Goal: Task Accomplishment & Management: Use online tool/utility

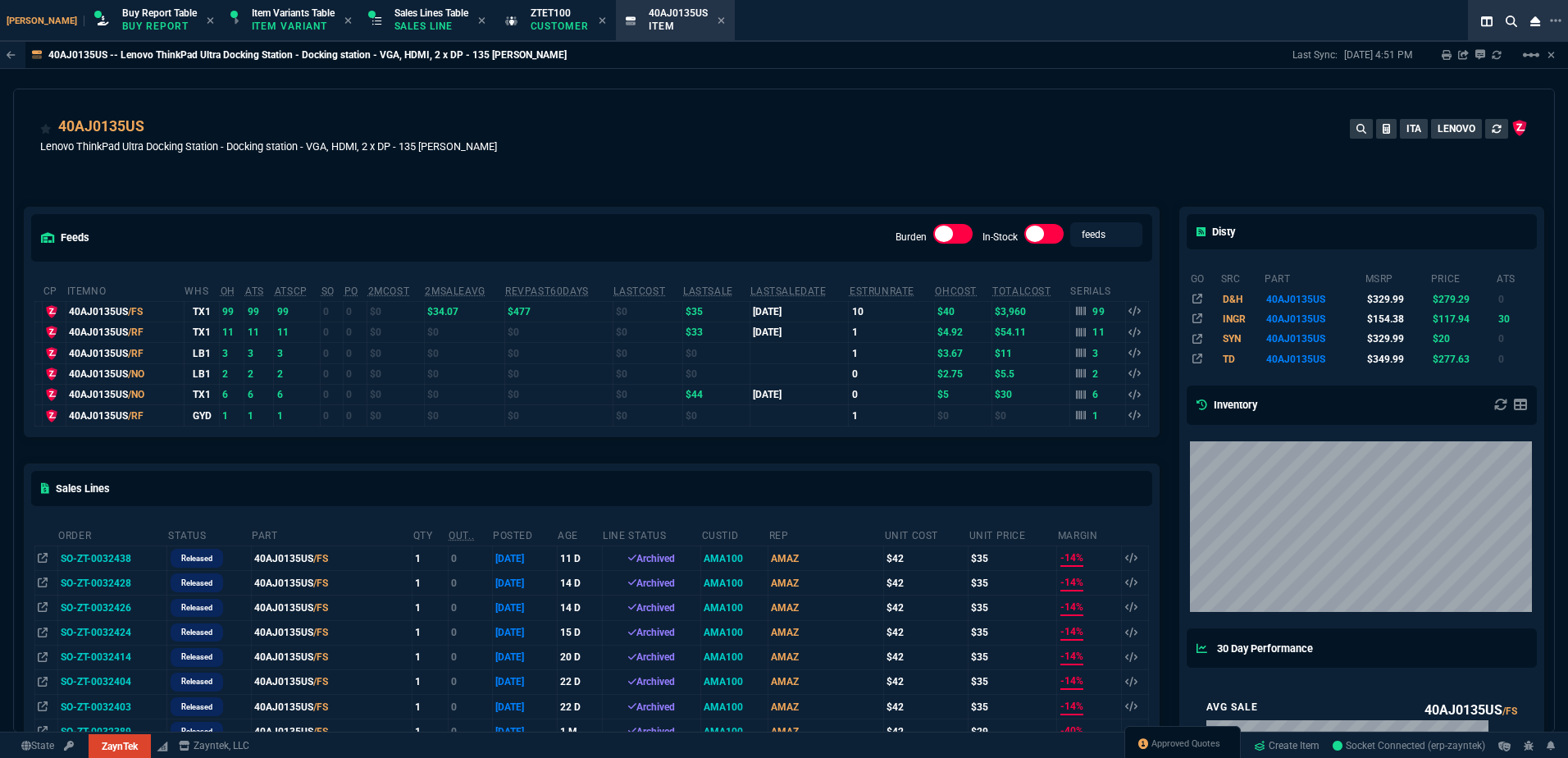
select select "1: BROV"
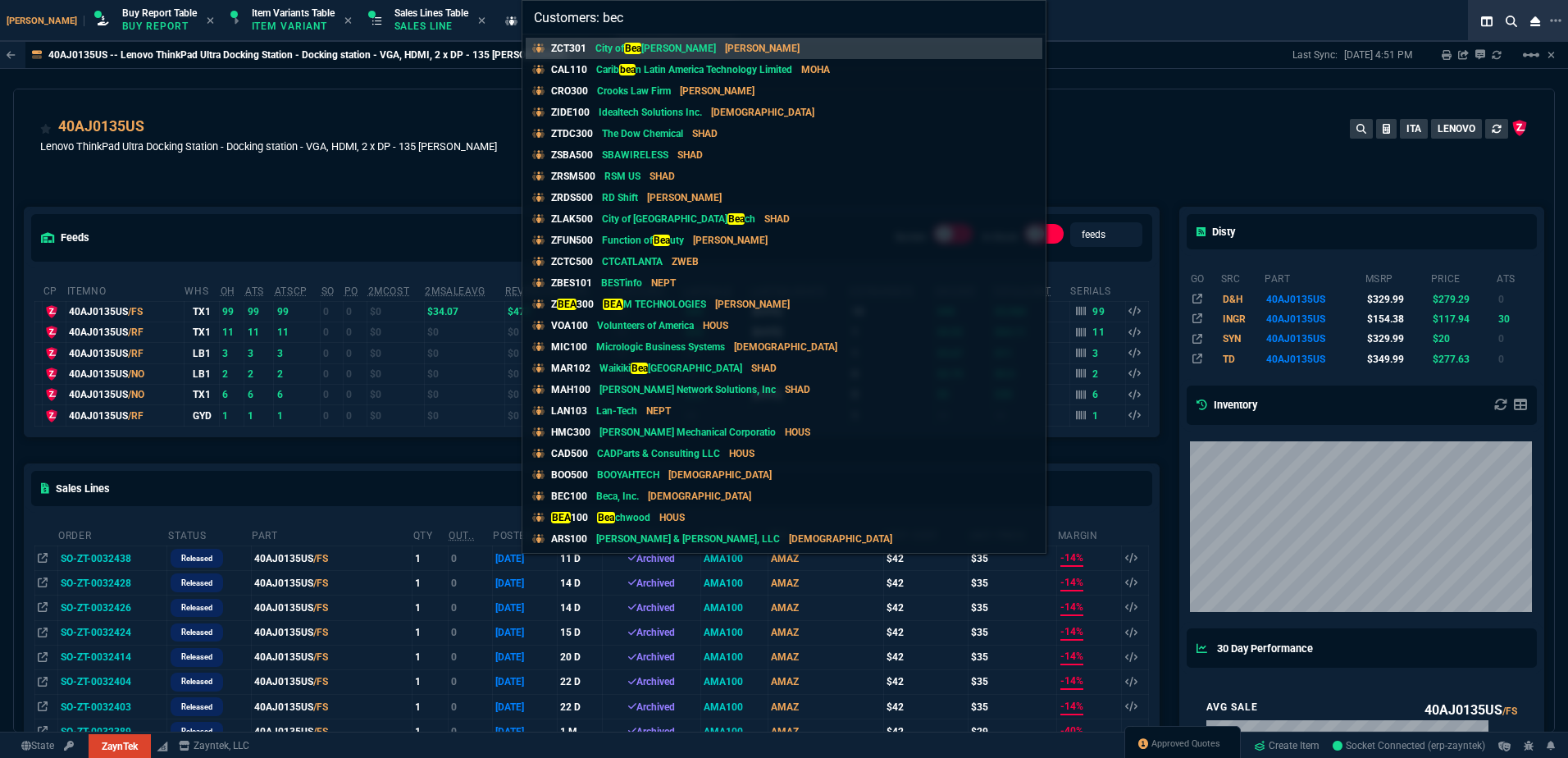
type input "Customers: beca"
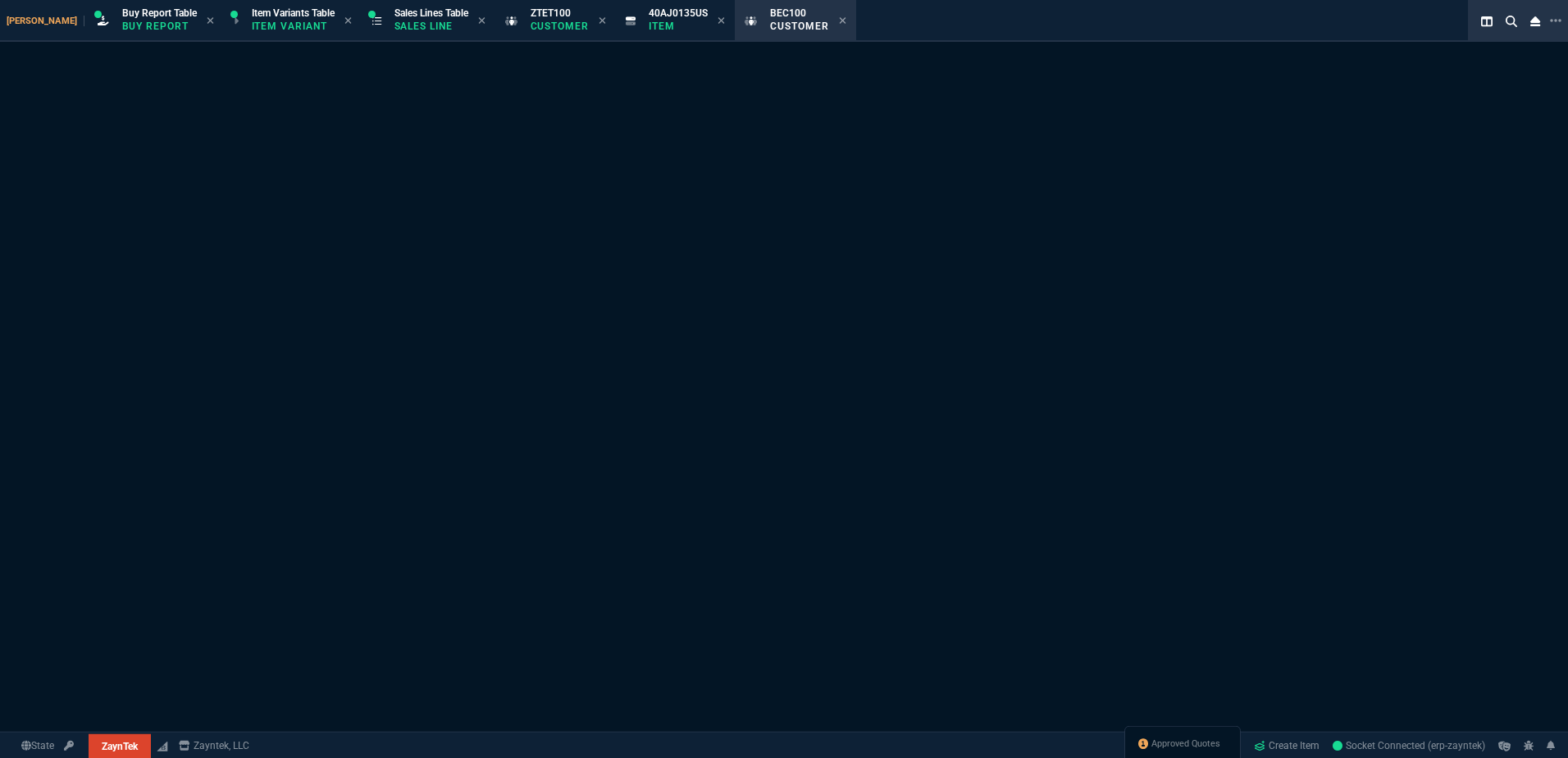
select select "1: quotes"
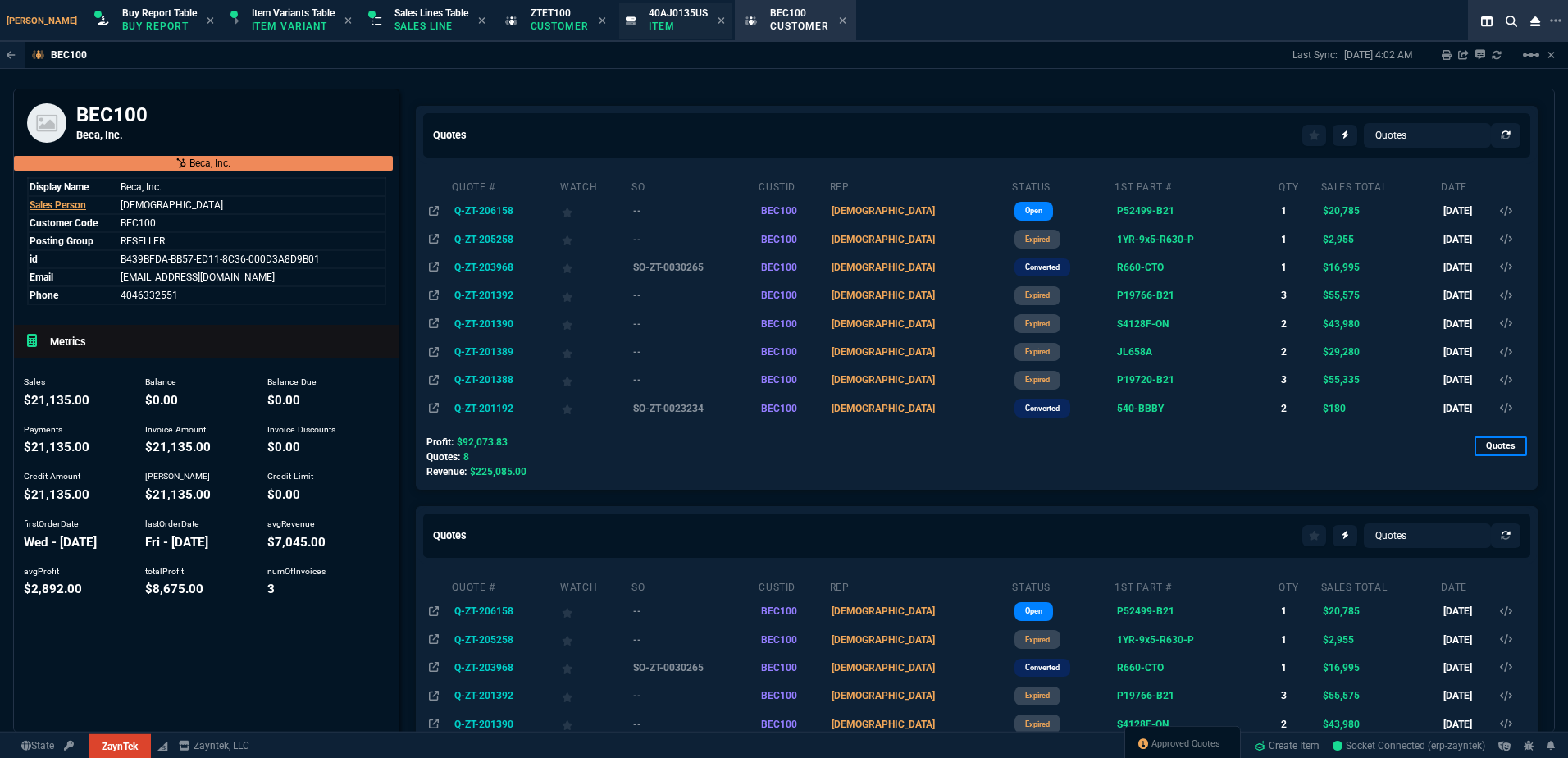
click at [683, 19] on div "40AJ0135US Item" at bounding box center [687, 21] width 76 height 29
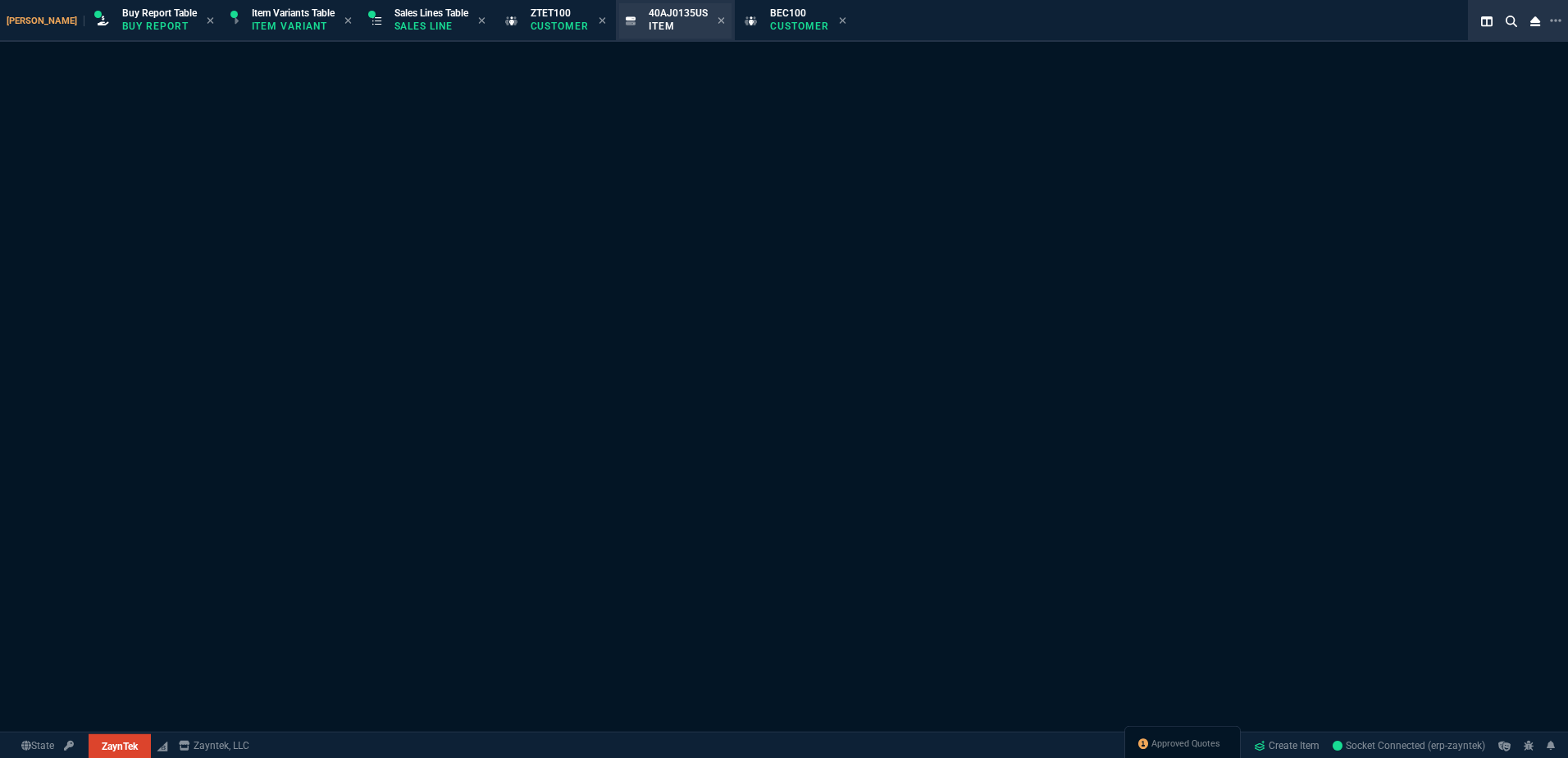
click at [599, 22] on icon at bounding box center [602, 20] width 7 height 7
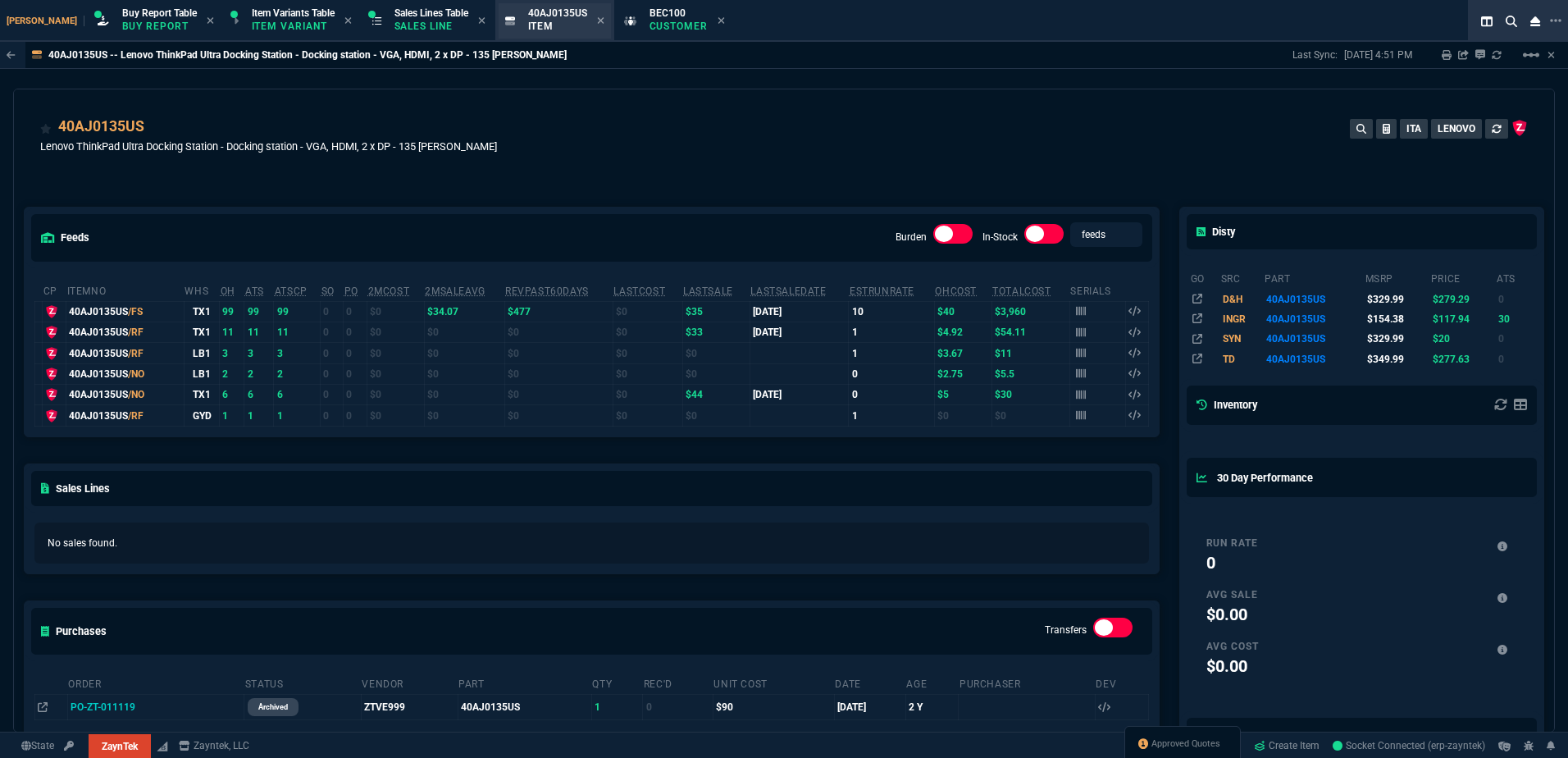
click at [563, 18] on div "40AJ0135US Item" at bounding box center [566, 21] width 76 height 29
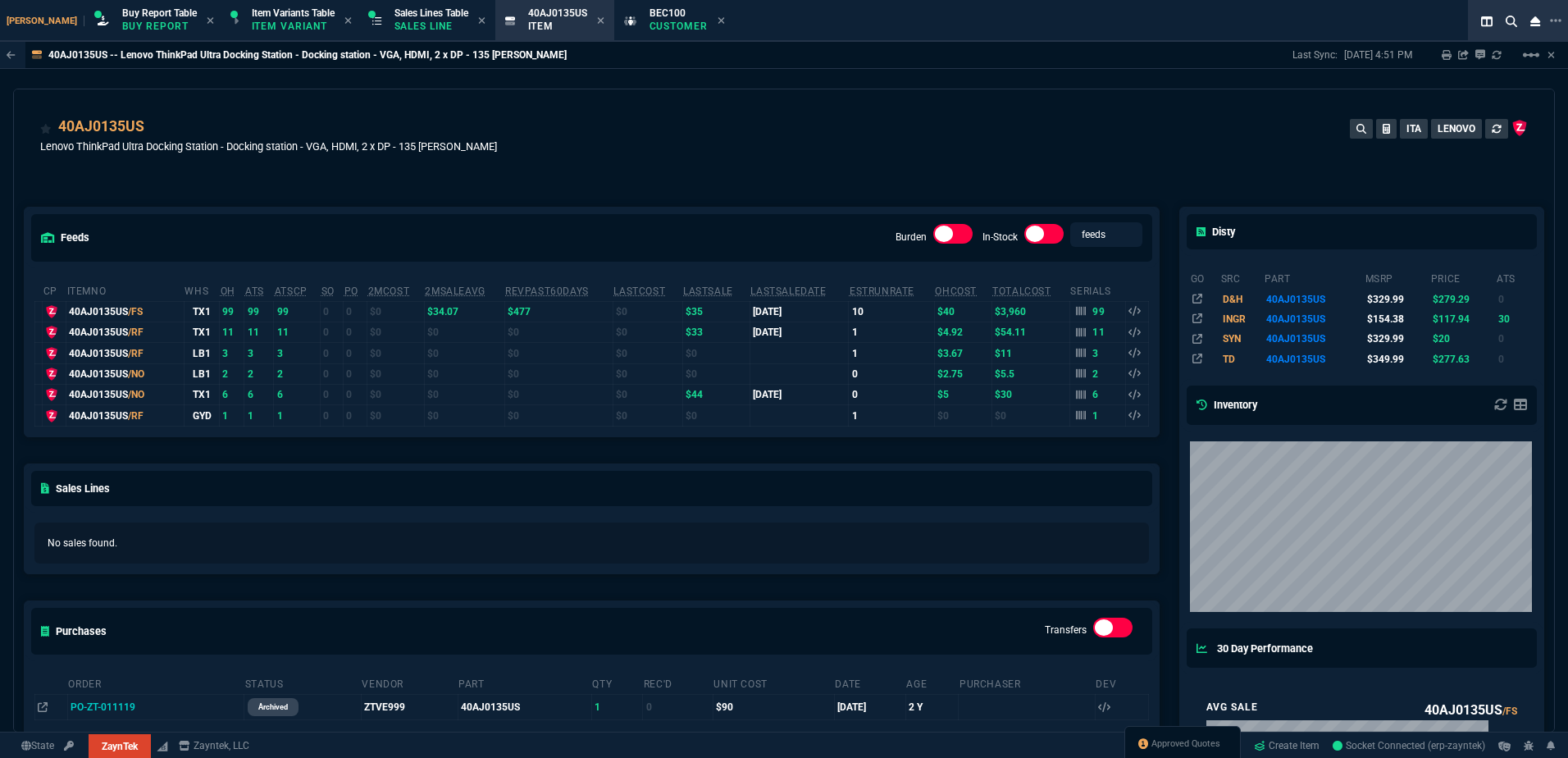
click at [617, 28] on div "BEC100 Customer" at bounding box center [674, 21] width 115 height 35
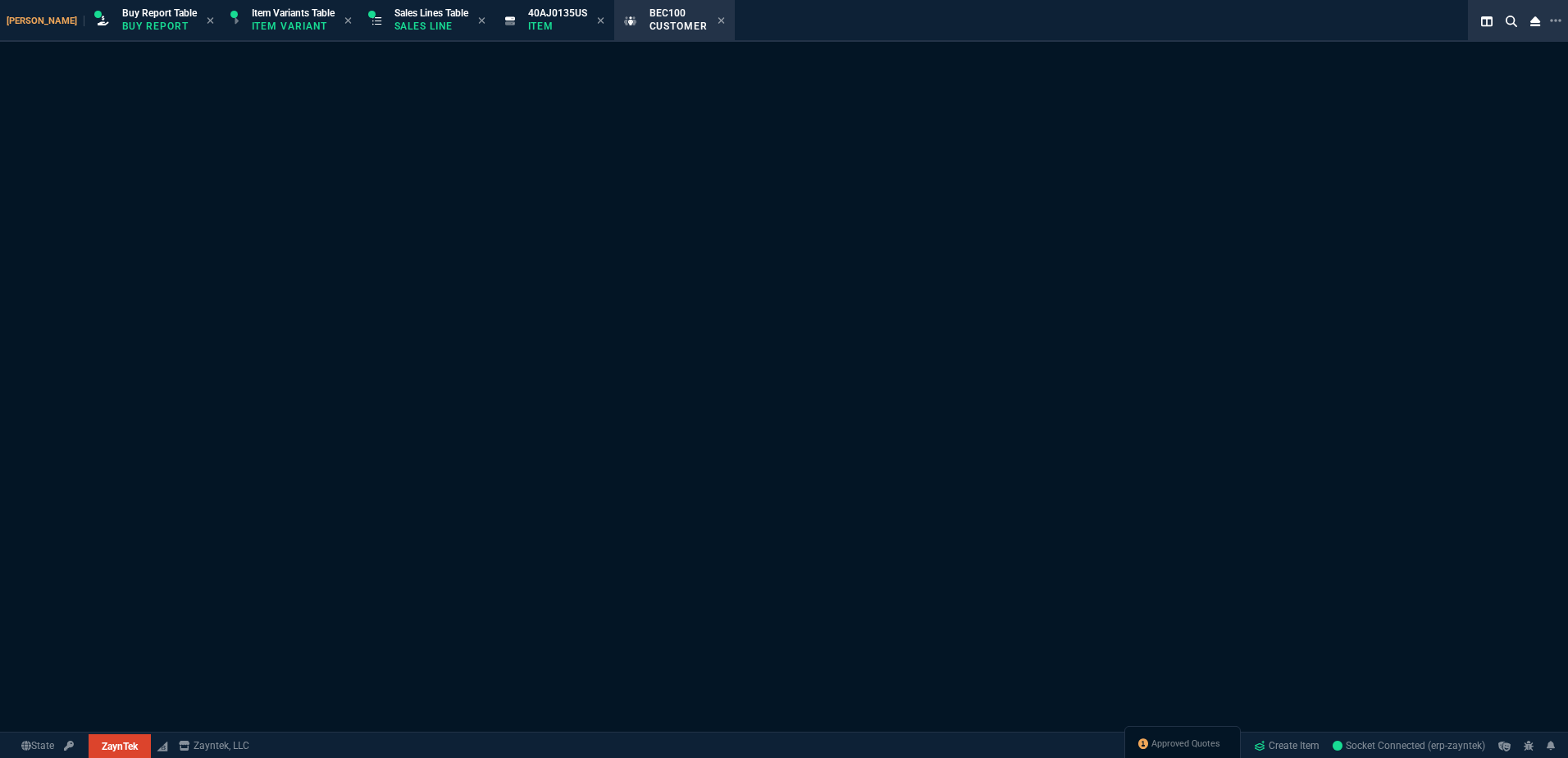
select select "1: quotes"
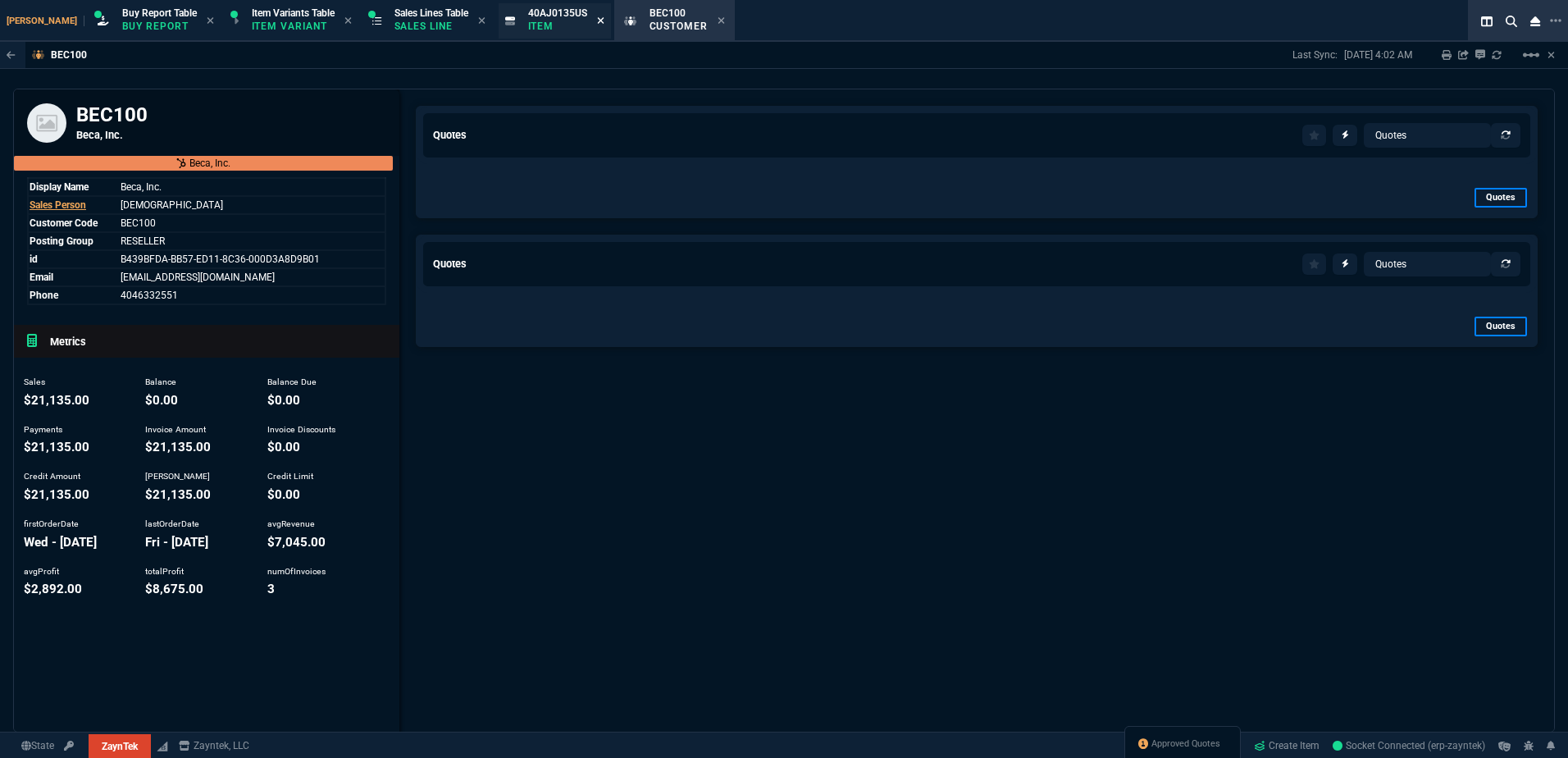
click at [597, 23] on icon at bounding box center [599, 20] width 7 height 7
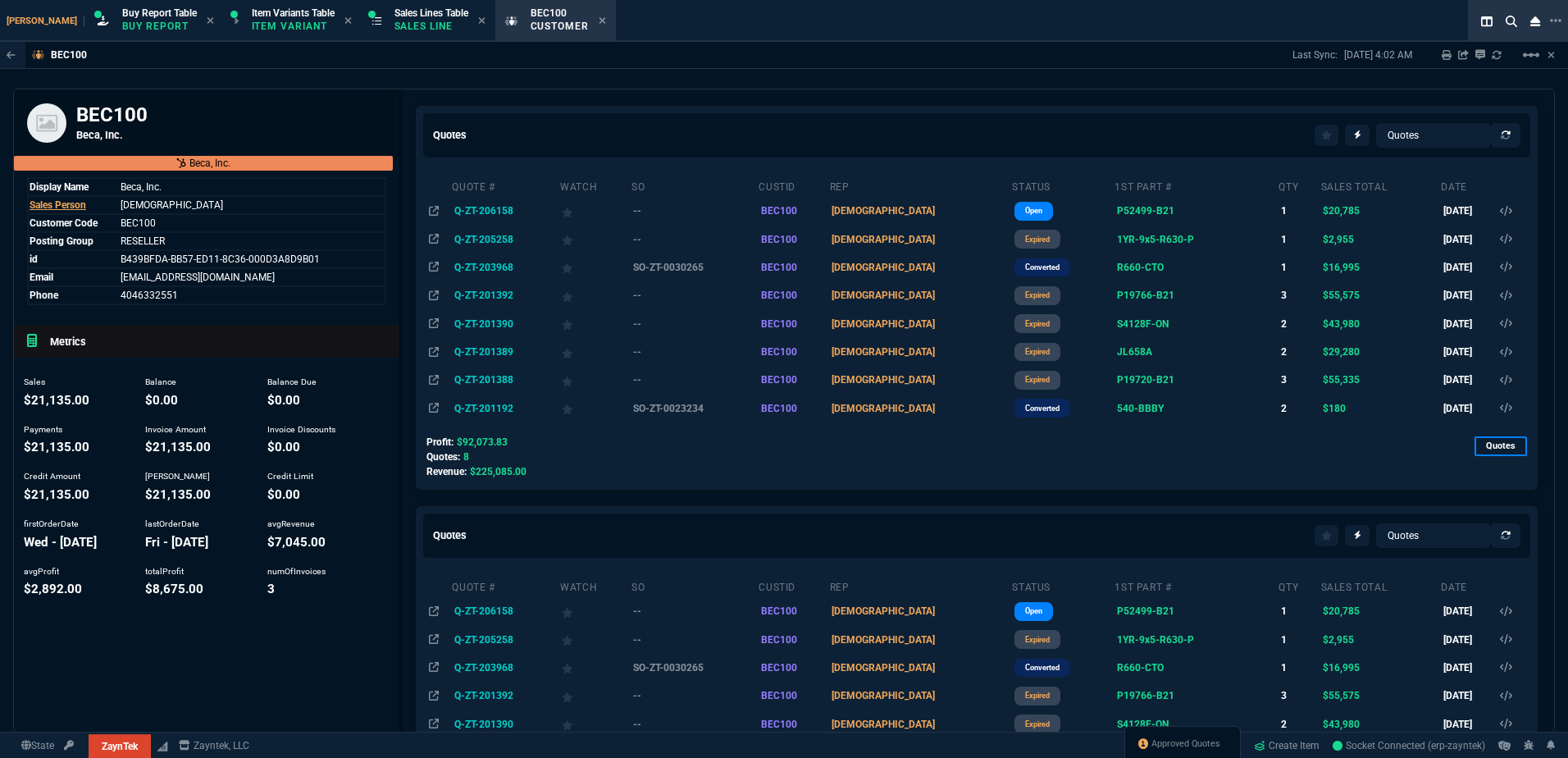
click at [869, 113] on div "Quotes Quotes Sales Orders Sales Lines Sales Invoices" at bounding box center [977, 135] width 1121 height 58
click at [745, 102] on div "Quotes Quotes Sales Orders Sales Lines Sales Invoices Quote # Watch SO CustId R…" at bounding box center [976, 498] width 1155 height 817
click at [813, 129] on div "Quotes Quotes Sales Orders Sales Lines Sales Invoices" at bounding box center [976, 135] width 1088 height 24
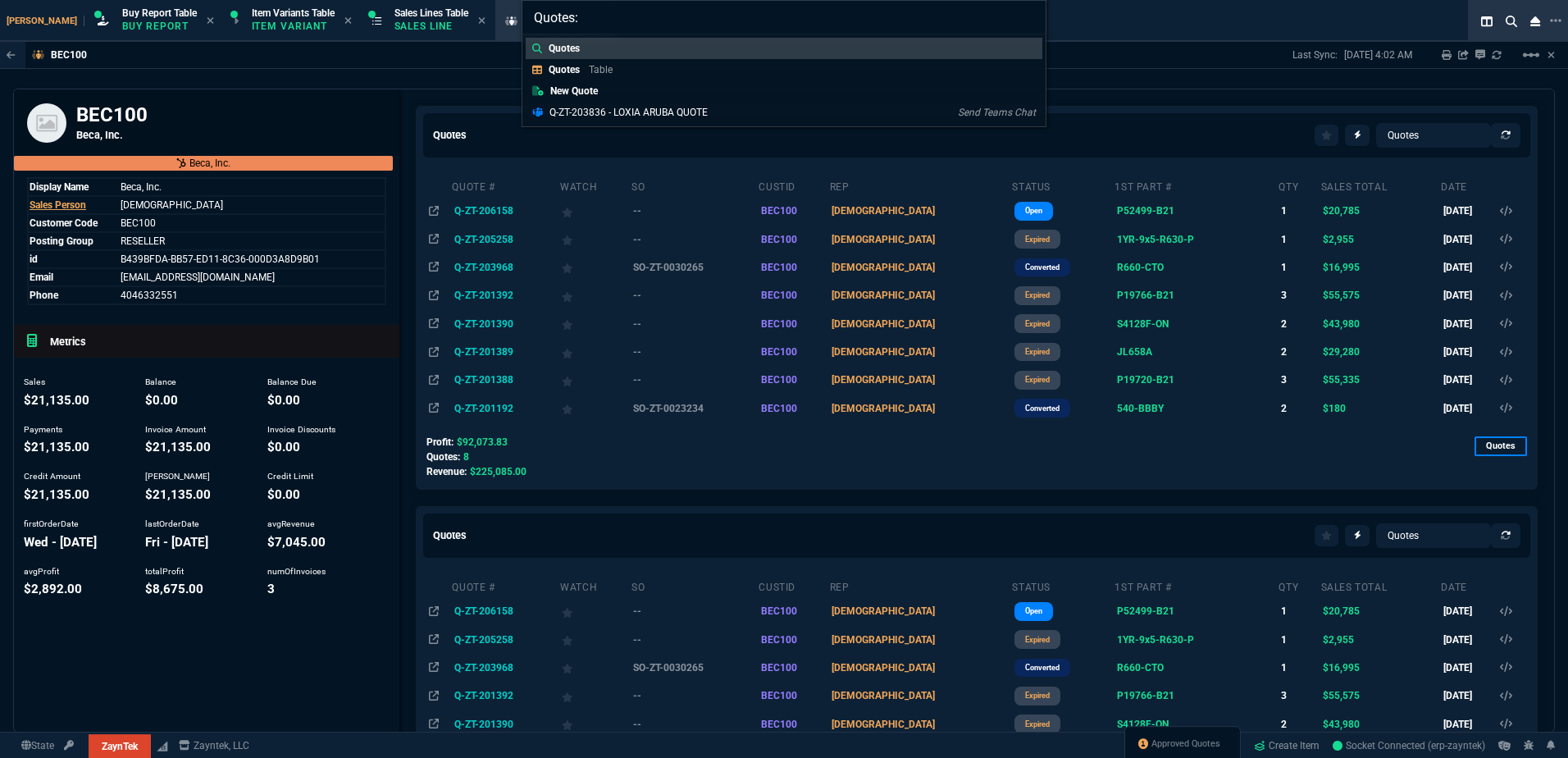
type input "Quotes: 206158"
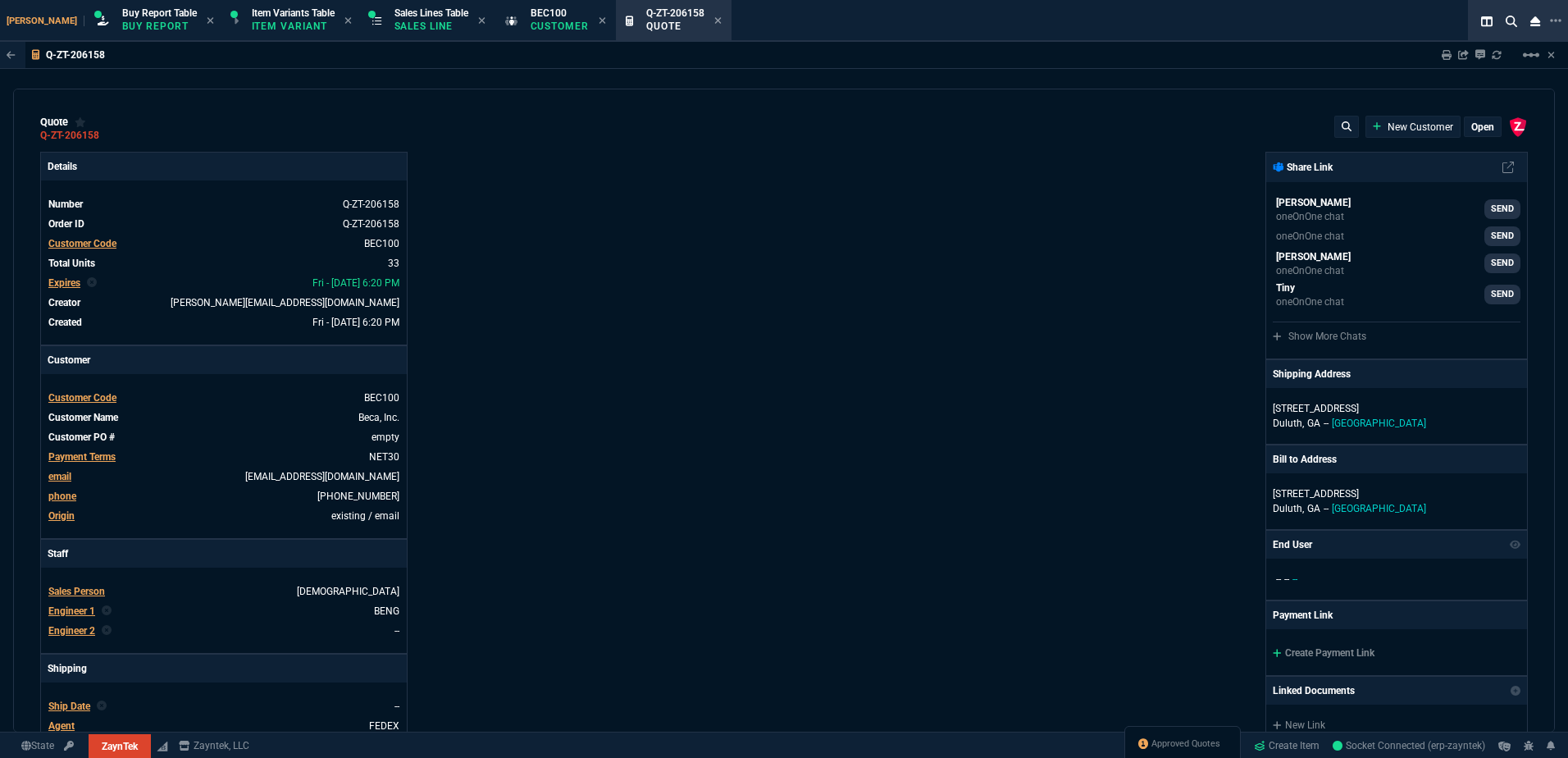
type input "18"
type input "495"
type input "16"
type input "295"
type input "3"
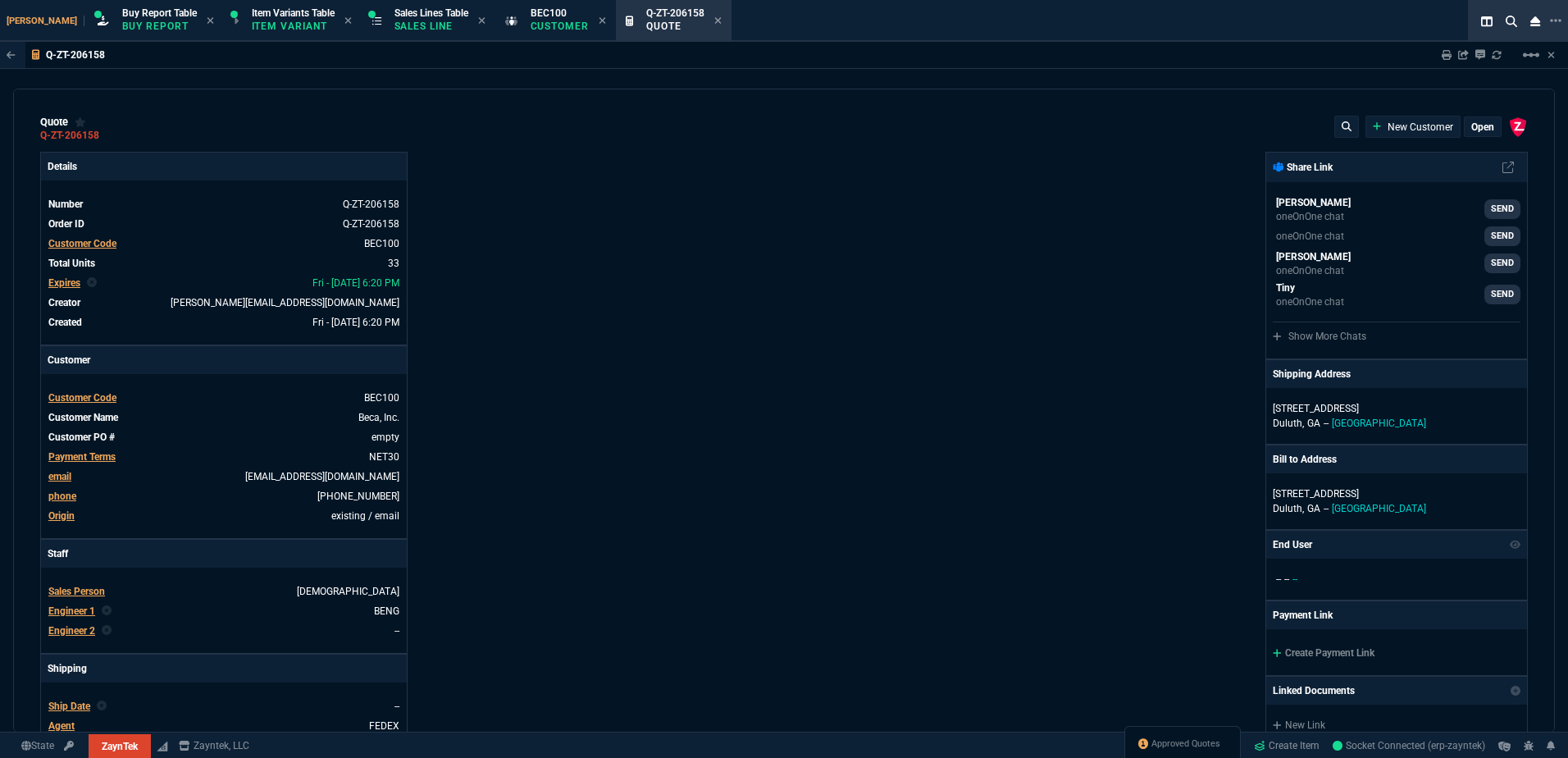
type input "5"
type input "49"
type input "386"
type input "33"
type input "75"
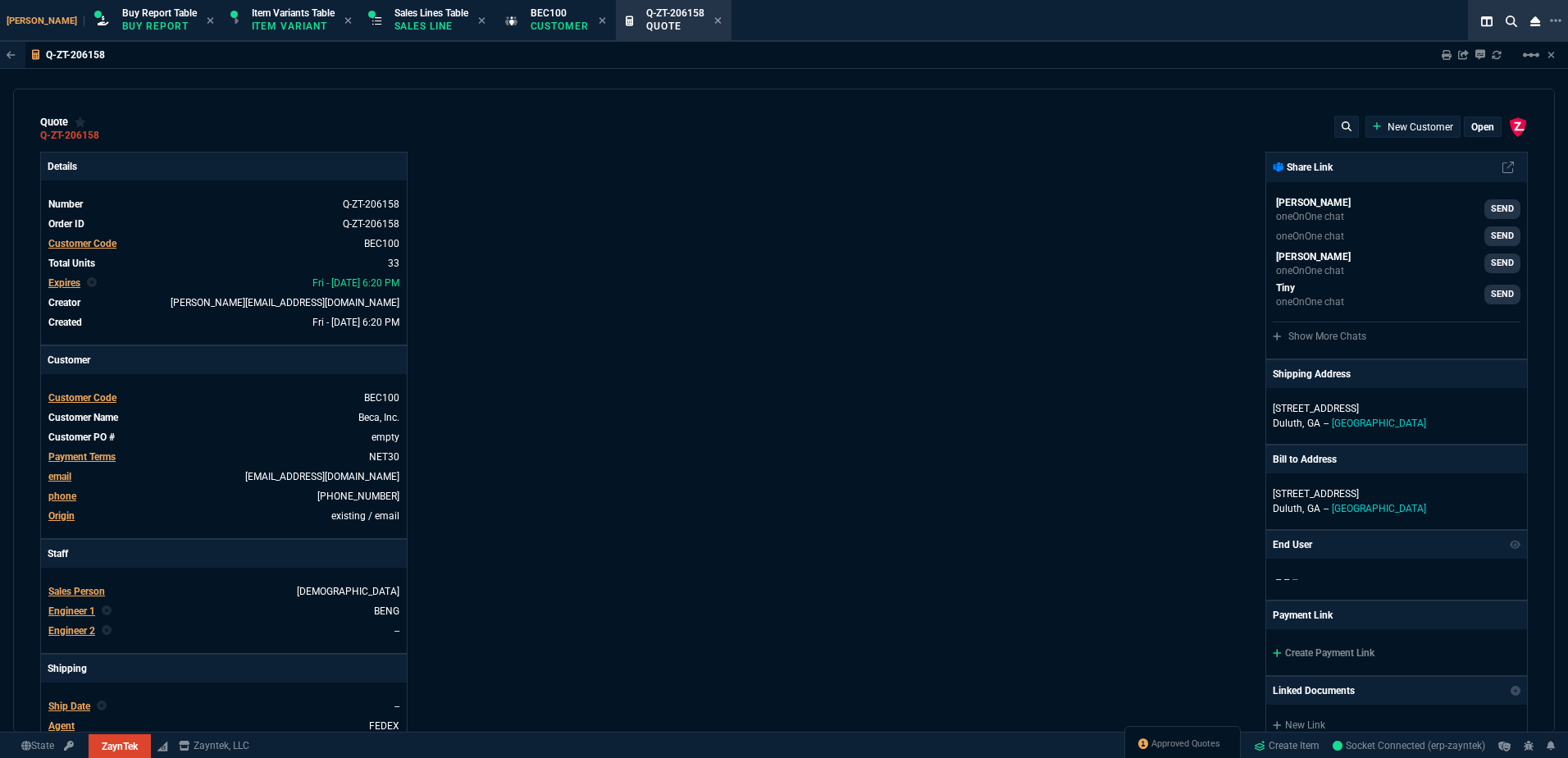
type input "14"
type input "20"
type input "13"
type input "30"
type input "38"
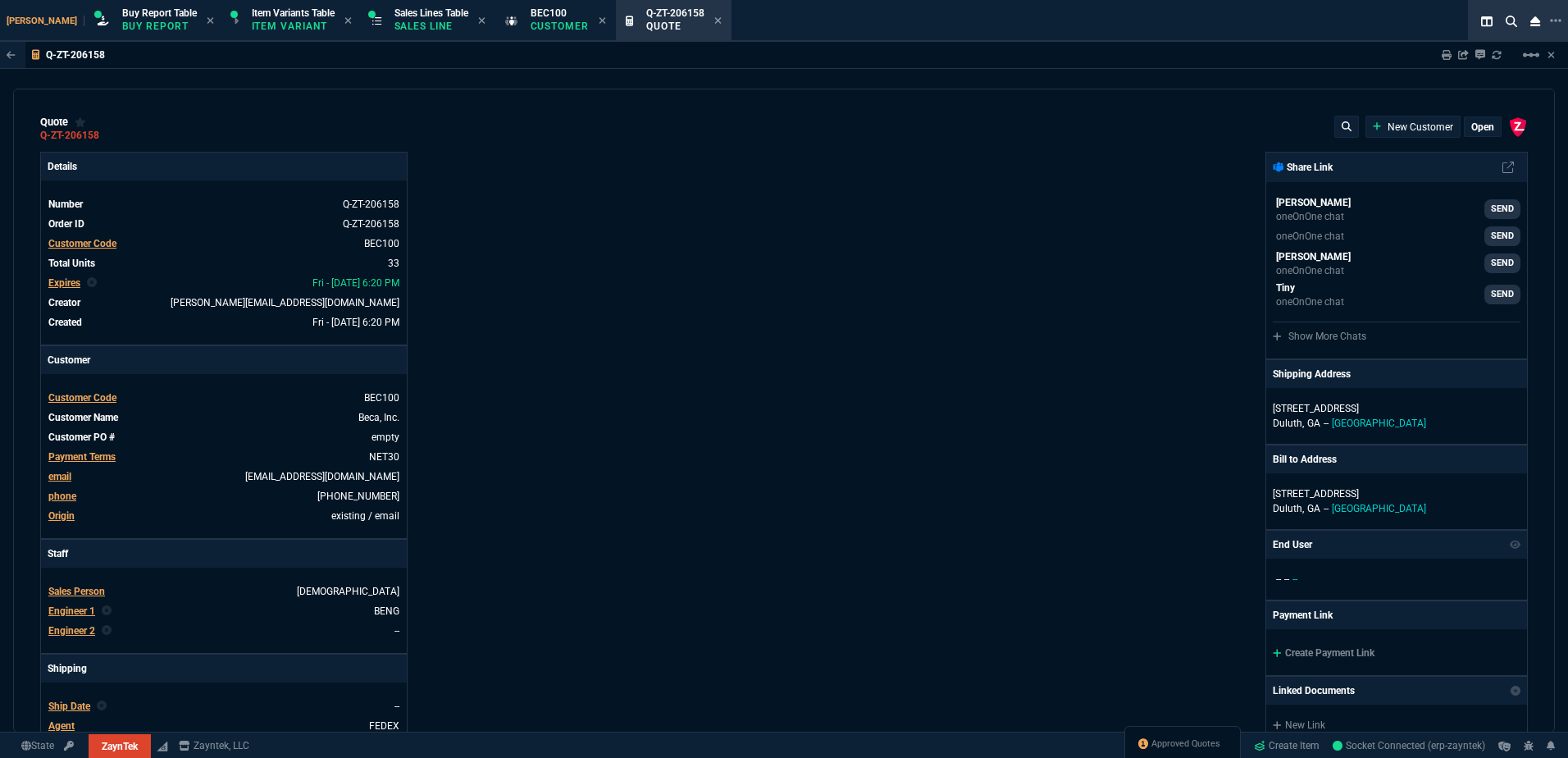
type input "180"
type input "73"
type input "80"
type input "16"
type input "4"
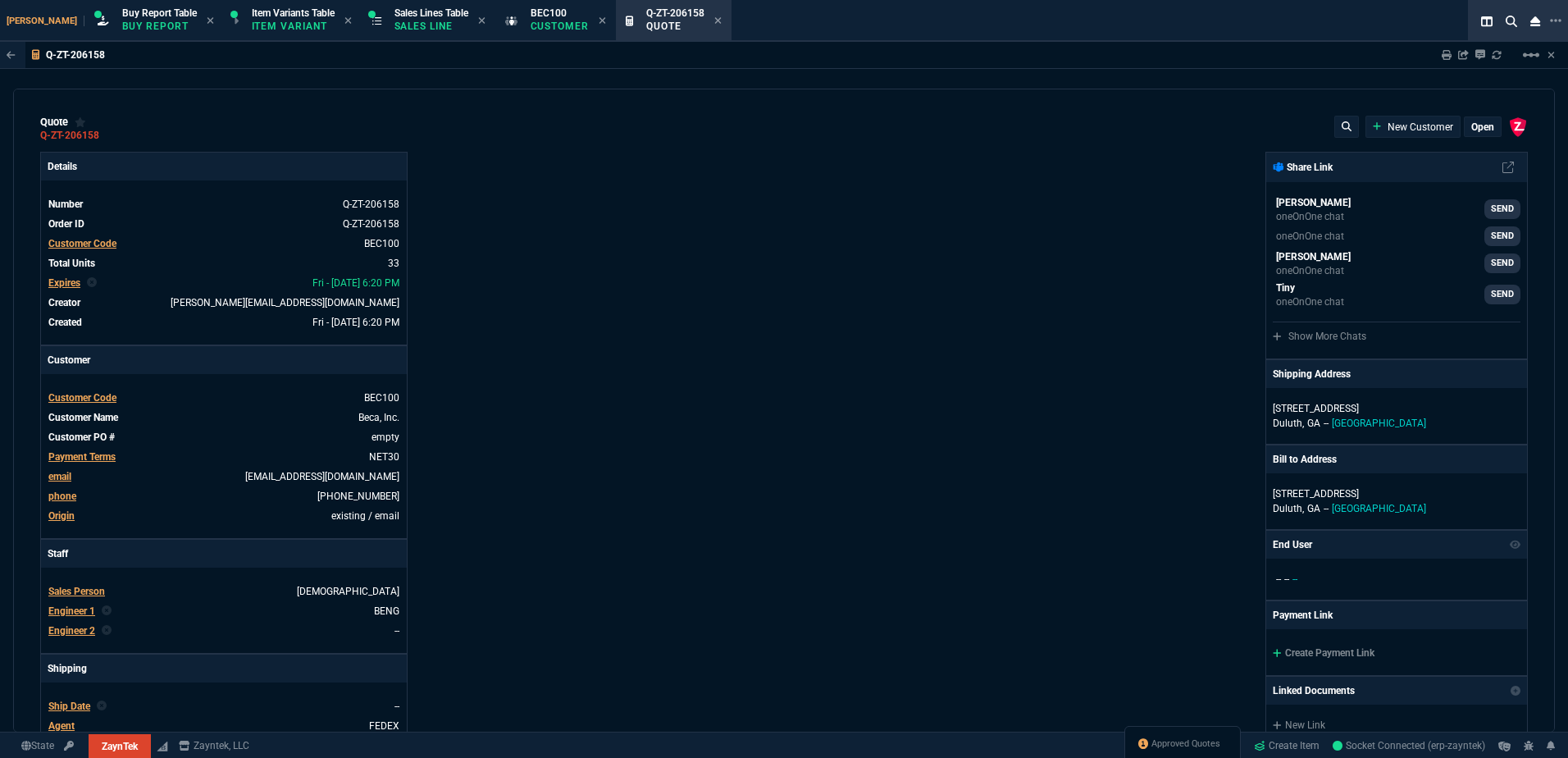
type input "29"
type input "200"
type input "54"
type input "325"
type input "58"
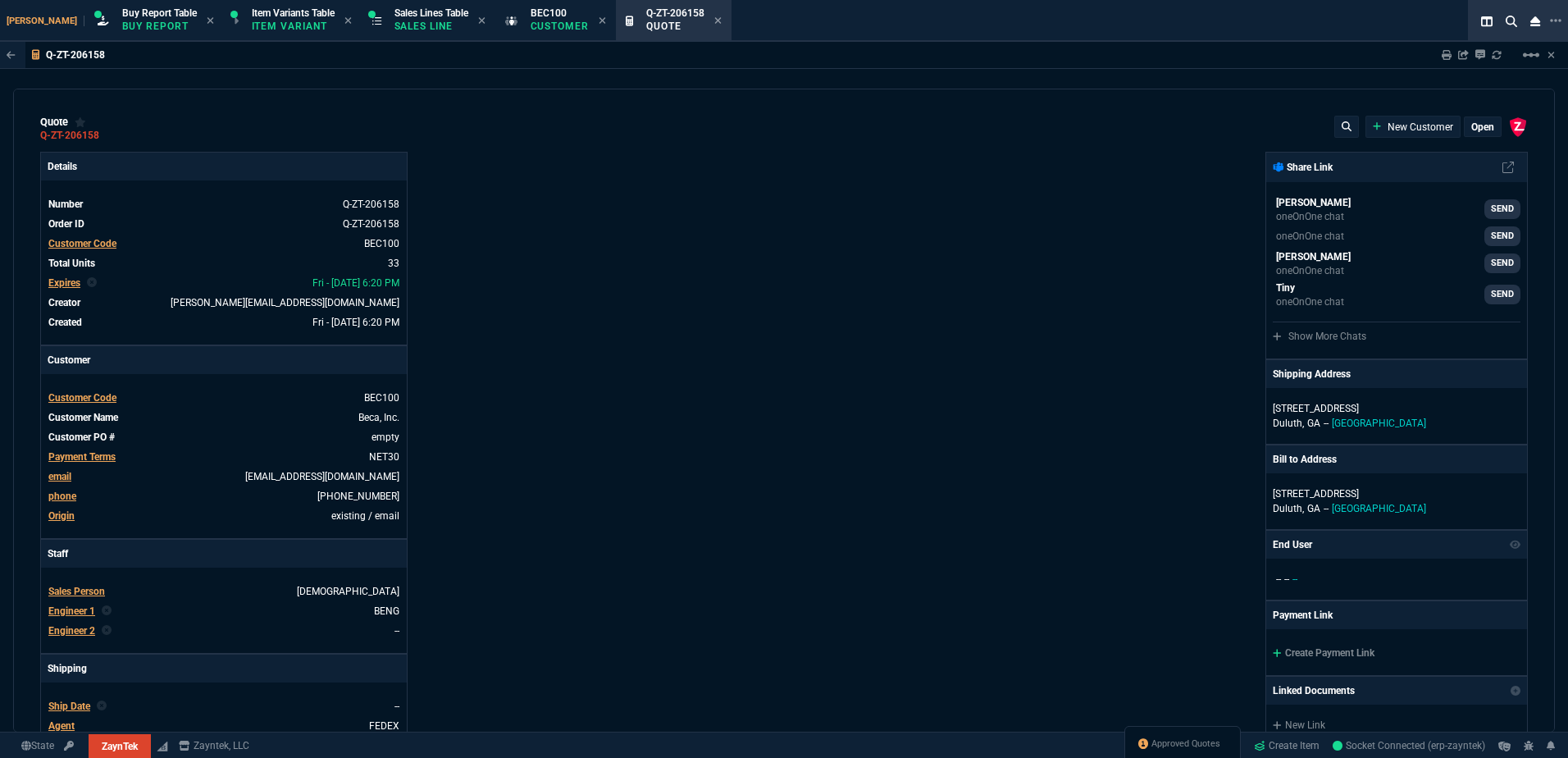
type input "55"
type input "47"
type input "45"
type input "68"
type input "85"
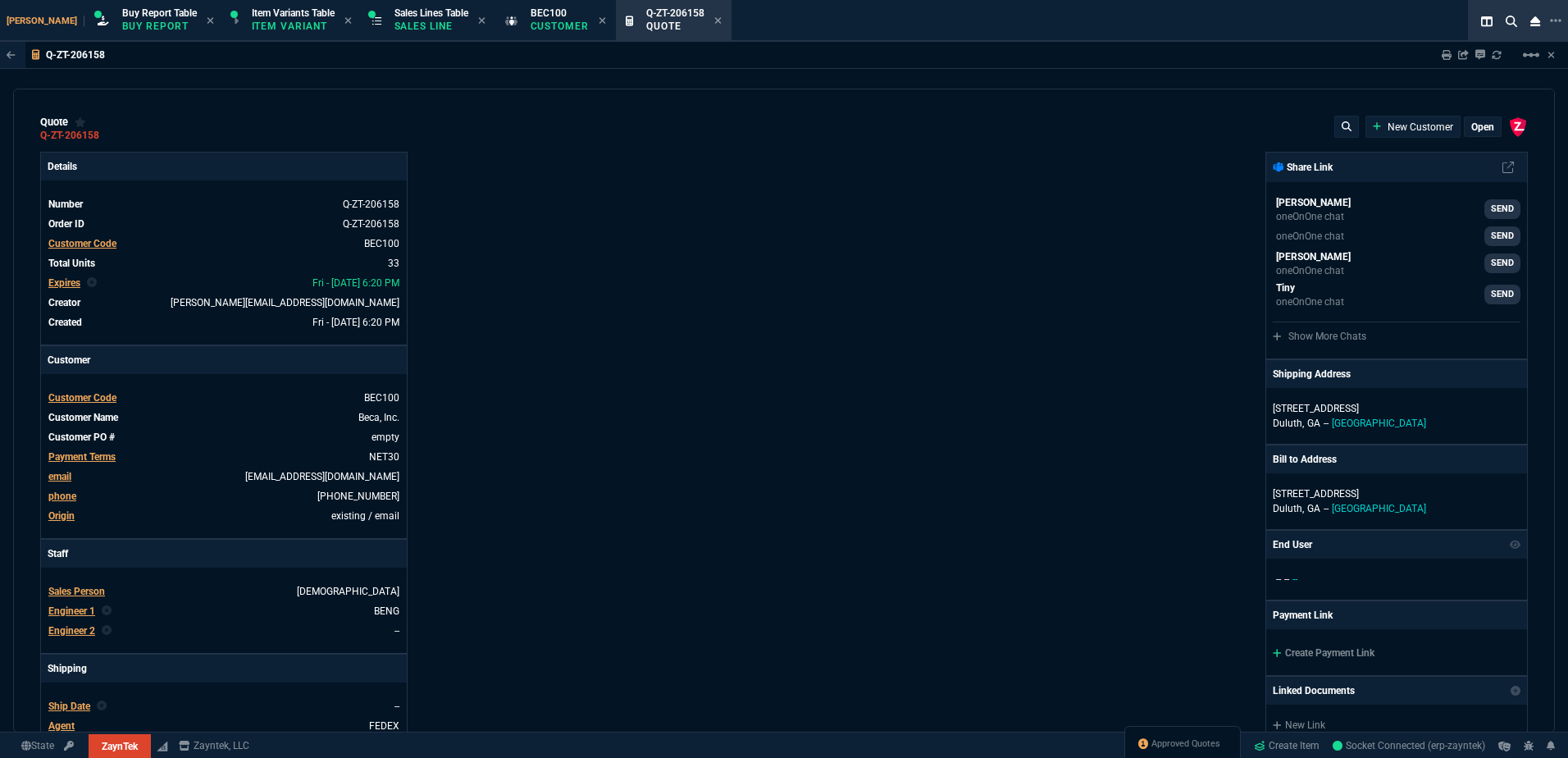
type input "80"
type input "4"
type input "43"
type input "75"
type input "14"
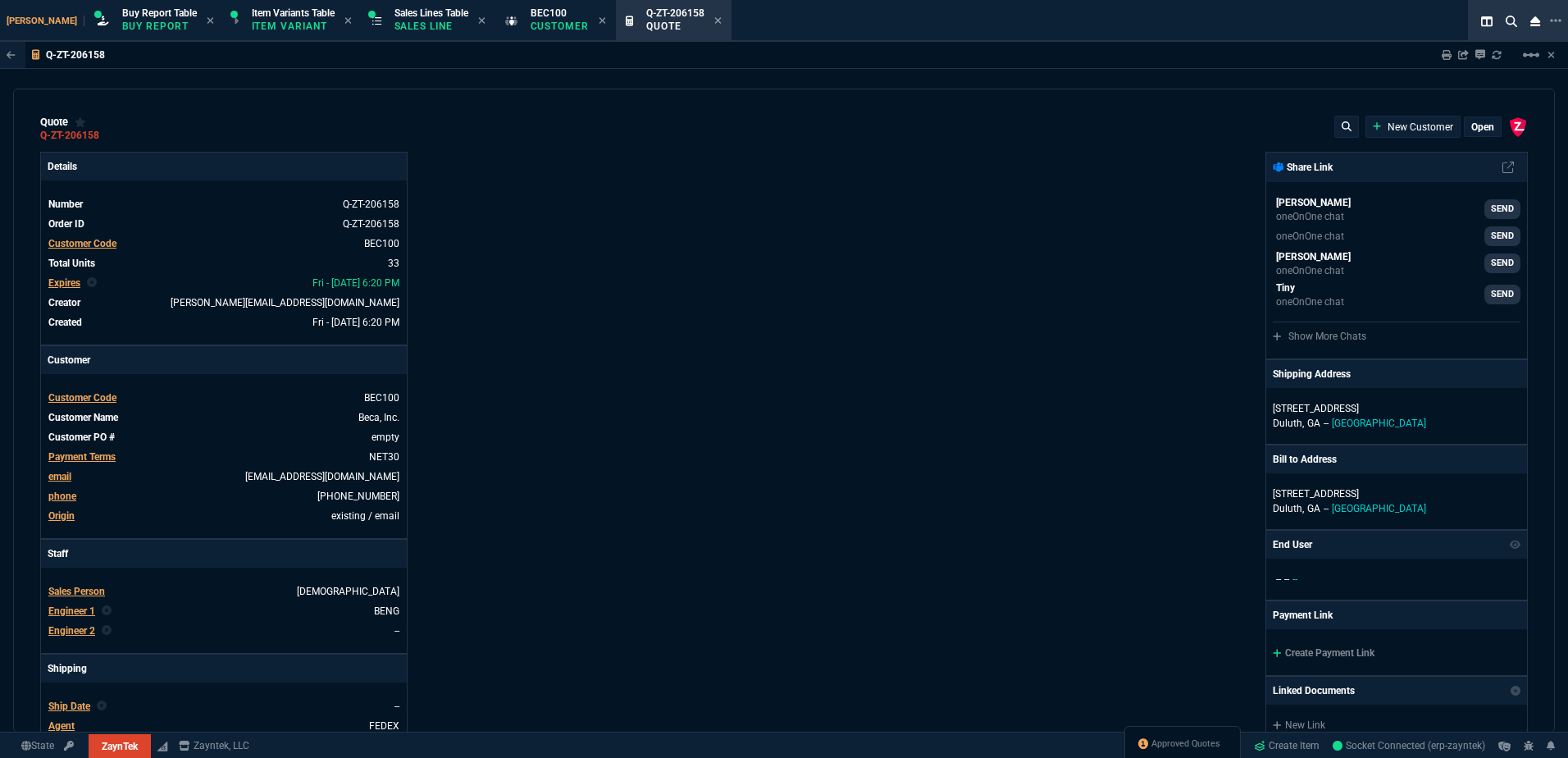
type input "10"
type input "47"
type input "35"
type input "0"
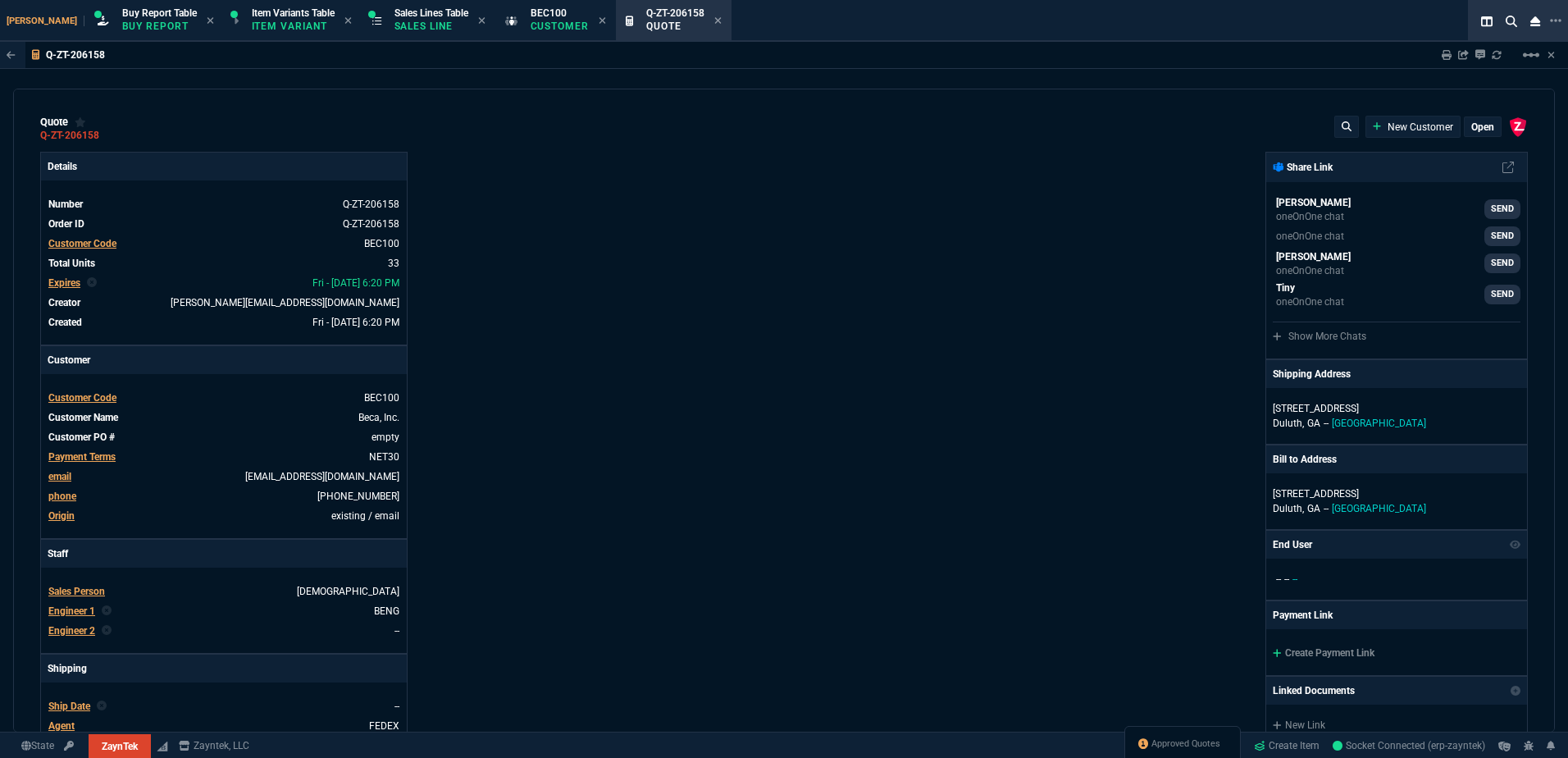
type input "12"
type input "535"
type input "55"
type input "54"
type input "53"
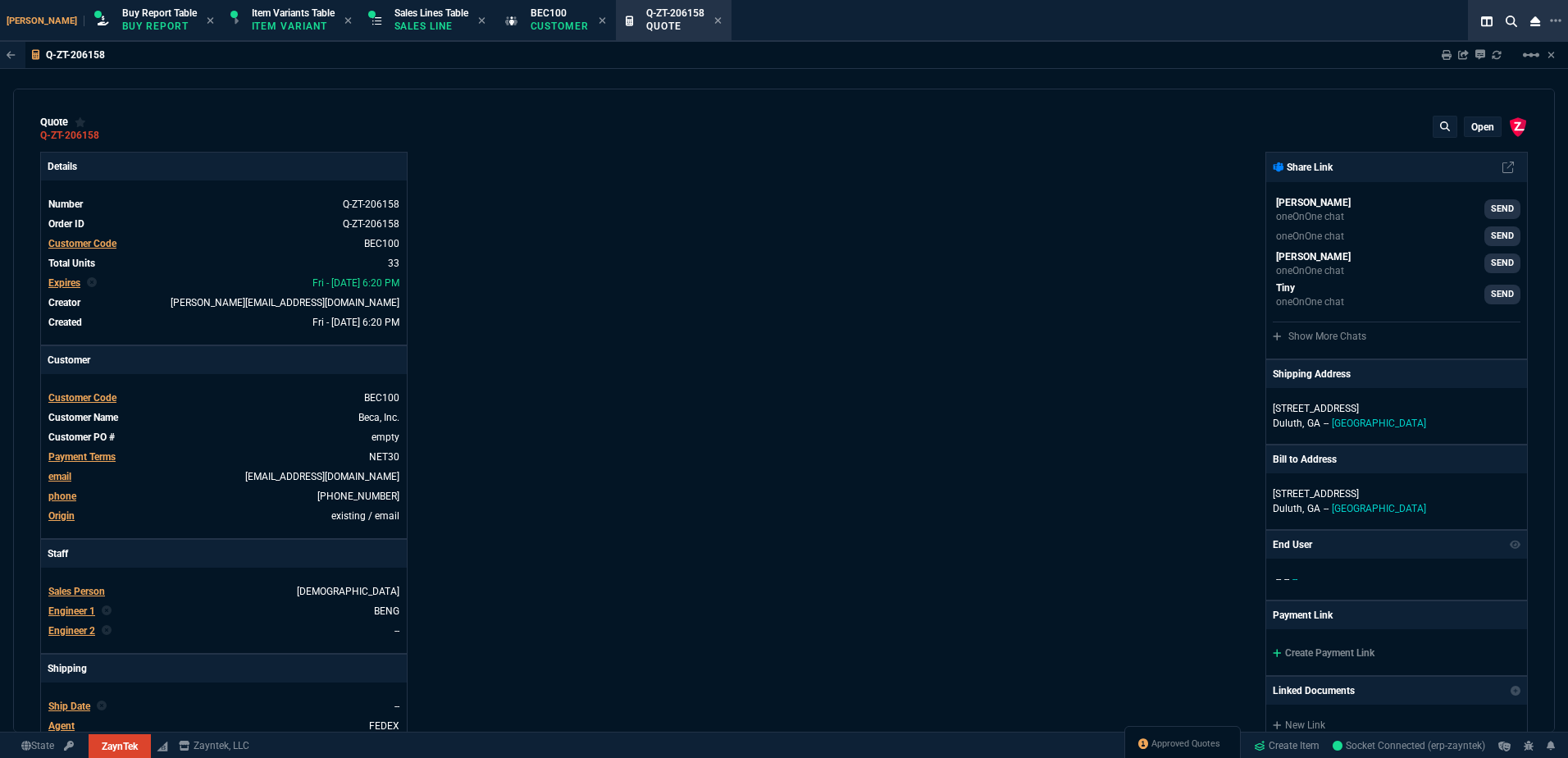
type input "84"
type input "55"
type input "78"
type input "61"
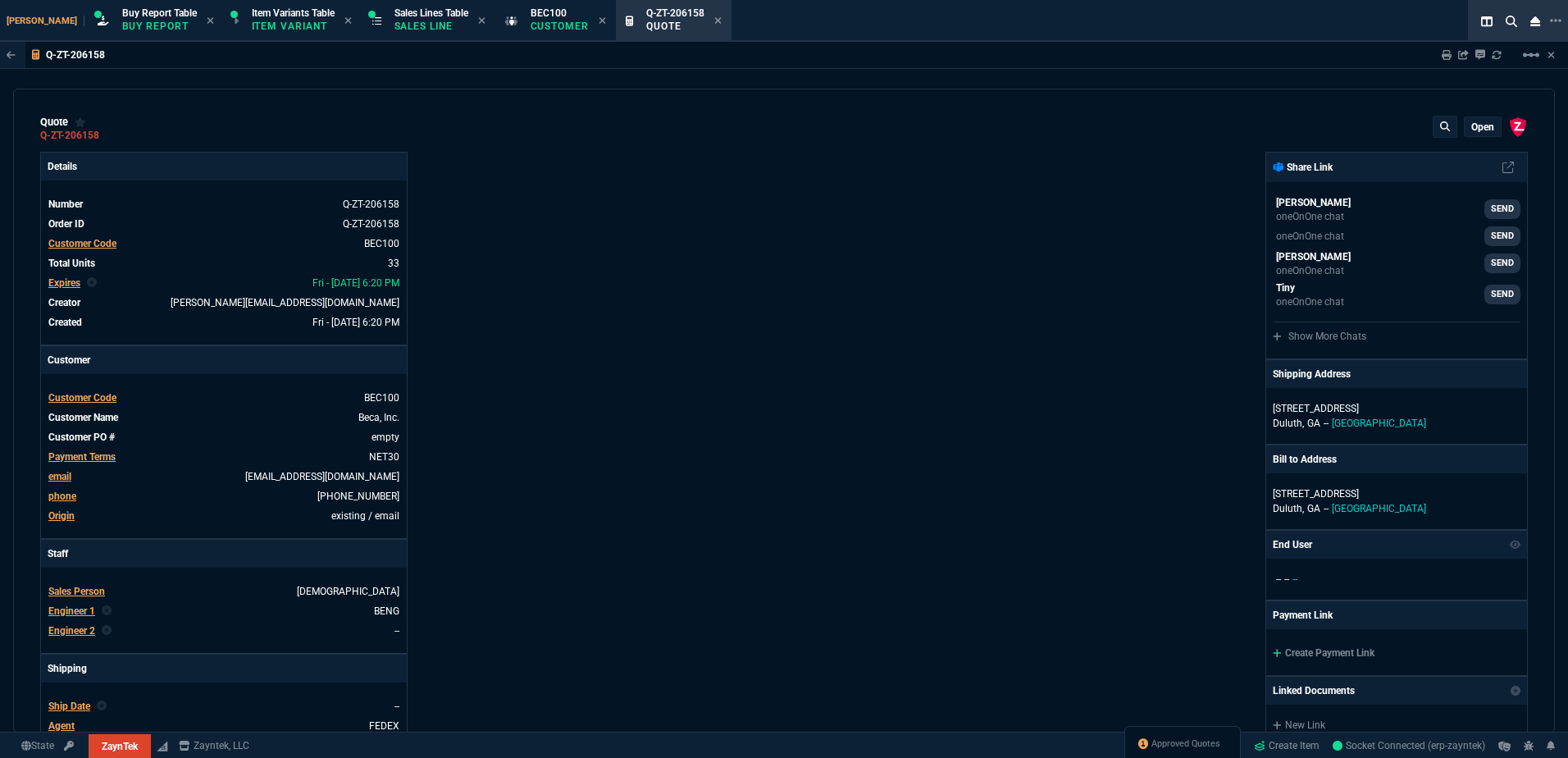
type input "46"
type input "34"
type input "73"
type input "35"
type input "86"
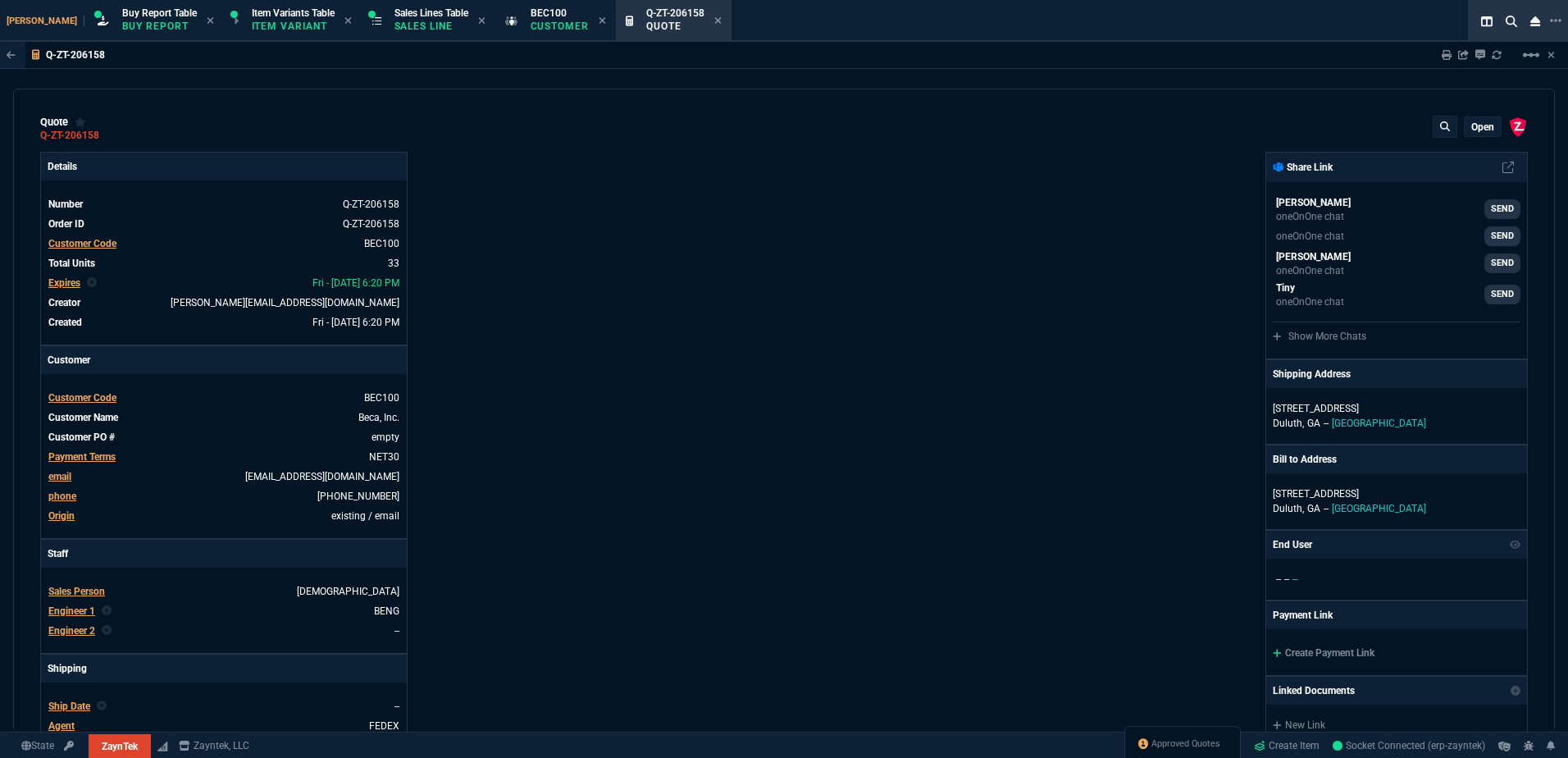
type input "31"
type input "76"
type input "55"
type input "56"
type input "42"
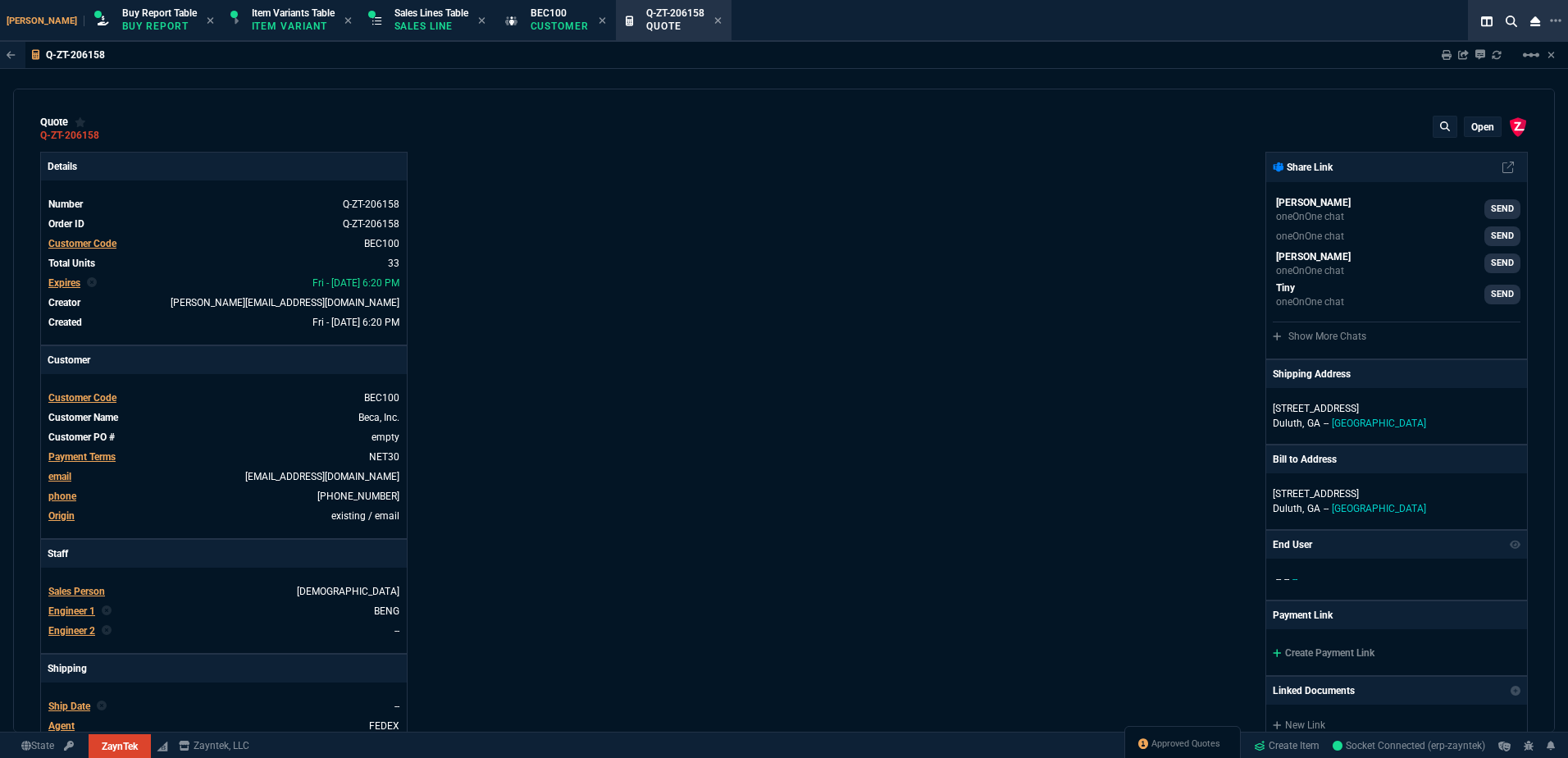
type input "54"
type input "11"
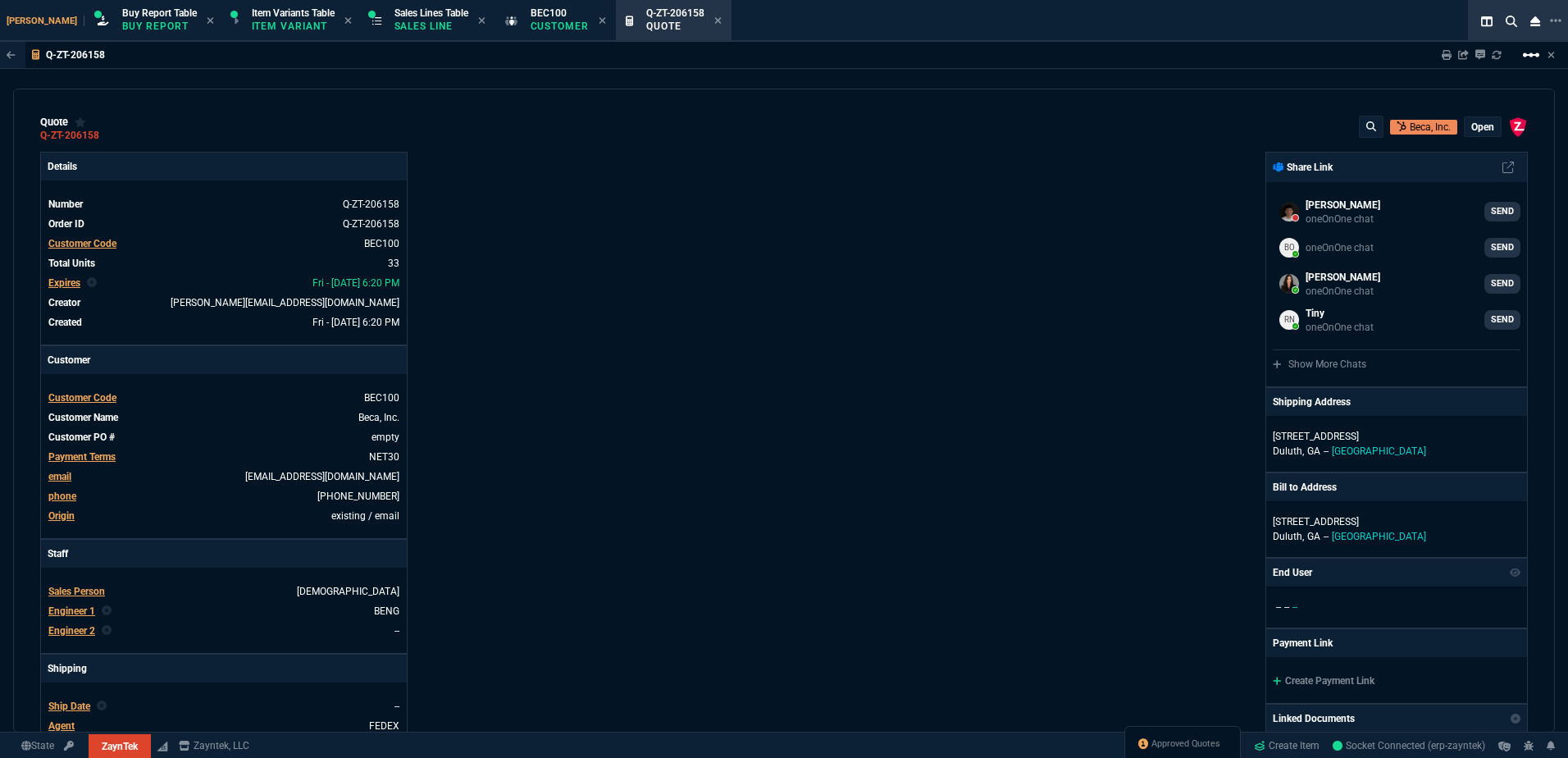
click at [1538, 51] on mat-icon "linear_scale" at bounding box center [1531, 54] width 20 height 20
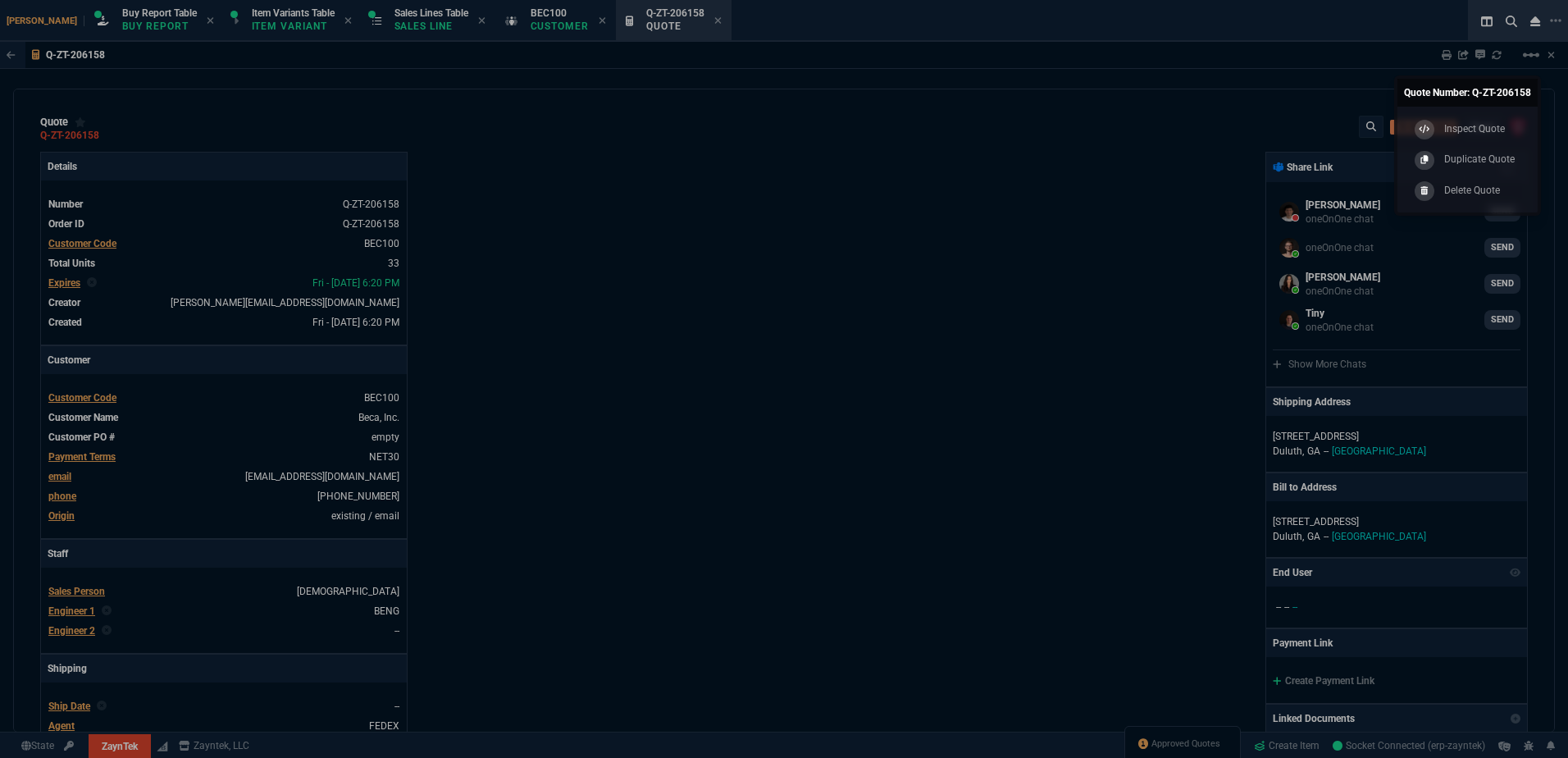
drag, startPoint x: 1502, startPoint y: 149, endPoint x: 829, endPoint y: 227, distance: 677.5
click at [1497, 149] on link "Duplicate Quote" at bounding box center [1467, 159] width 127 height 31
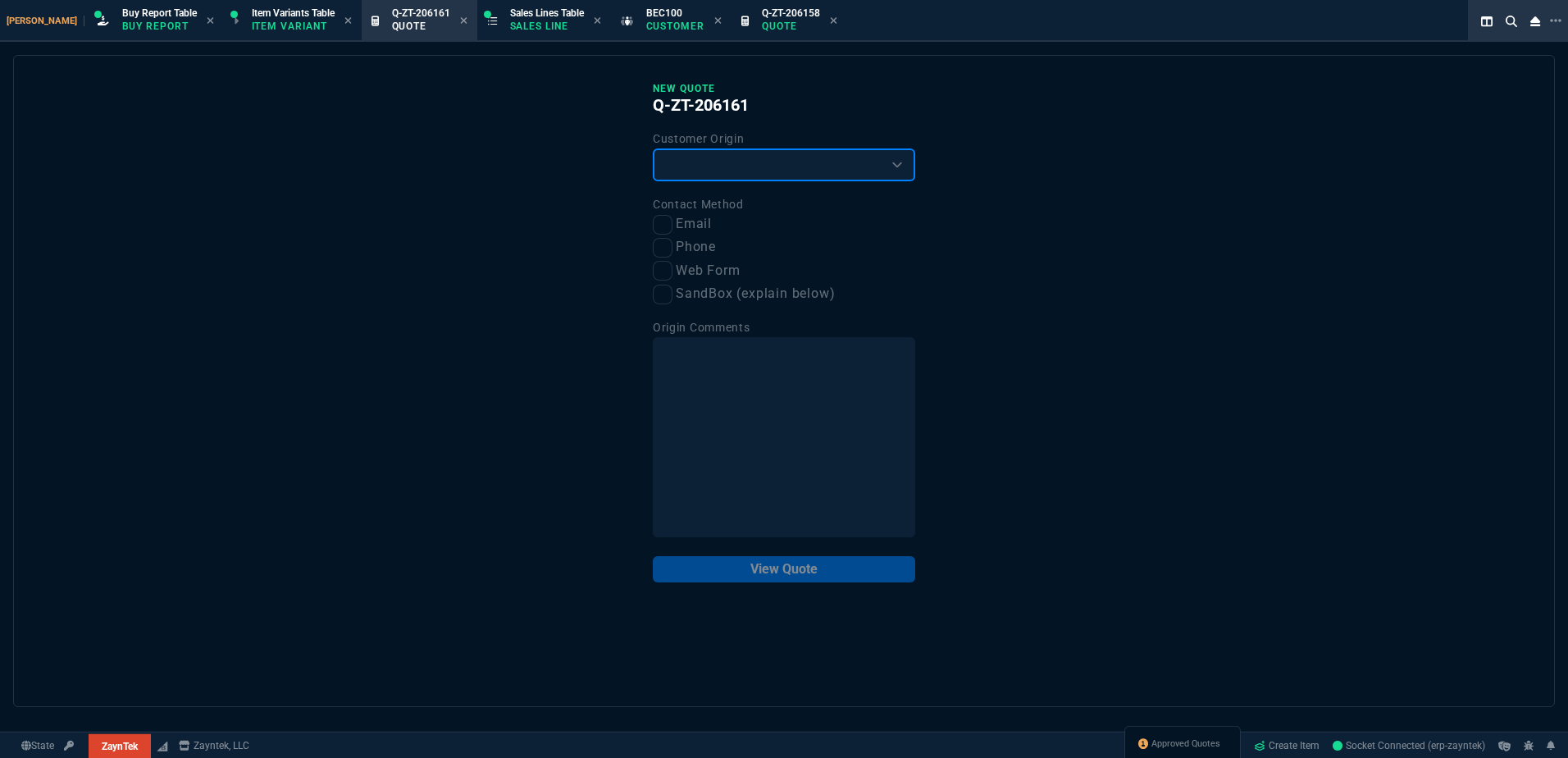
click at [709, 166] on select "Existing Customer Amazon Lead (first order) Website Lead (first order) Called (…" at bounding box center [783, 164] width 262 height 33
select select "existing"
click at [653, 149] on select "Existing Customer Amazon Lead (first order) Website Lead (first order) Called (…" at bounding box center [783, 164] width 262 height 33
click at [667, 218] on input "Email" at bounding box center [662, 224] width 20 height 20
checkbox input "true"
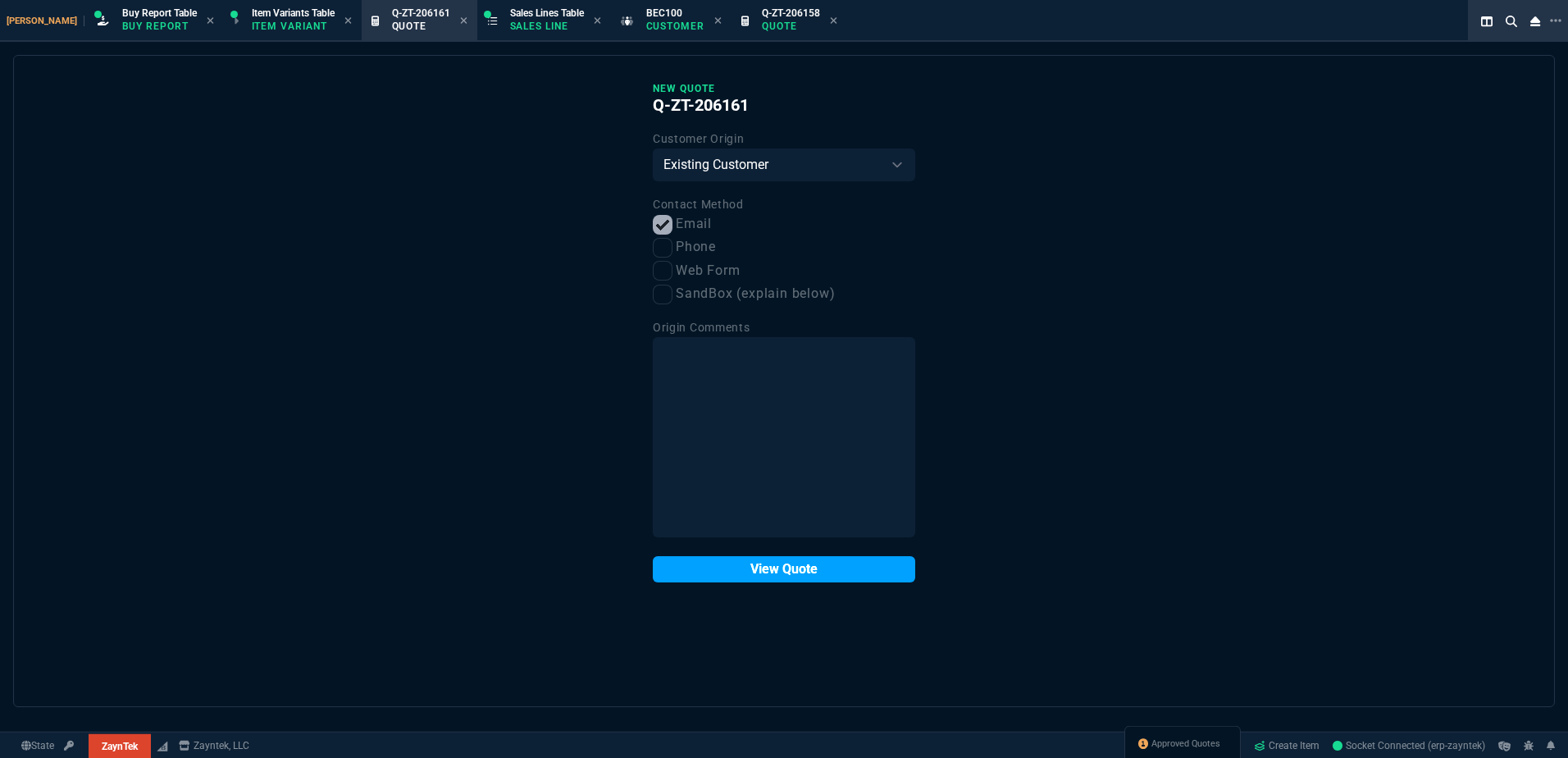
click at [811, 572] on button "View Quote" at bounding box center [783, 569] width 262 height 26
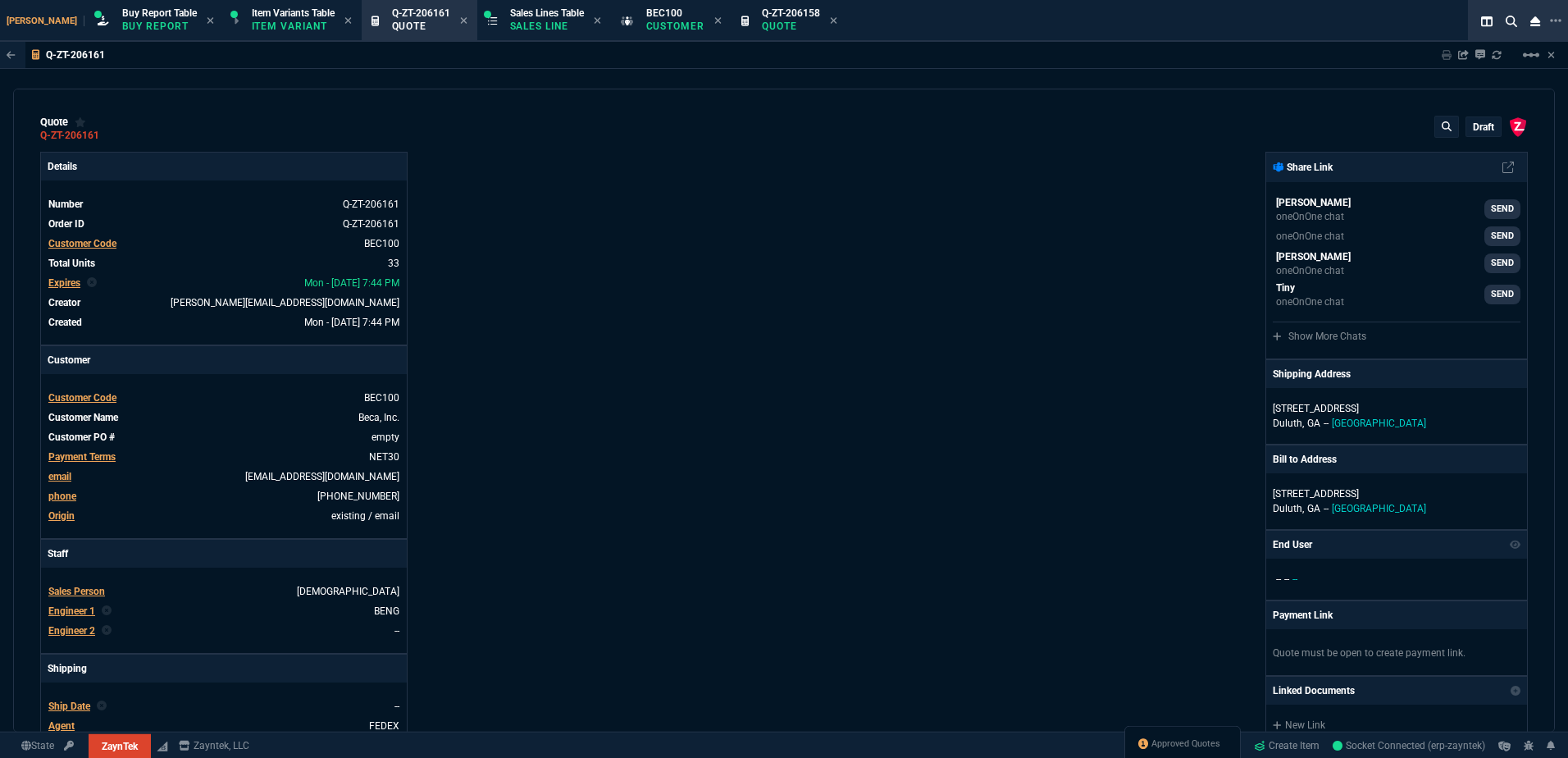
type input "18"
type input "495"
type input "16"
type input "295"
type input "3"
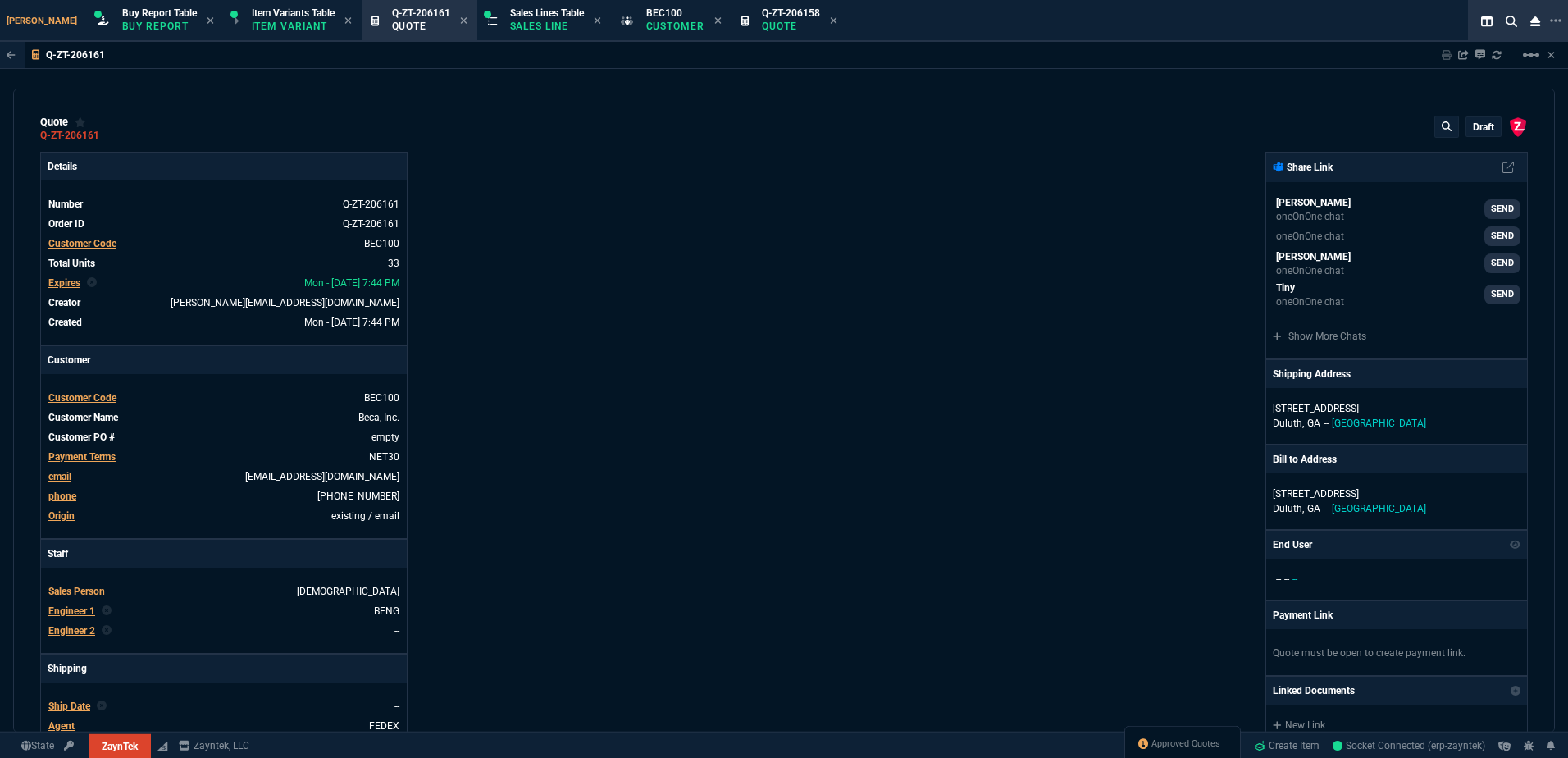
type input "5"
type input "49"
type input "386"
type input "33"
type input "75"
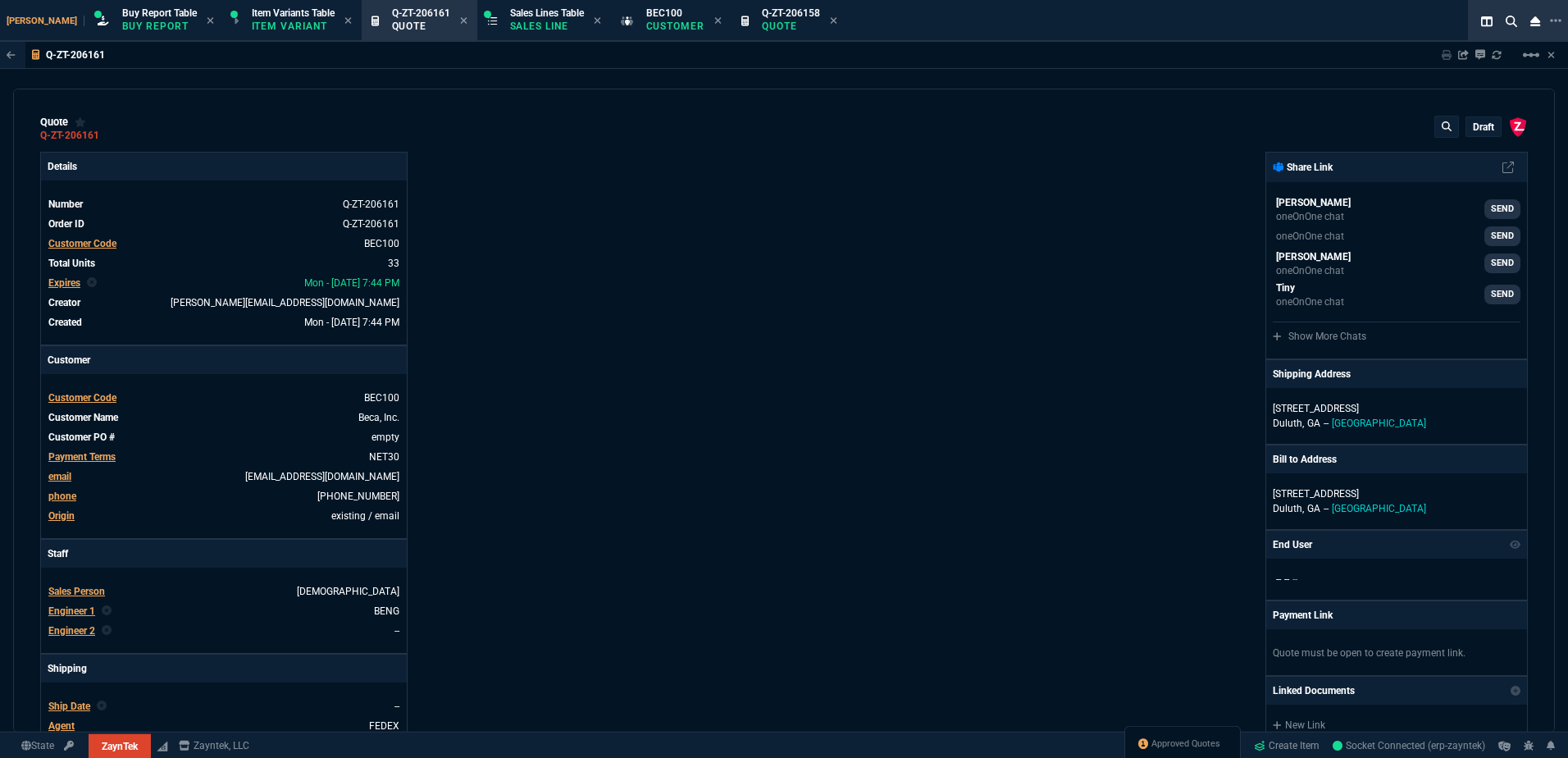
type input "14"
type input "20"
type input "13"
type input "30"
type input "38"
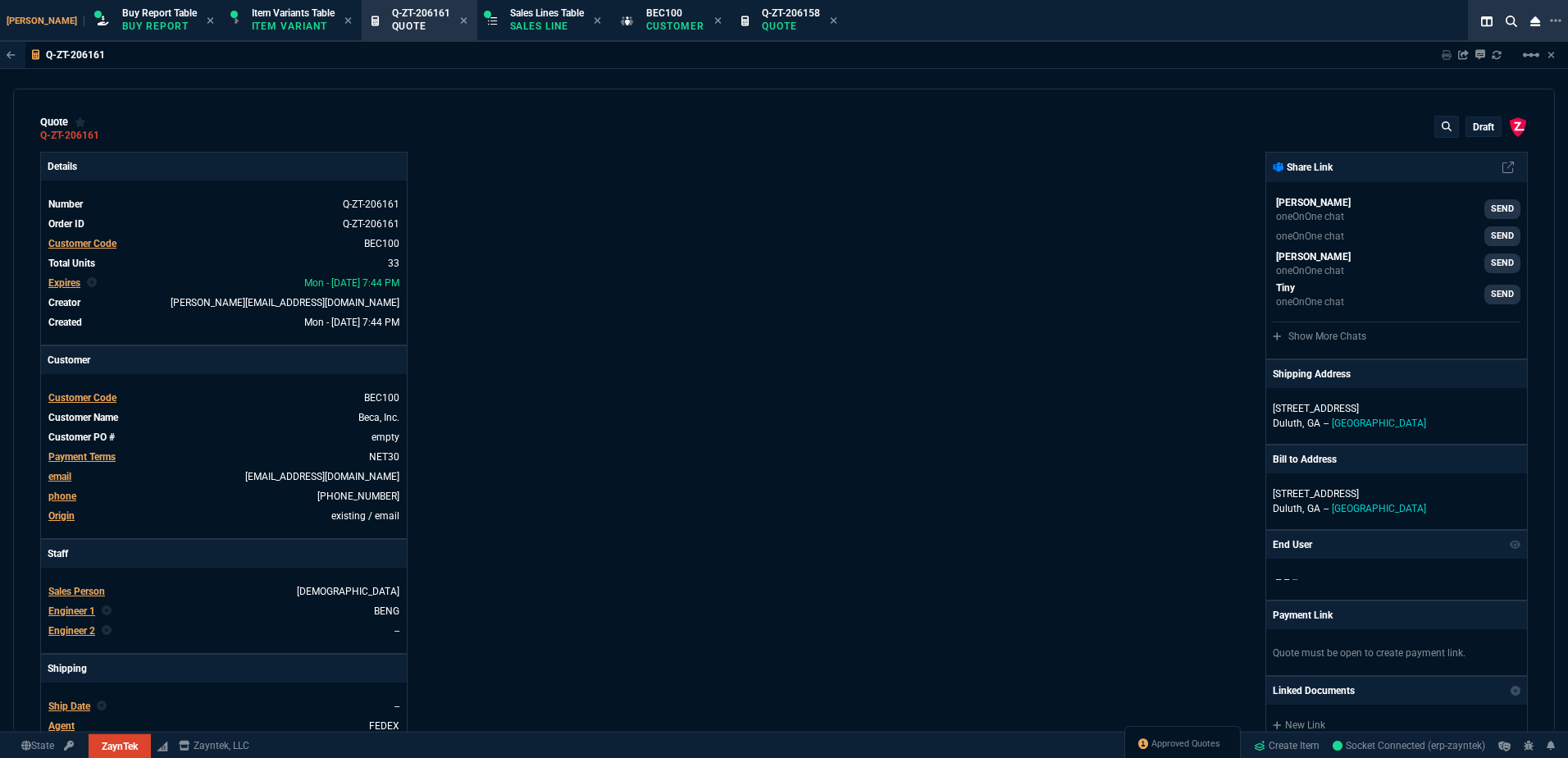
type input "180"
type input "73"
type input "80"
type input "16"
type input "4"
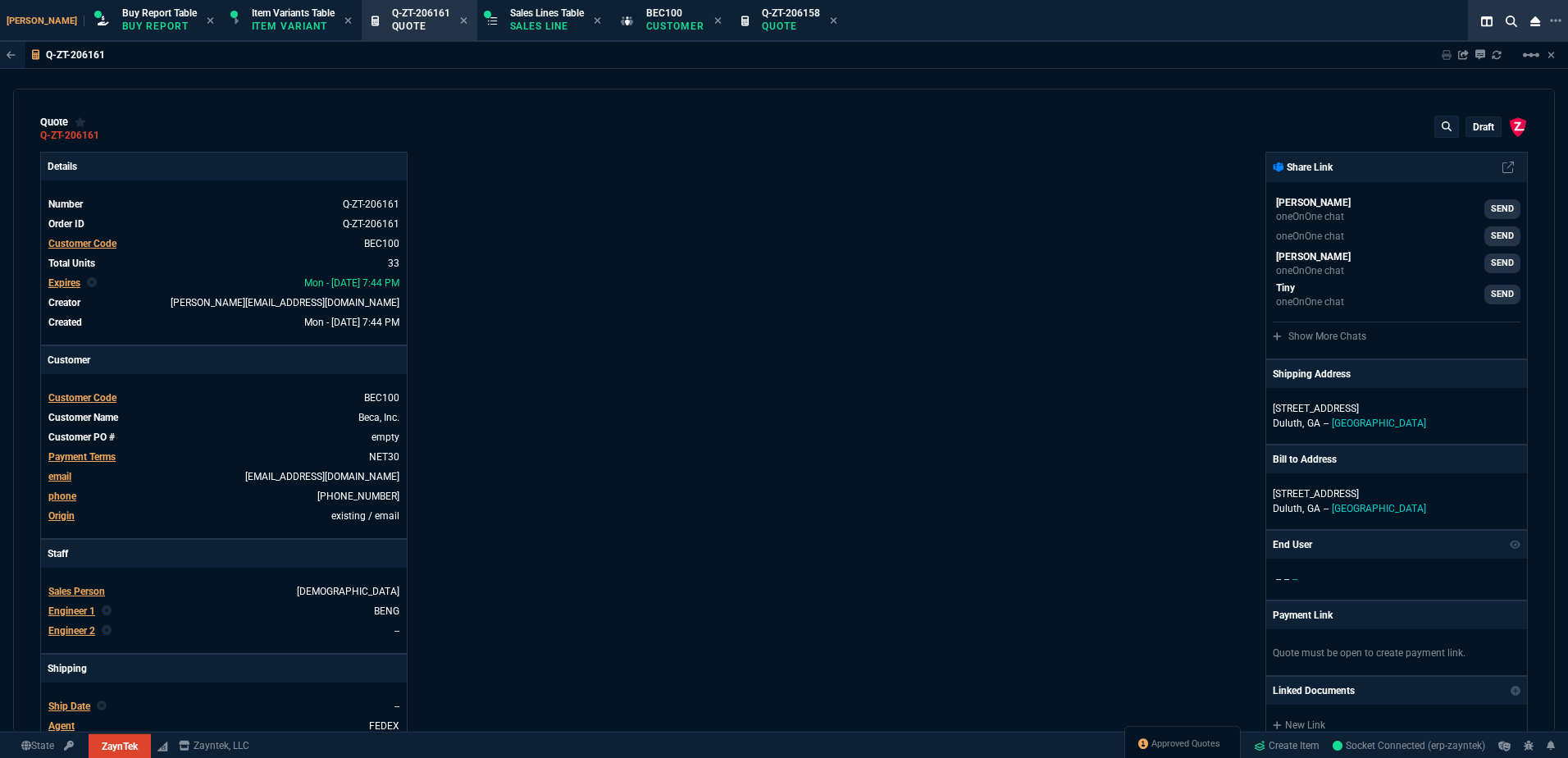
type input "29"
type input "200"
type input "54"
type input "325"
type input "58"
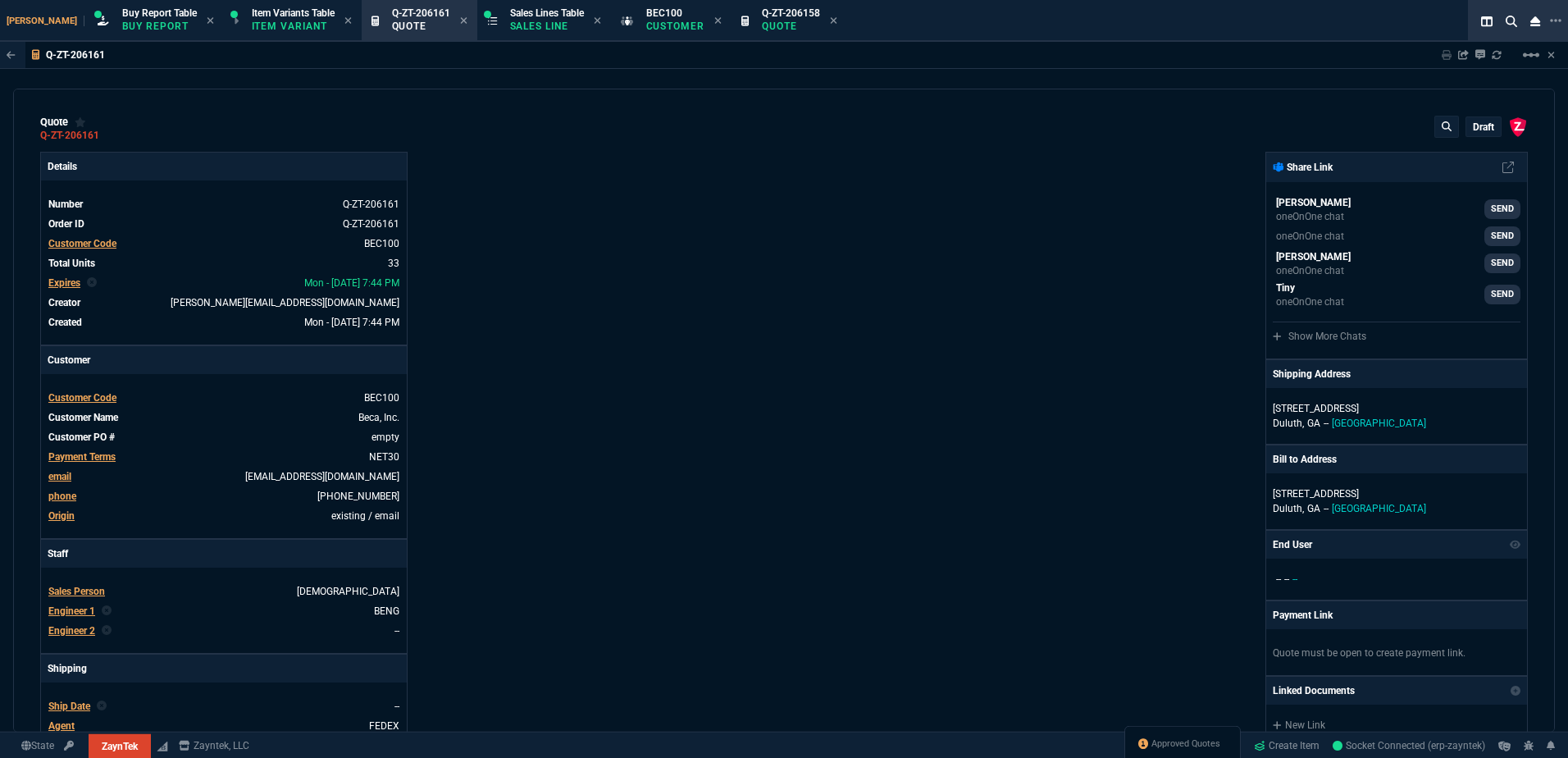
type input "55"
type input "47"
type input "45"
type input "68"
type input "85"
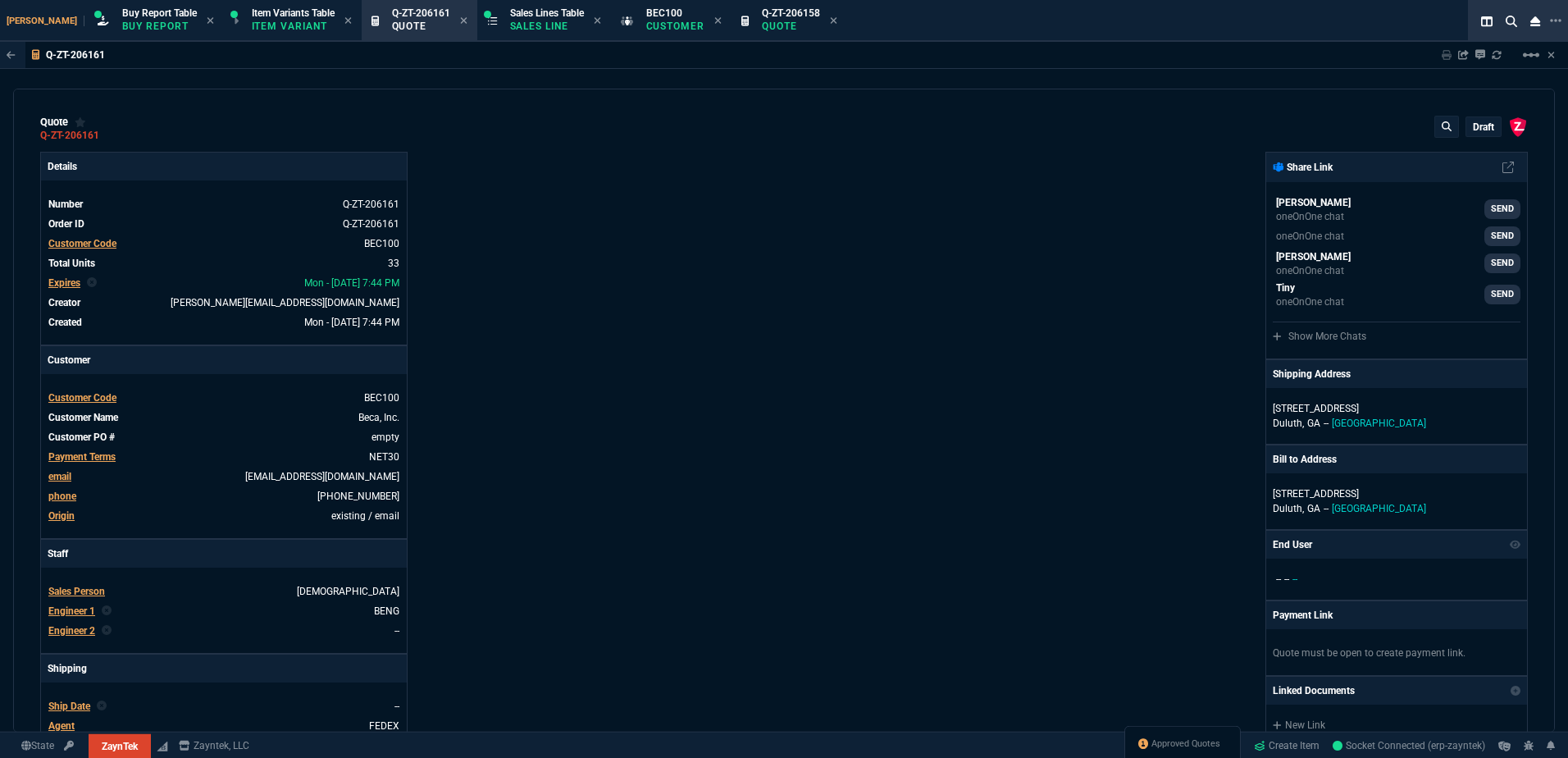
type input "80"
type input "4"
type input "43"
type input "75"
type input "14"
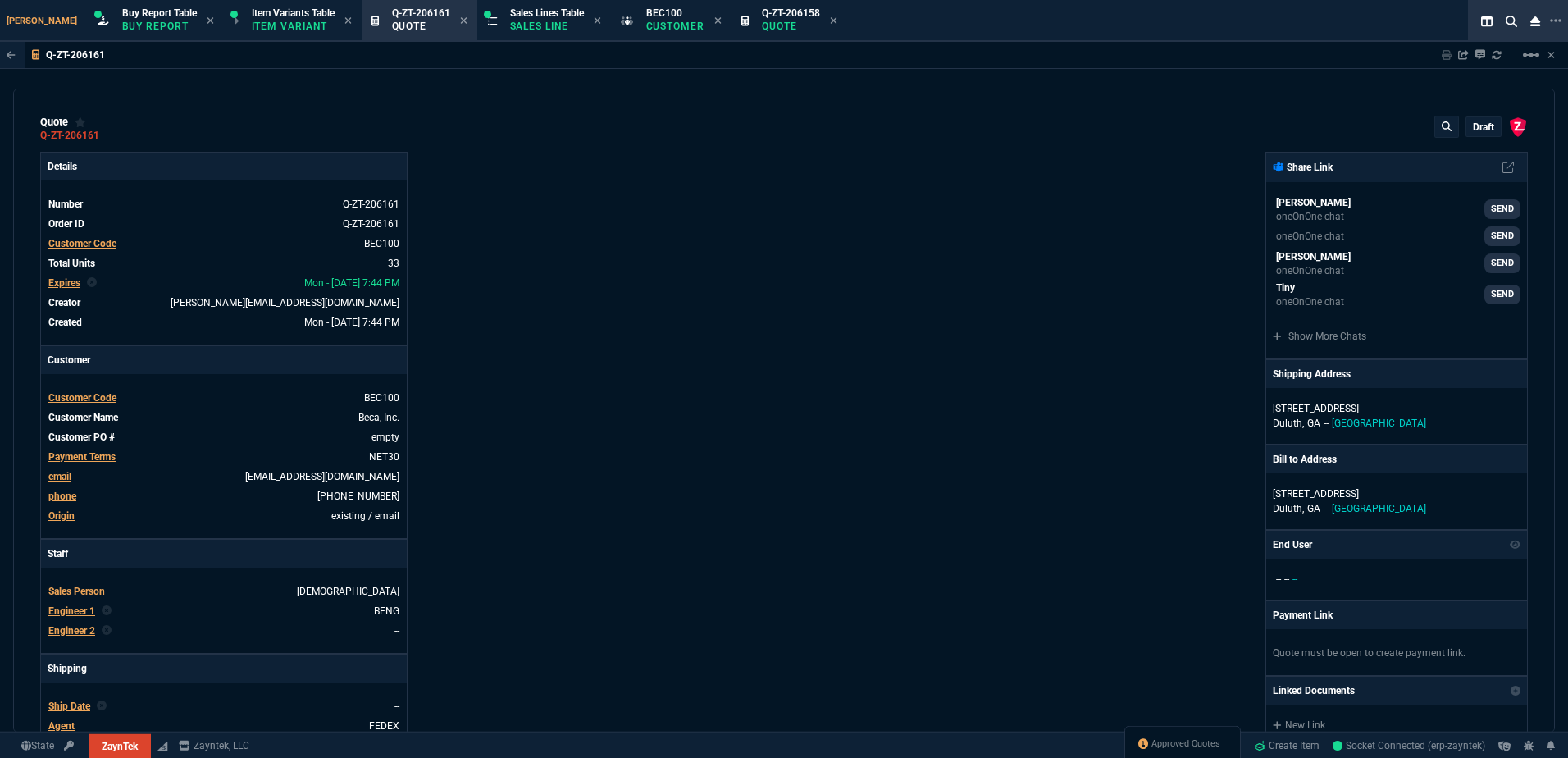
type input "10"
type input "47"
type input "35"
type input "0"
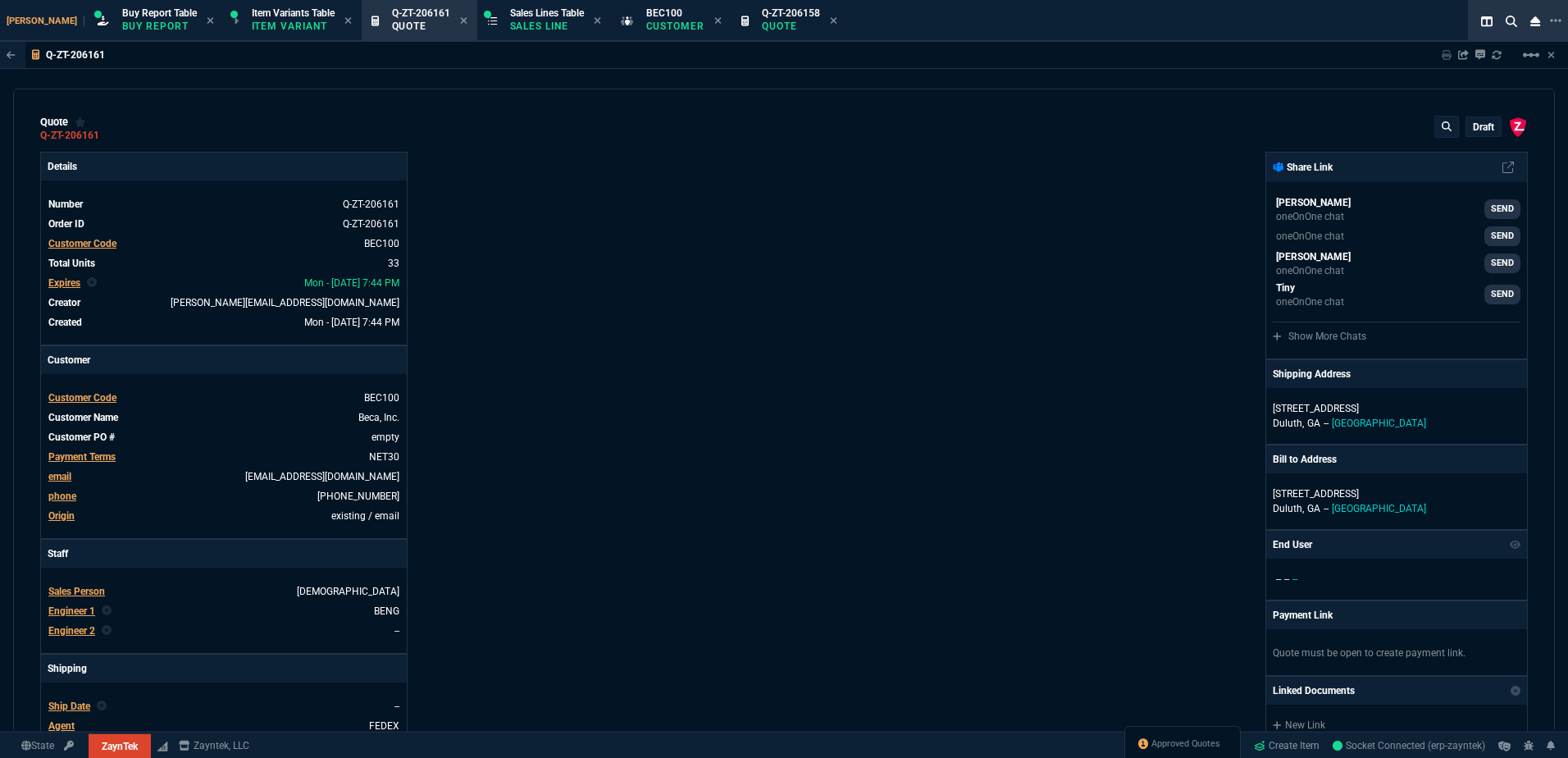
type input "12"
type input "535"
type input "55"
type input "54"
type input "53"
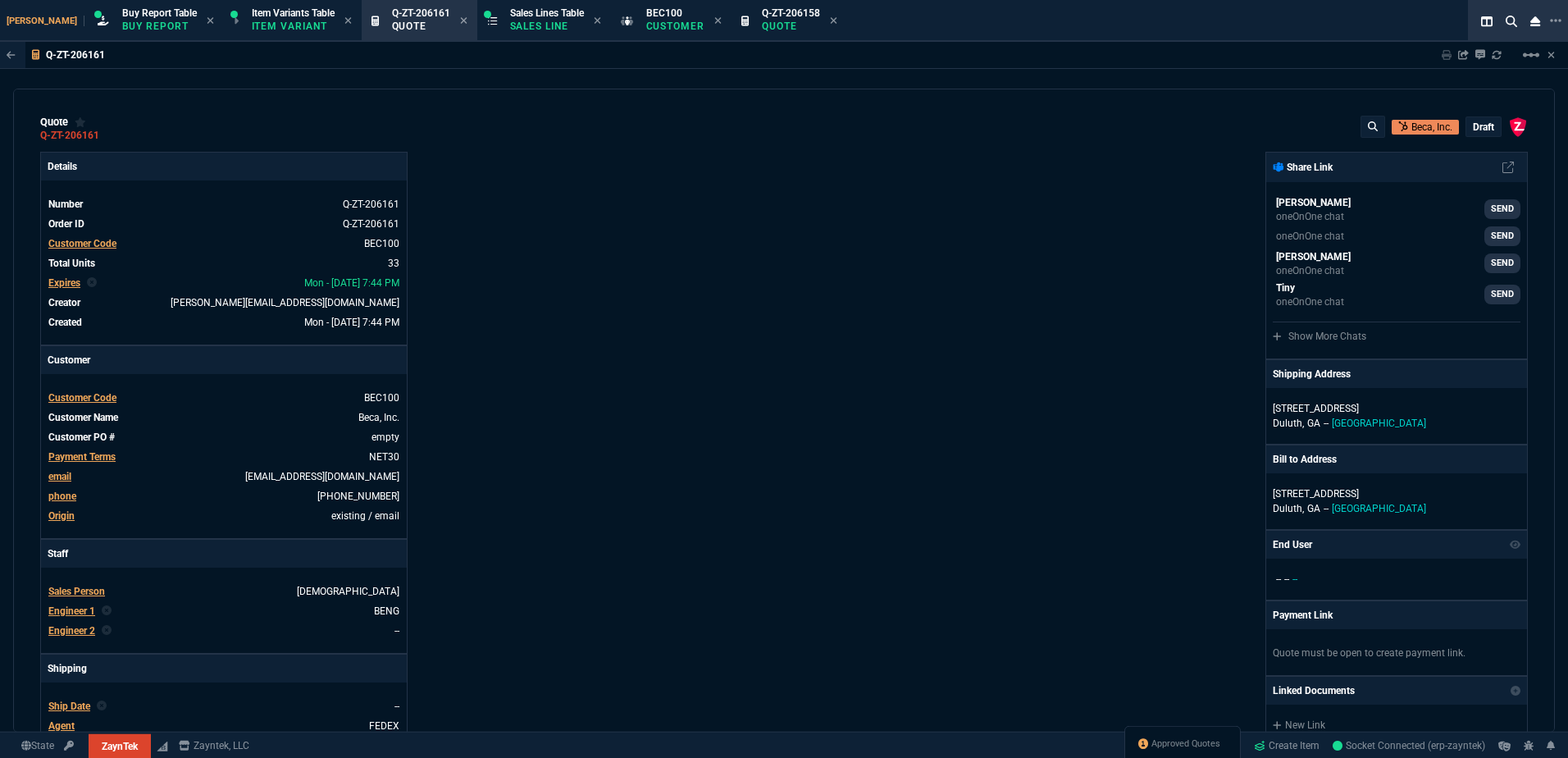
type input "84"
type input "55"
type input "78"
type input "61"
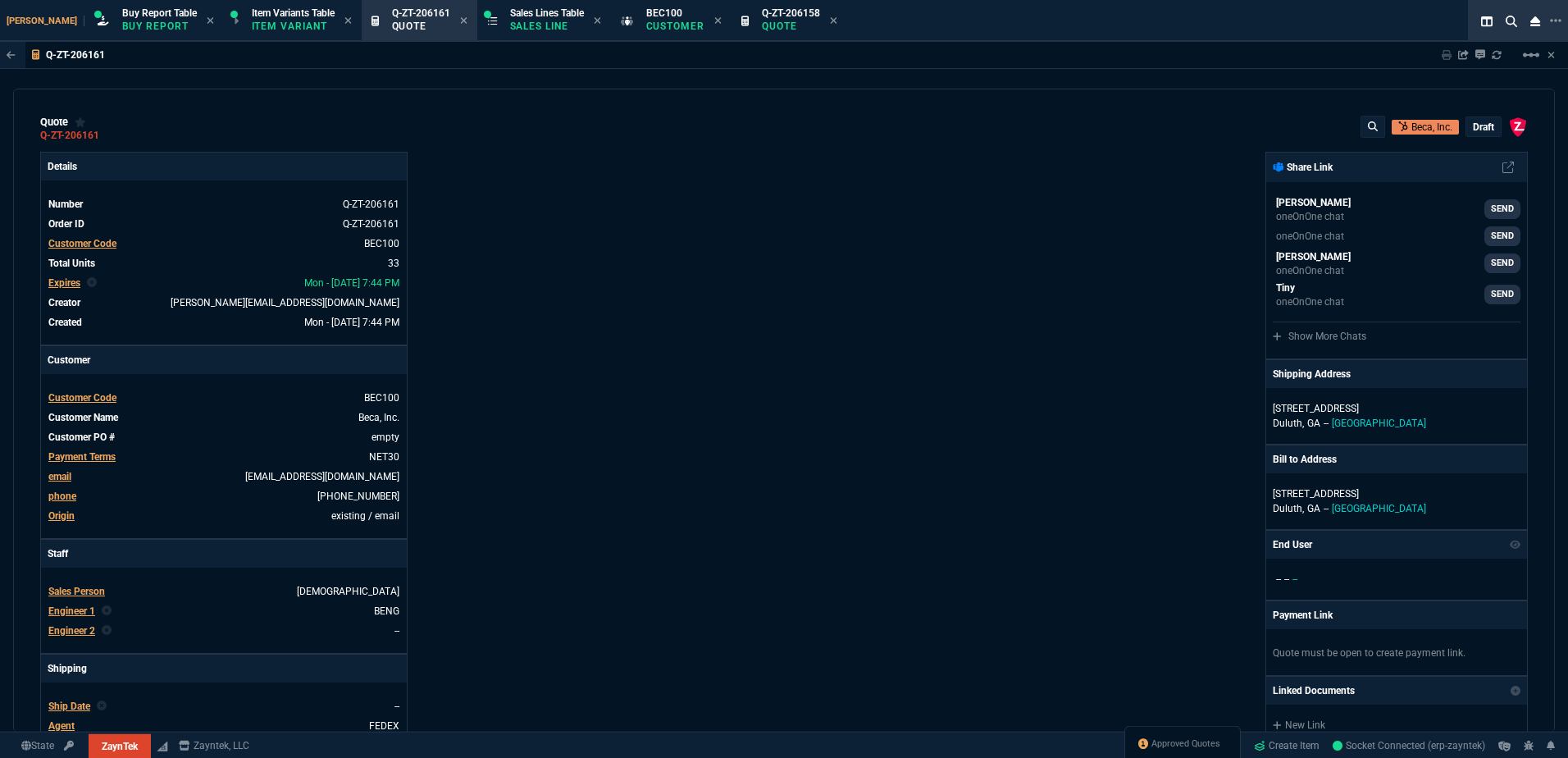
type input "46"
type input "34"
type input "73"
type input "35"
type input "86"
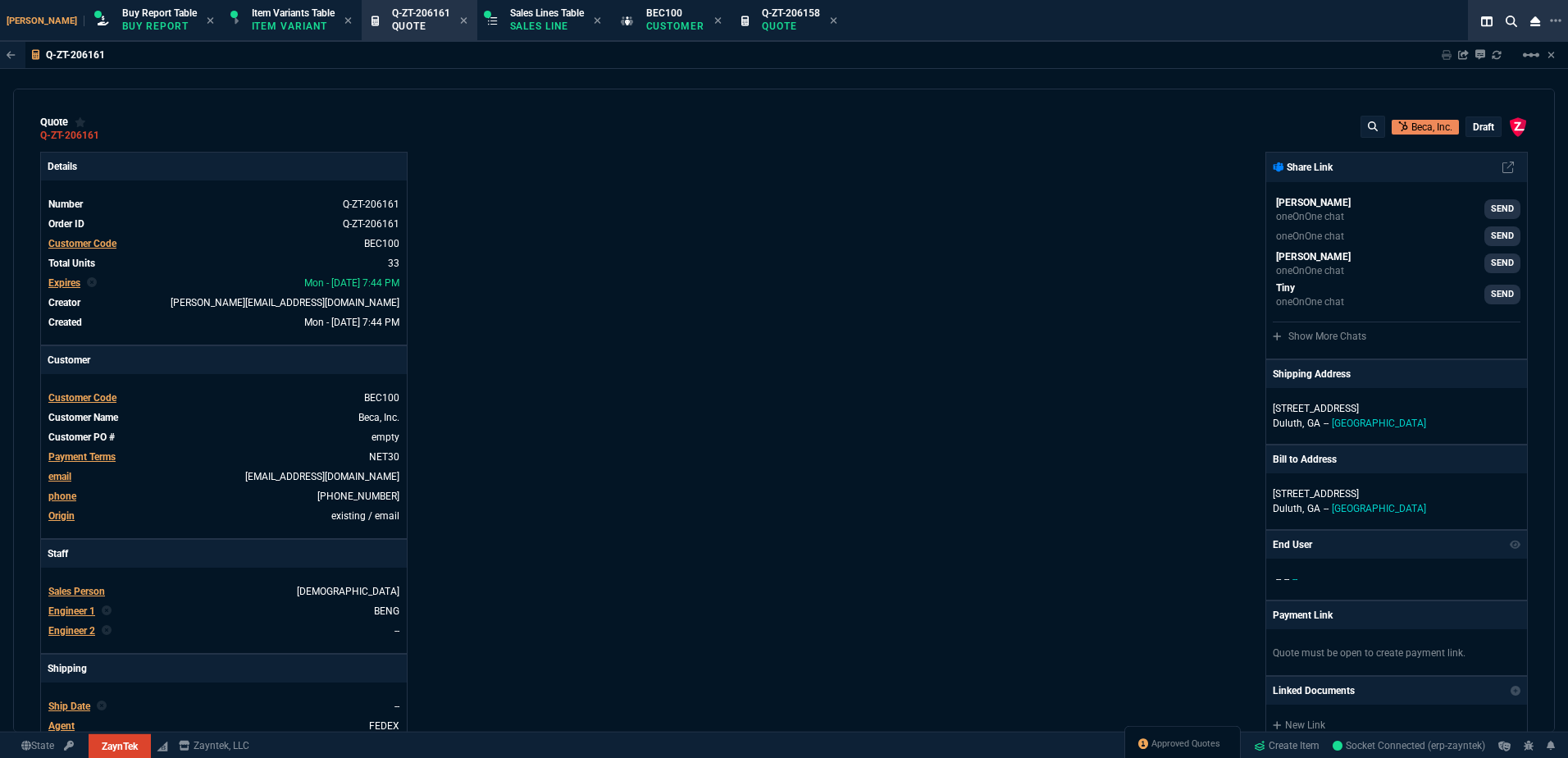
type input "31"
type input "76"
type input "55"
type input "56"
type input "42"
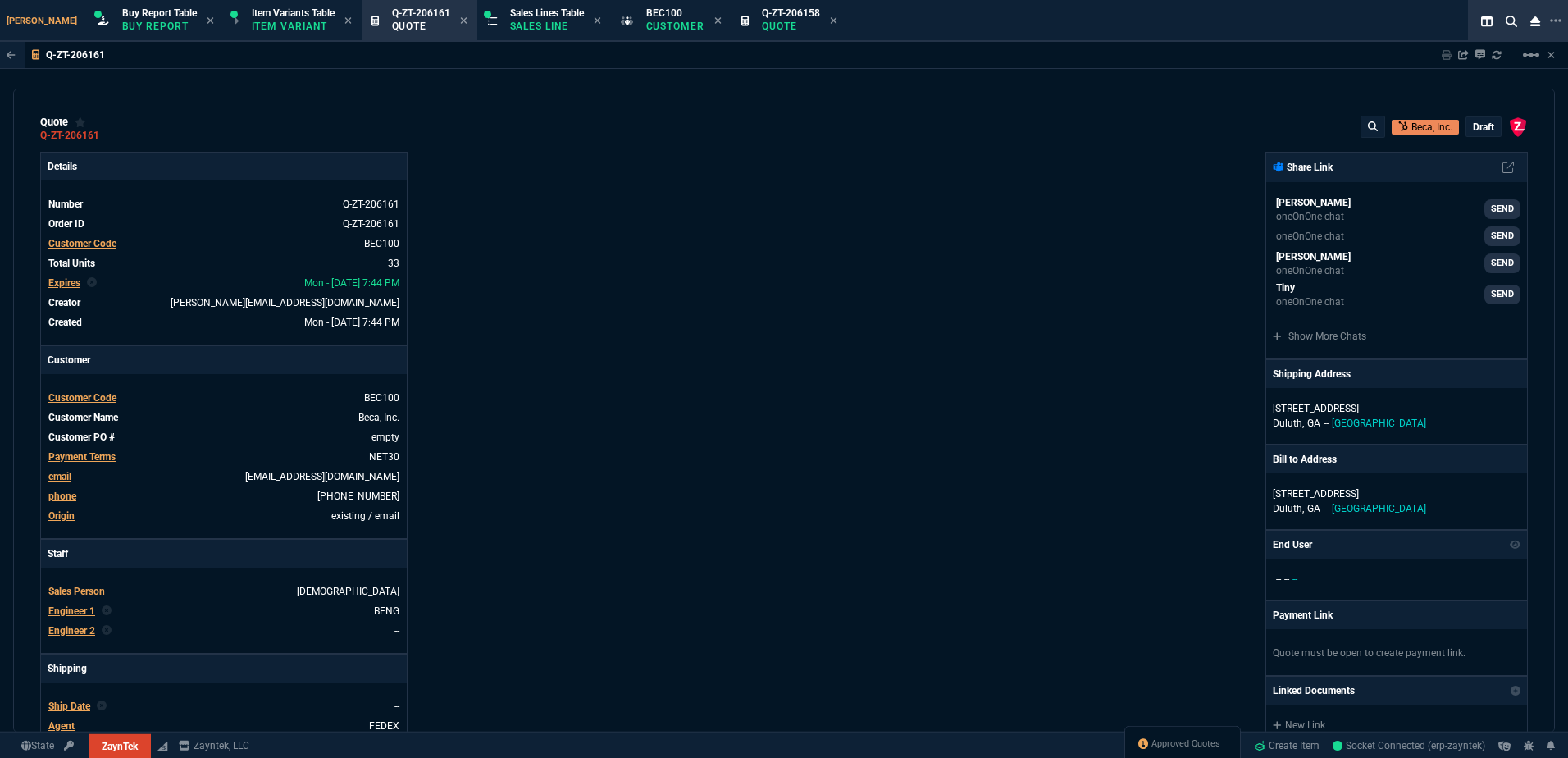
type input "54"
type input "11"
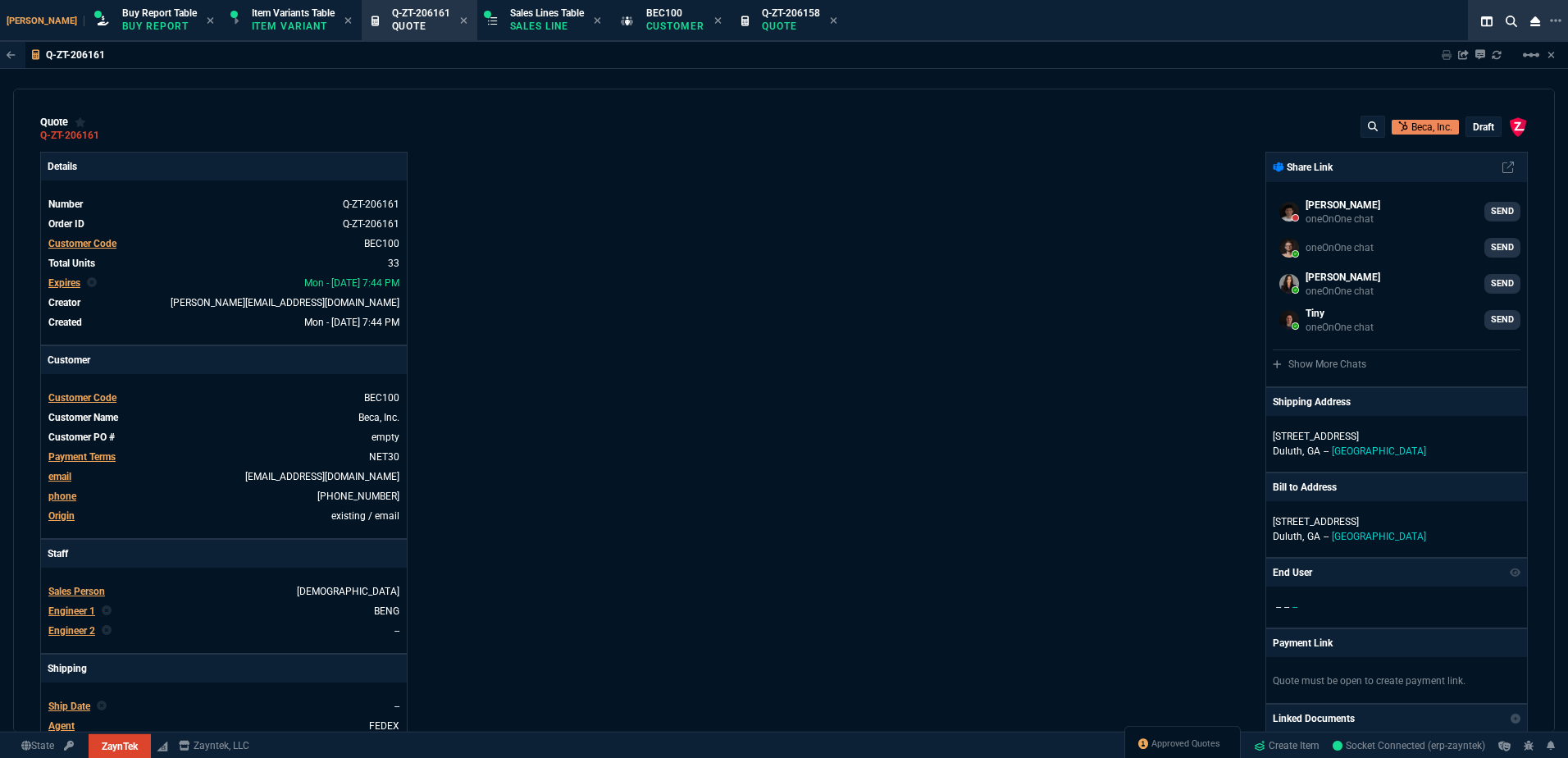
click at [110, 136] on icon at bounding box center [110, 135] width 9 height 10
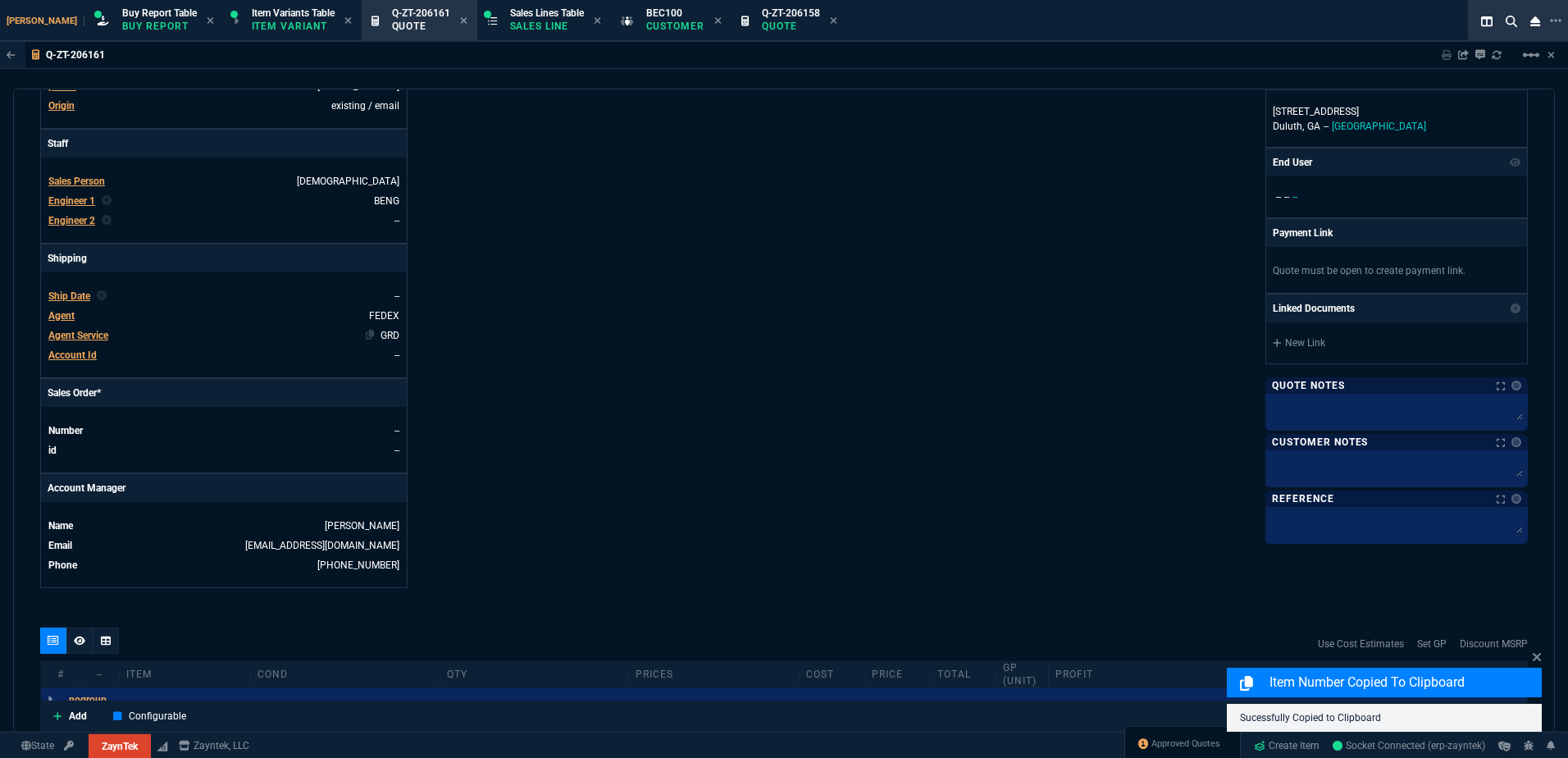
scroll to position [738, 0]
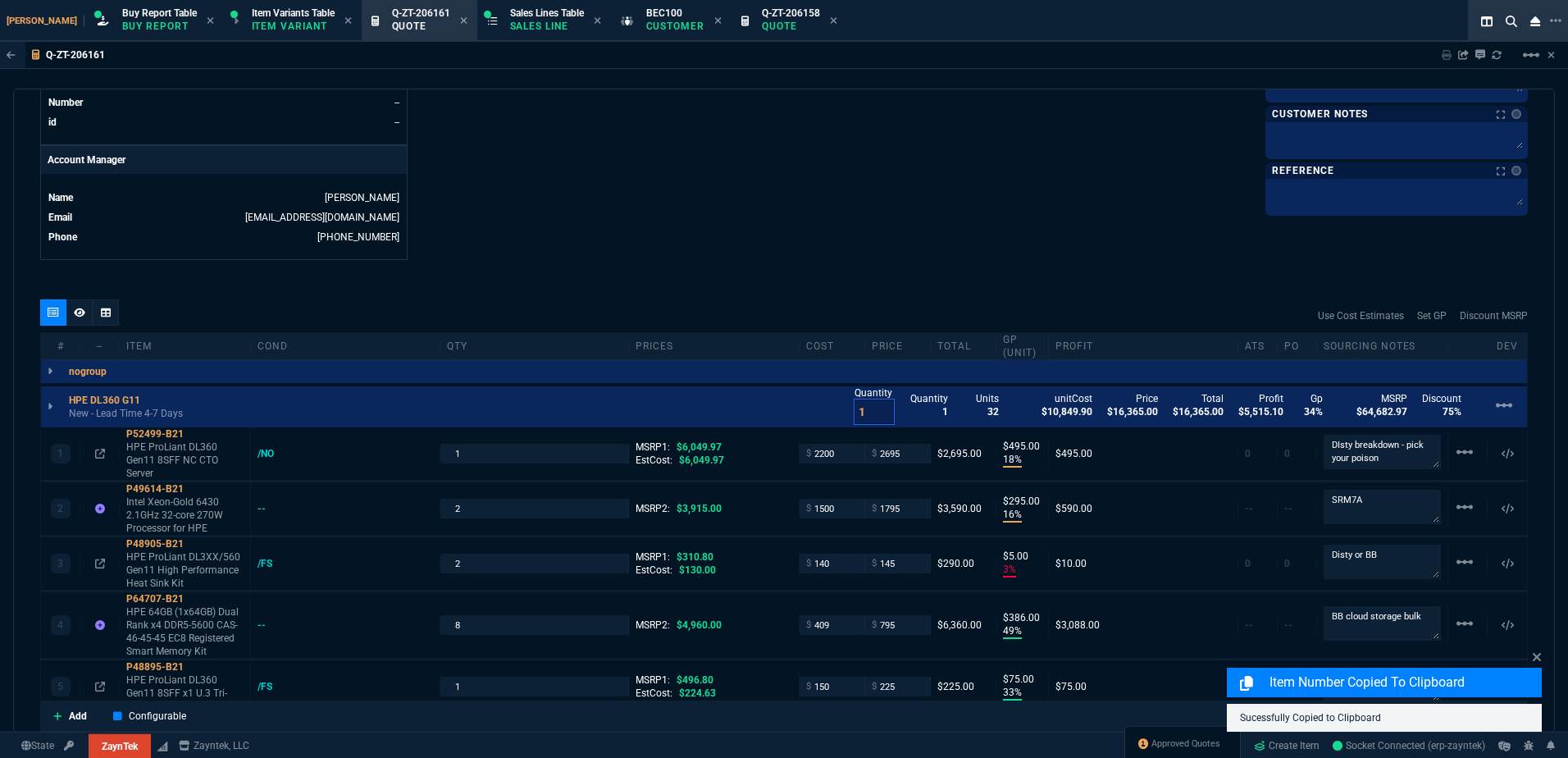
drag, startPoint x: 860, startPoint y: 415, endPoint x: 794, endPoint y: 372, distance: 78.8
click at [796, 399] on div "HPE DL360 G11 New - Lead Time 4-7 Days Quantity 1 Quantity 1 Units 32 unitCost …" at bounding box center [784, 407] width 1486 height 41
type input "3"
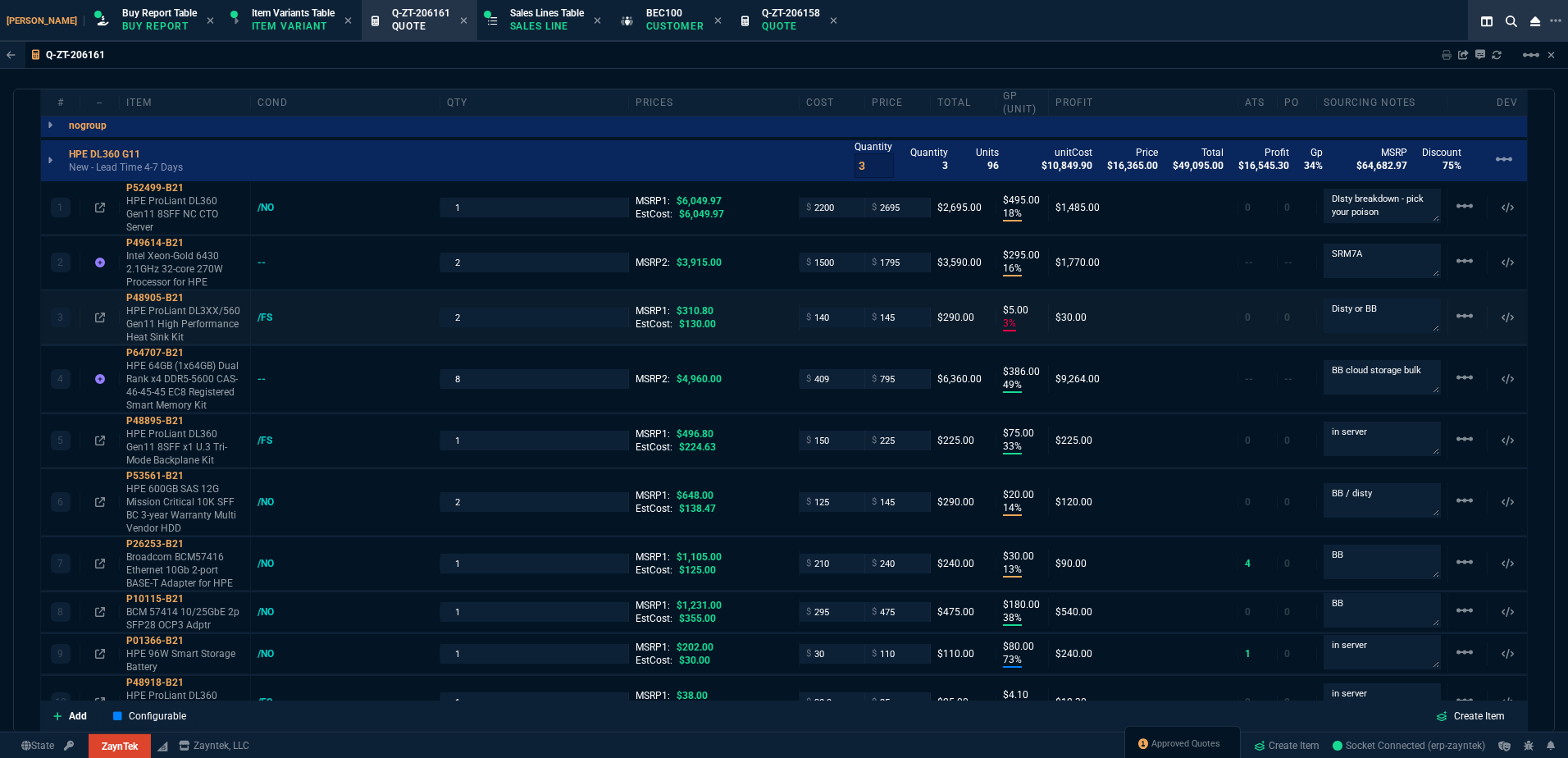
click at [507, 304] on div "3 P48905-B21 HPE ProLiant DL3XX/560 Gen11 High Performance Heat Sink Kit /FS 2 …" at bounding box center [784, 317] width 1486 height 53
click at [510, 385] on input "8" at bounding box center [534, 379] width 175 height 19
type input "12"
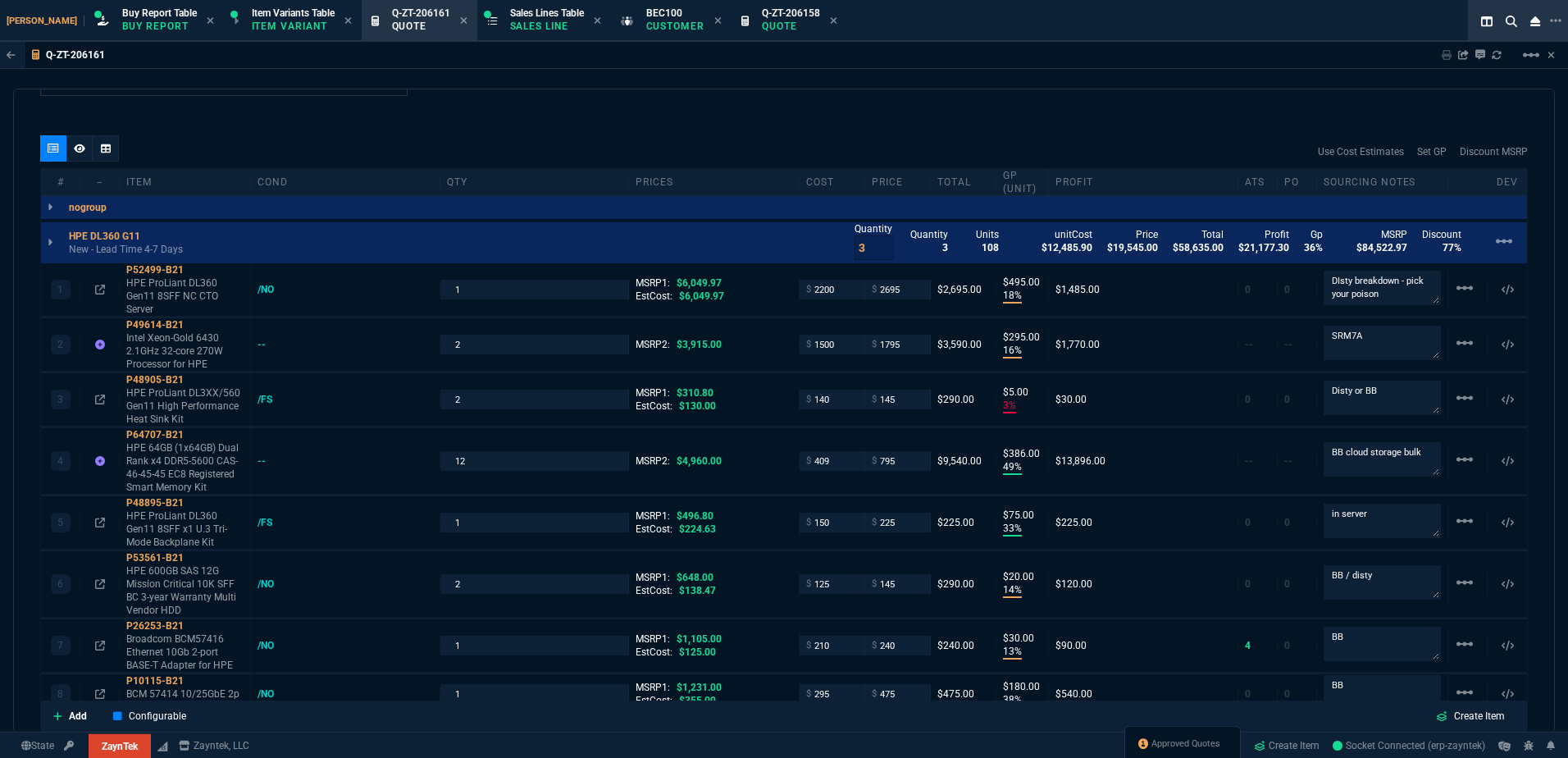
click at [596, 145] on div "Use Cost Estimates Set GP Discount MSRP" at bounding box center [784, 151] width 1488 height 33
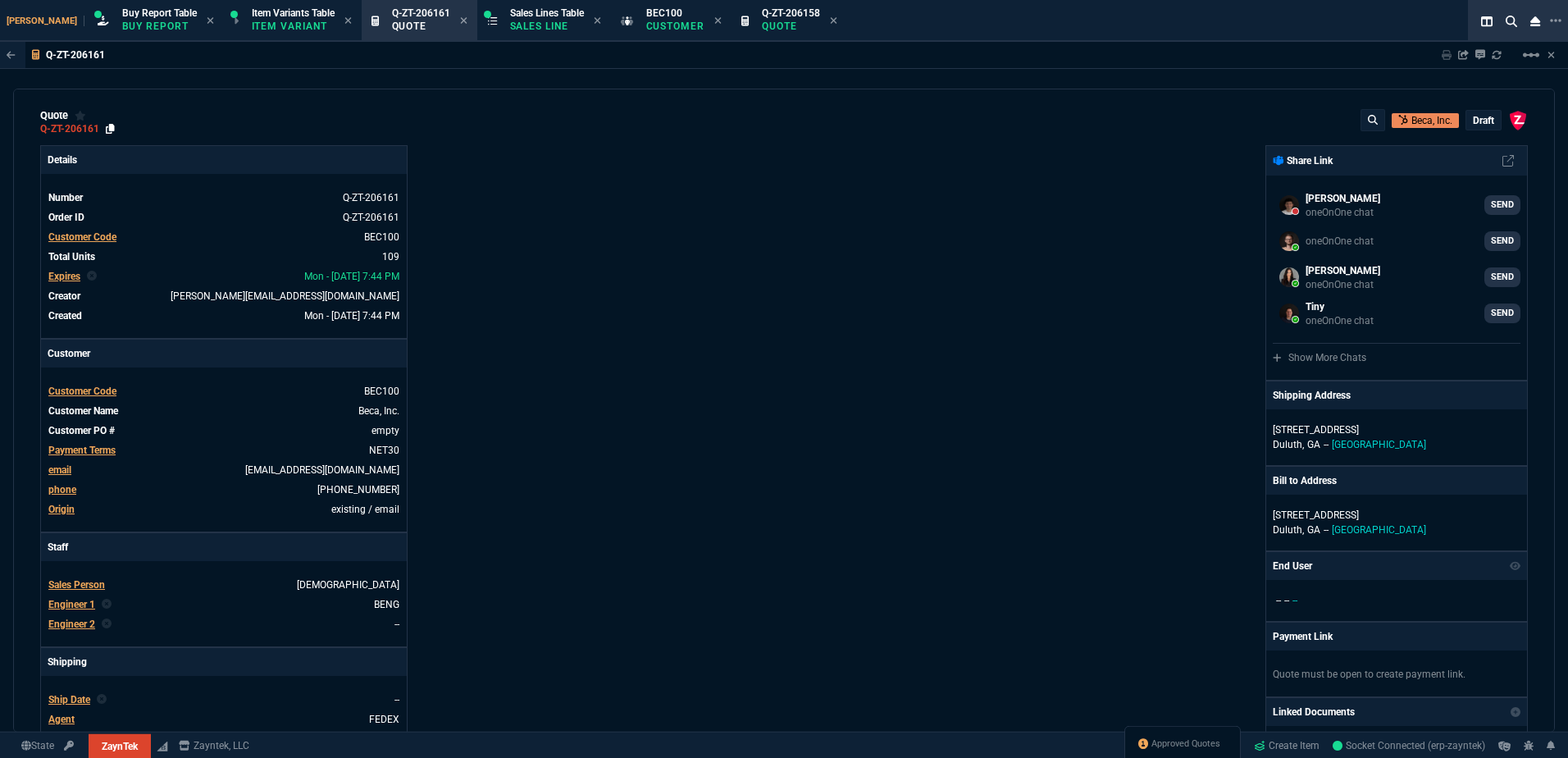
scroll to position [0, 0]
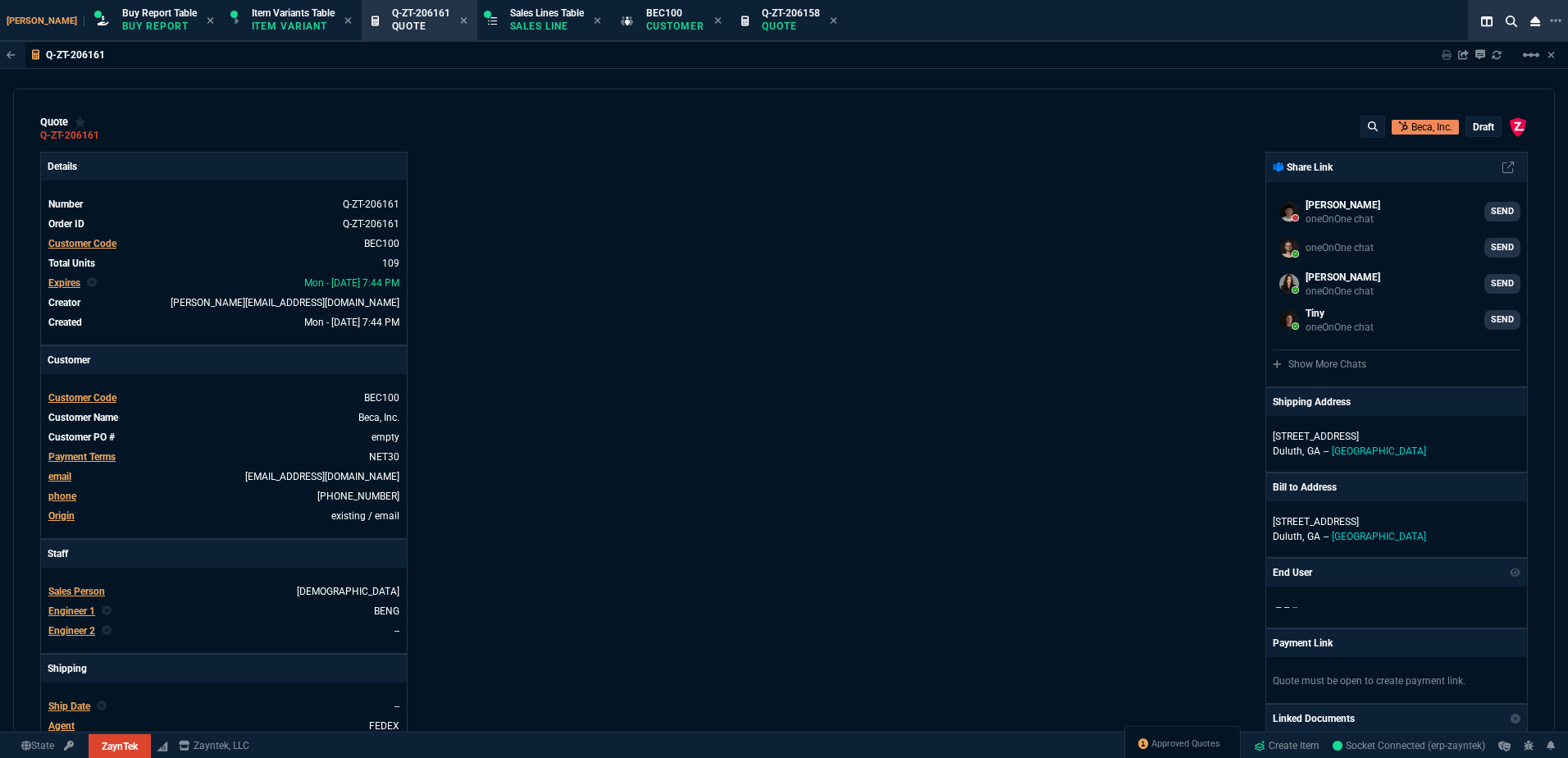
click at [106, 127] on div "quote Q-ZT-206161" at bounding box center [77, 129] width 75 height 26
click at [109, 134] on icon at bounding box center [110, 135] width 9 height 10
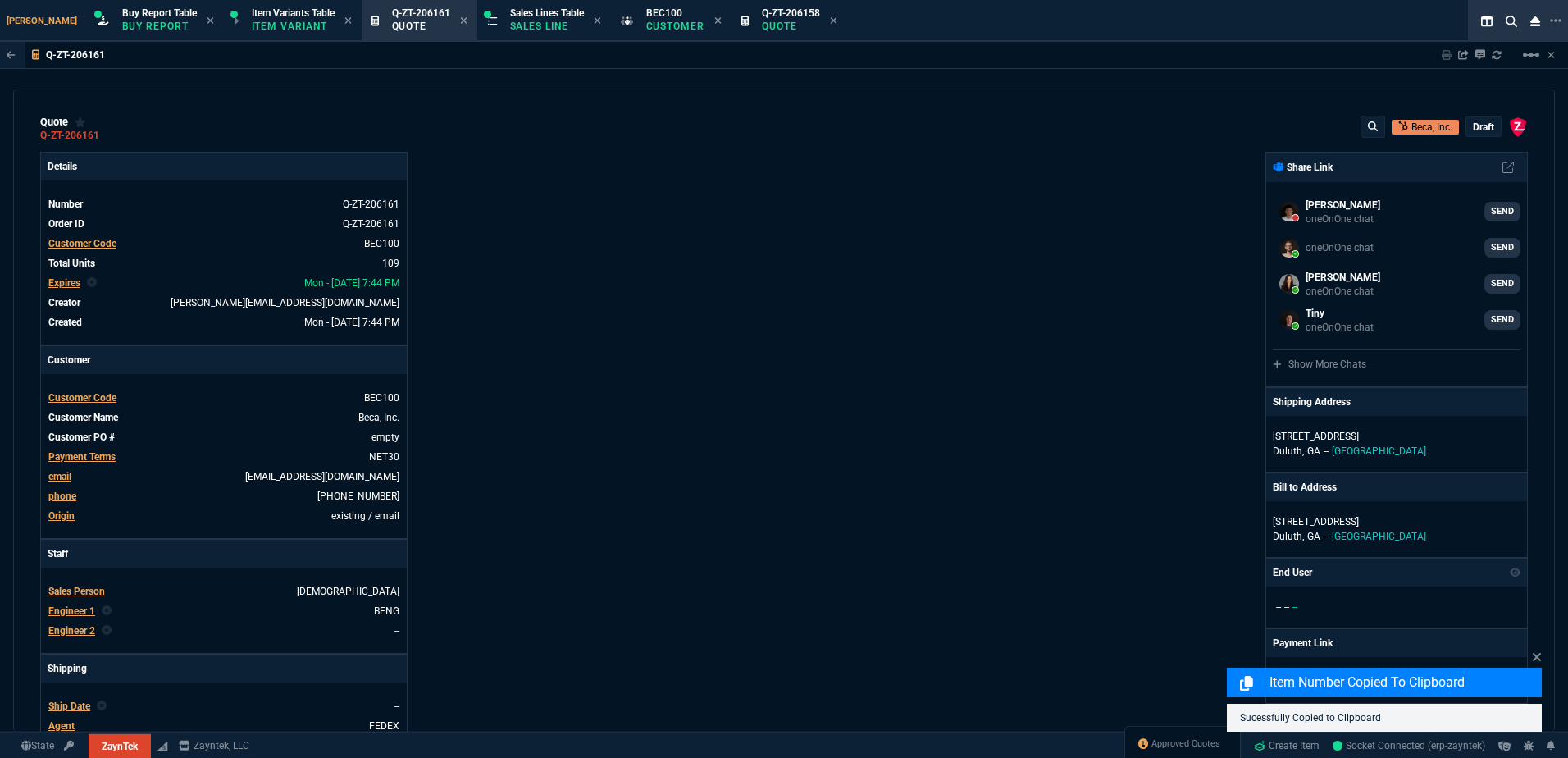
click at [1047, 223] on div "ZaynTek, LLC 2609 Technology Dr Suite 200 Plano, TX 75074 Share Link Billy Hefn…" at bounding box center [1156, 575] width 744 height 847
click at [1473, 130] on p "draft" at bounding box center [1483, 127] width 21 height 13
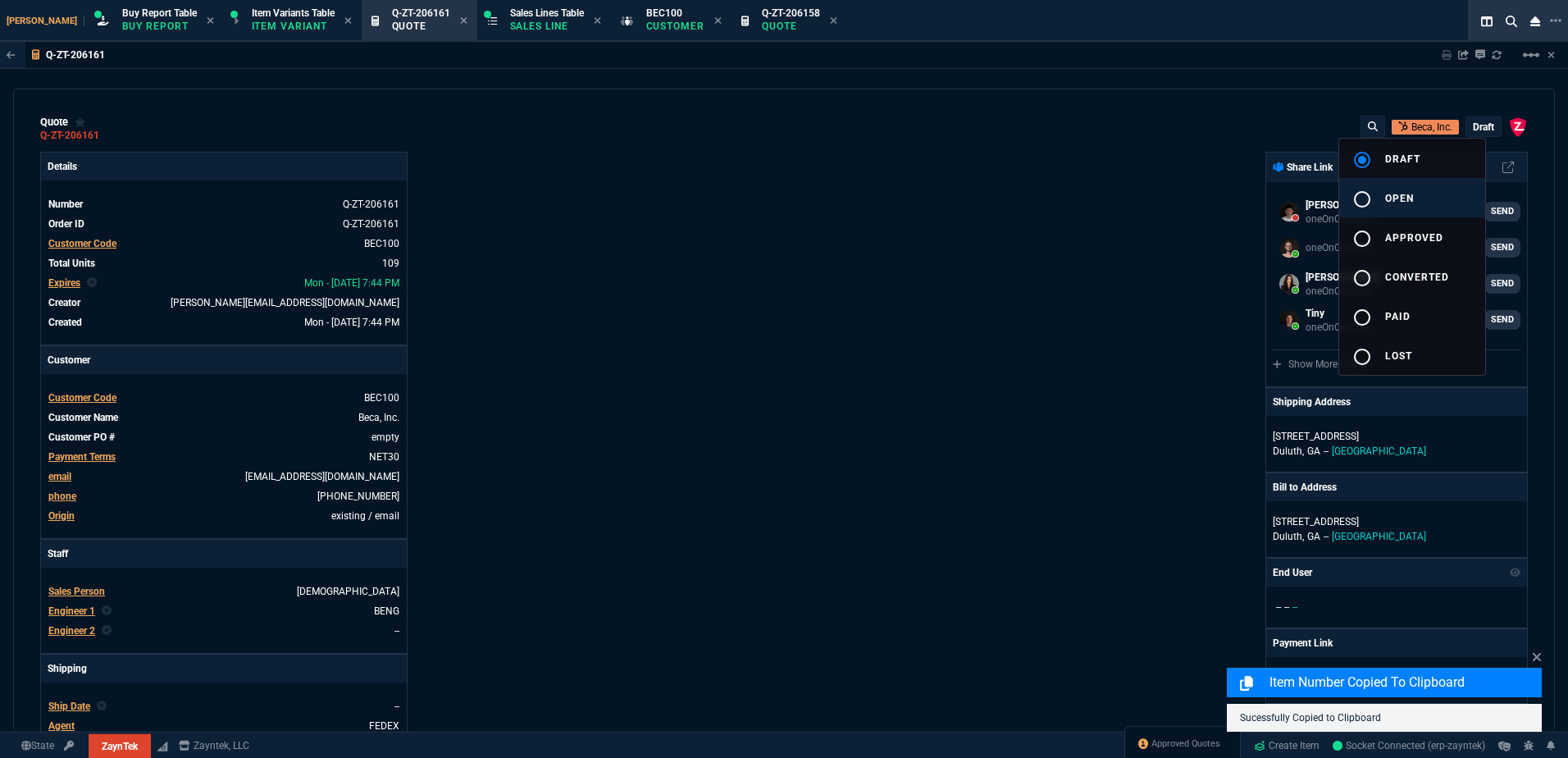
click at [1393, 213] on button "radio_button_unchecked open" at bounding box center [1411, 198] width 146 height 39
click at [945, 208] on div at bounding box center [784, 379] width 1568 height 758
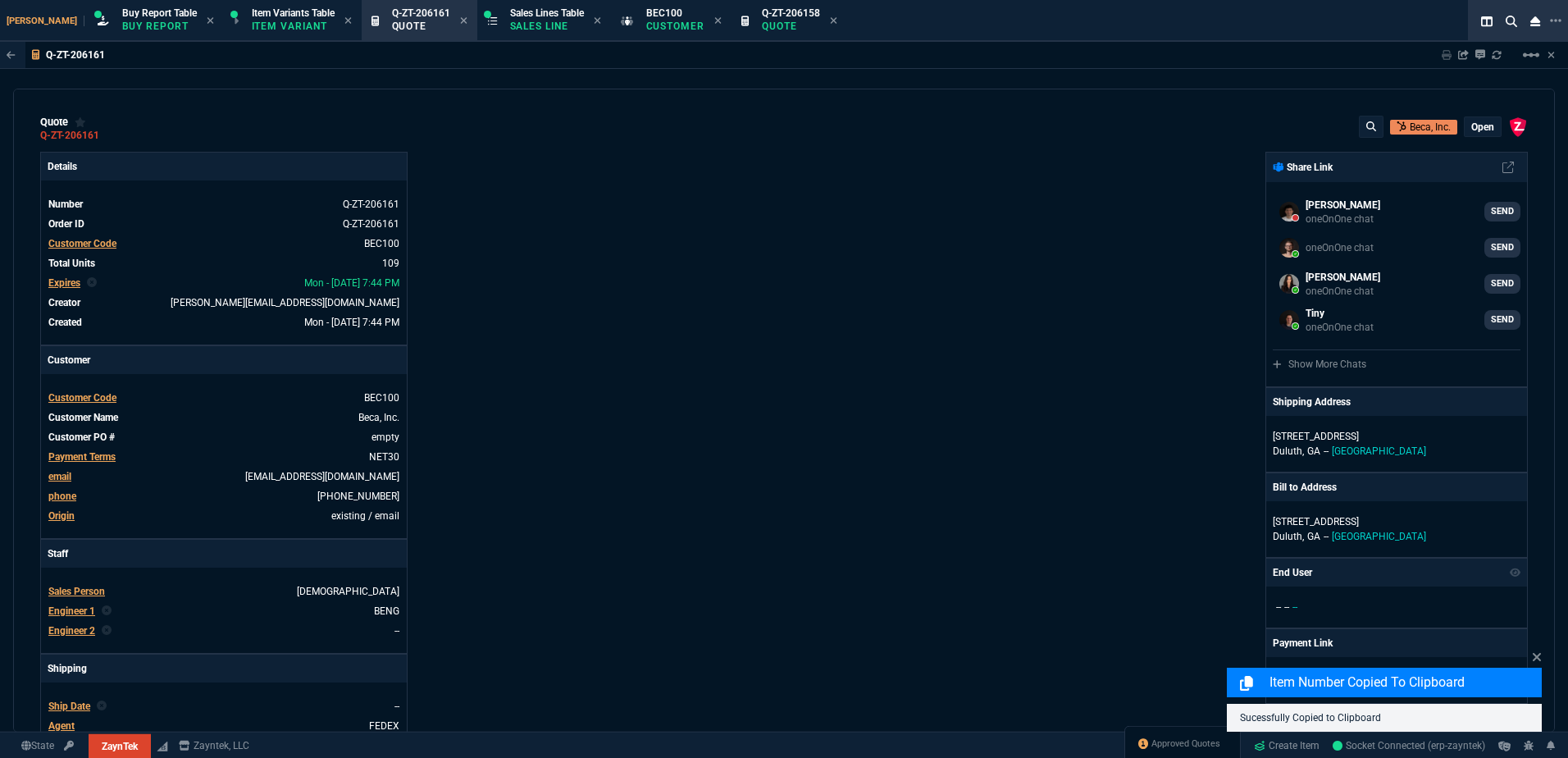
click at [946, 211] on nx-fornida-erp-document "Q-ZT-206161 Sharing Q-ZT-206161 Link Dev Link Share on Teams linear_scale quote…" at bounding box center [784, 426] width 1568 height 769
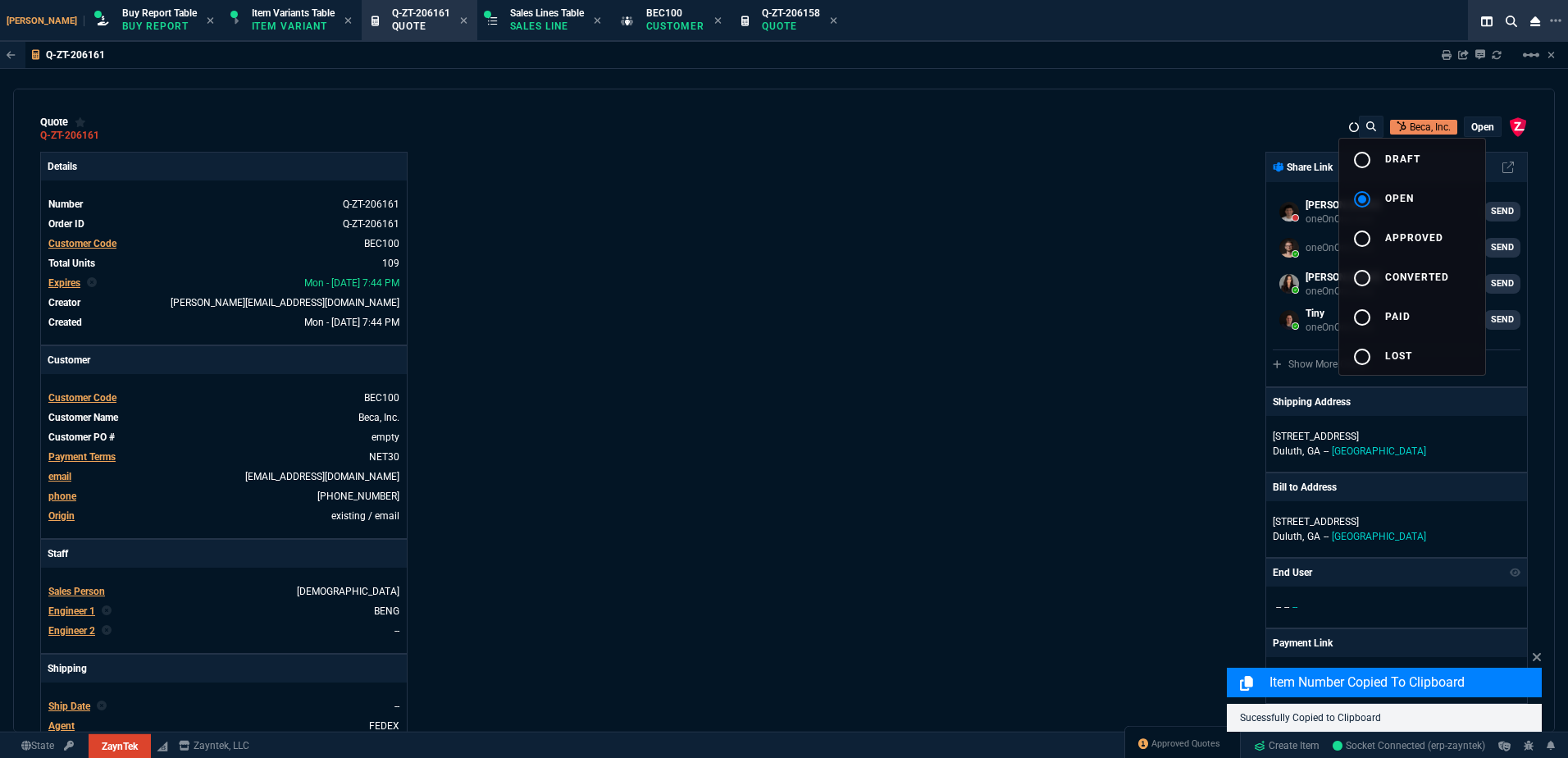
click at [105, 138] on icon at bounding box center [110, 135] width 9 height 10
click at [94, 137] on div "Q-ZT-206161" at bounding box center [69, 135] width 59 height 3
click at [105, 137] on icon at bounding box center [110, 135] width 9 height 10
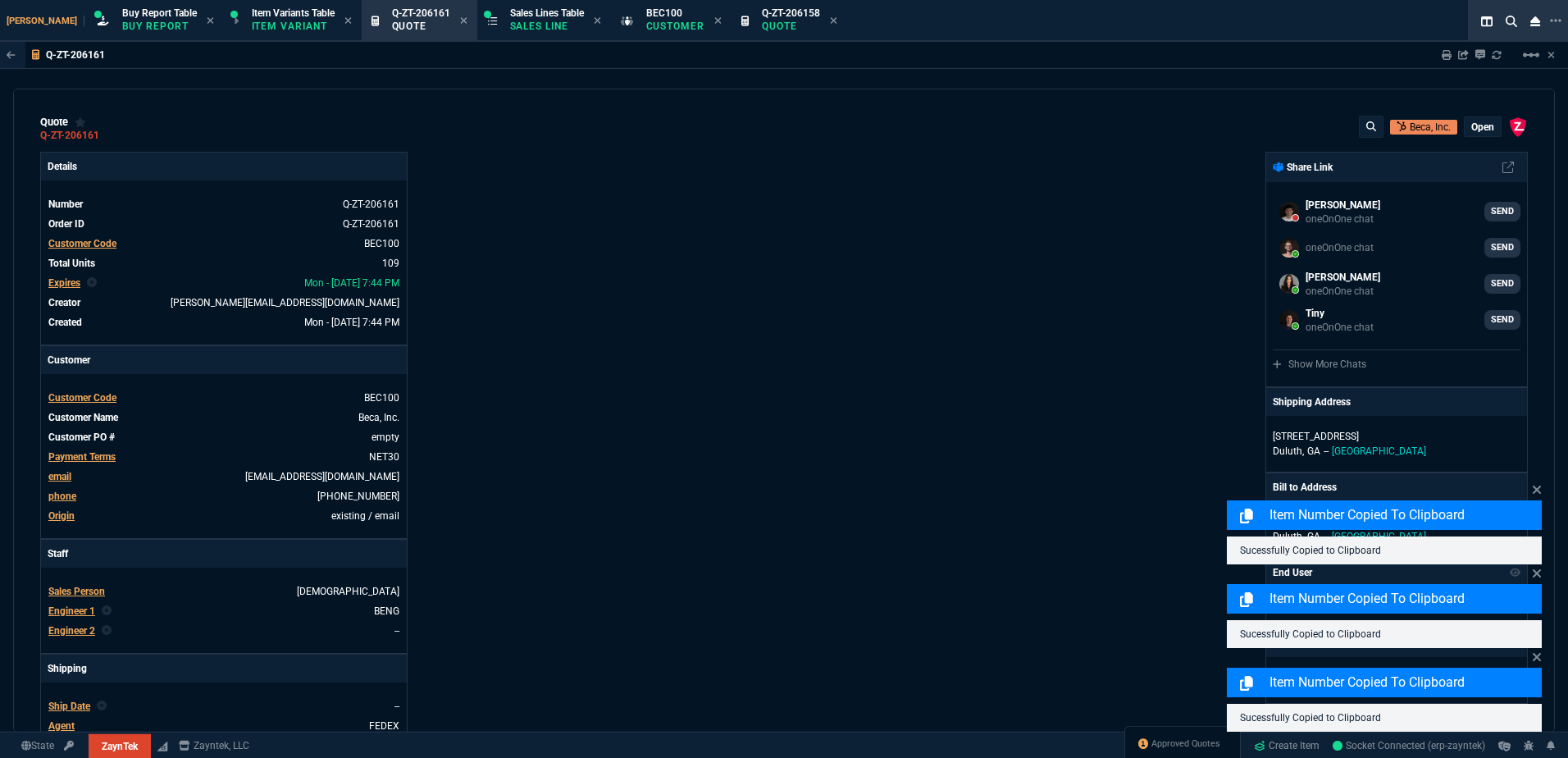
drag, startPoint x: 1154, startPoint y: 166, endPoint x: 1169, endPoint y: 158, distance: 17.0
click at [1155, 165] on div "ZaynTek, LLC [STREET_ADDRESS] Share Link [PERSON_NAME] III oneOnOne chat SEND o…" at bounding box center [1156, 575] width 744 height 847
type input "18"
type input "495"
type input "16"
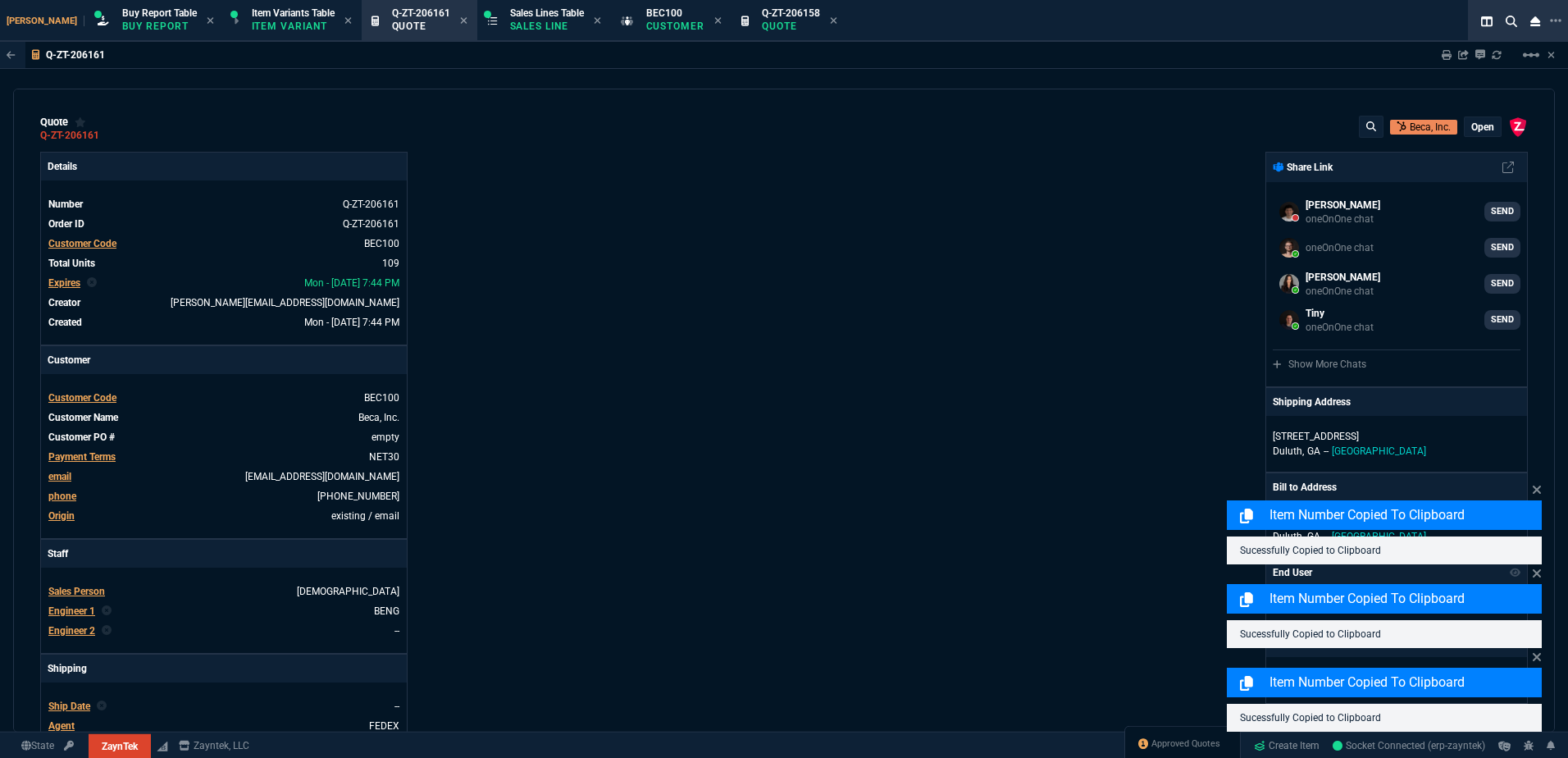
type input "295"
type input "3"
type input "5"
type input "49"
type input "386"
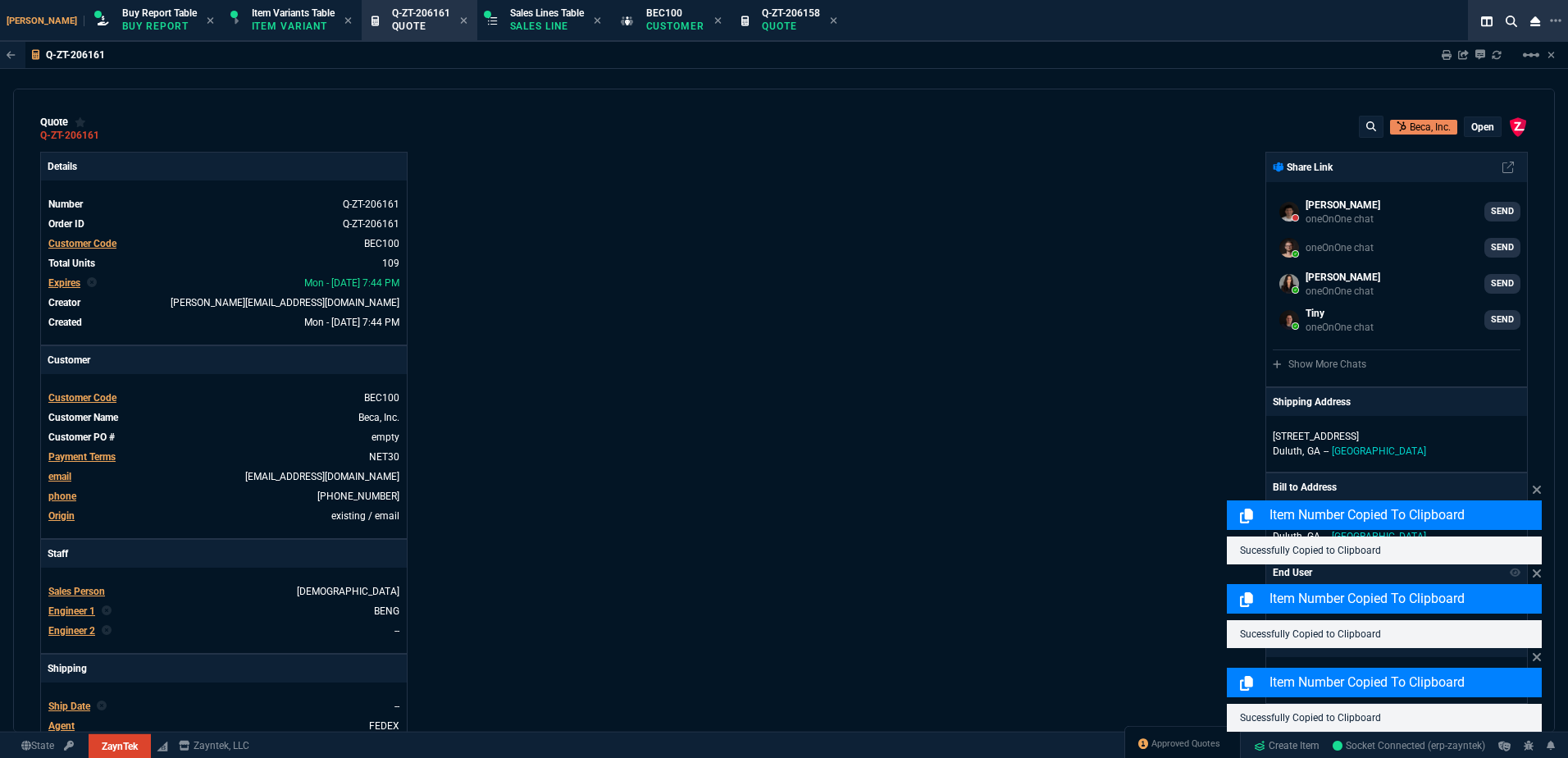
type input "33"
type input "75"
type input "14"
type input "20"
type input "13"
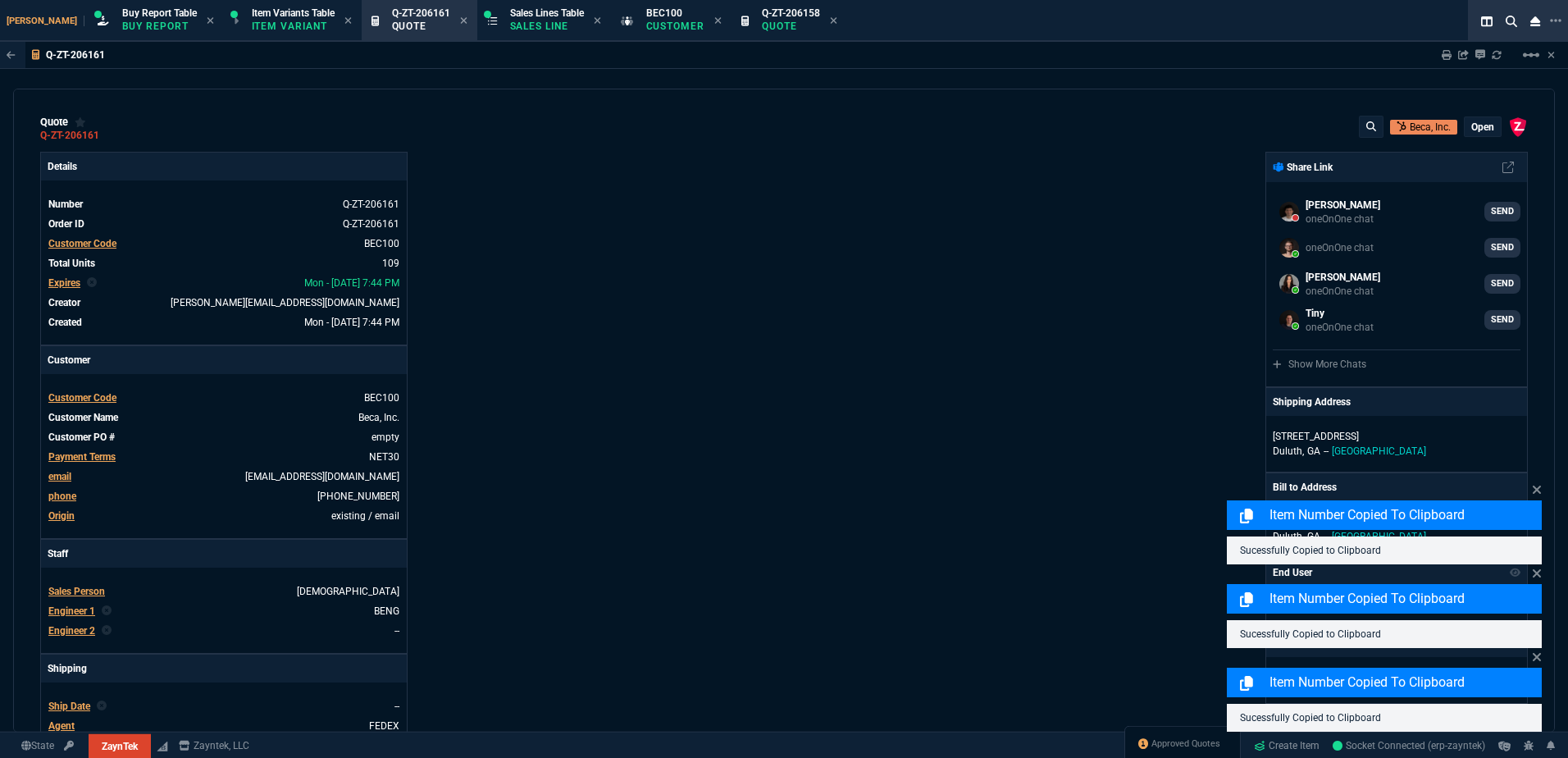
type input "30"
type input "38"
type input "180"
type input "73"
type input "80"
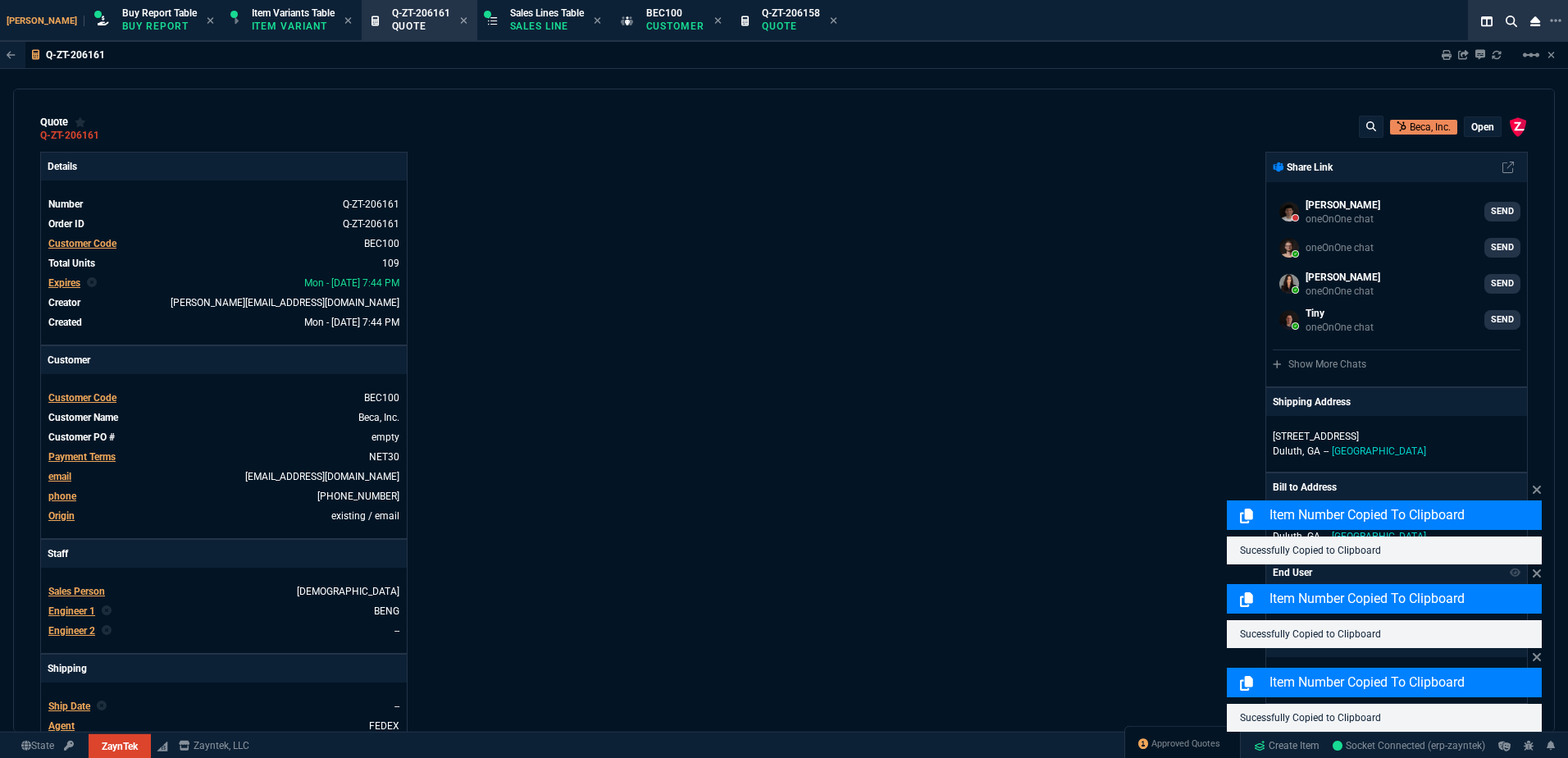
type input "16"
type input "4"
type input "29"
type input "200"
type input "54"
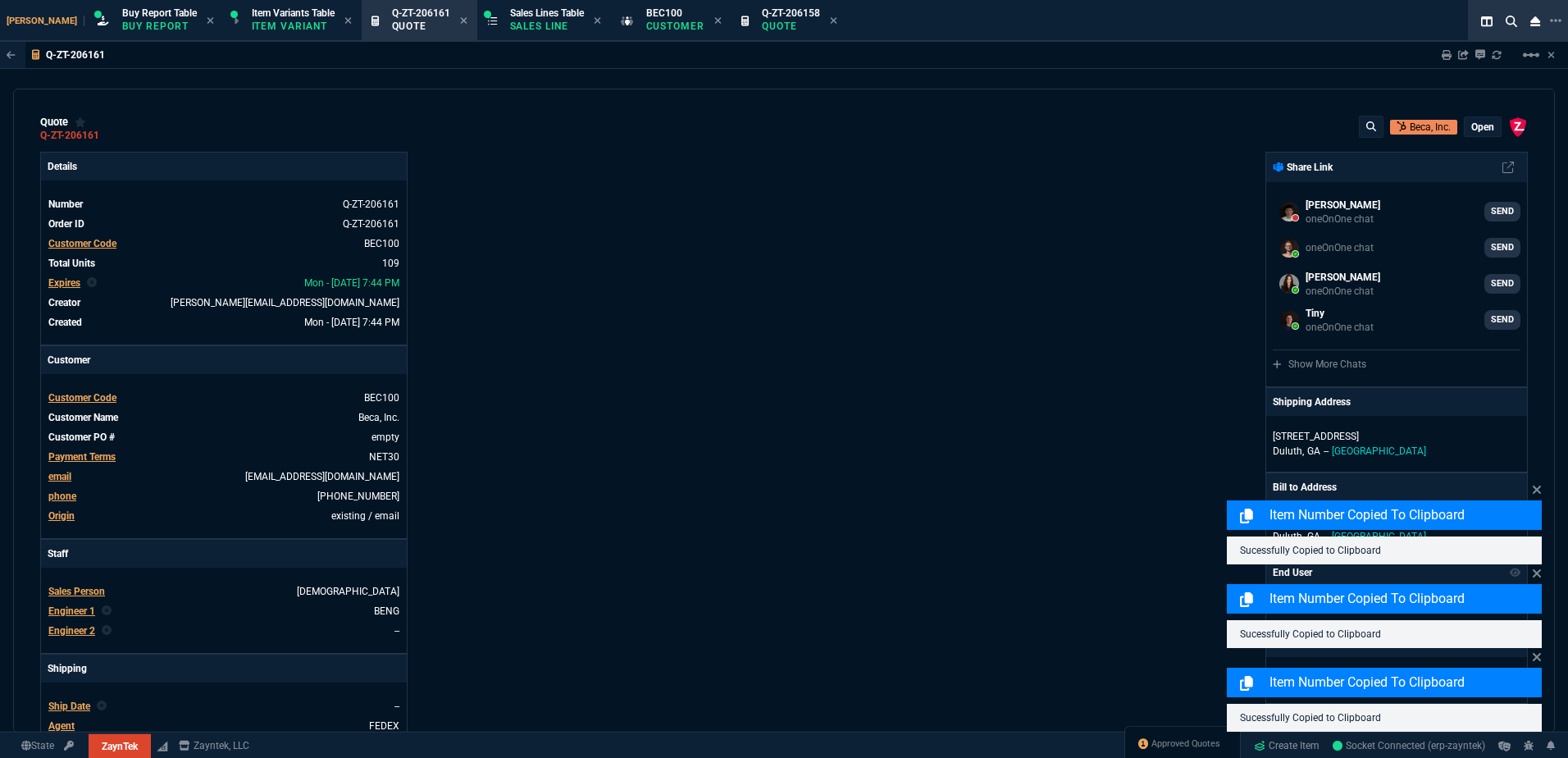
type input "325"
type input "58"
type input "55"
type input "47"
type input "45"
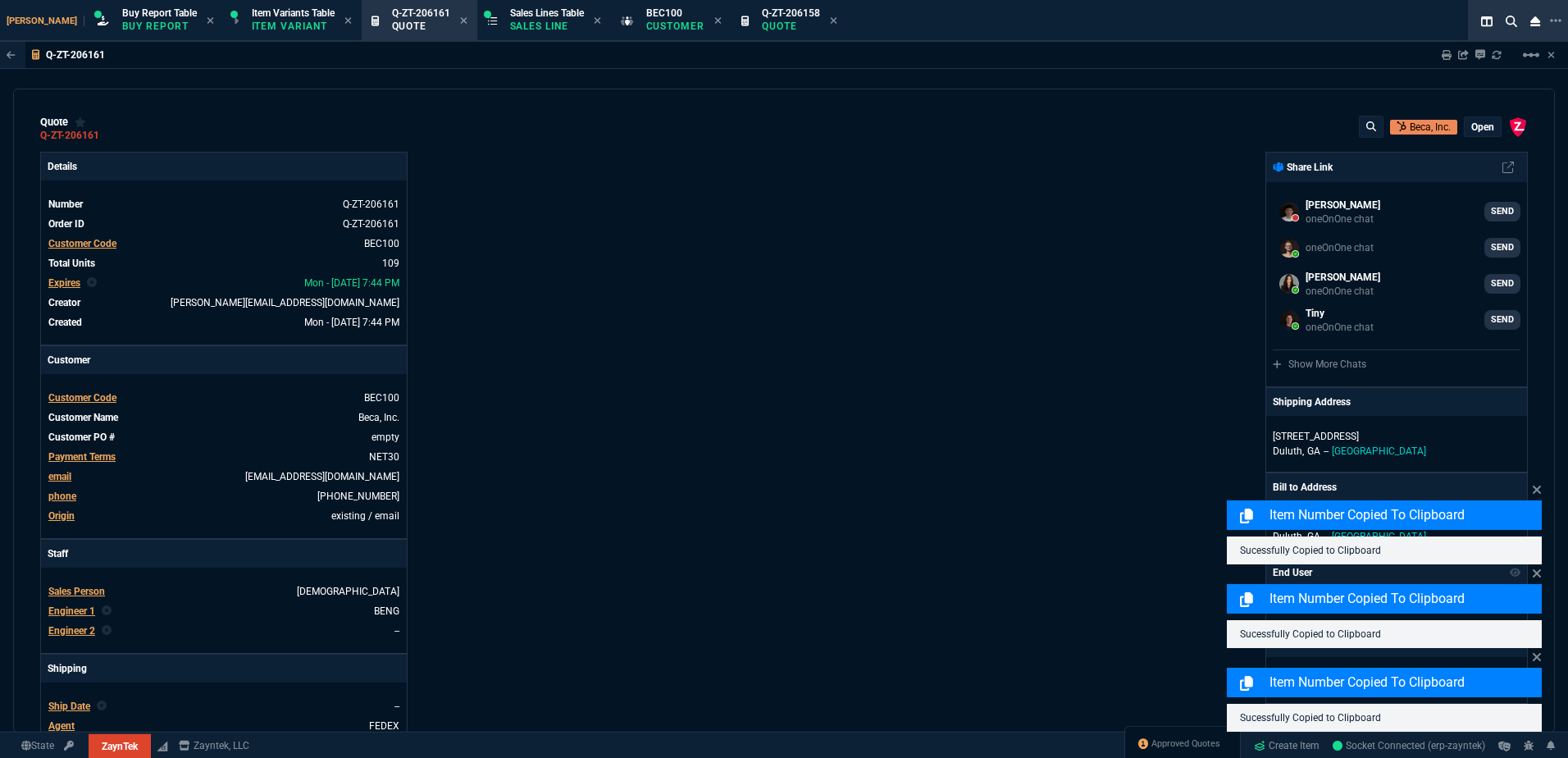
type input "68"
type input "85"
type input "80"
type input "4"
type input "43"
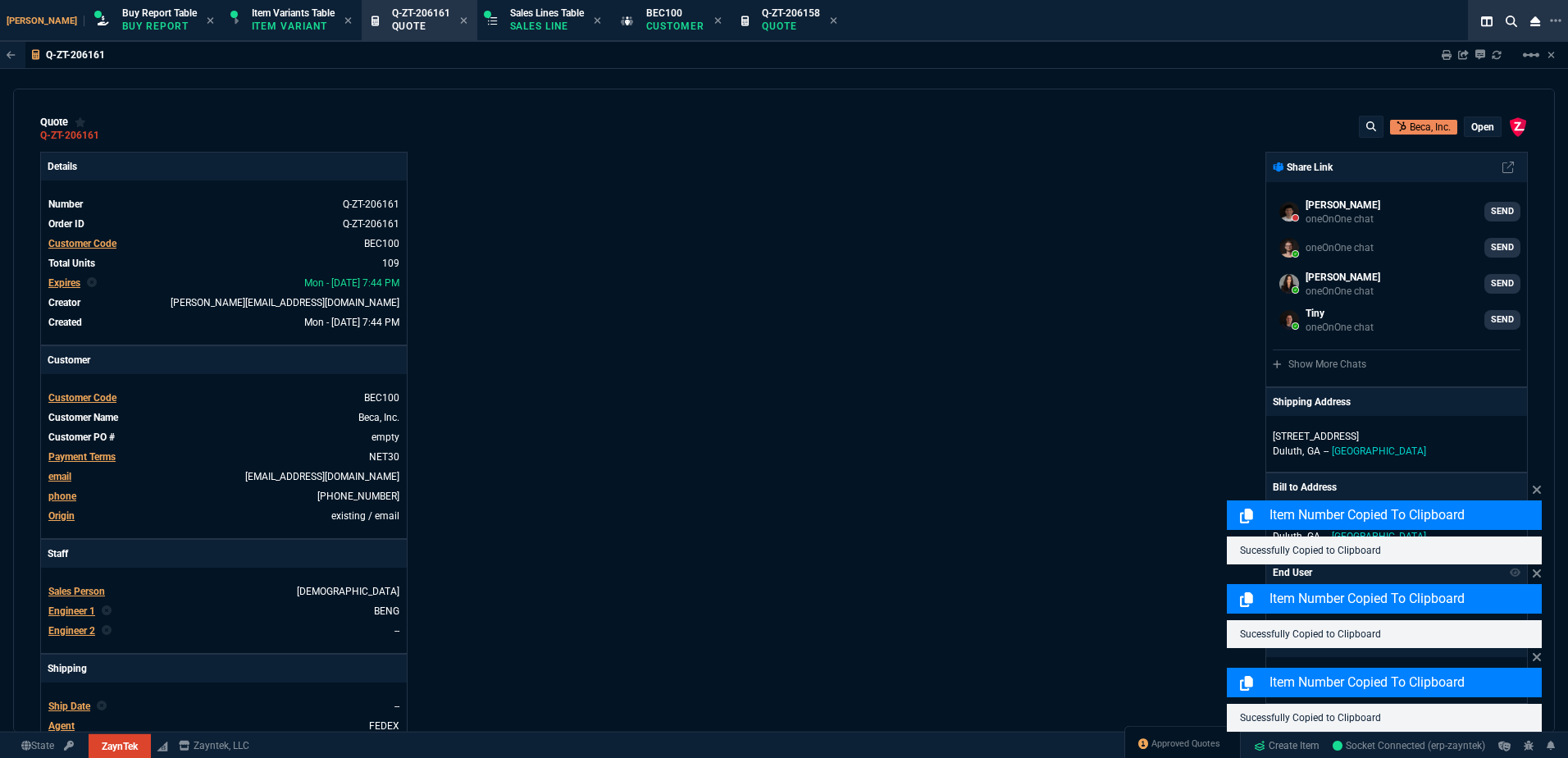
type input "75"
type input "14"
type input "10"
type input "47"
type input "35"
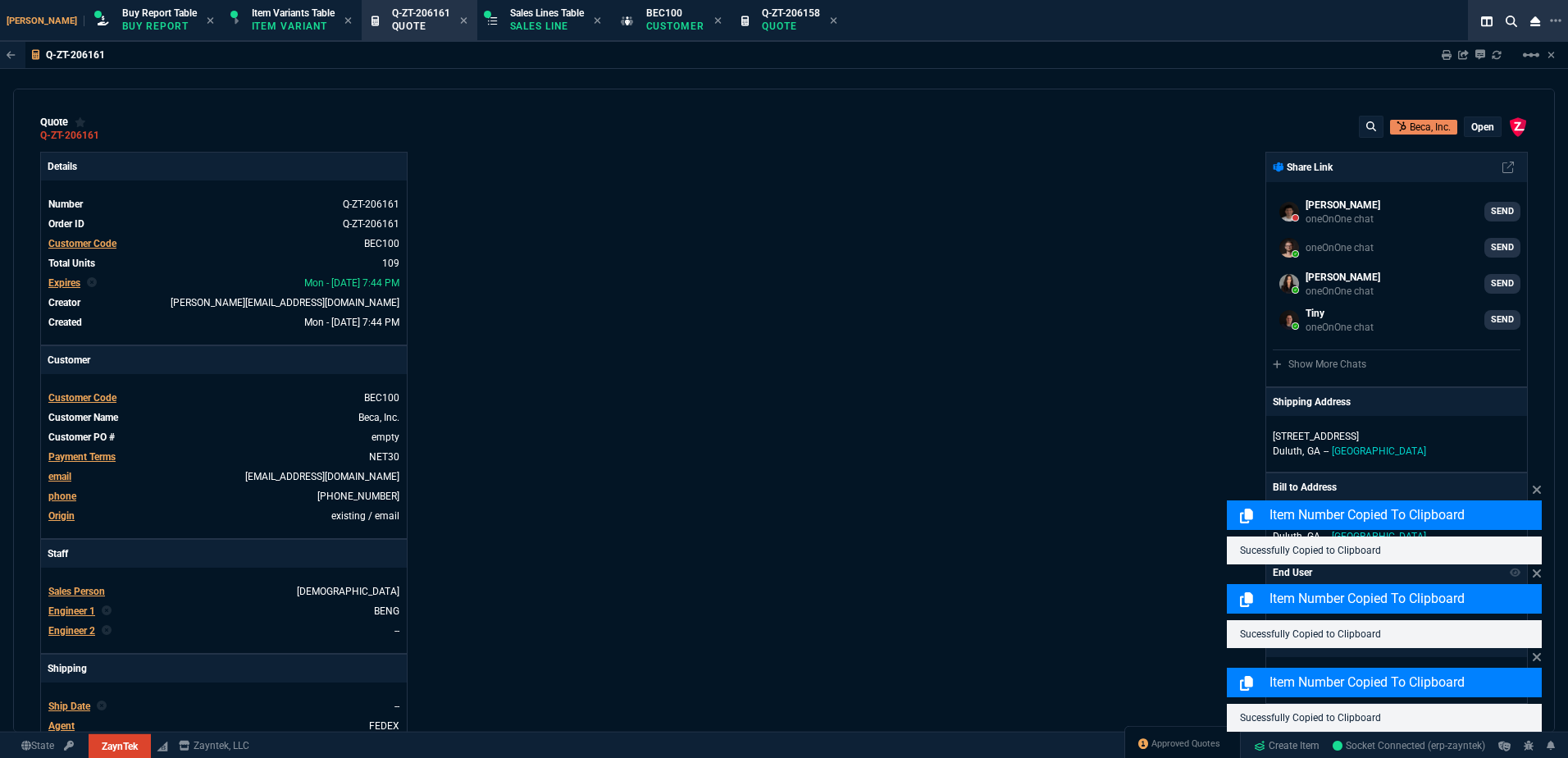
type input "0"
type input "12"
type input "535"
type input "55"
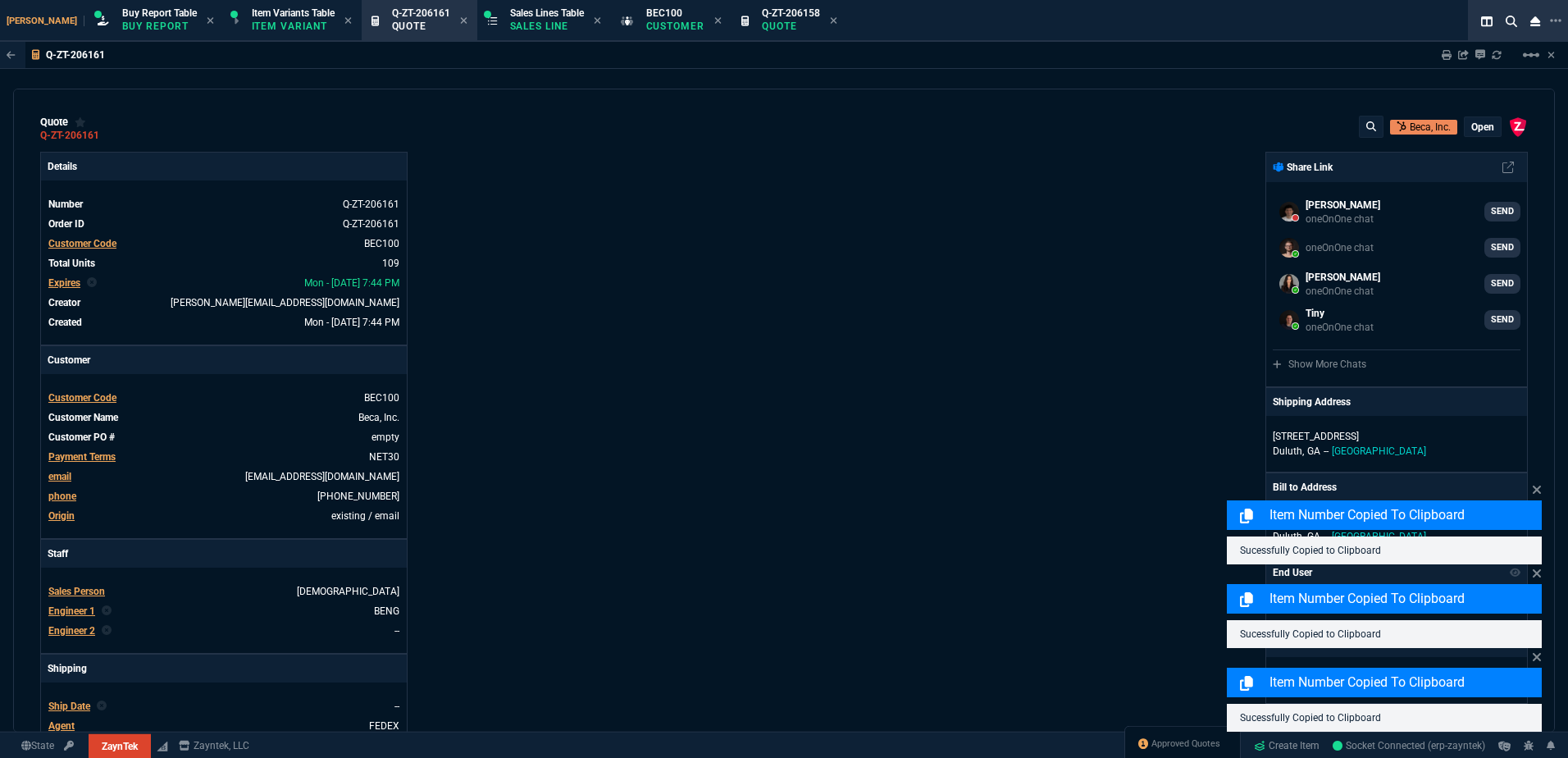
type input "54"
type input "53"
type input "84"
type input "55"
type input "78"
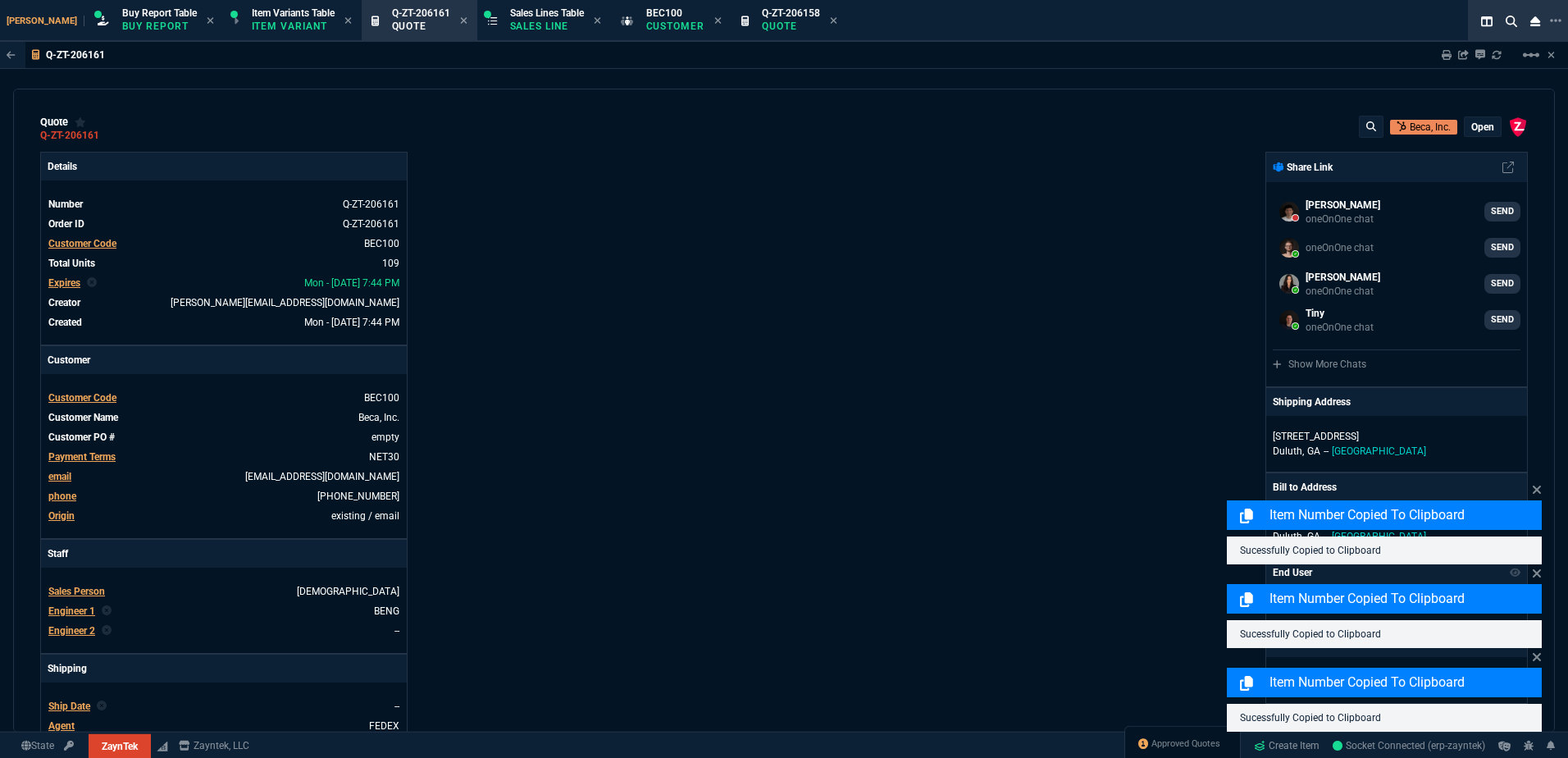
type input "78"
type input "61"
type input "46"
type input "34"
type input "73"
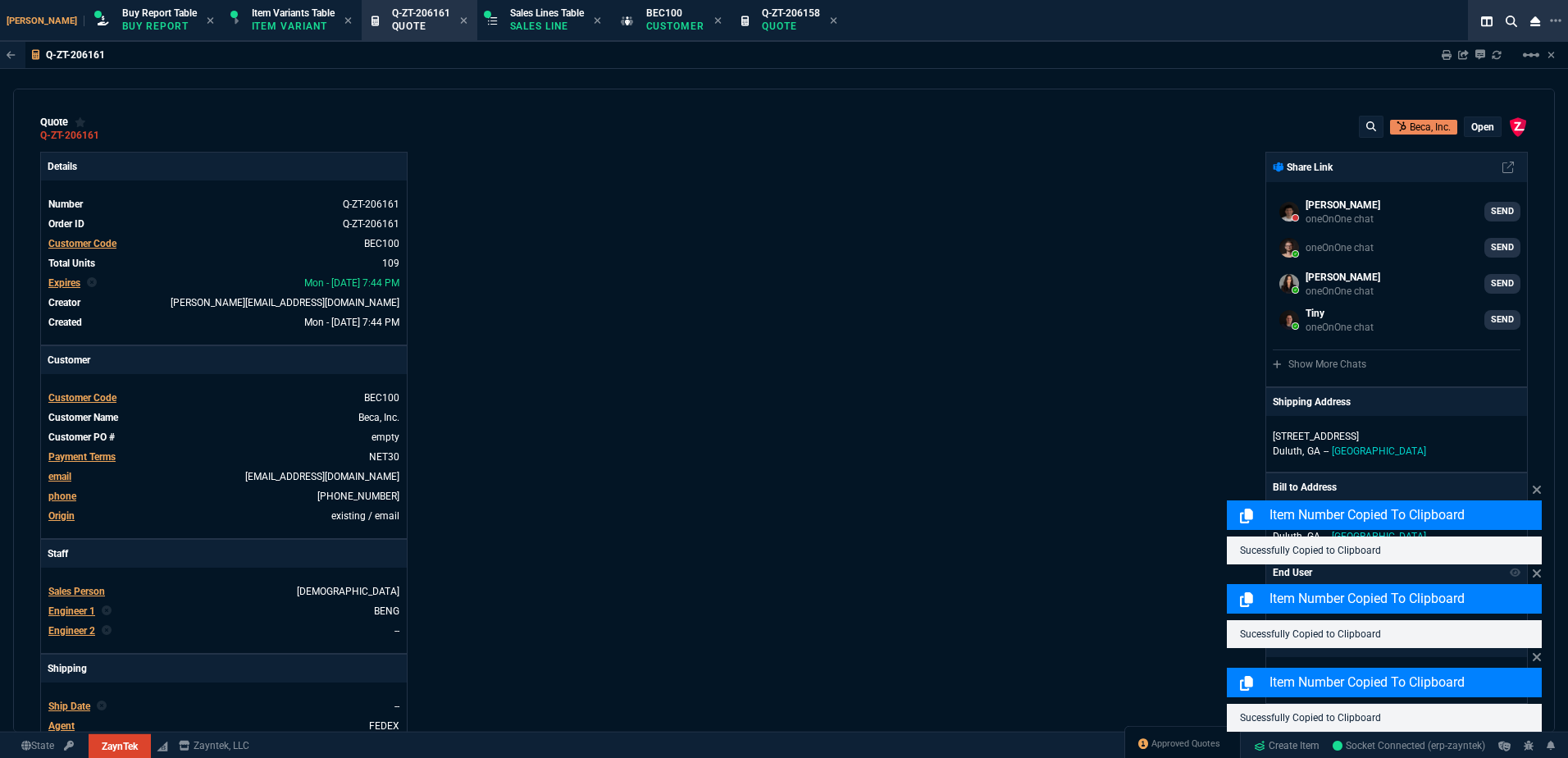
type input "35"
type input "86"
type input "31"
type input "76"
type input "55"
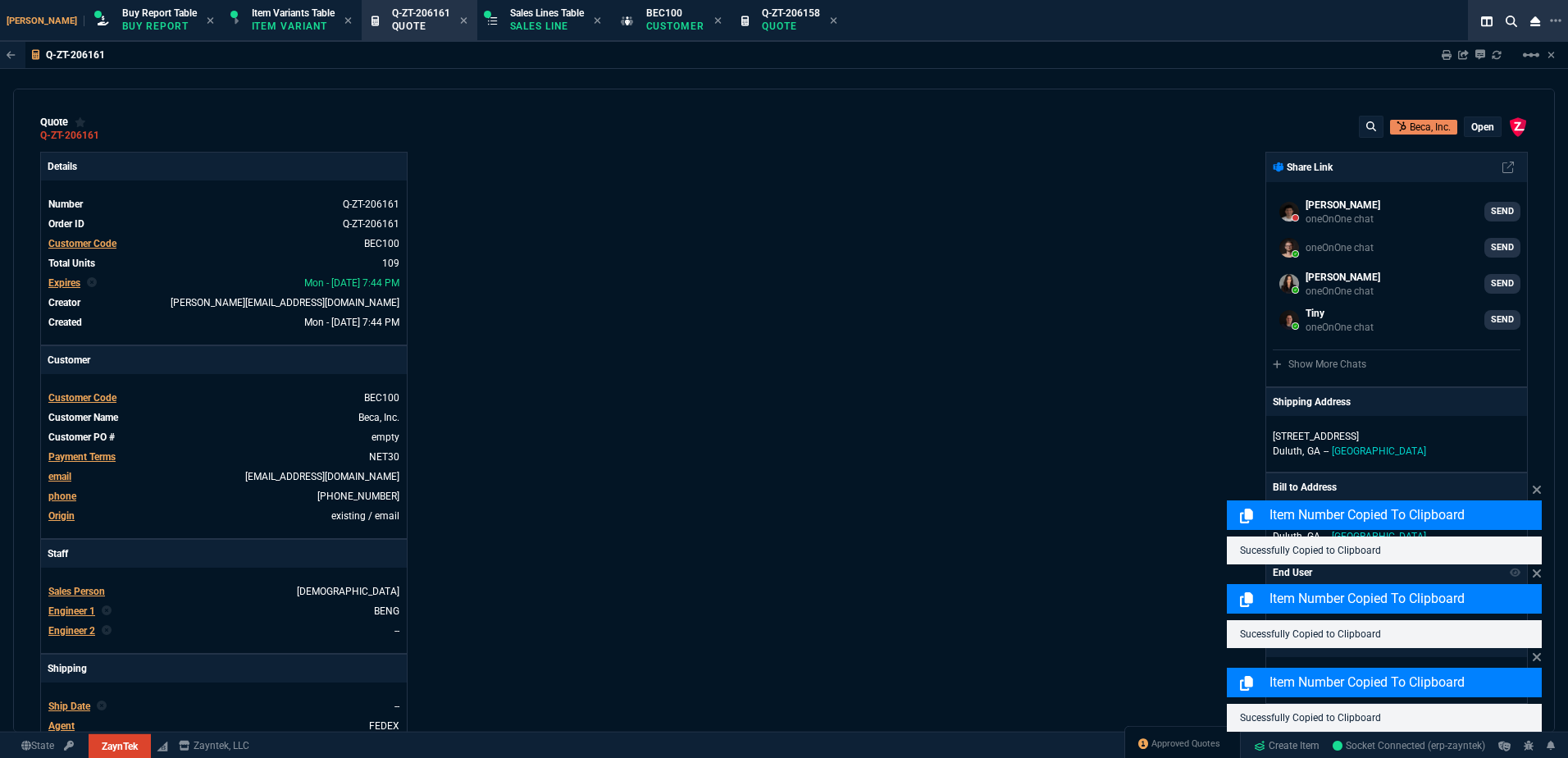
type input "56"
type input "42"
type input "54"
type input "11"
click at [937, 219] on div "ZaynTek, LLC [STREET_ADDRESS] Share Link [PERSON_NAME] III oneOnOne chat SEND o…" at bounding box center [1156, 575] width 744 height 847
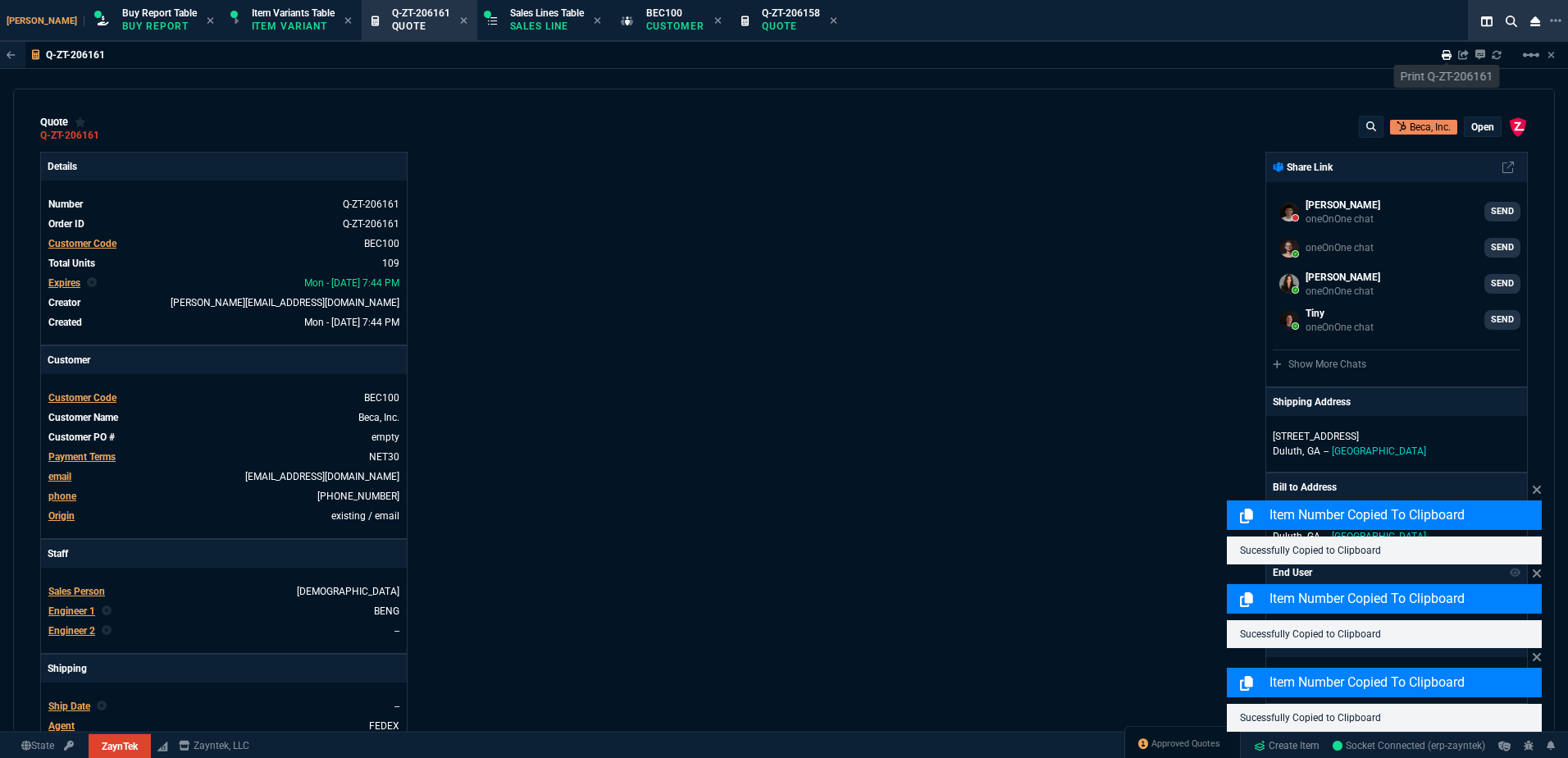
click at [1441, 55] on icon at bounding box center [1446, 55] width 10 height 10
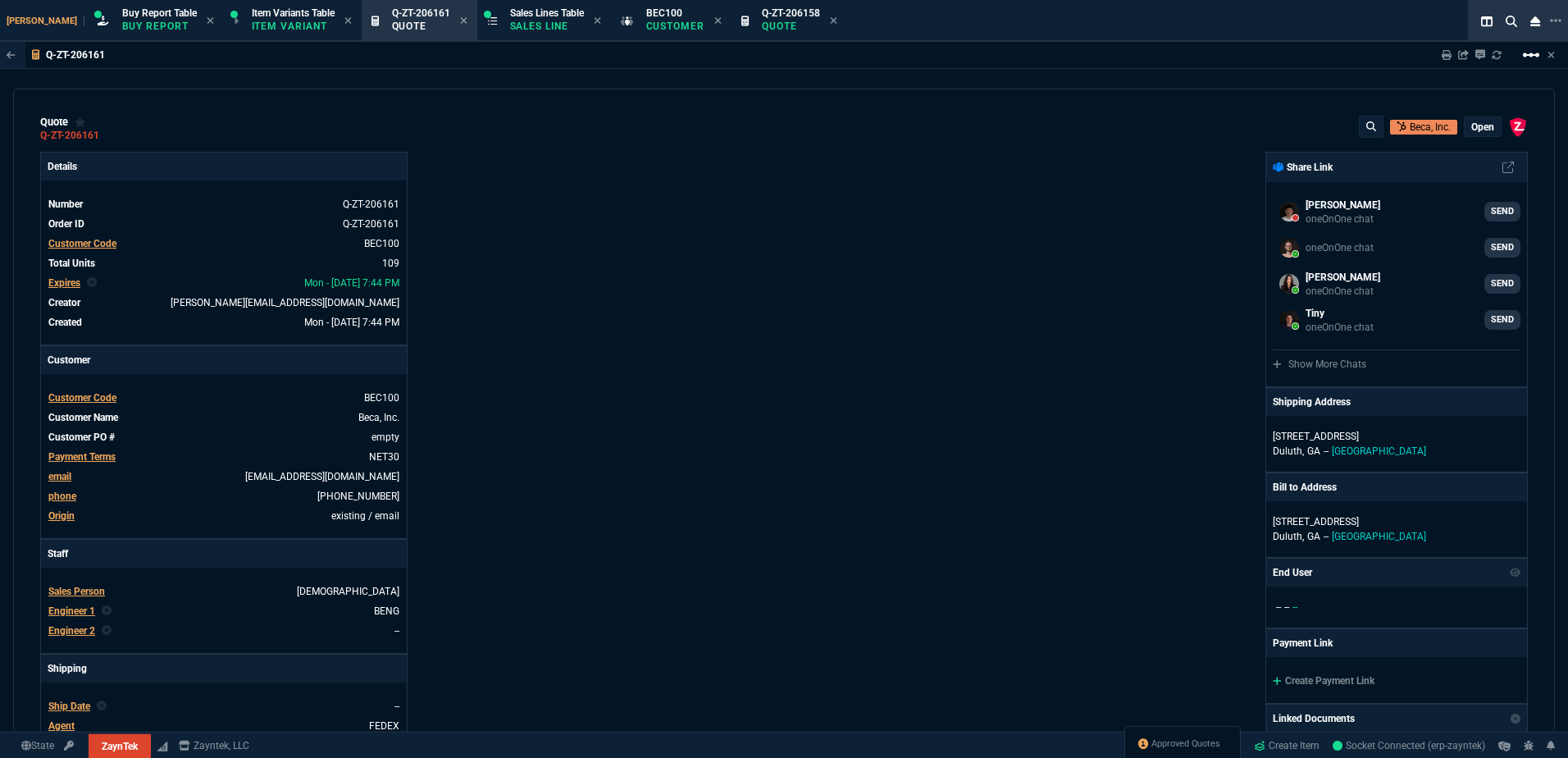
click at [1530, 59] on mat-icon "linear_scale" at bounding box center [1531, 54] width 20 height 20
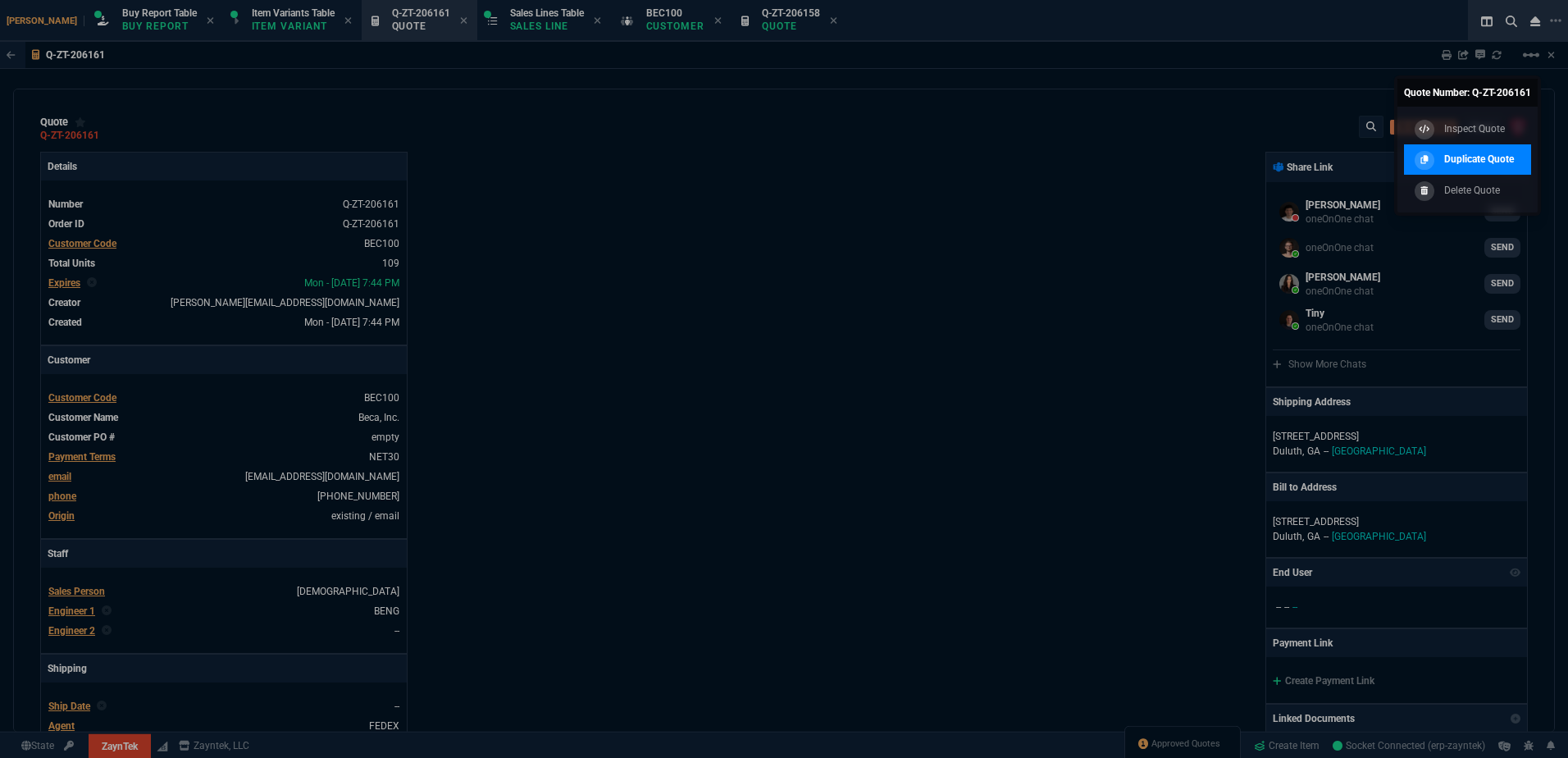
click at [1432, 161] on div at bounding box center [1424, 160] width 20 height 20
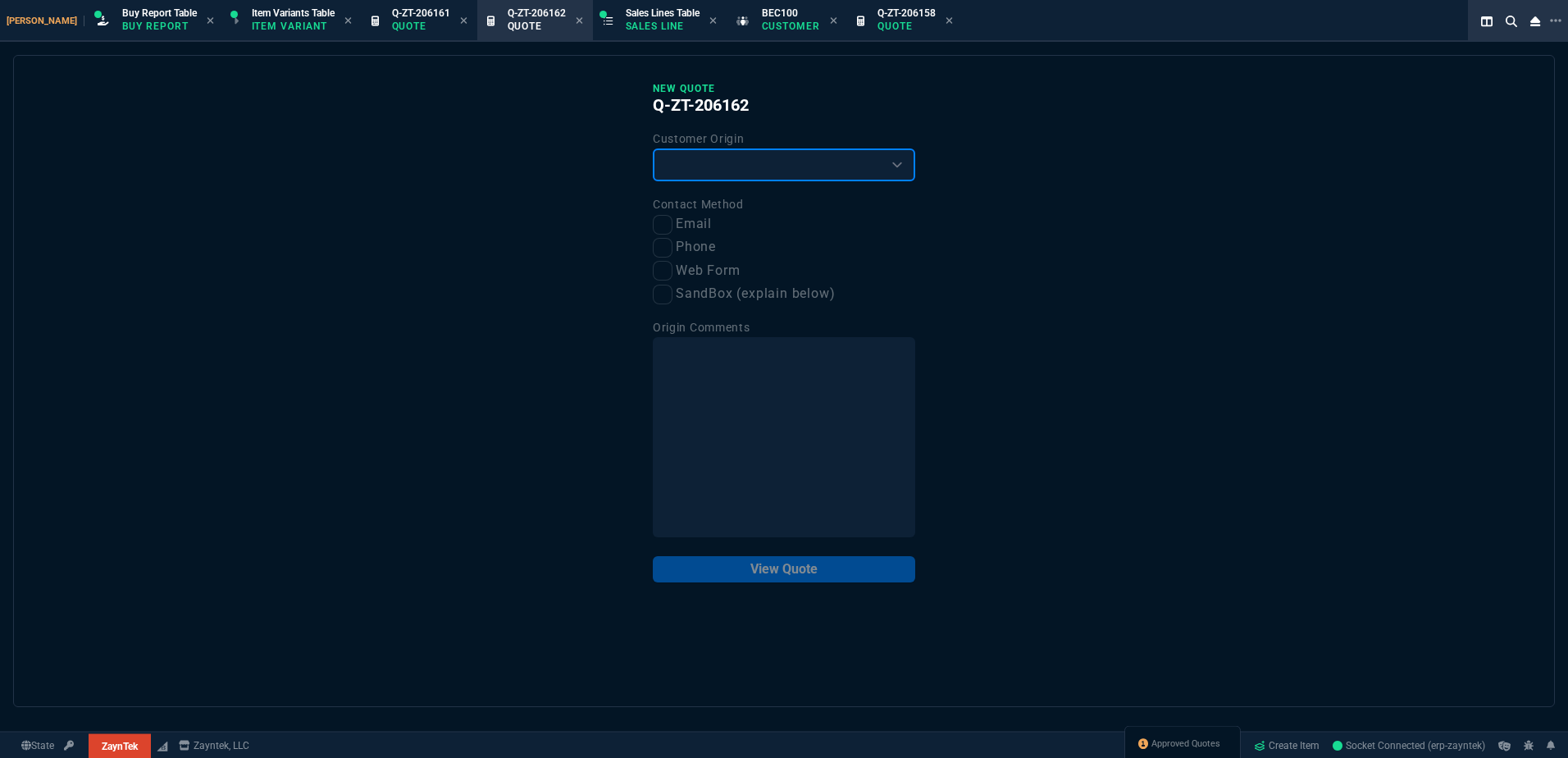
drag, startPoint x: 715, startPoint y: 158, endPoint x: 705, endPoint y: 185, distance: 28.8
click at [715, 158] on select "Existing Customer Amazon Lead (first order) Website Lead (first order) Called (…" at bounding box center [783, 164] width 262 height 33
click at [653, 149] on select "Existing Customer Amazon Lead (first order) Website Lead (first order) Called (…" at bounding box center [783, 164] width 262 height 33
click at [669, 220] on input "Email" at bounding box center [662, 224] width 20 height 20
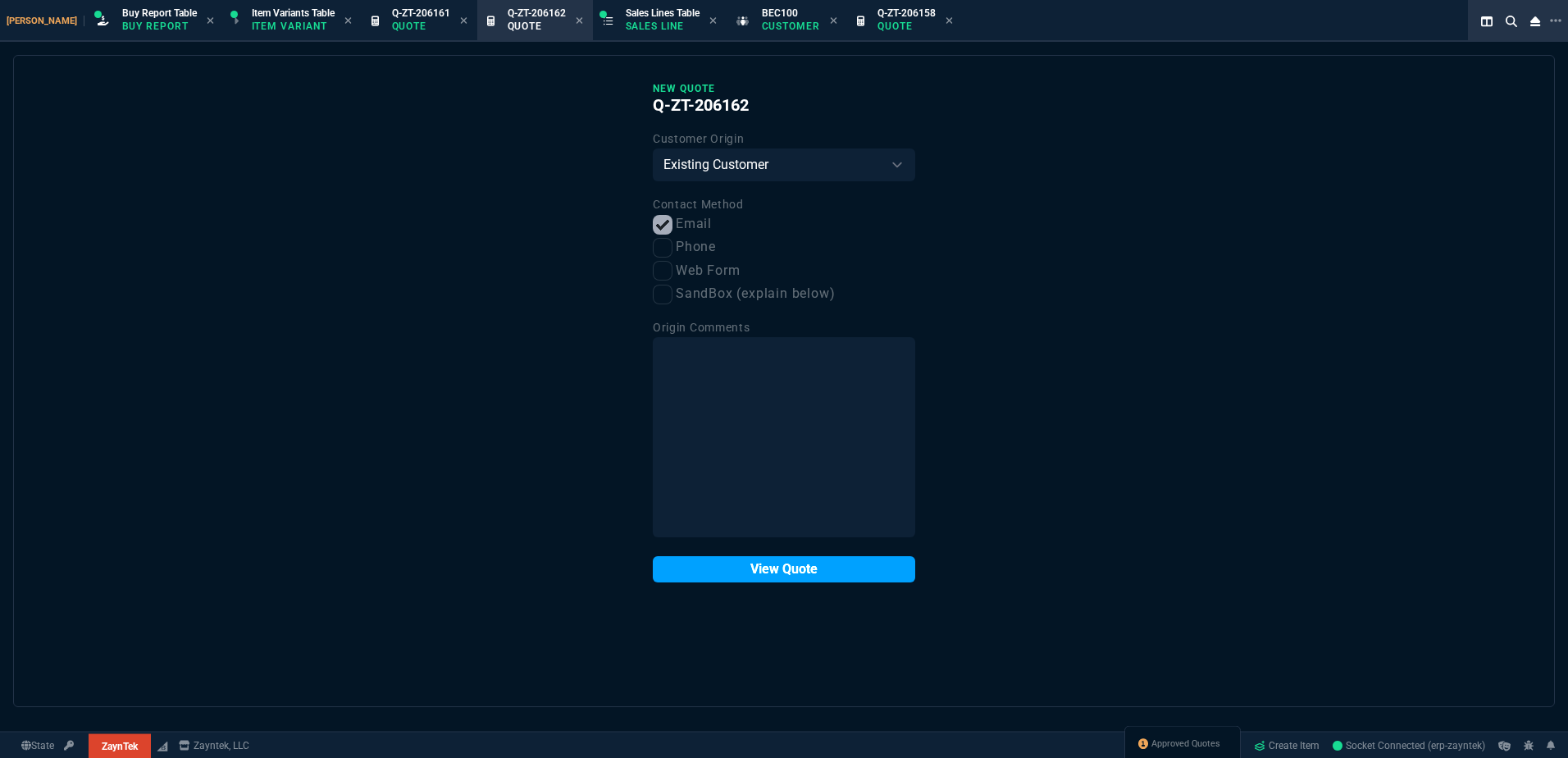
click at [787, 572] on button "View Quote" at bounding box center [783, 569] width 262 height 26
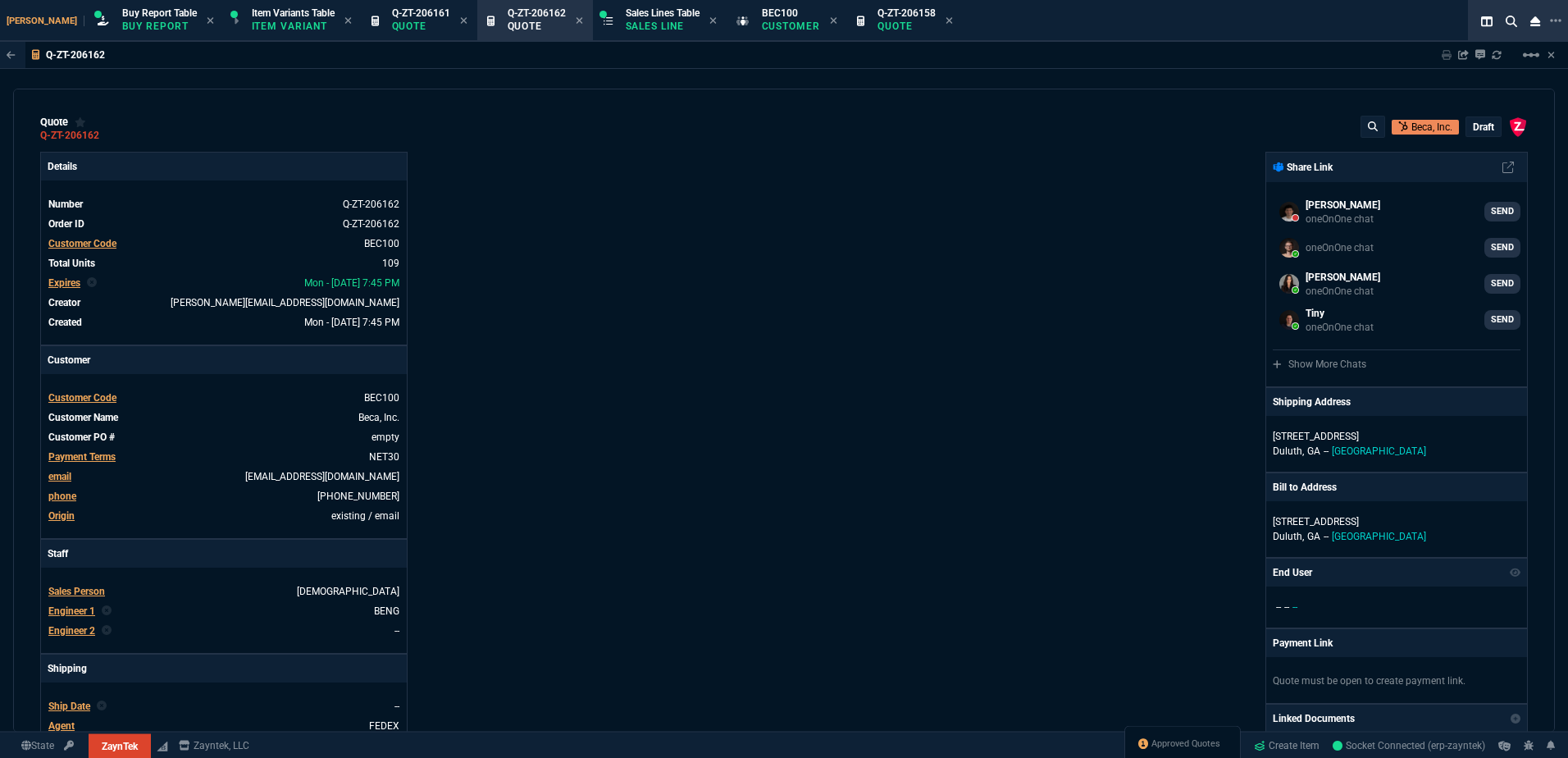
select select "1: BROV"
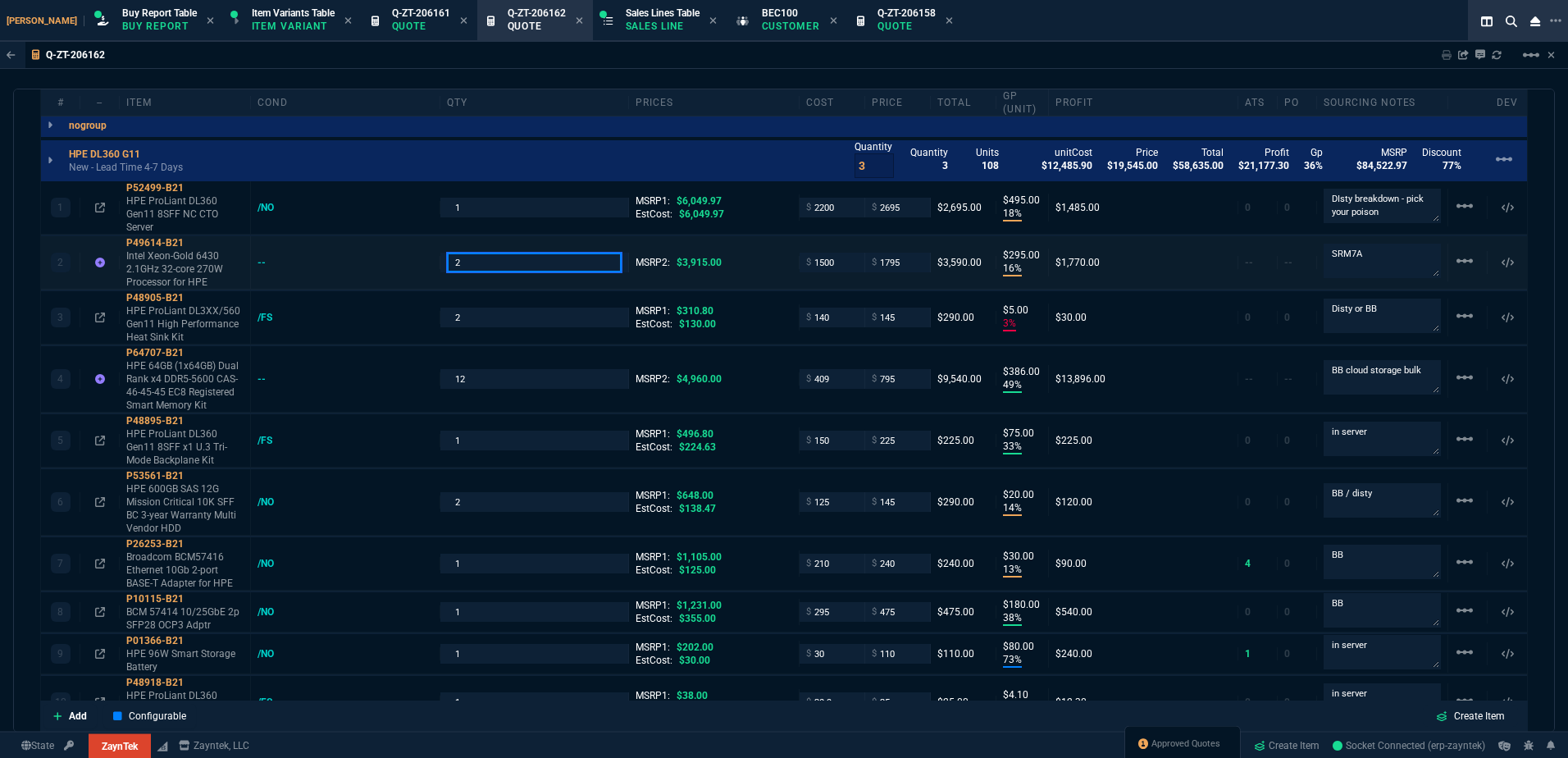
click at [478, 261] on input "2" at bounding box center [534, 262] width 175 height 19
type input "1"
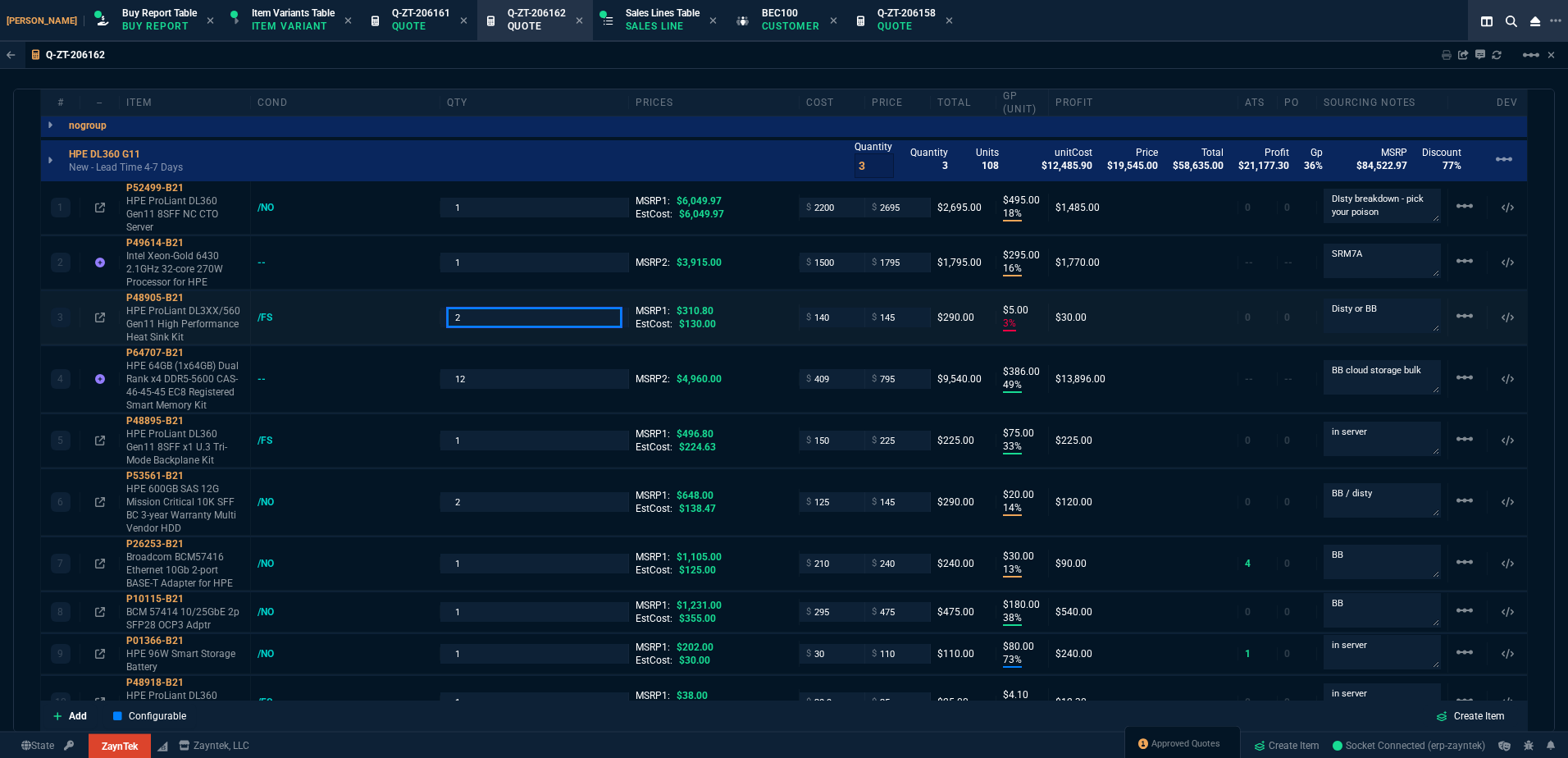
click at [484, 326] on input "2" at bounding box center [534, 317] width 175 height 19
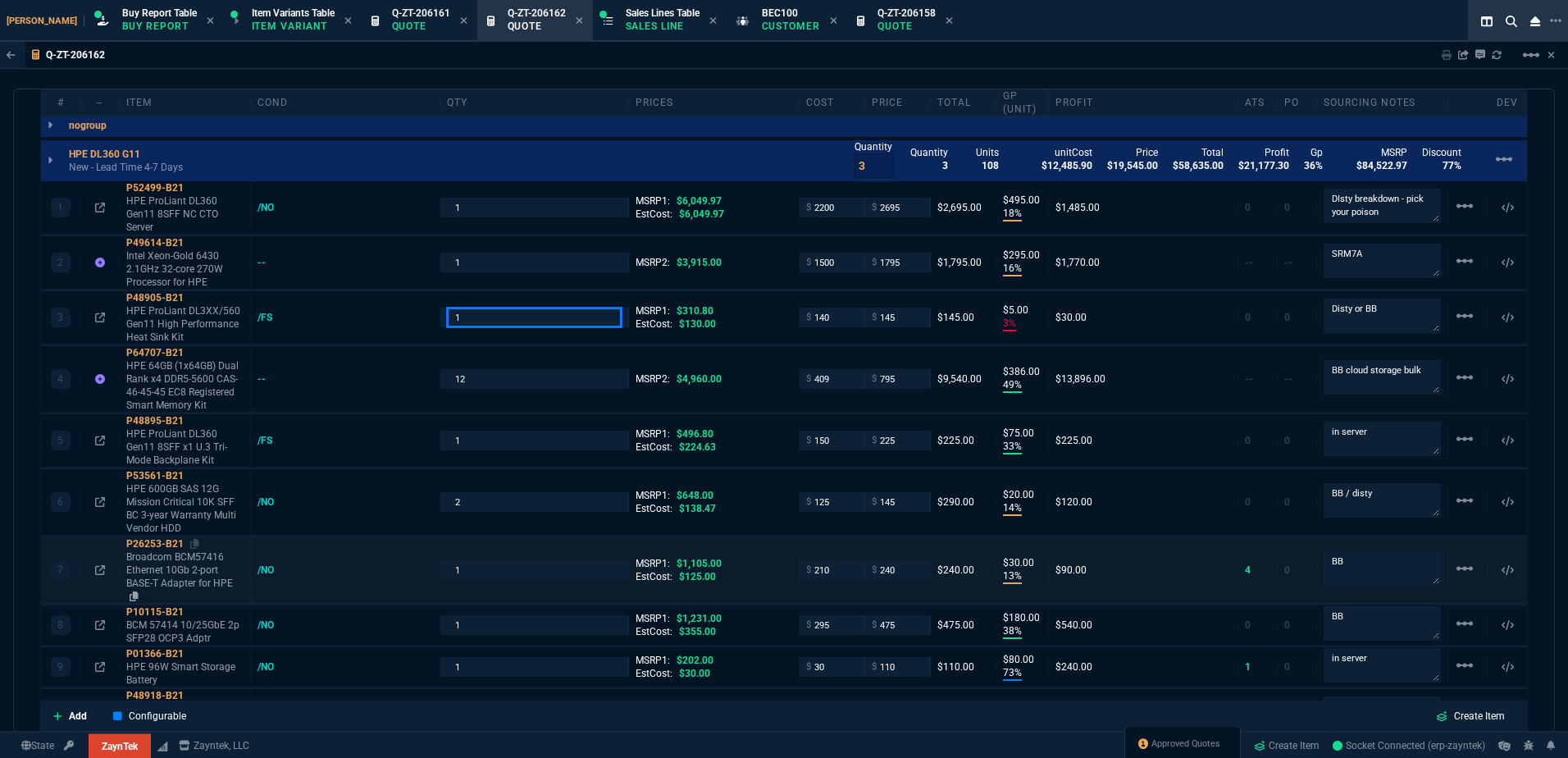
type input "1"
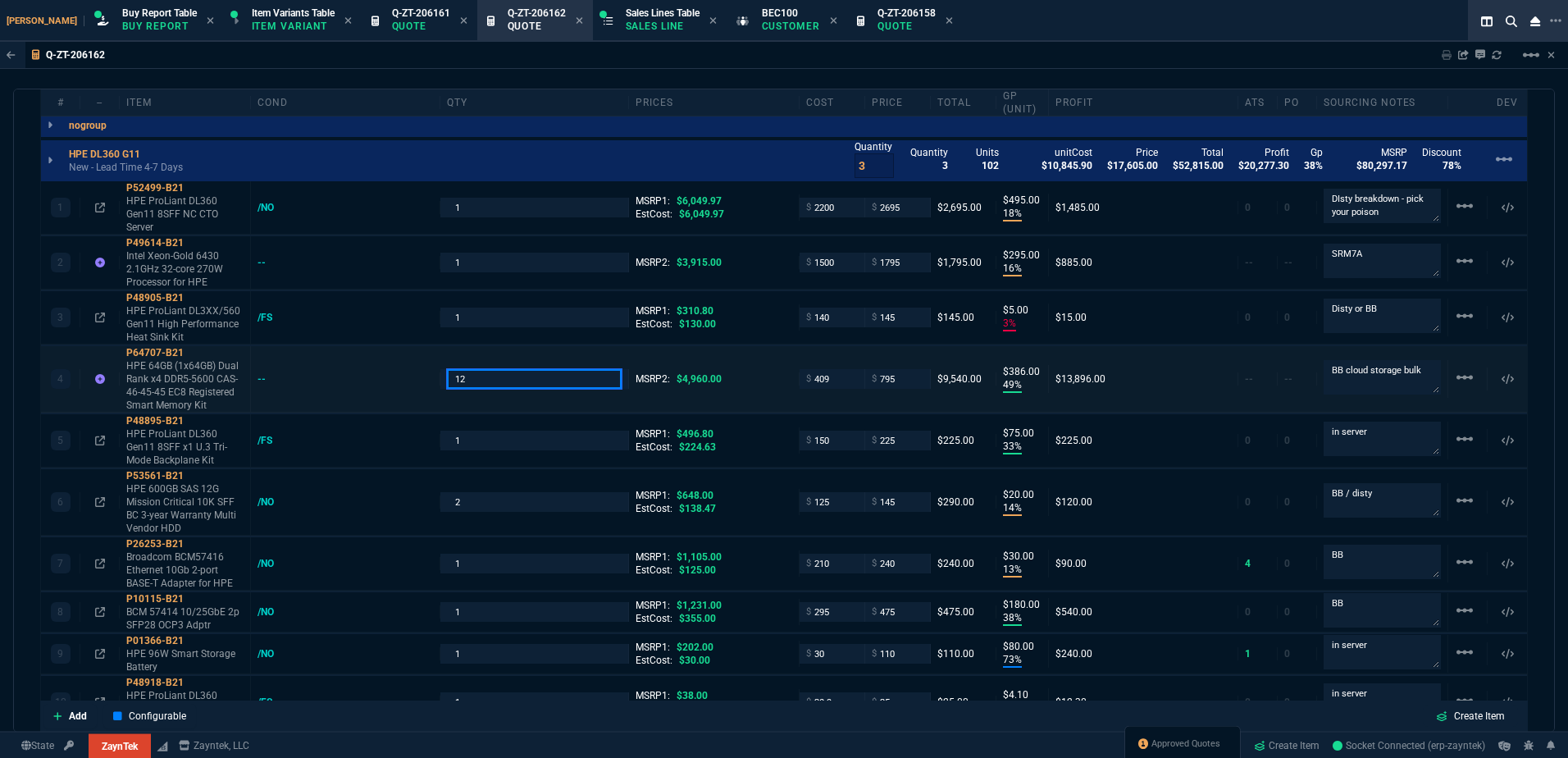
click at [521, 370] on input "12" at bounding box center [534, 379] width 175 height 19
type input "8"
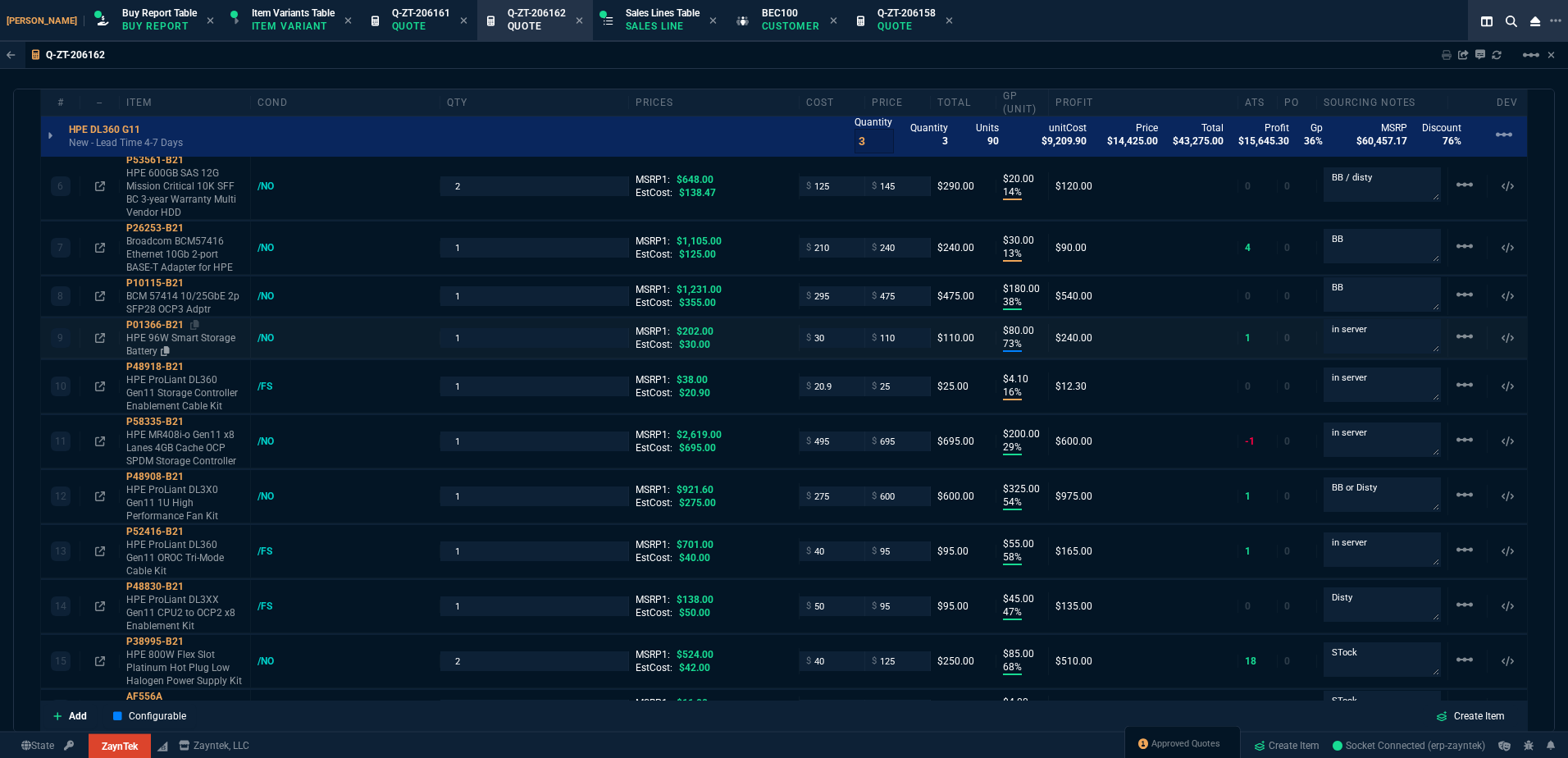
scroll to position [1394, 0]
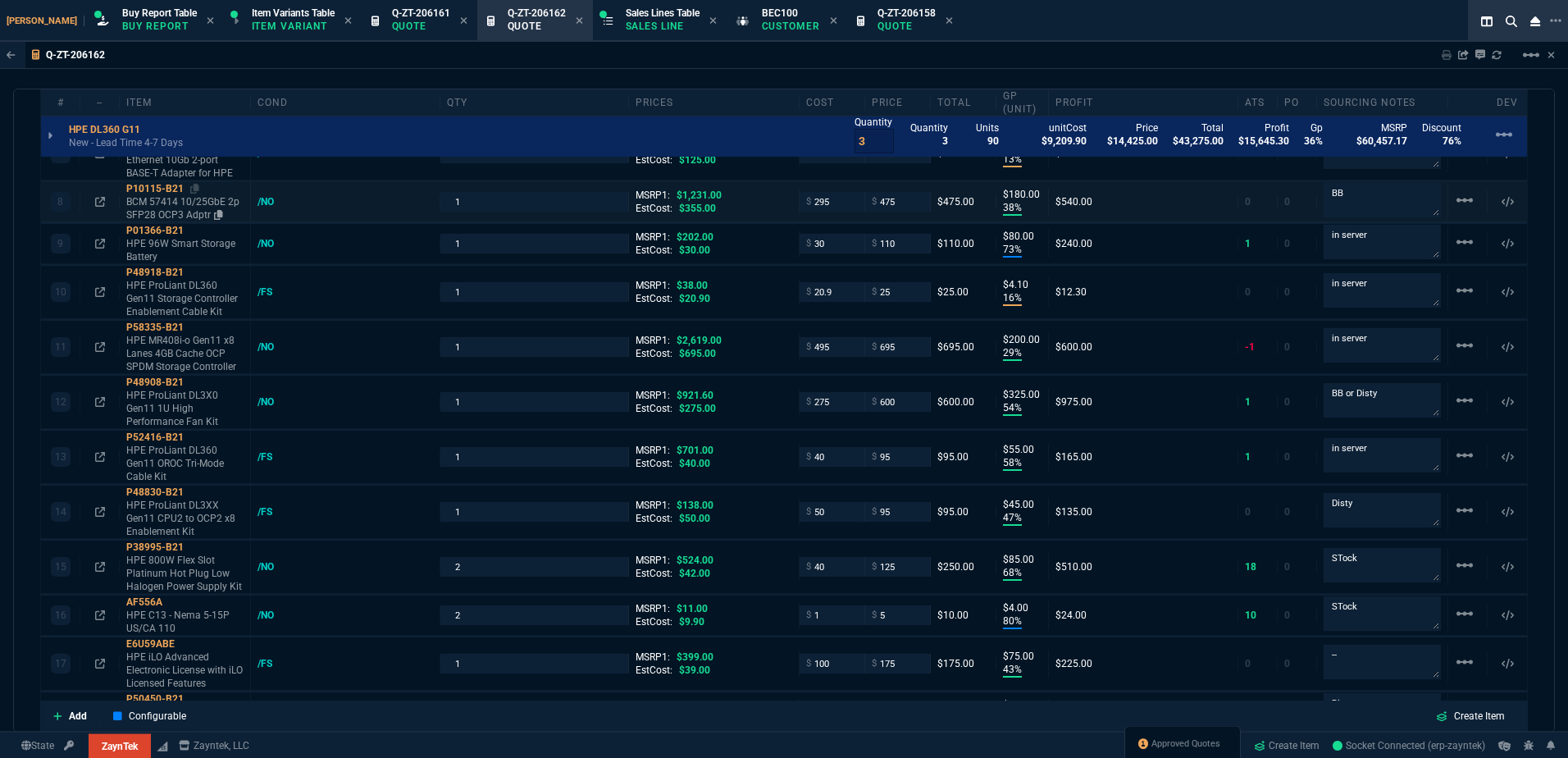
drag, startPoint x: 195, startPoint y: 193, endPoint x: 139, endPoint y: 210, distance: 58.5
click at [195, 193] on icon at bounding box center [195, 188] width 9 height 10
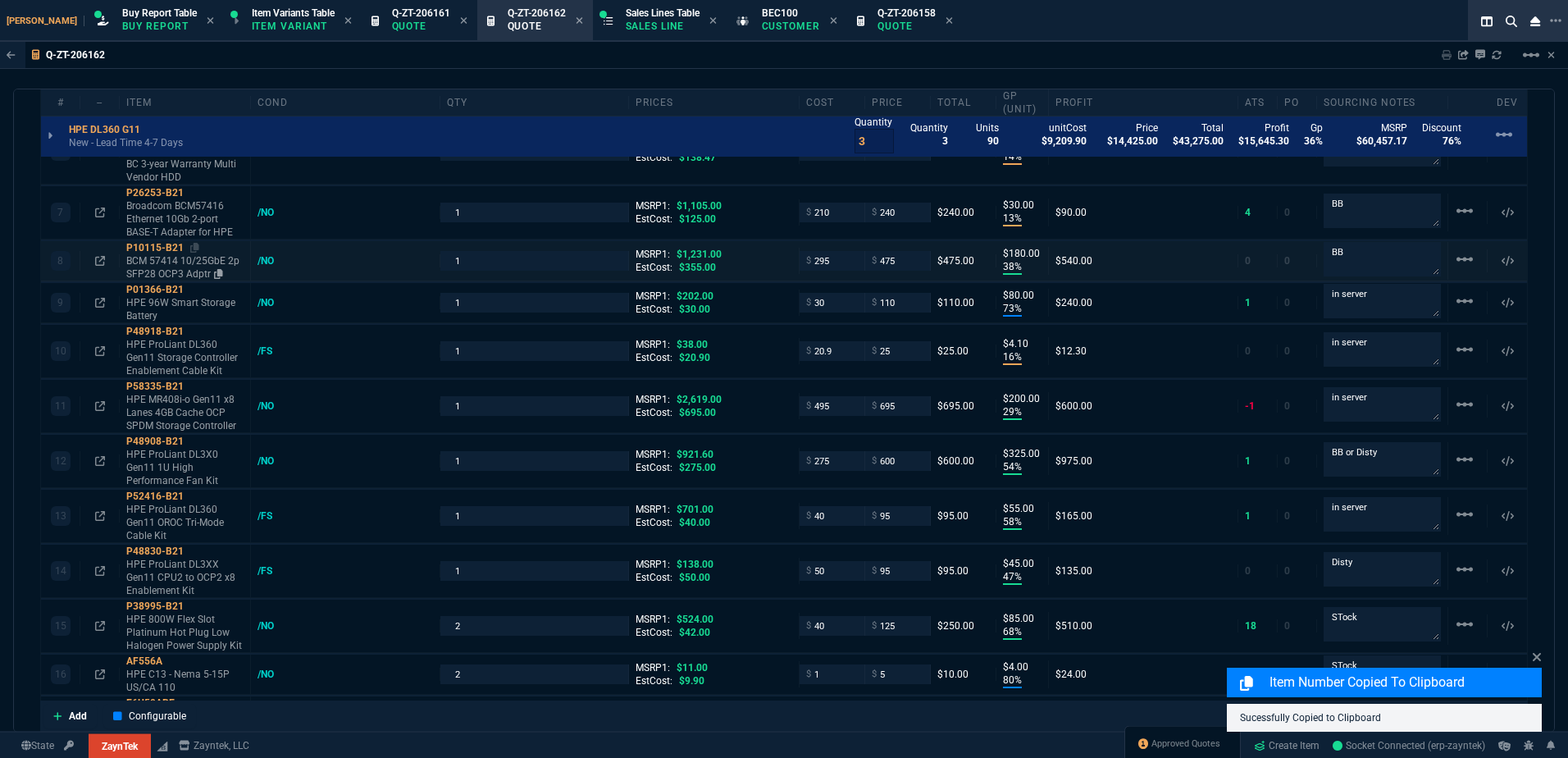
scroll to position [1230, 0]
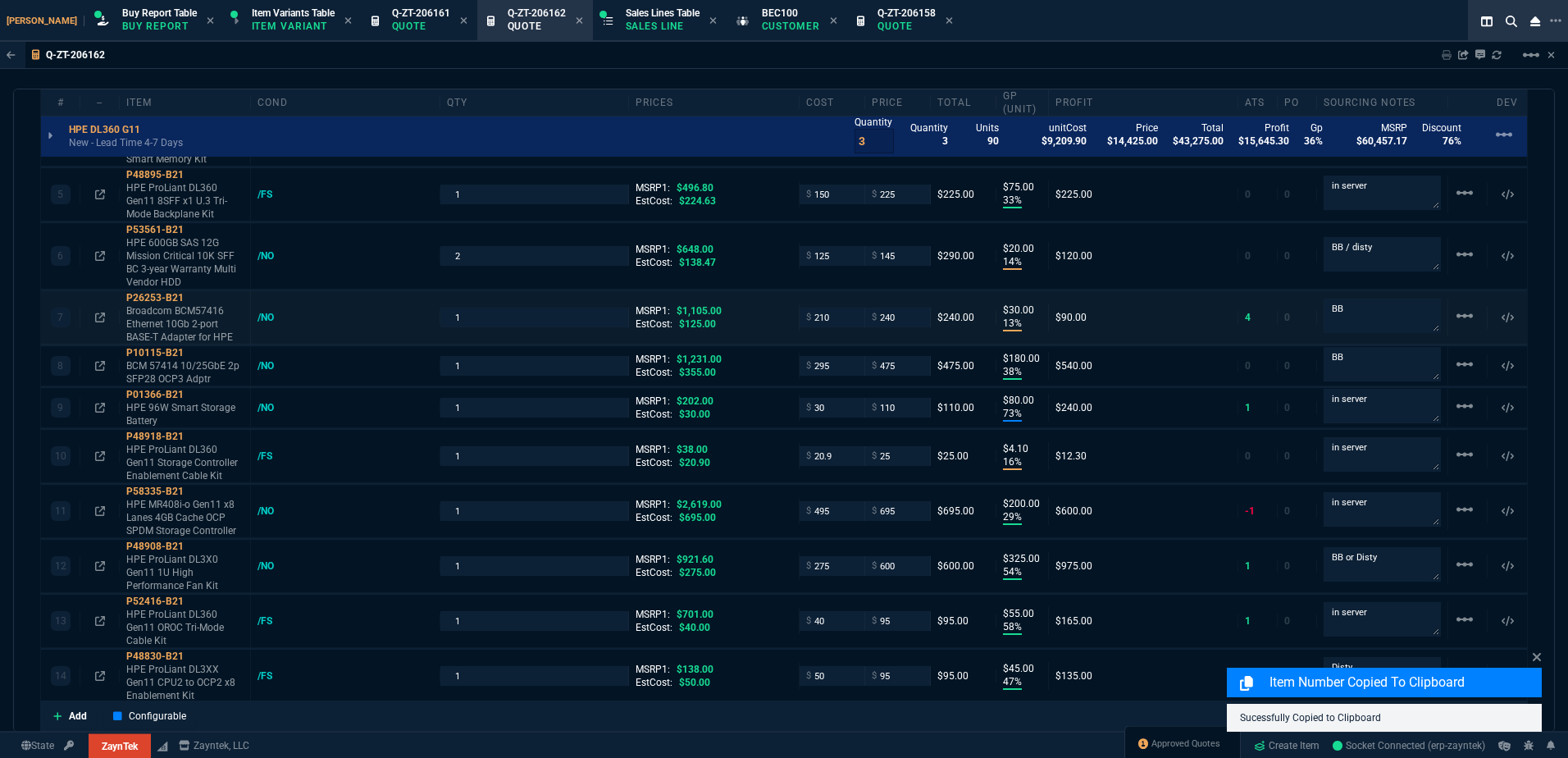
drag, startPoint x: 194, startPoint y: 299, endPoint x: 122, endPoint y: 300, distance: 72.0
click at [194, 299] on icon at bounding box center [195, 297] width 9 height 10
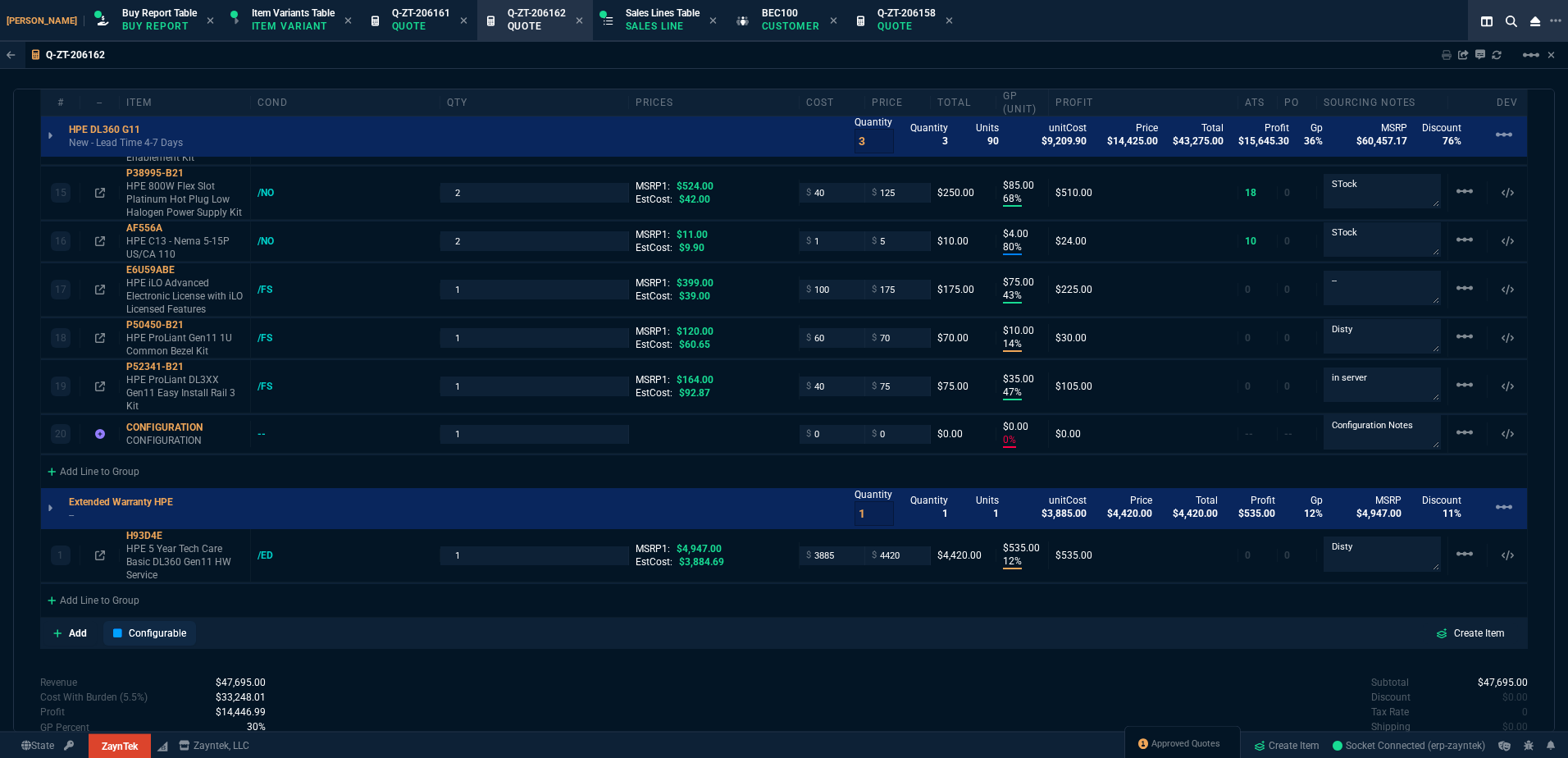
scroll to position [1912, 0]
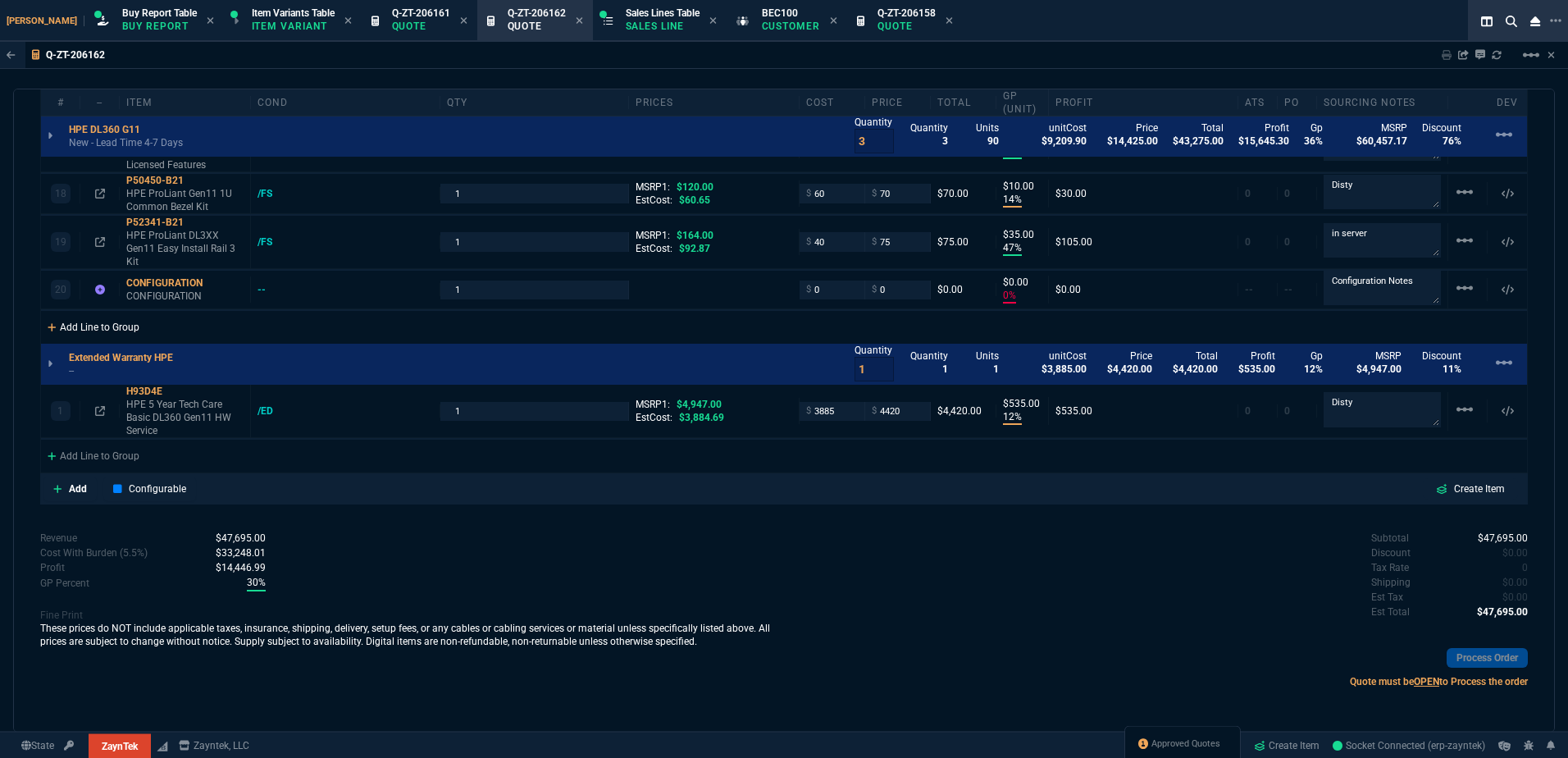
click at [125, 336] on div "Add Line to Group" at bounding box center [93, 325] width 105 height 30
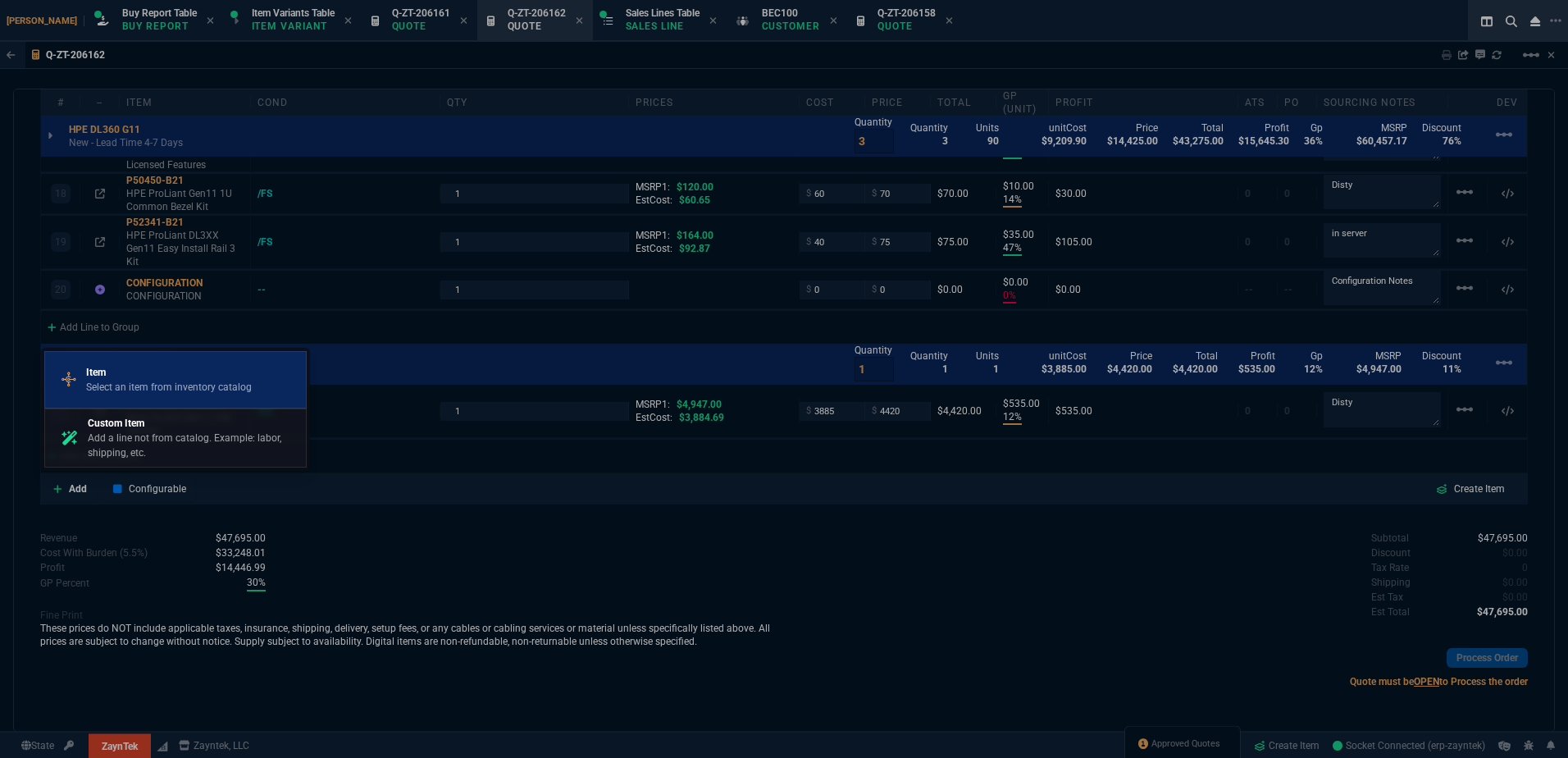
click at [172, 378] on p "Item" at bounding box center [169, 372] width 166 height 15
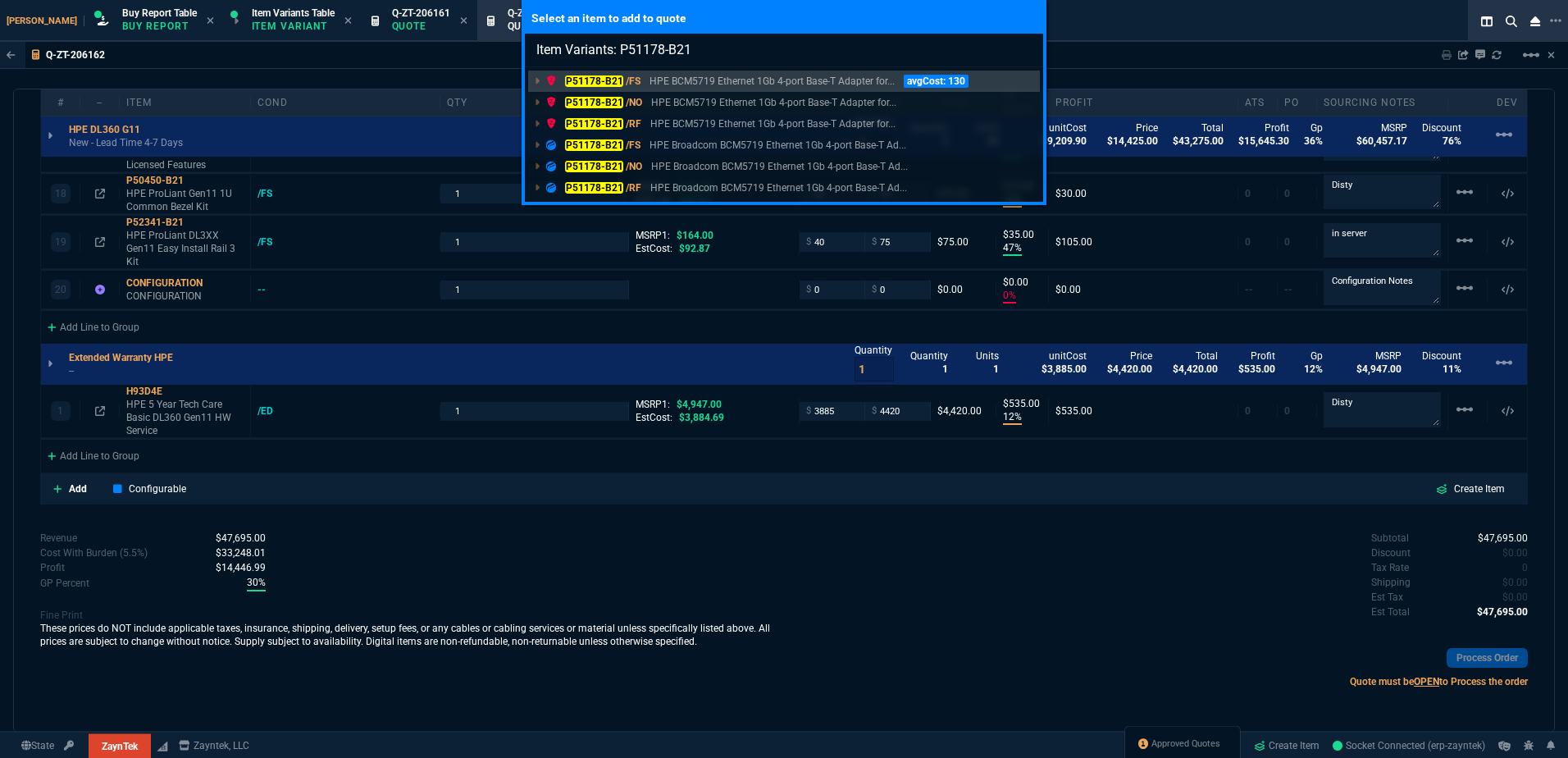
drag, startPoint x: 679, startPoint y: 78, endPoint x: 665, endPoint y: 100, distance: 26.1
click at [679, 78] on p "HPE BCM5719 Ethernet 1Gb 4-port Base-T Adapter for..." at bounding box center [772, 81] width 245 height 15
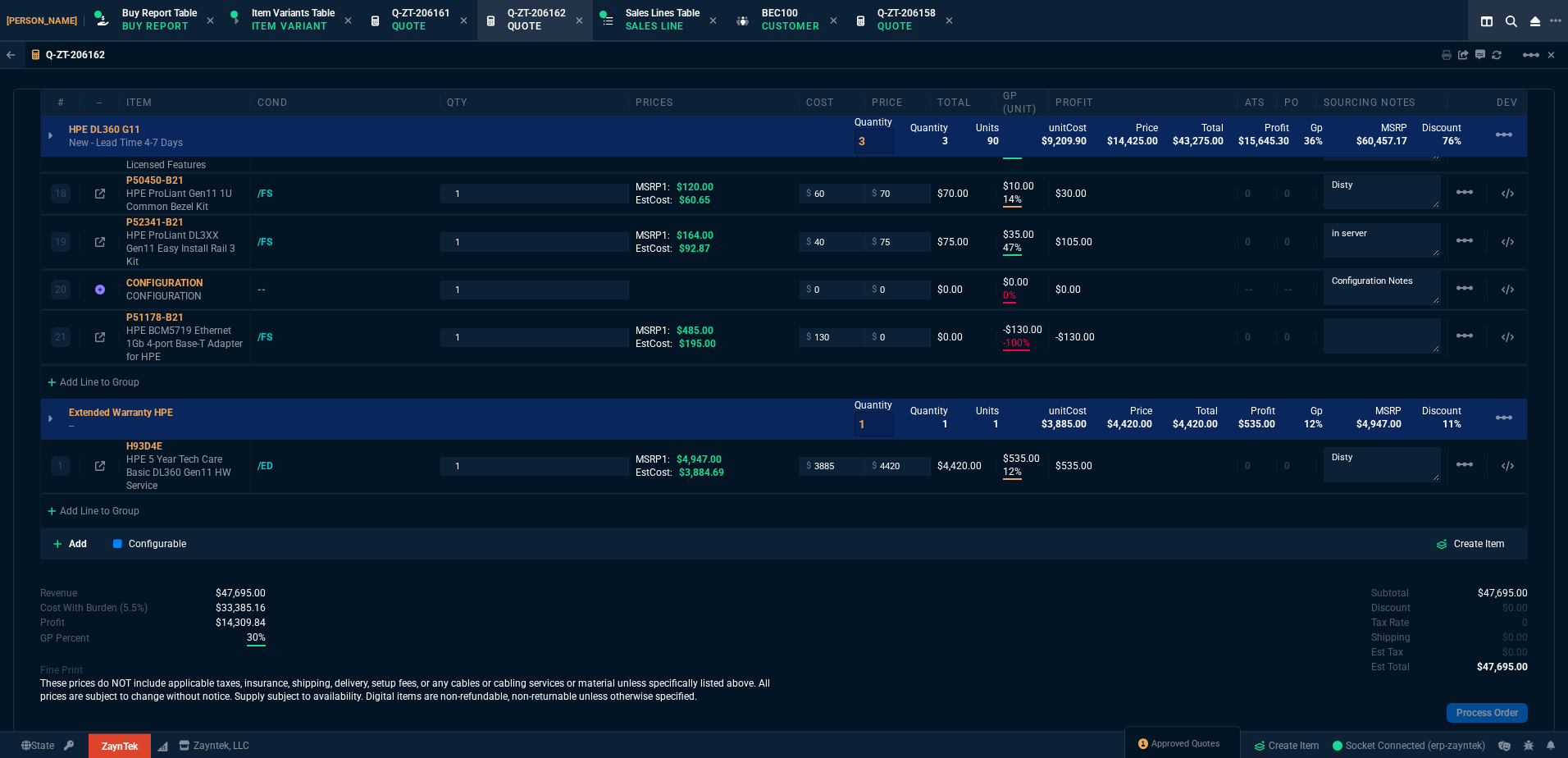
type input "18"
type input "495"
type input "16"
type input "295"
type input "3"
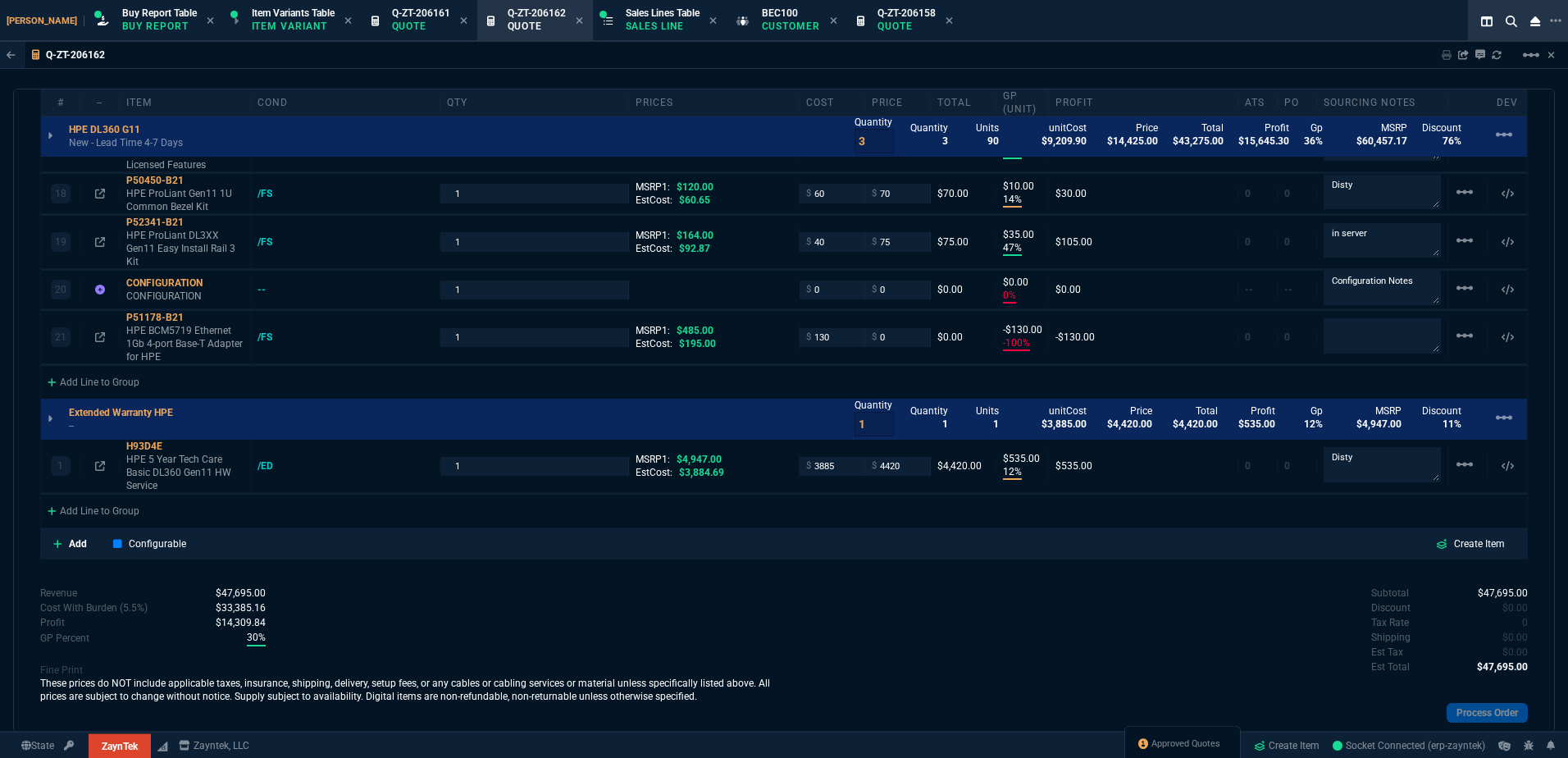
type input "5"
type input "49"
type input "386"
type input "33"
type input "75"
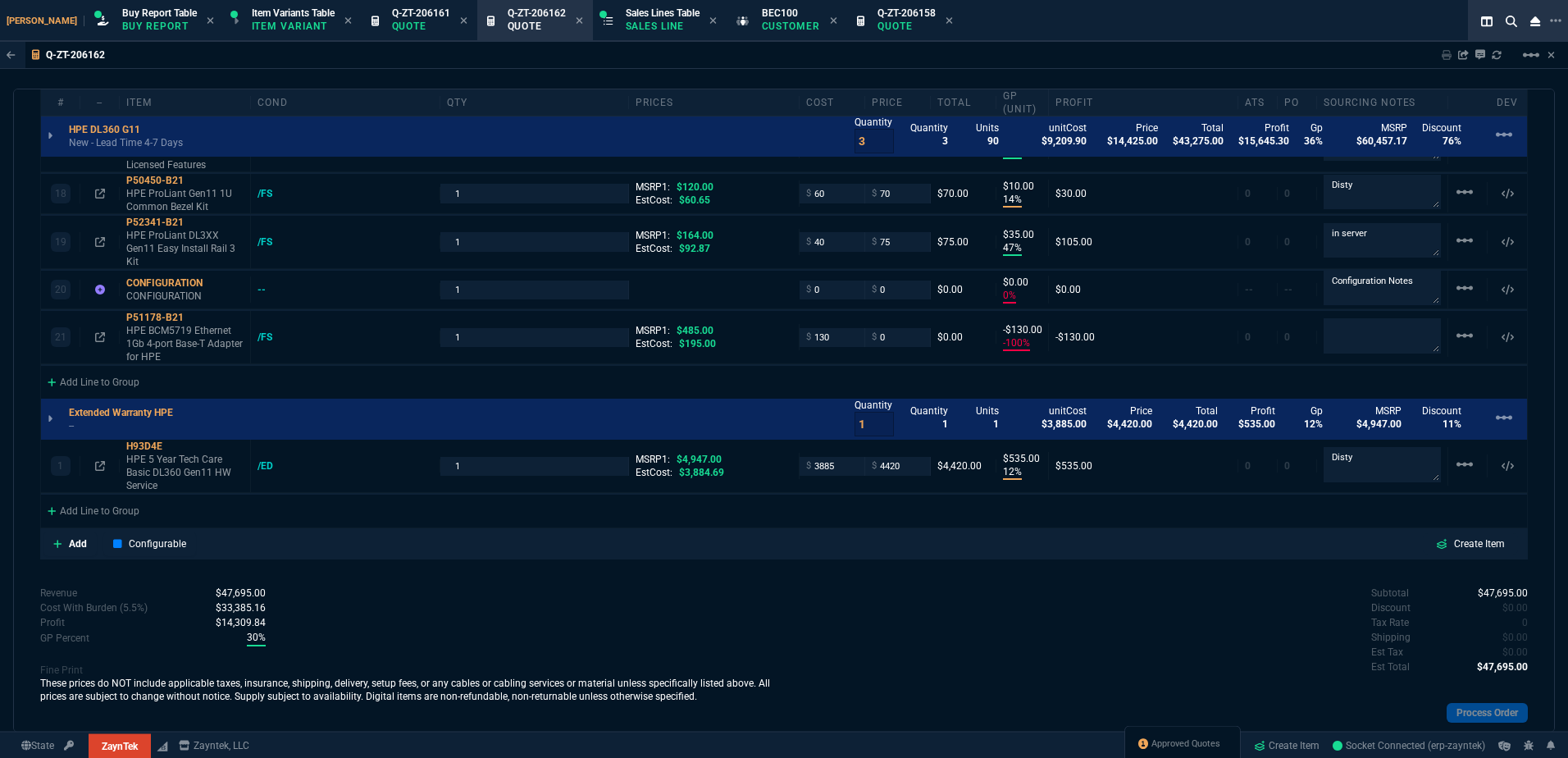
type input "14"
type input "20"
type input "13"
type input "30"
type input "38"
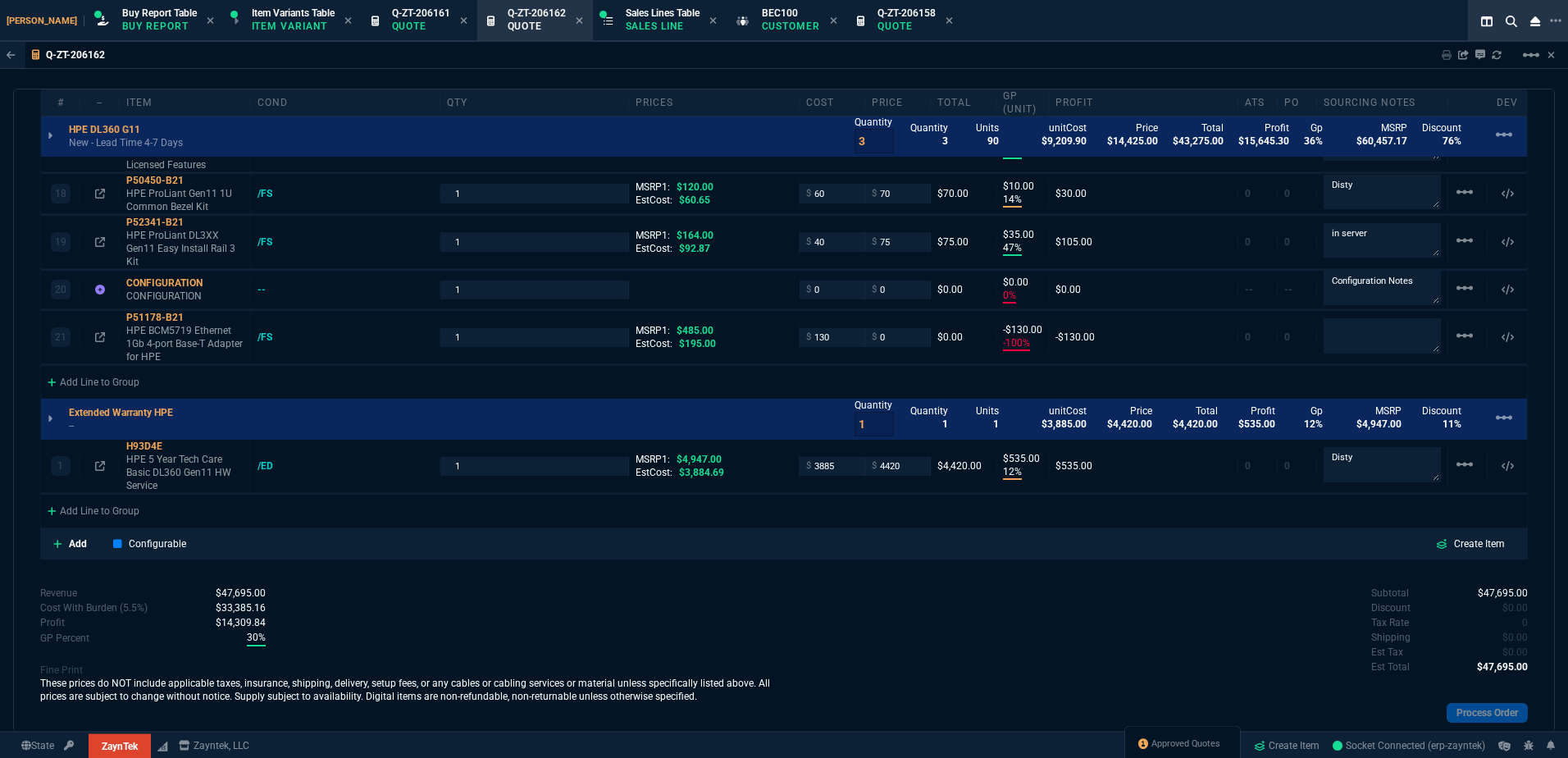
type input "180"
type input "73"
type input "80"
type input "16"
type input "4"
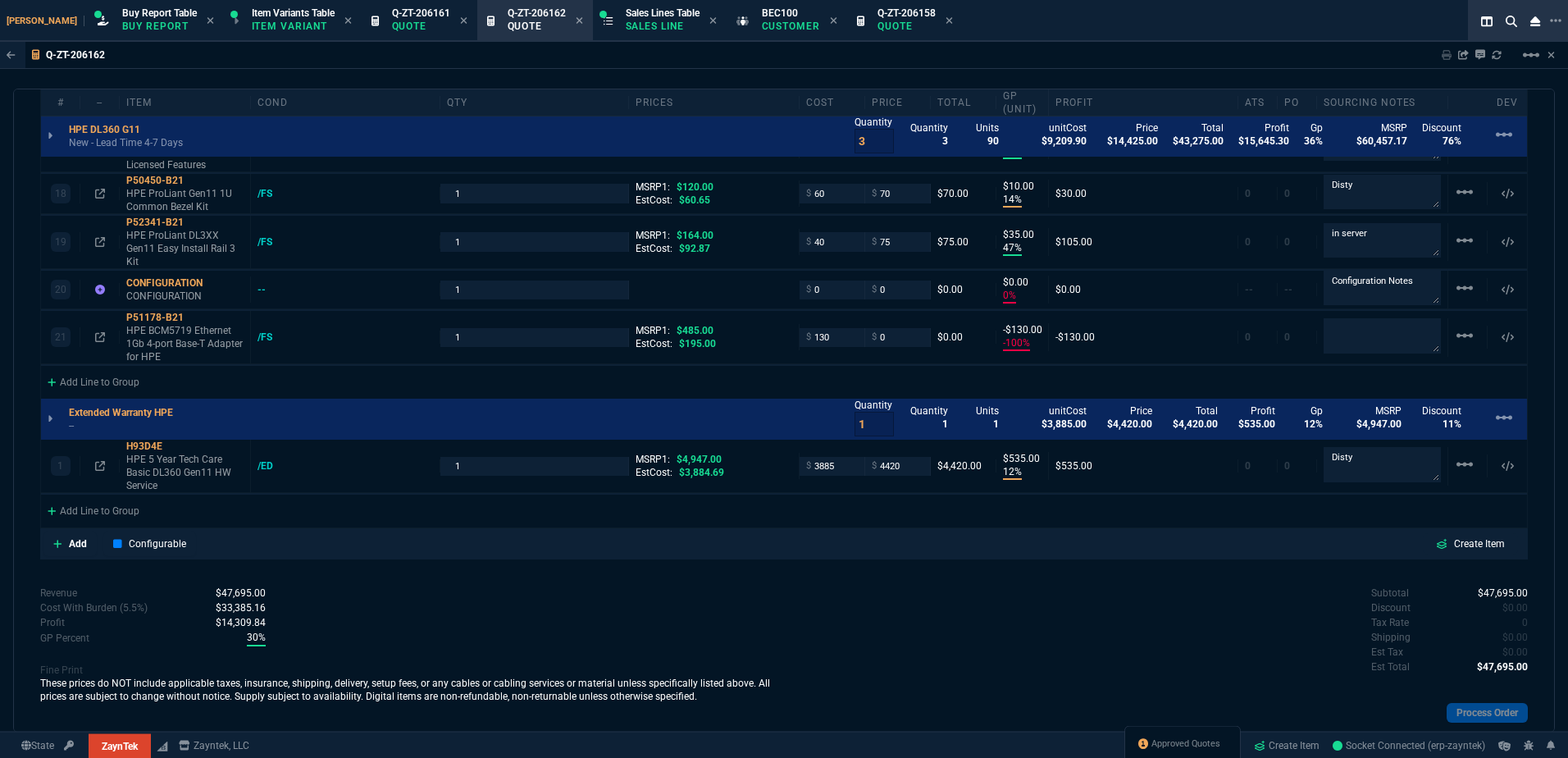
type input "29"
type input "200"
type input "54"
type input "325"
type input "58"
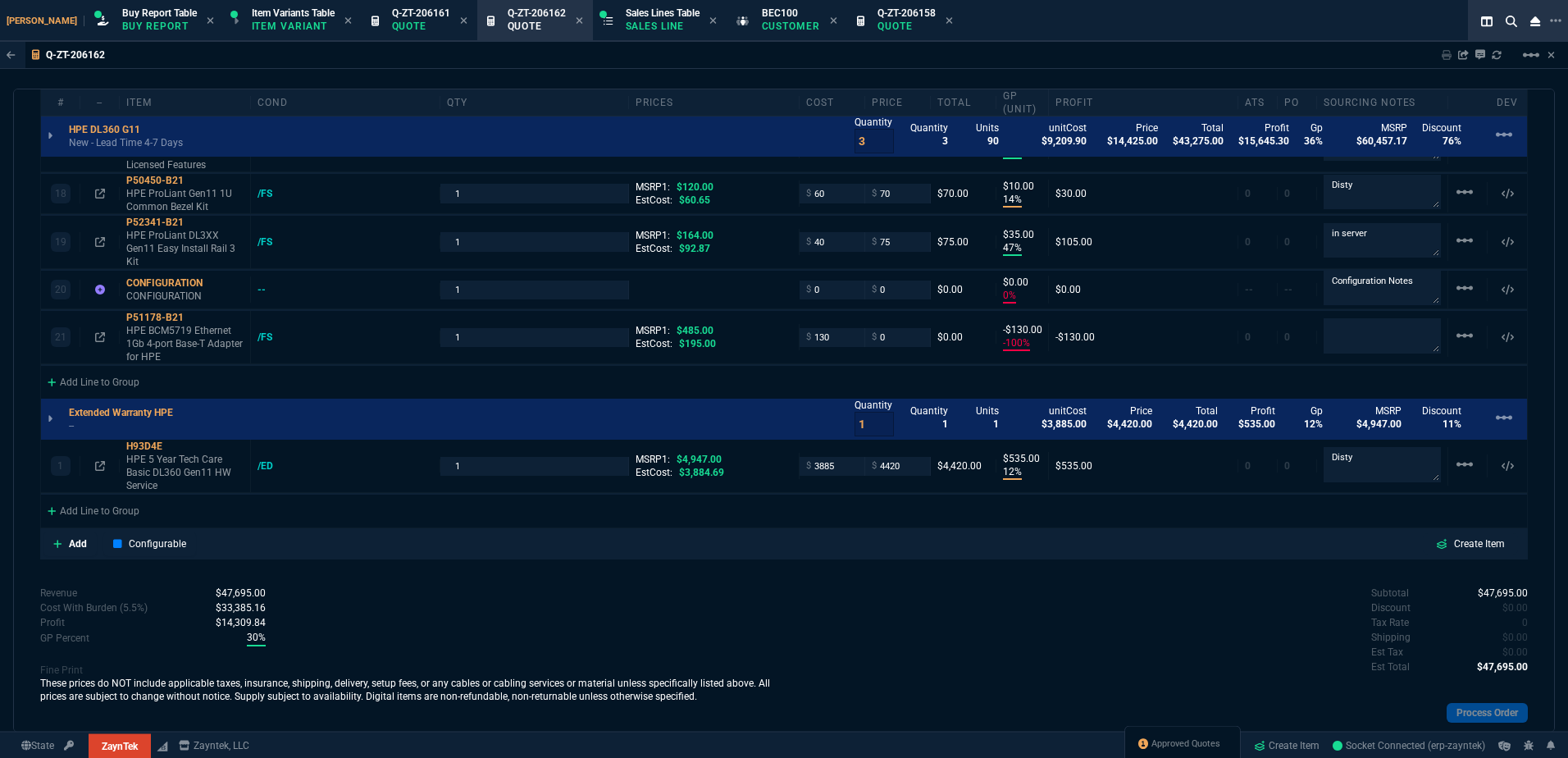
type input "55"
type input "47"
type input "45"
type input "68"
type input "85"
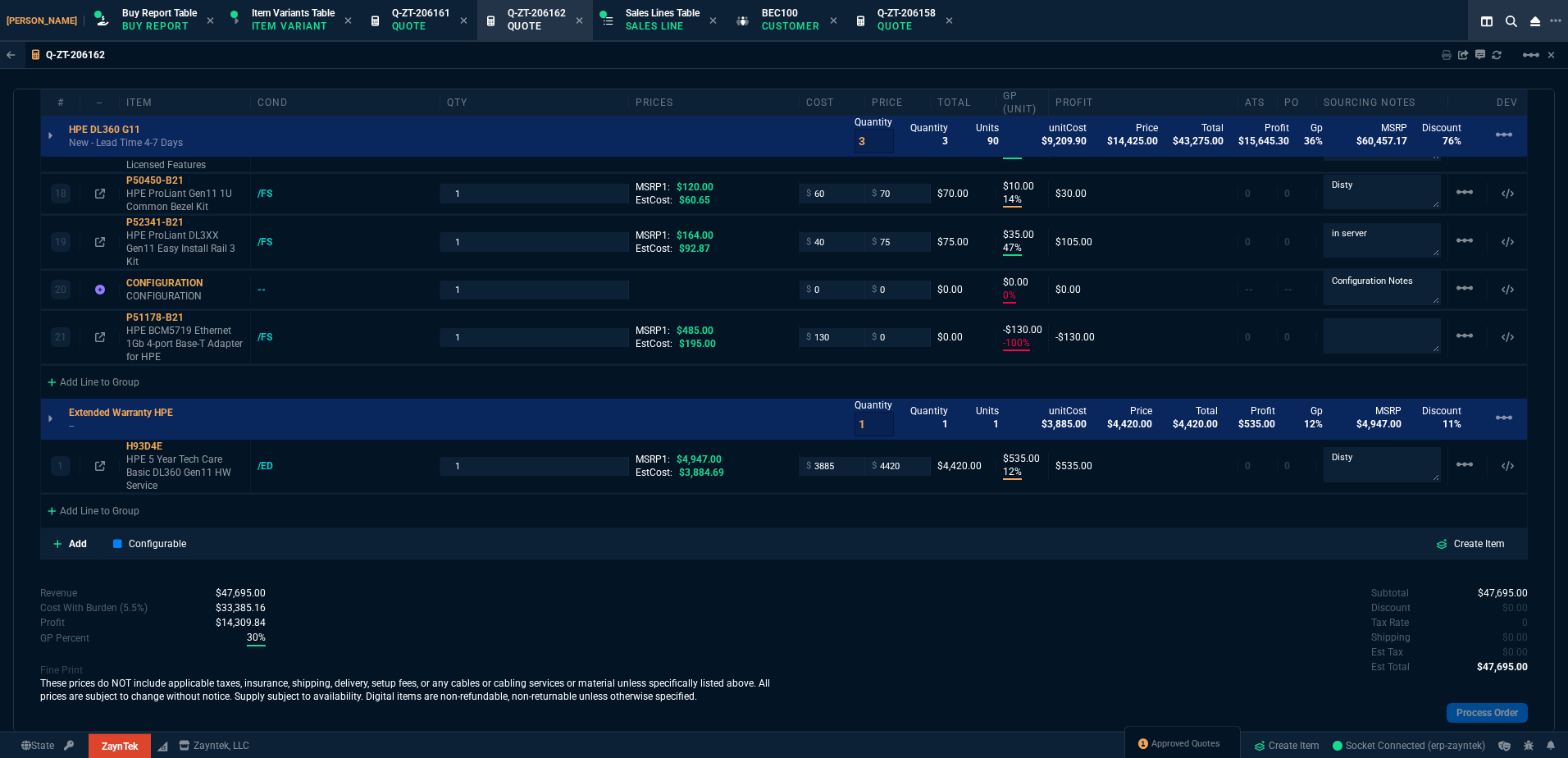
type input "80"
type input "4"
type input "43"
type input "75"
type input "14"
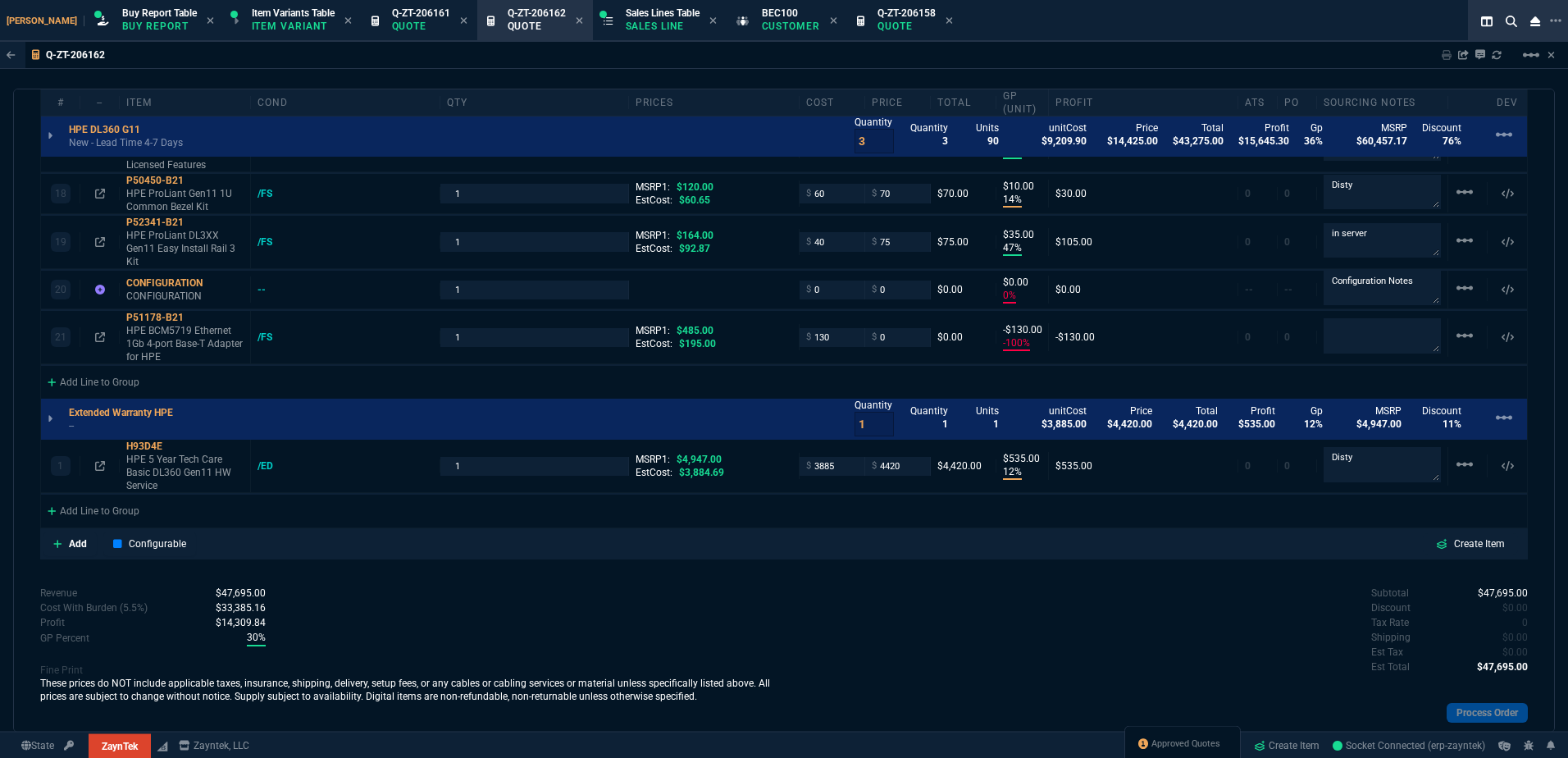
type input "10"
type input "47"
type input "35"
type input "0"
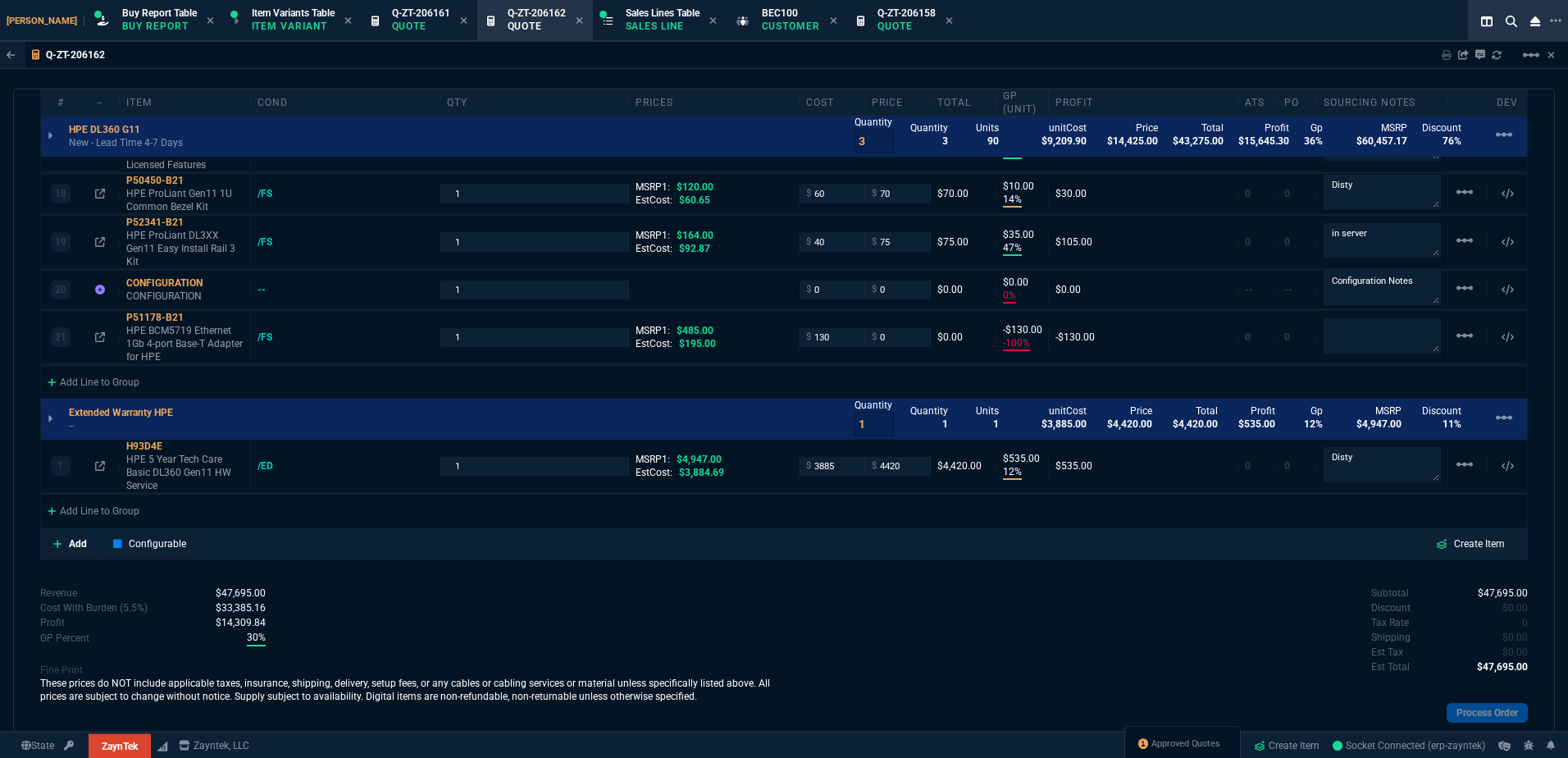
type input "-100"
type input "-130"
type input "12"
type input "535"
type input "55"
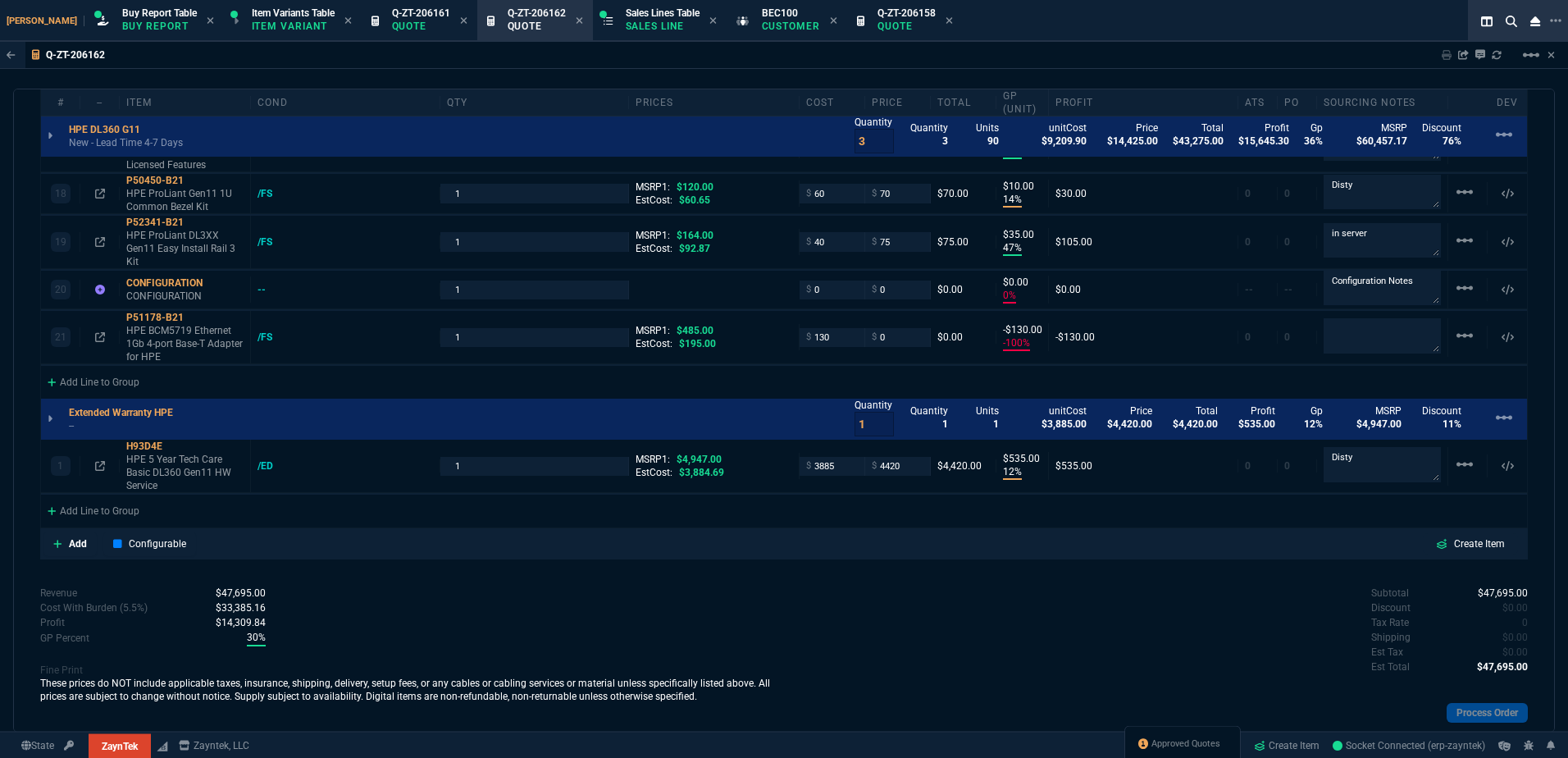
type input "54"
type input "53"
type input "84"
type input "55"
type input "78"
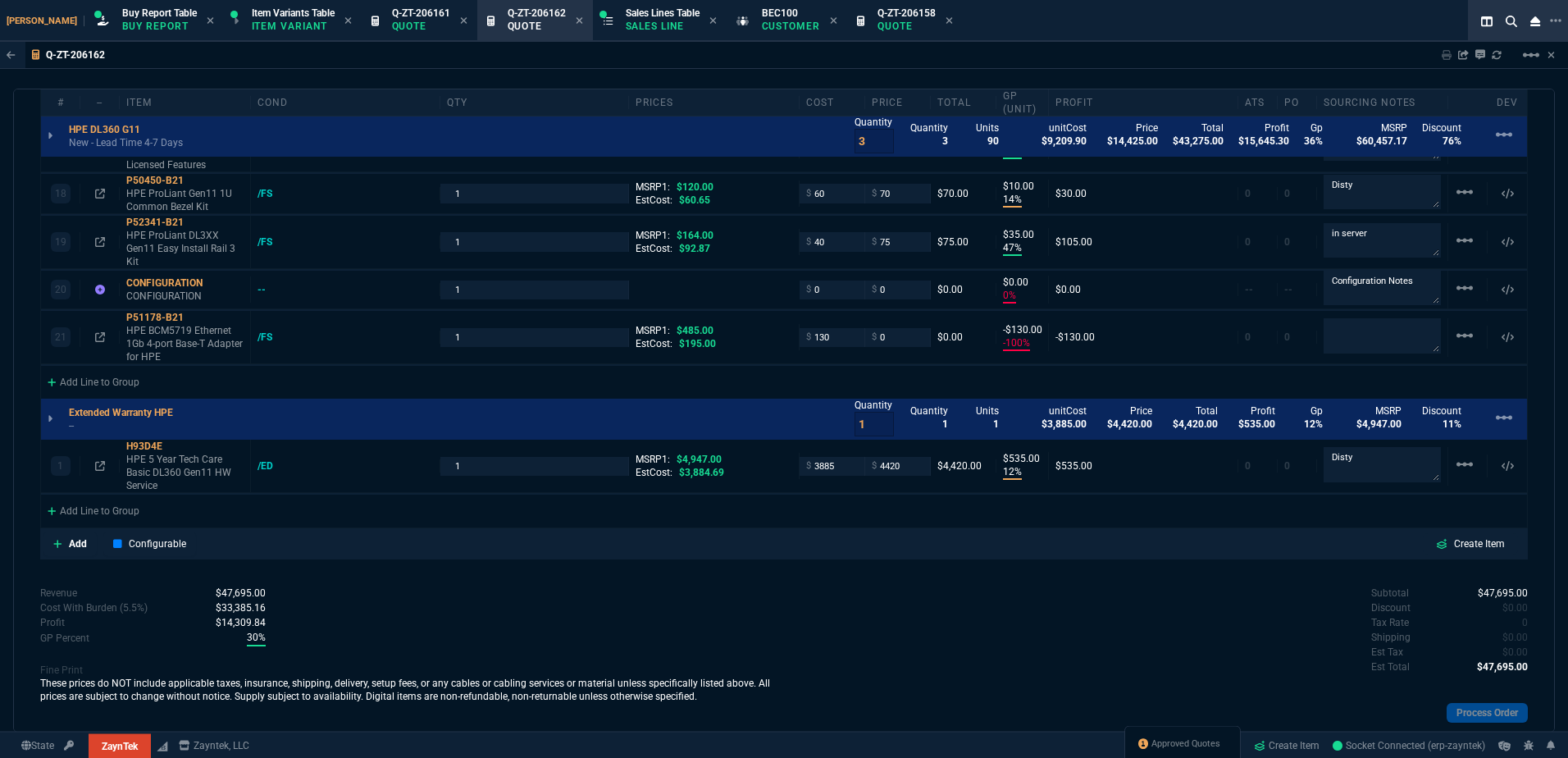
type input "78"
type input "61"
type input "46"
type input "34"
type input "73"
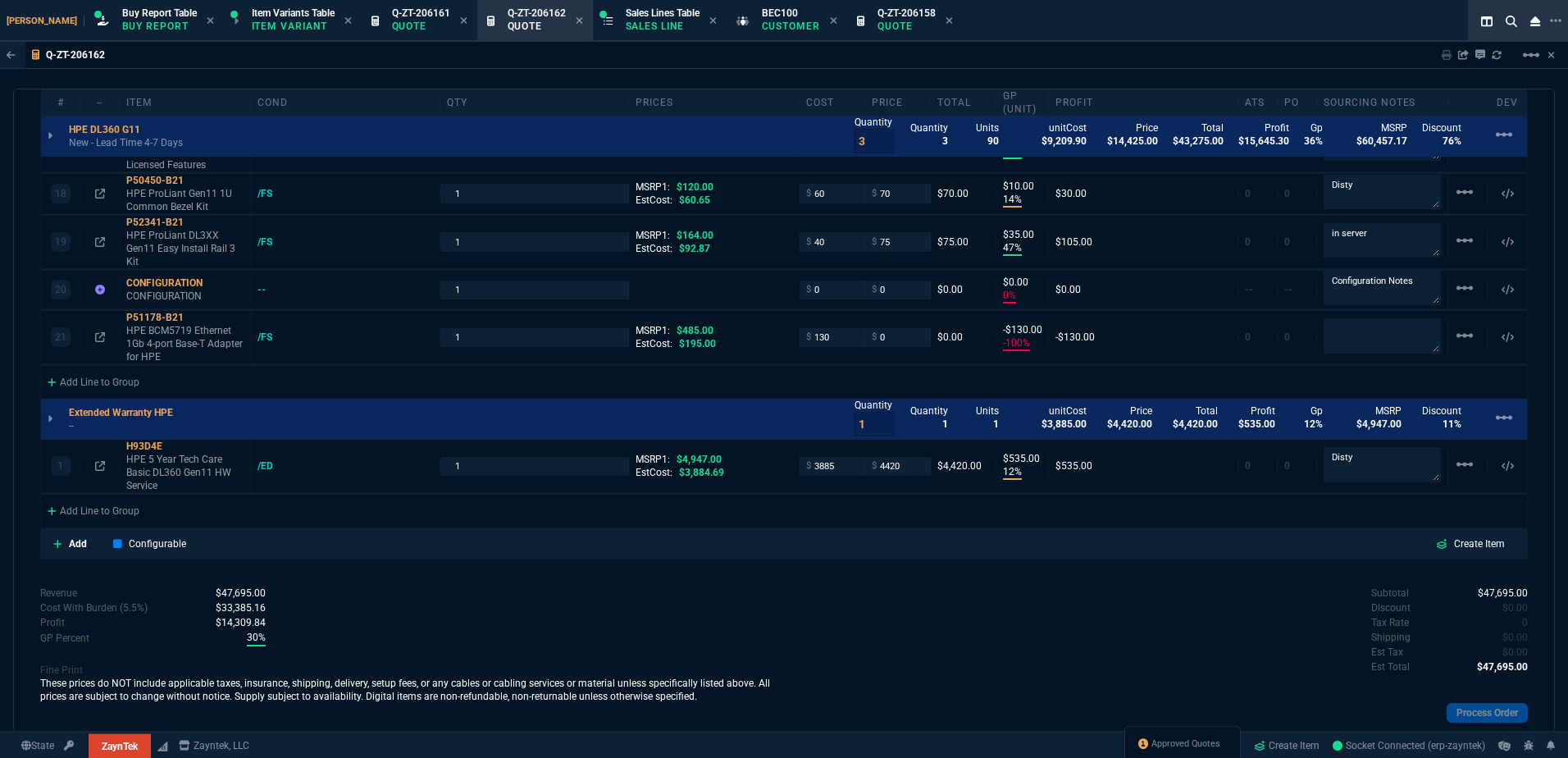
type input "35"
type input "86"
type input "31"
type input "76"
type input "55"
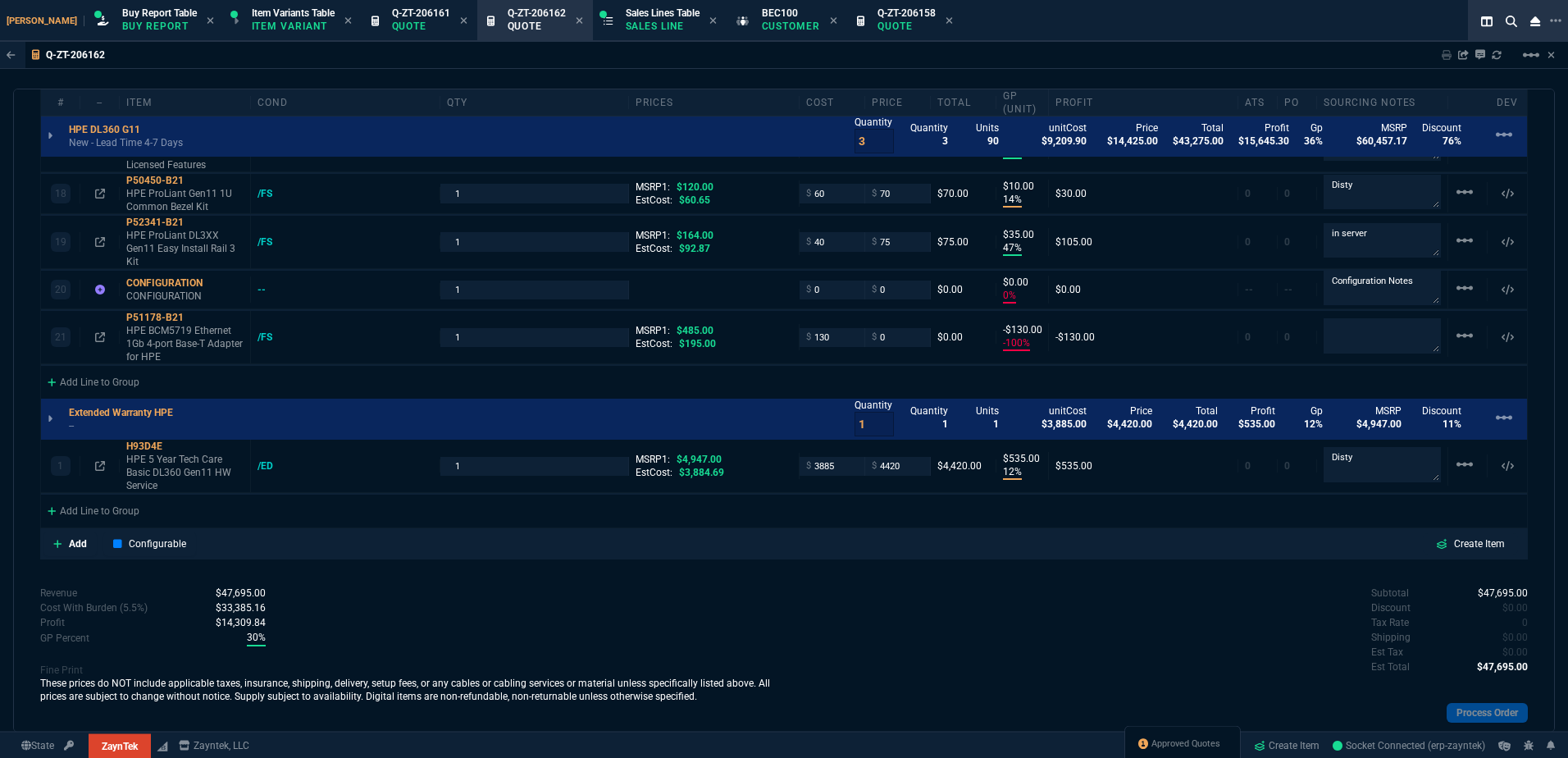
type input "56"
type input "42"
type input "54"
type input "100"
type input "11"
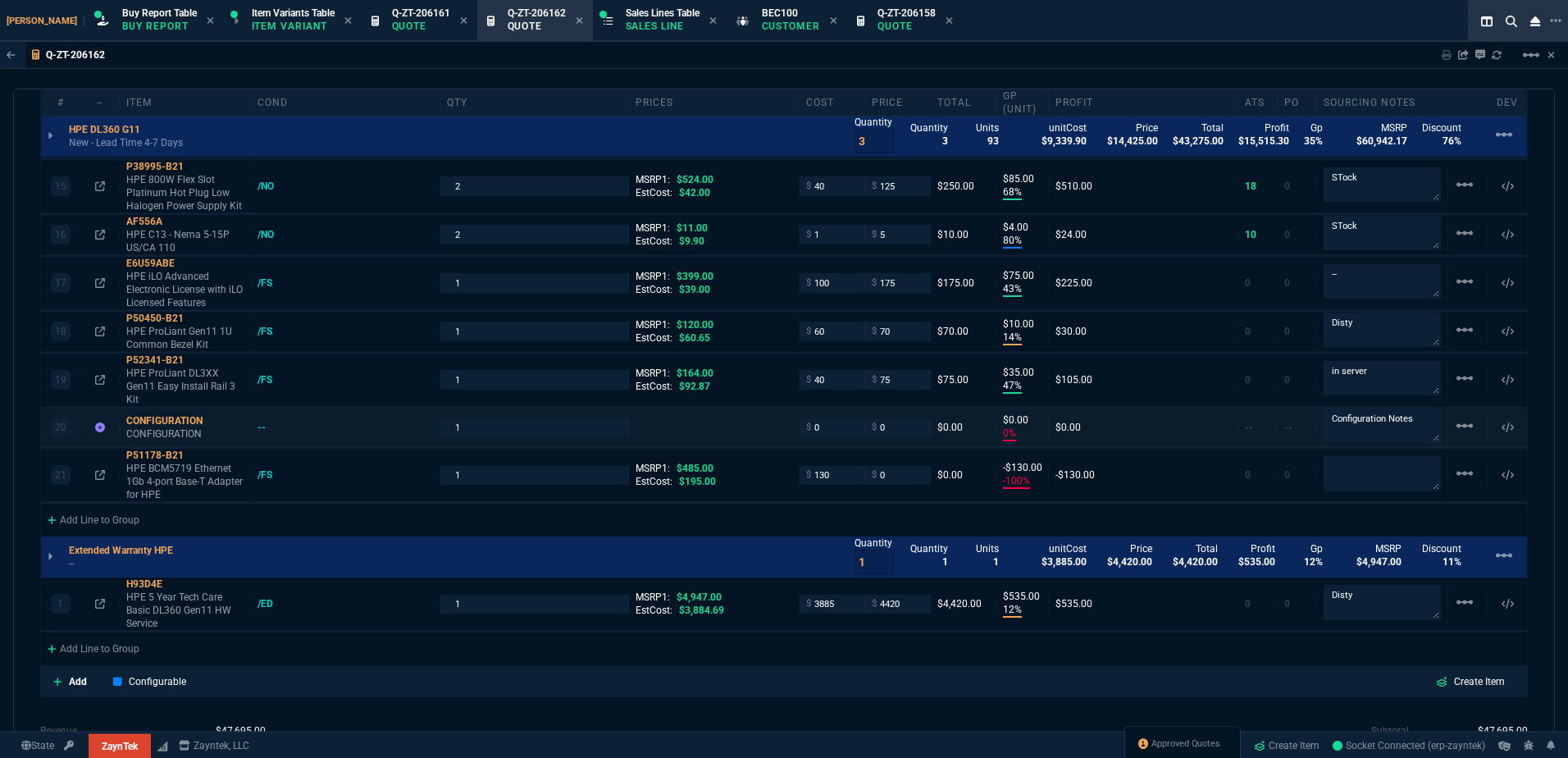
scroll to position [1666, 0]
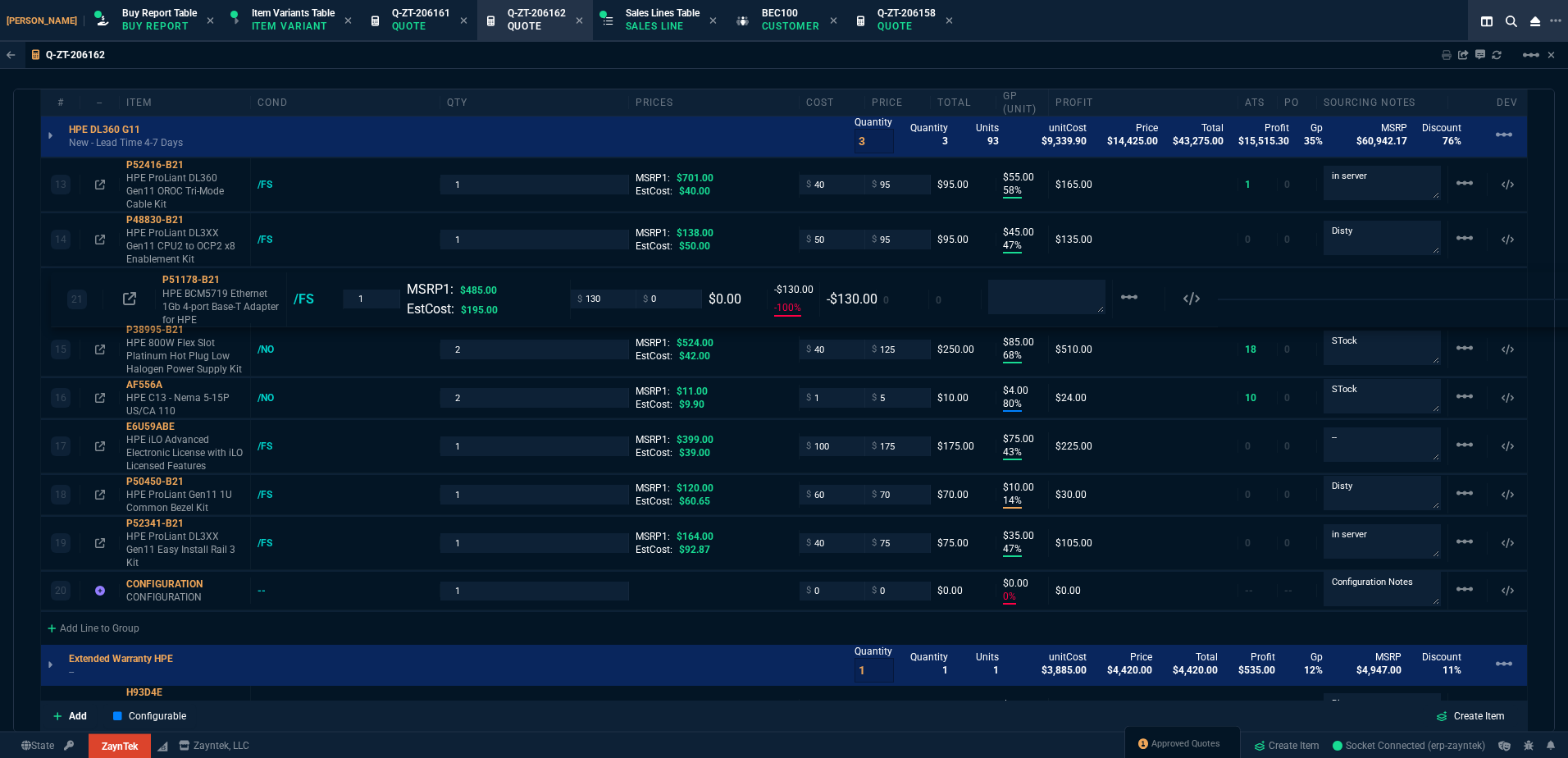
drag, startPoint x: 158, startPoint y: 583, endPoint x: 164, endPoint y: 255, distance: 328.1
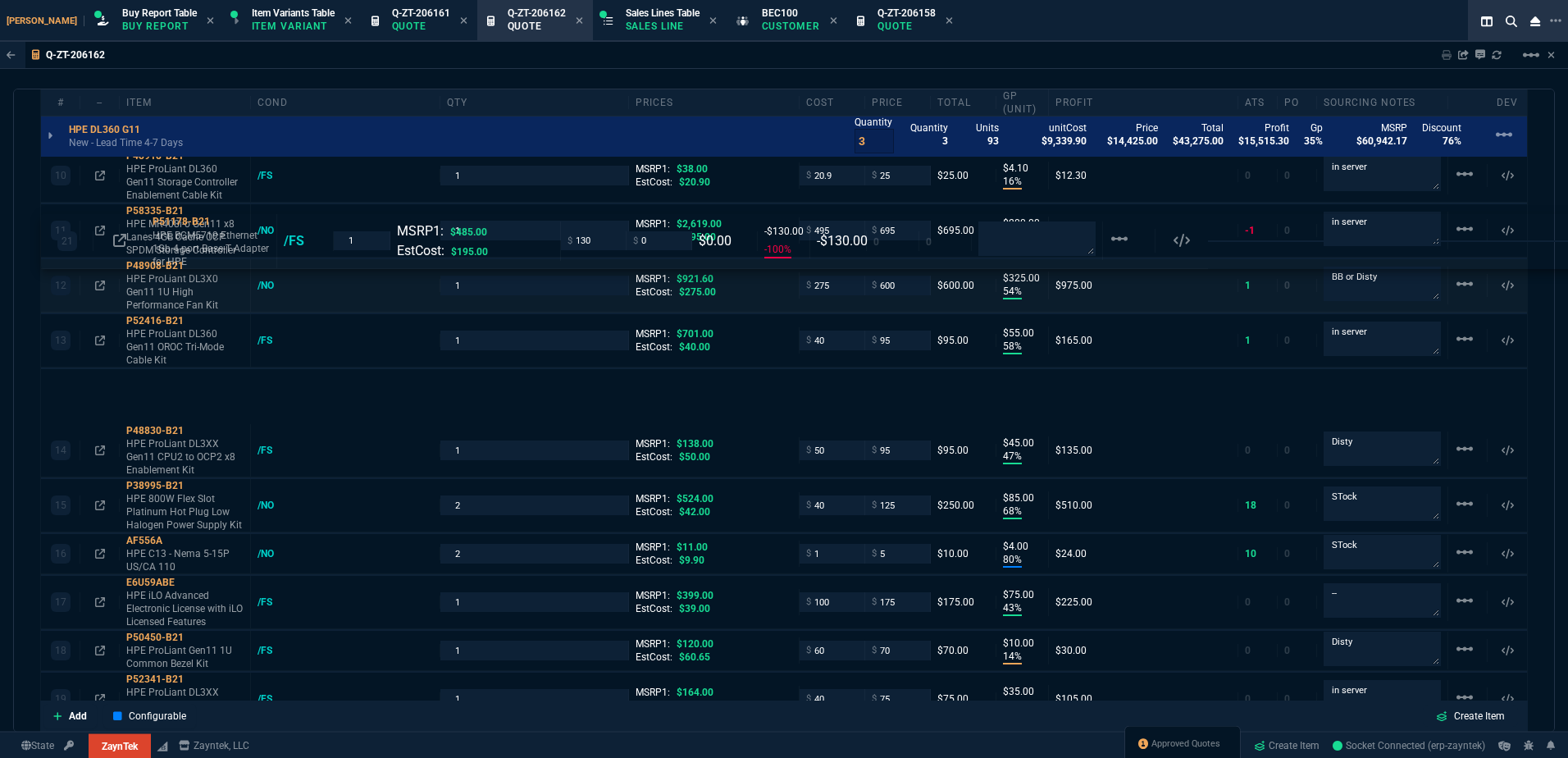
scroll to position [1339, 0]
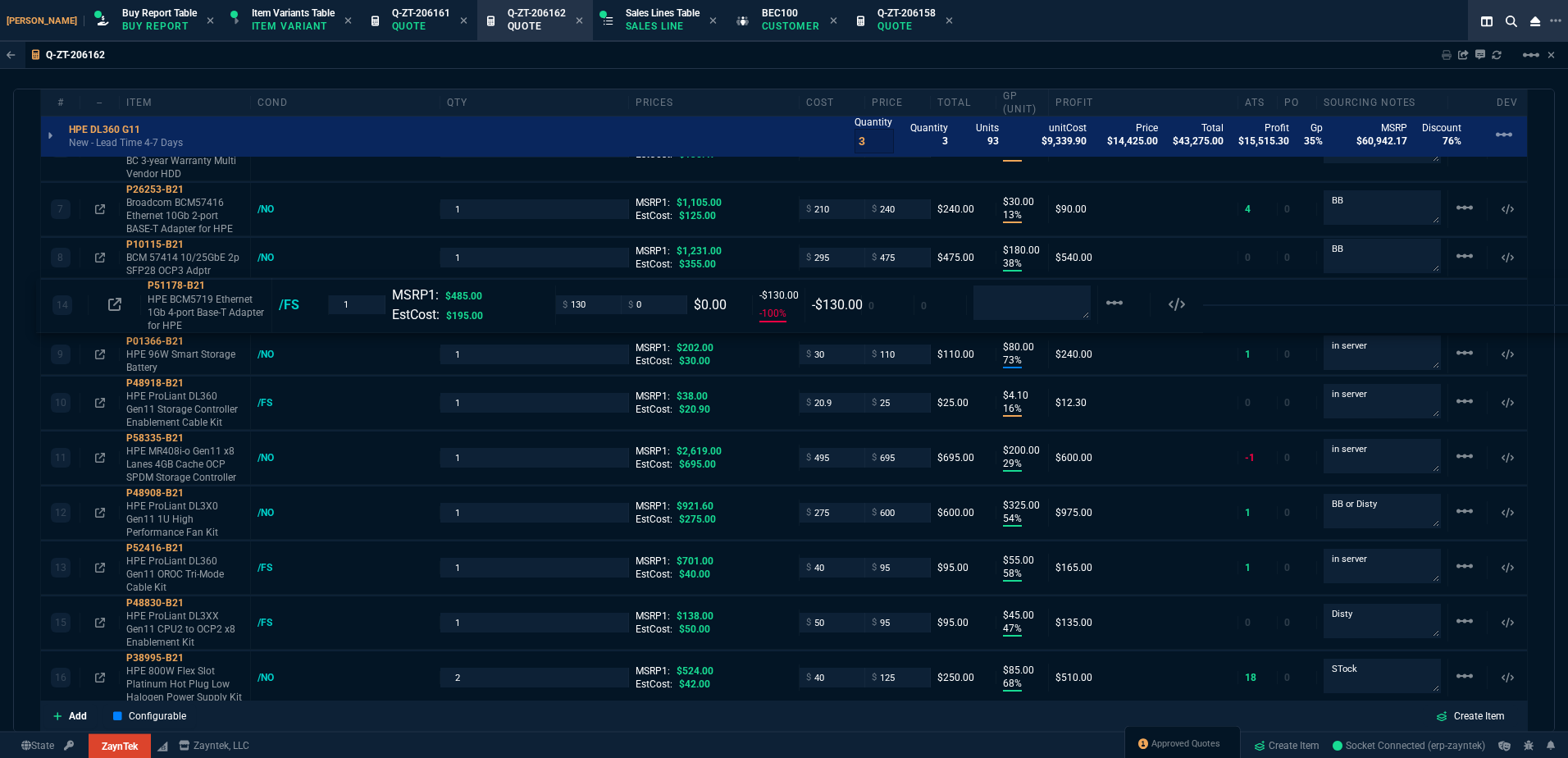
drag, startPoint x: 181, startPoint y: 564, endPoint x: 175, endPoint y: 299, distance: 265.1
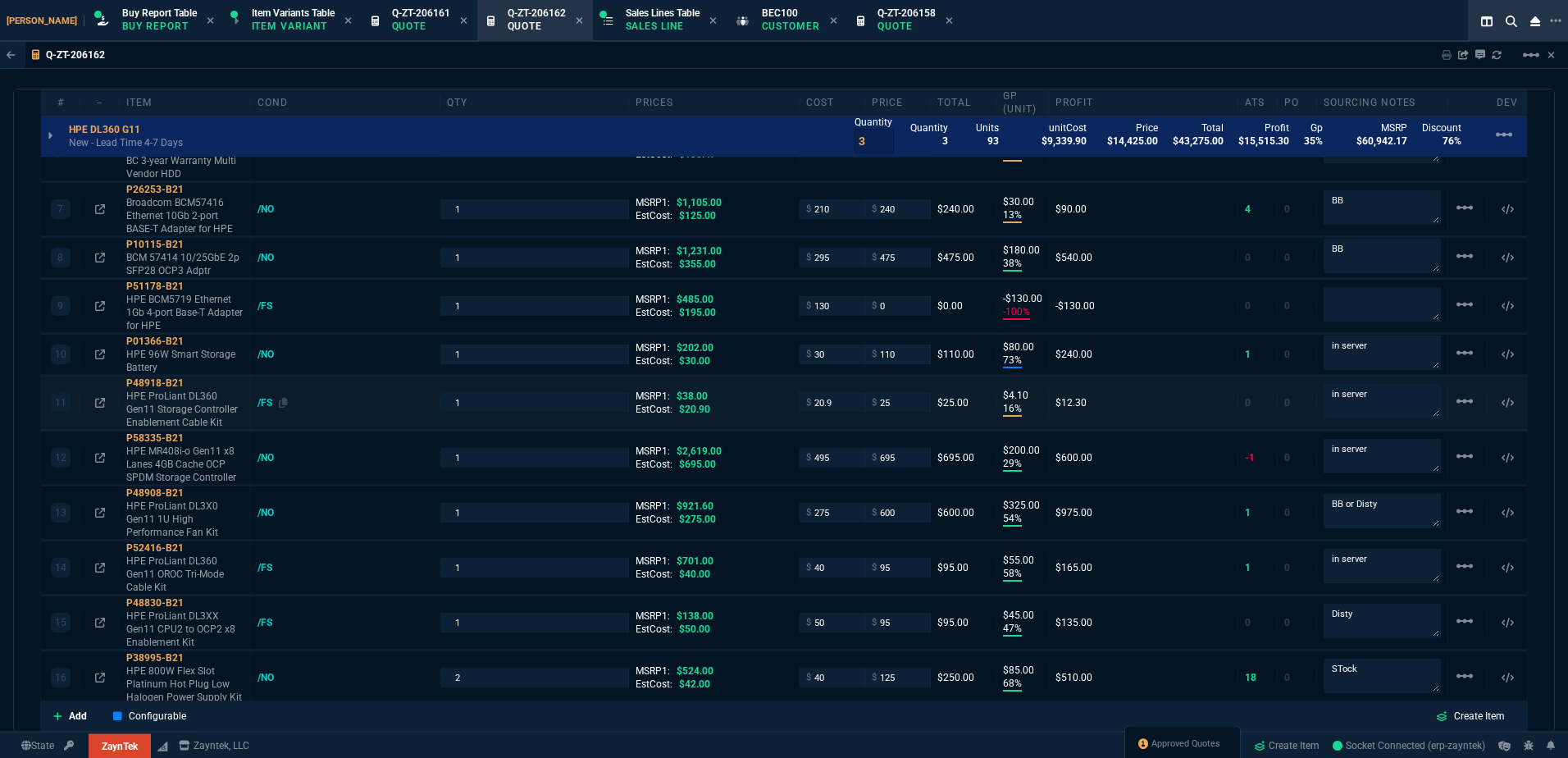
click at [392, 408] on div "/FS" at bounding box center [345, 403] width 175 height 13
click at [266, 303] on div "/FS" at bounding box center [272, 306] width 31 height 13
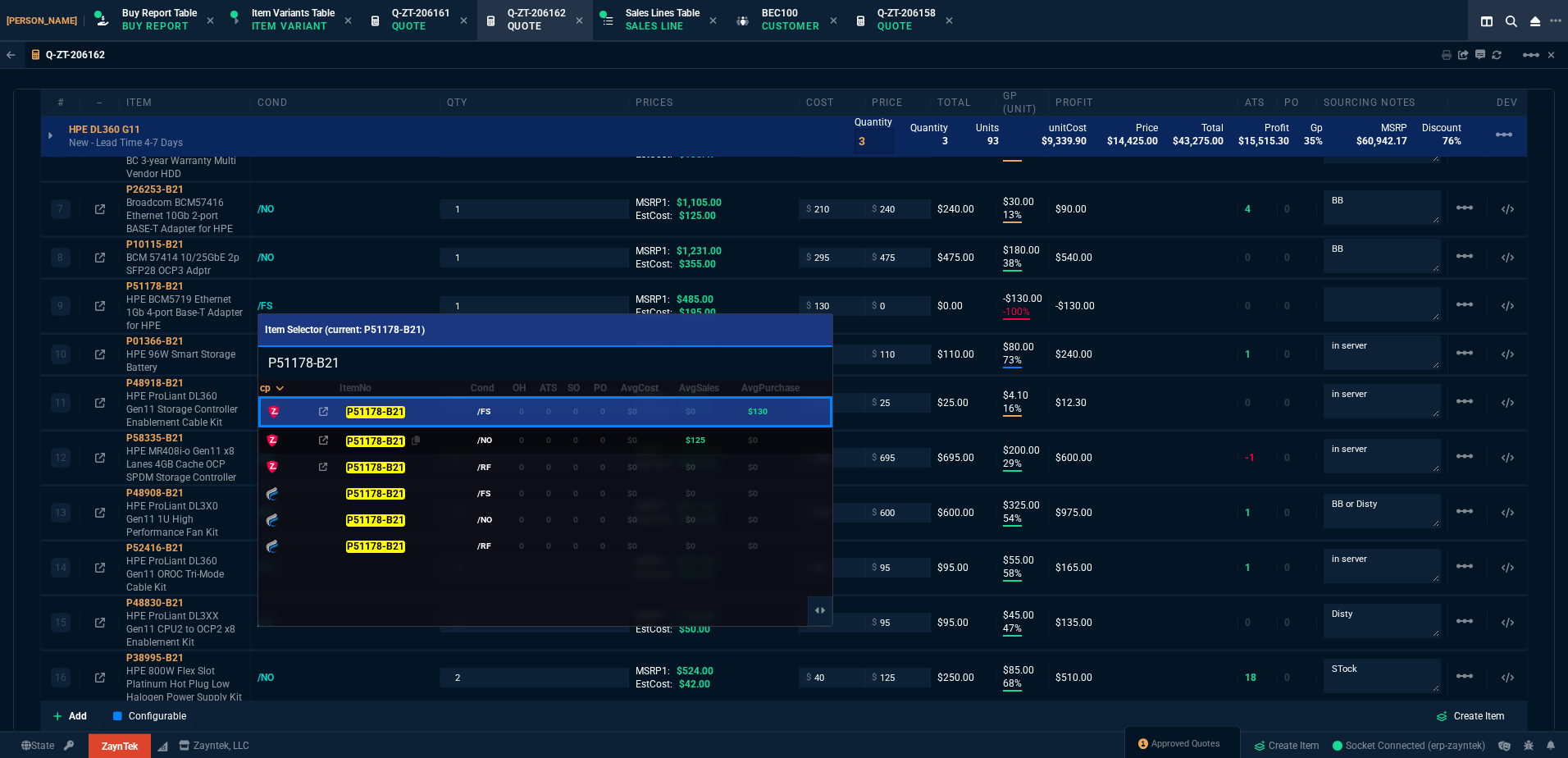
click at [447, 441] on div "P51178-B21" at bounding box center [406, 440] width 119 height 17
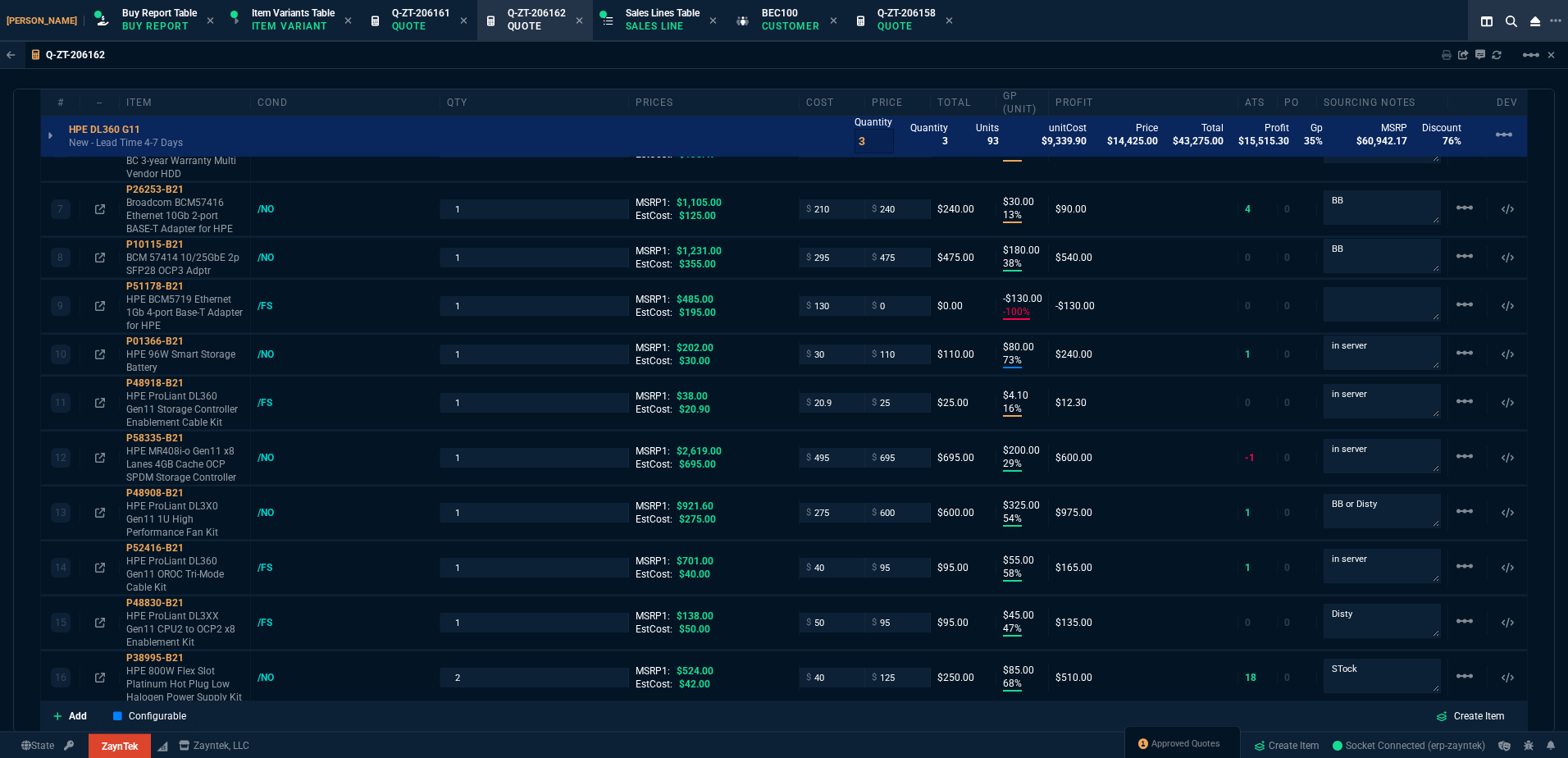
type input "125"
type input "-4"
type input "-5"
type input "74"
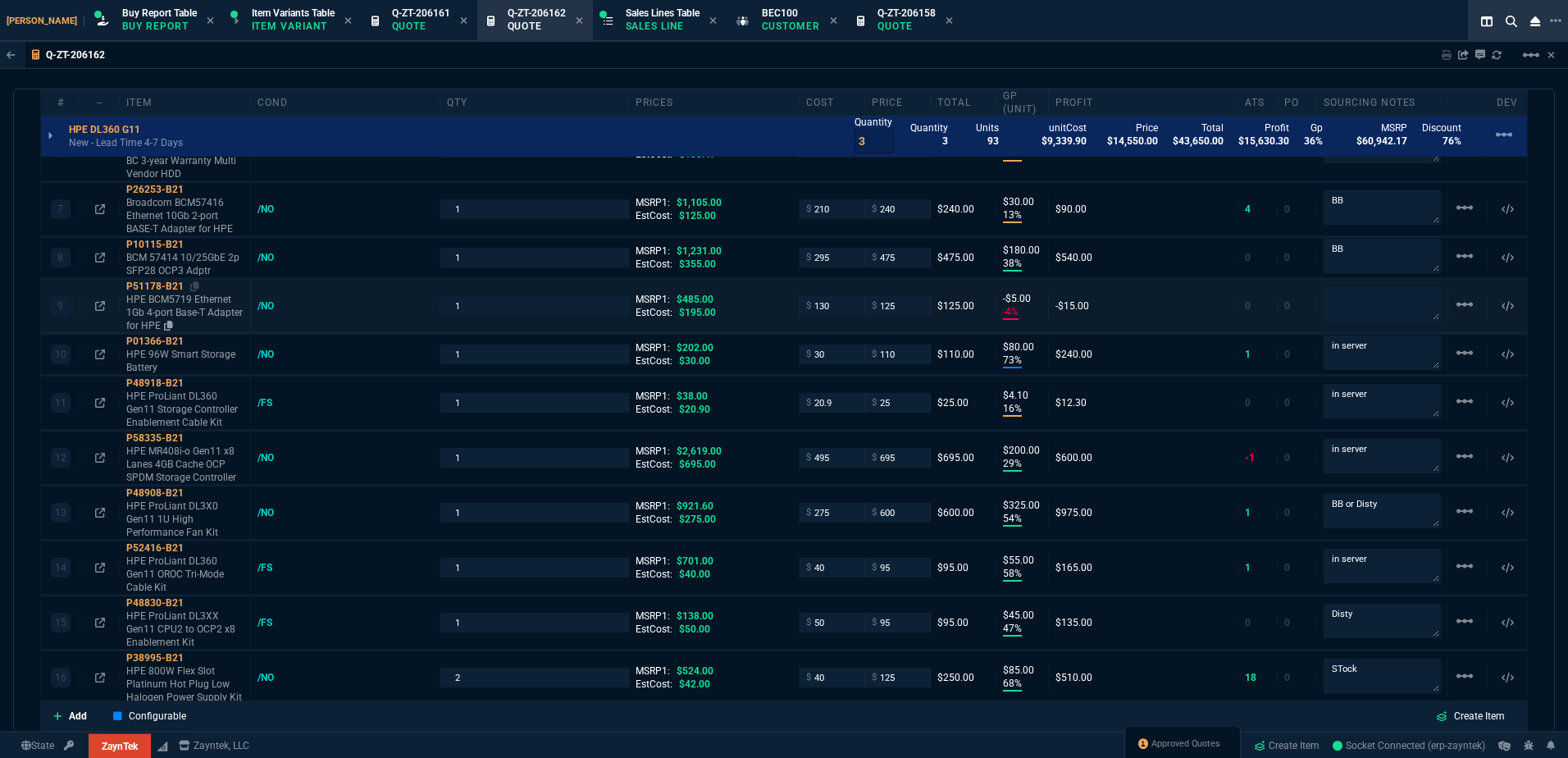
click at [156, 317] on p "HPE BCM5719 Ethernet 1Gb 4-port Base-T Adapter for HPE" at bounding box center [185, 312] width 117 height 39
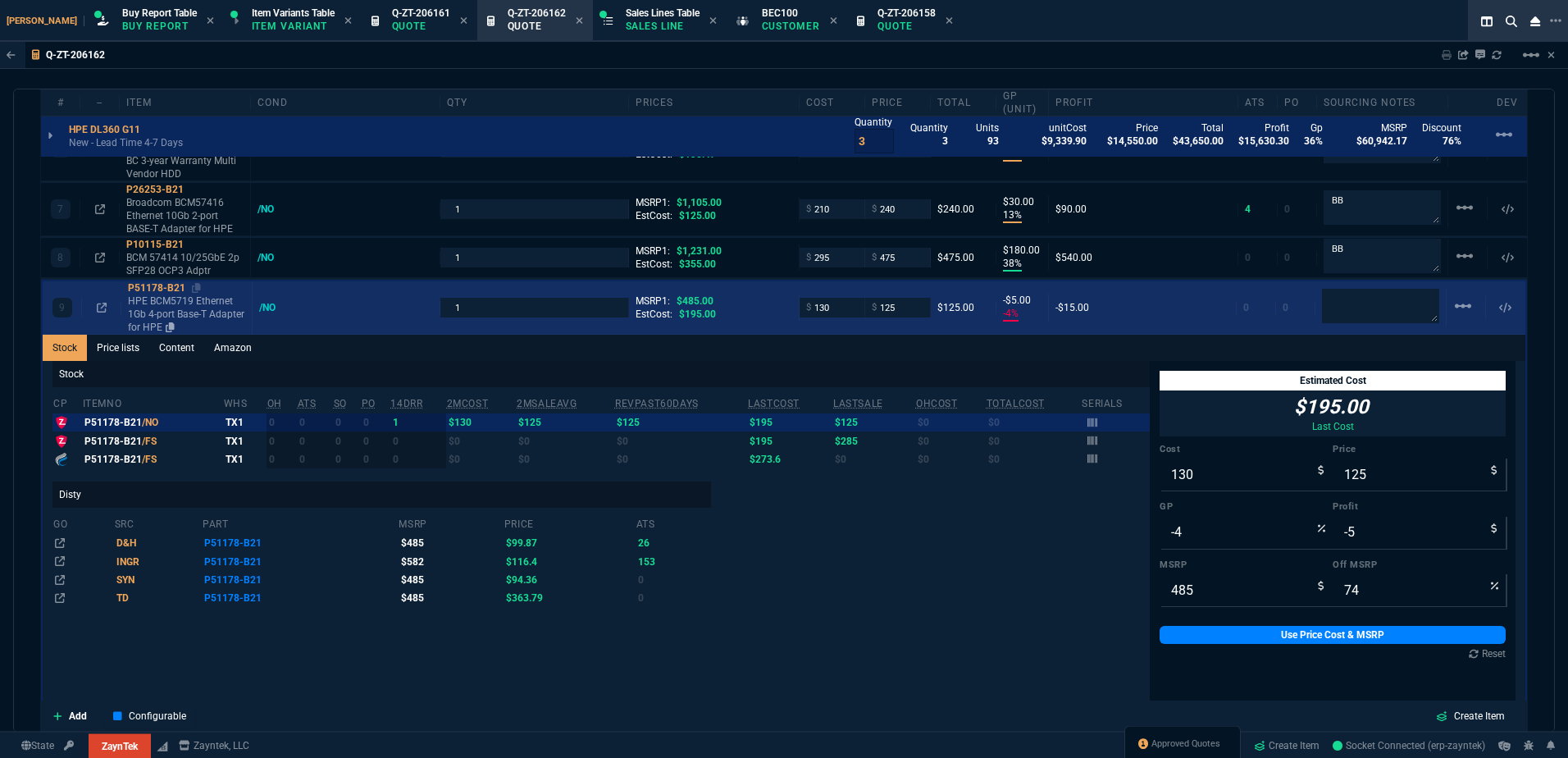
scroll to position [1340, 0]
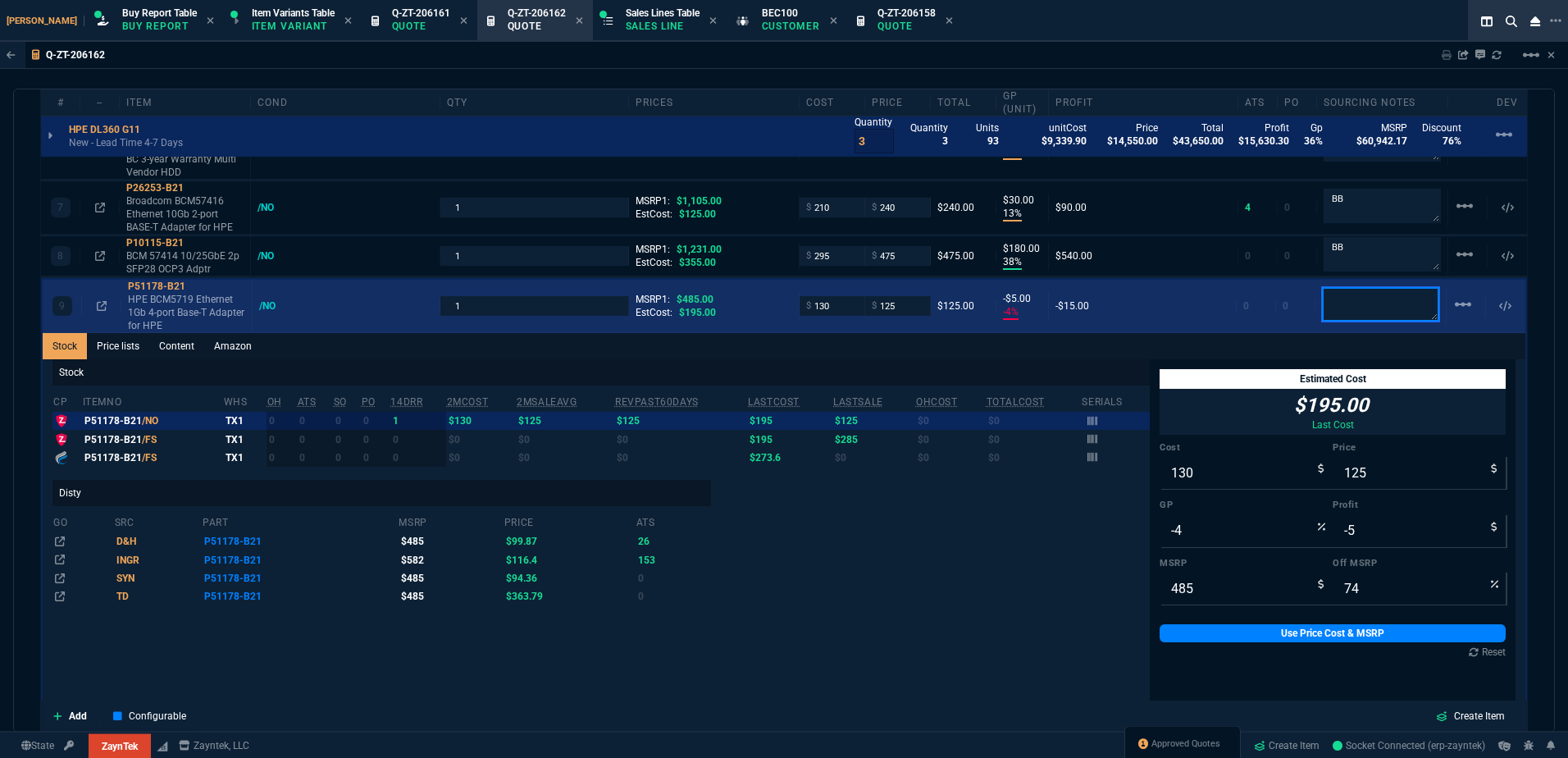
click at [1332, 303] on textarea at bounding box center [1381, 304] width 117 height 34
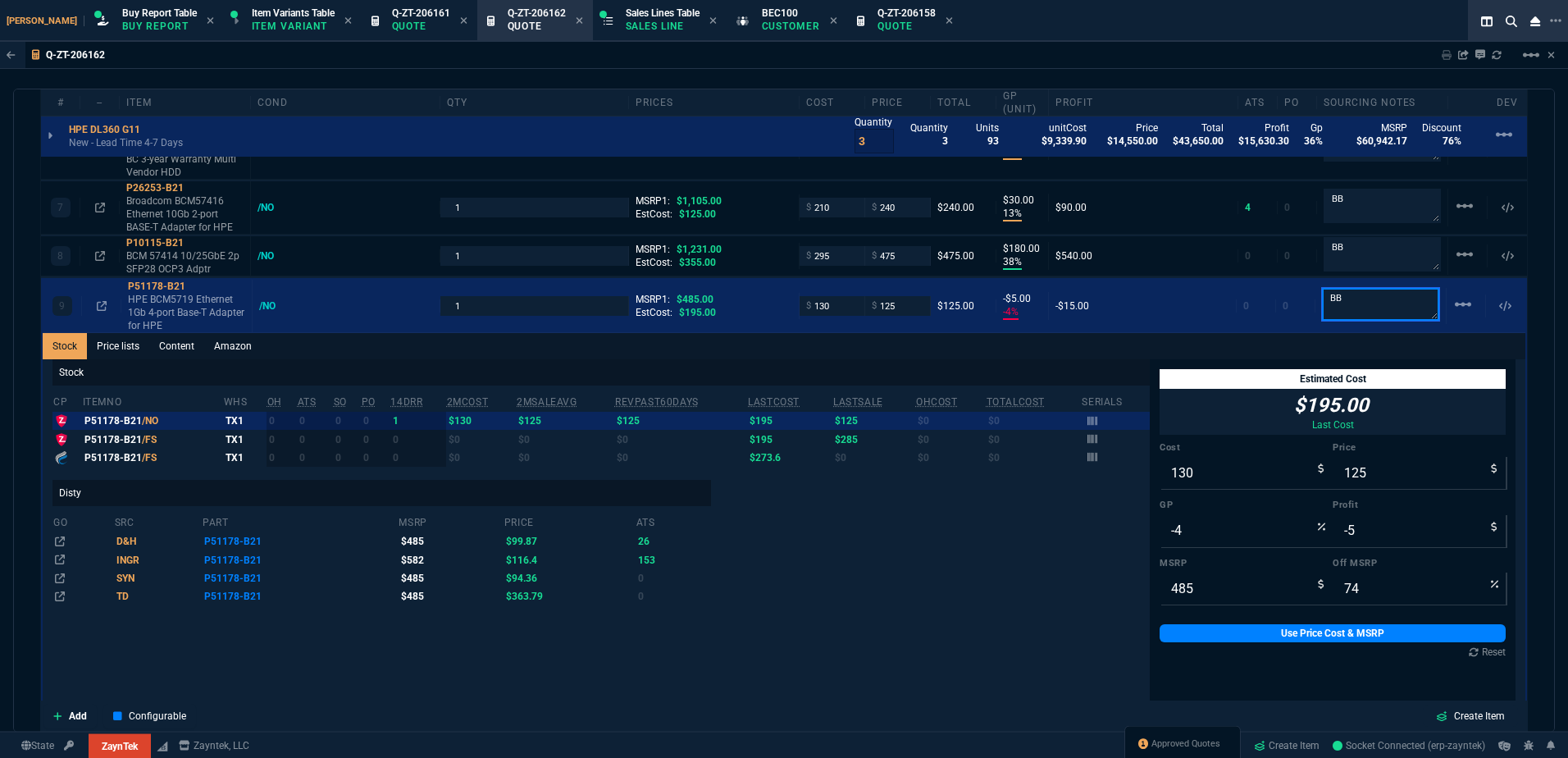
type textarea "BB"
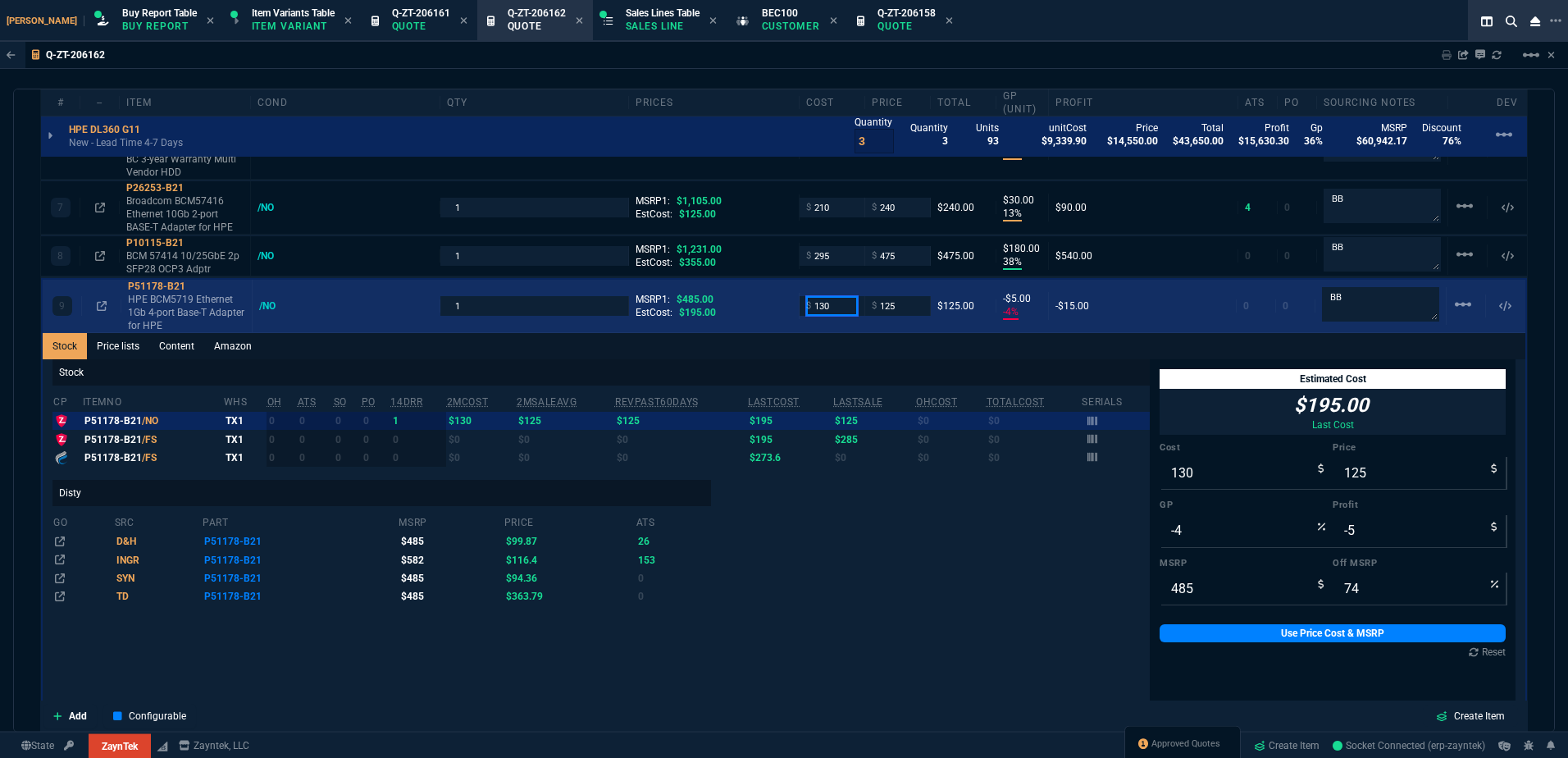
drag, startPoint x: 846, startPoint y: 302, endPoint x: 850, endPoint y: 330, distance: 28.3
click at [846, 302] on input "130" at bounding box center [832, 306] width 51 height 19
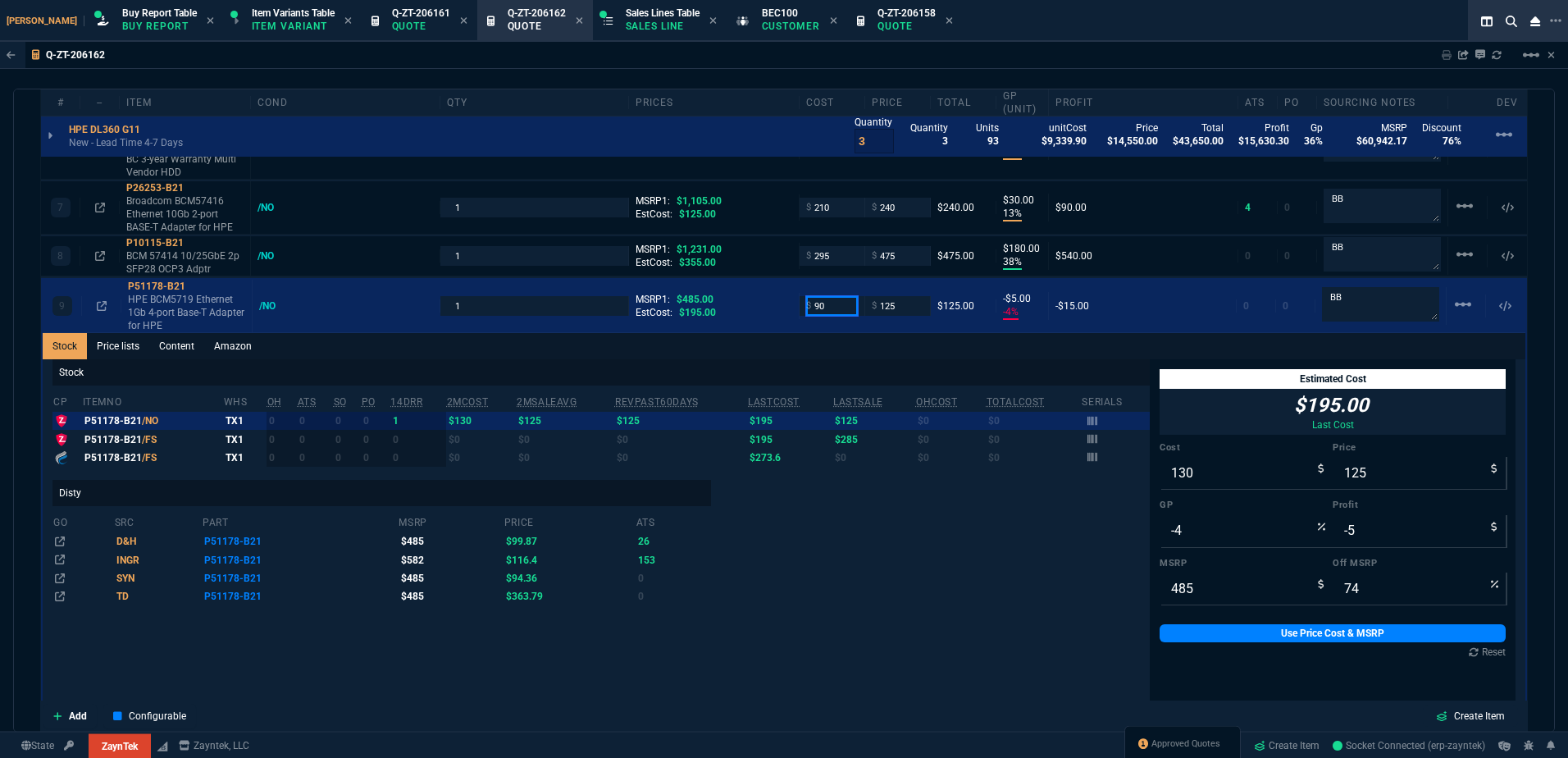
type input "90"
type input "95"
type input "90"
type input "28"
type input "35"
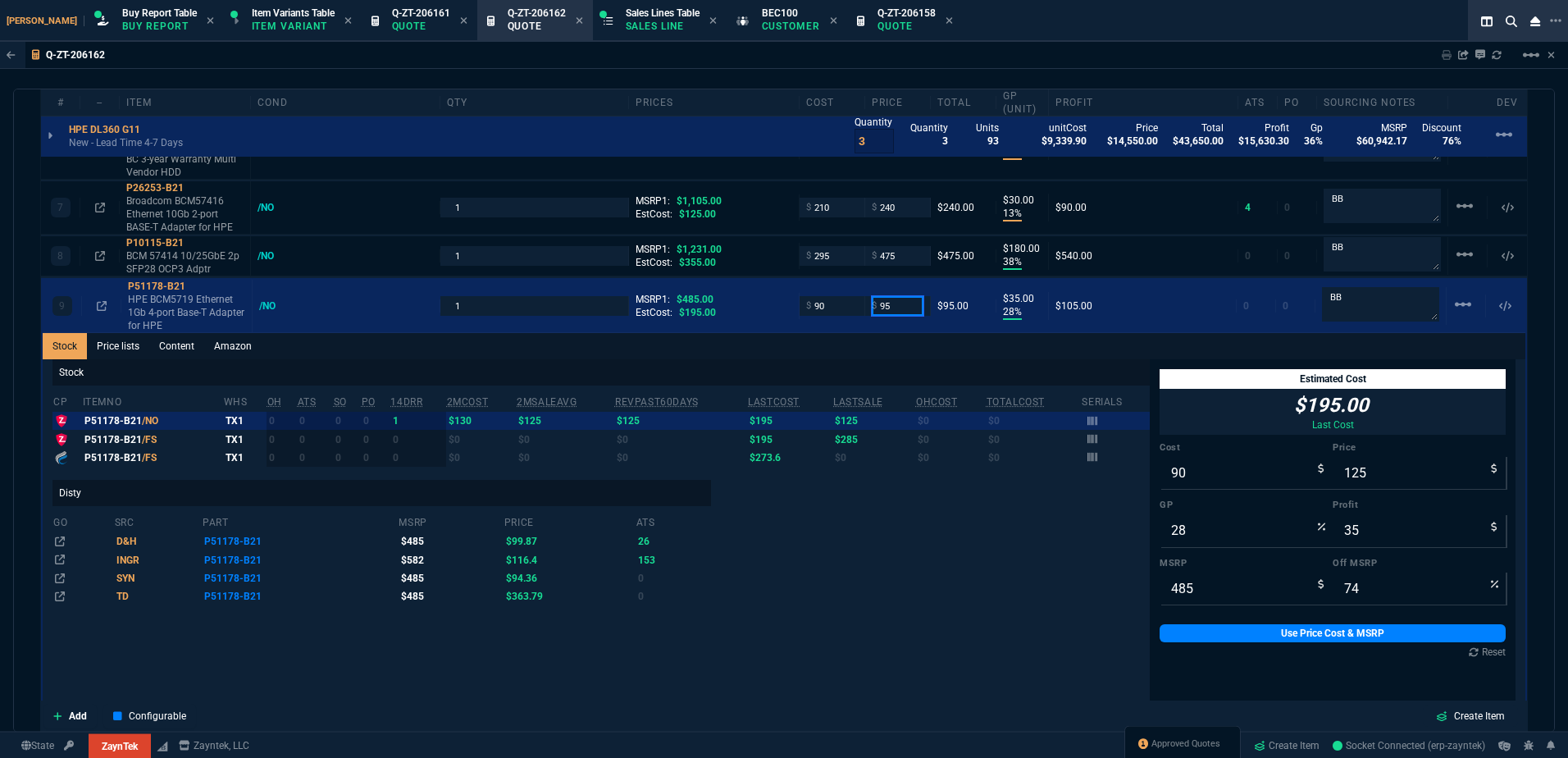
type input "95"
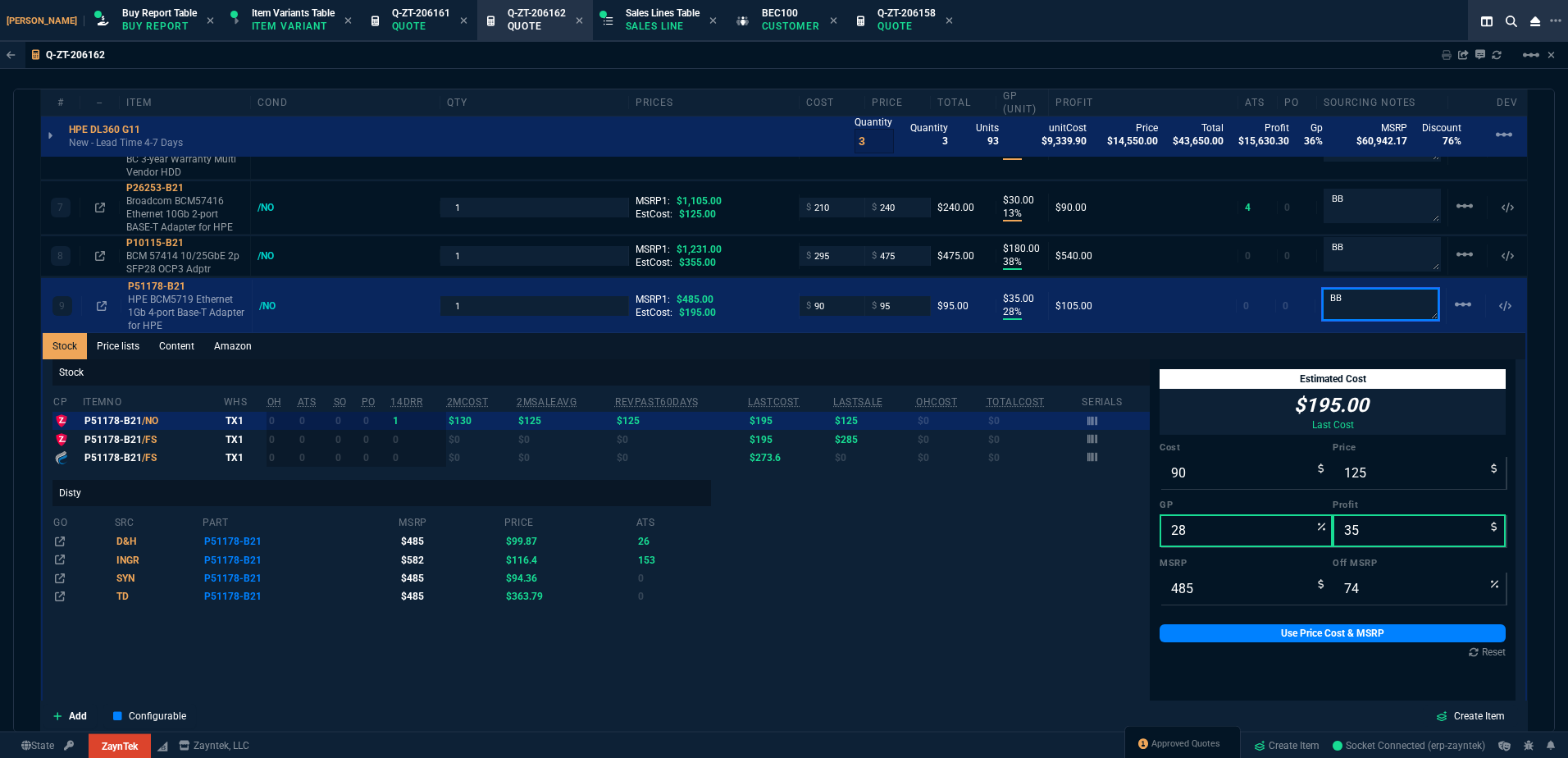
type input "95"
type input "5"
type input "80"
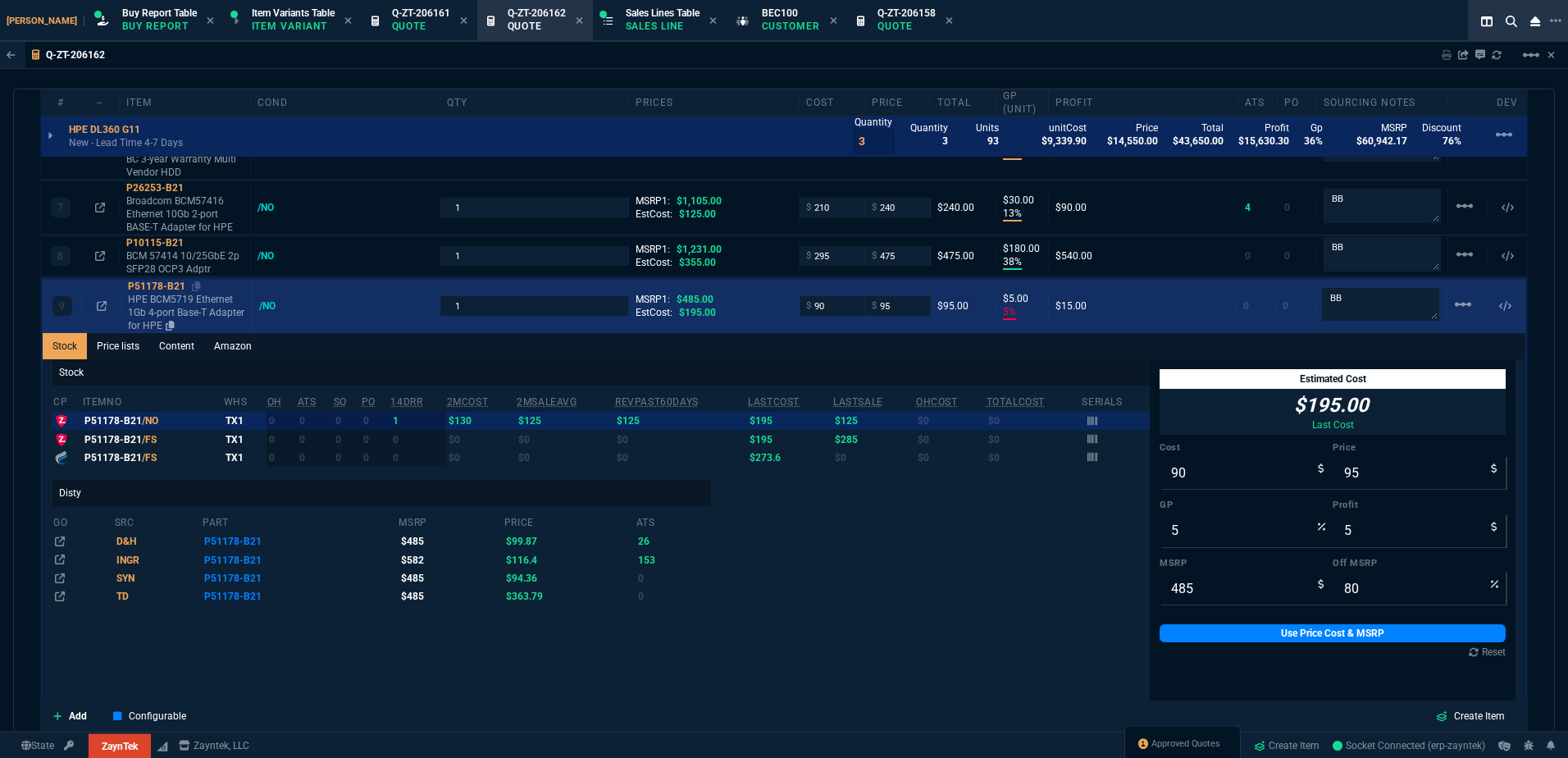
click at [192, 312] on p "HPE BCM5719 Ethernet 1Gb 4-port Base-T Adapter for HPE" at bounding box center [186, 312] width 117 height 39
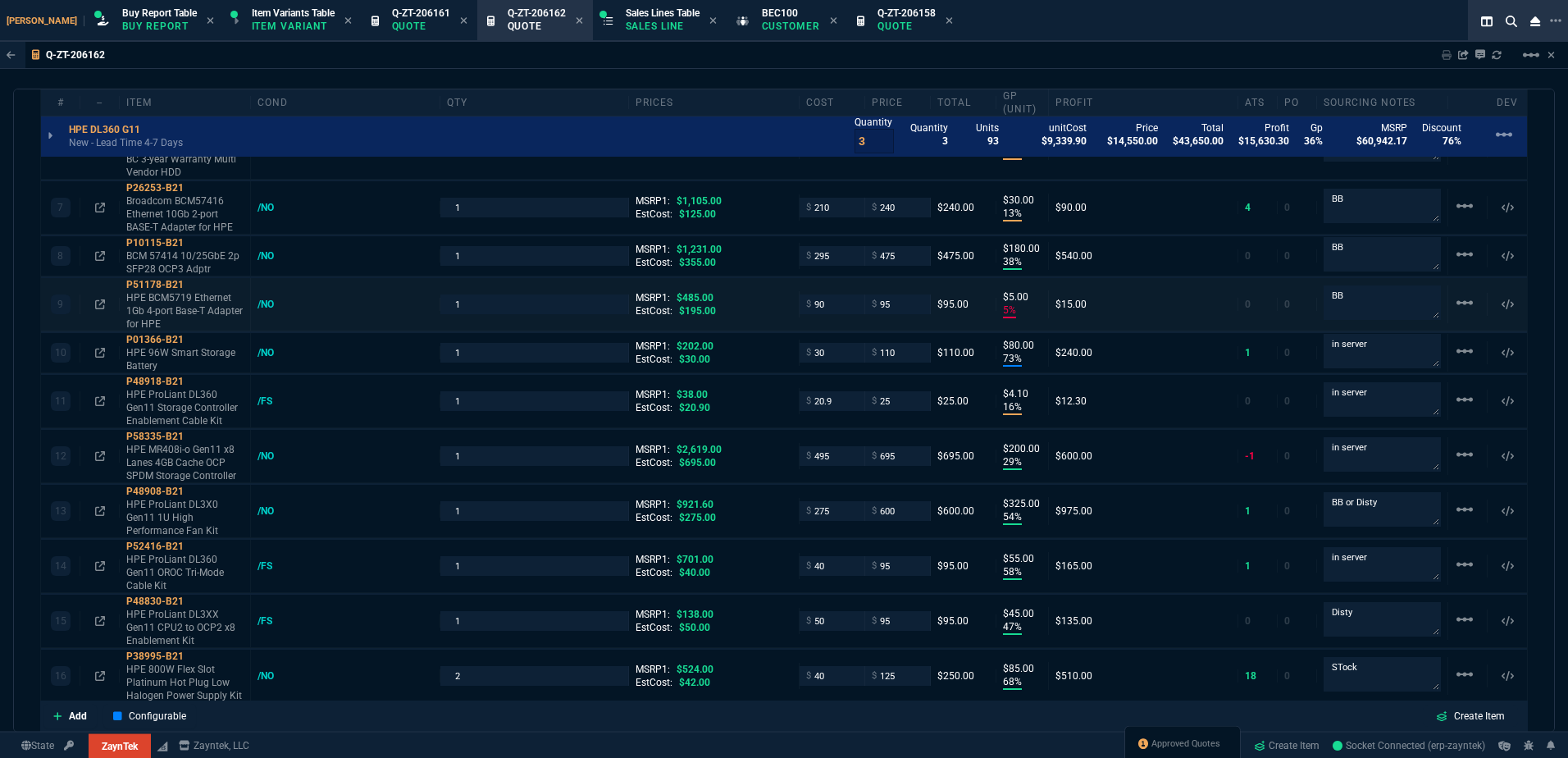
scroll to position [1339, 0]
click at [885, 303] on input "95" at bounding box center [897, 306] width 51 height 19
type input "100"
type input "10"
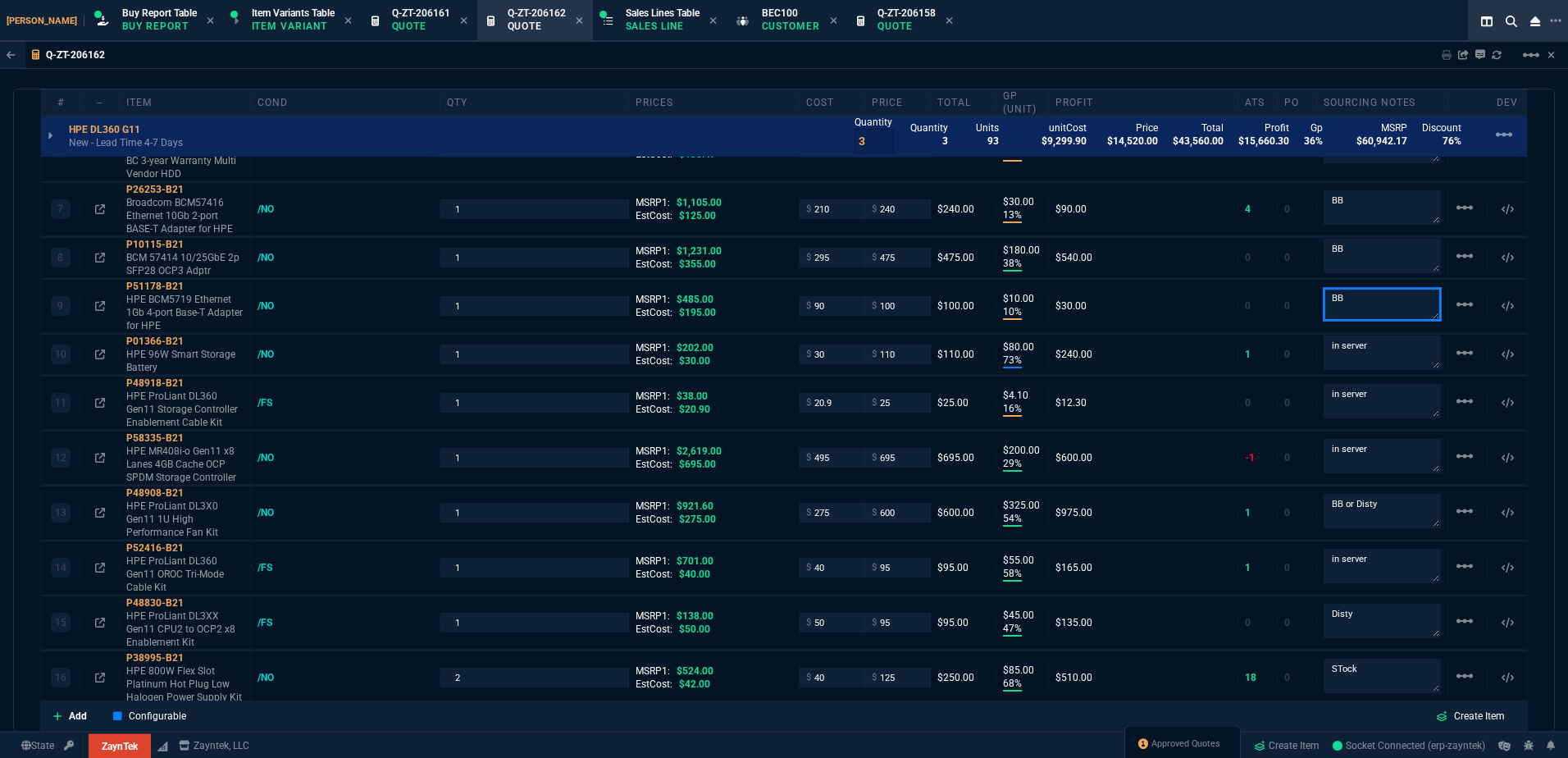
type input "10"
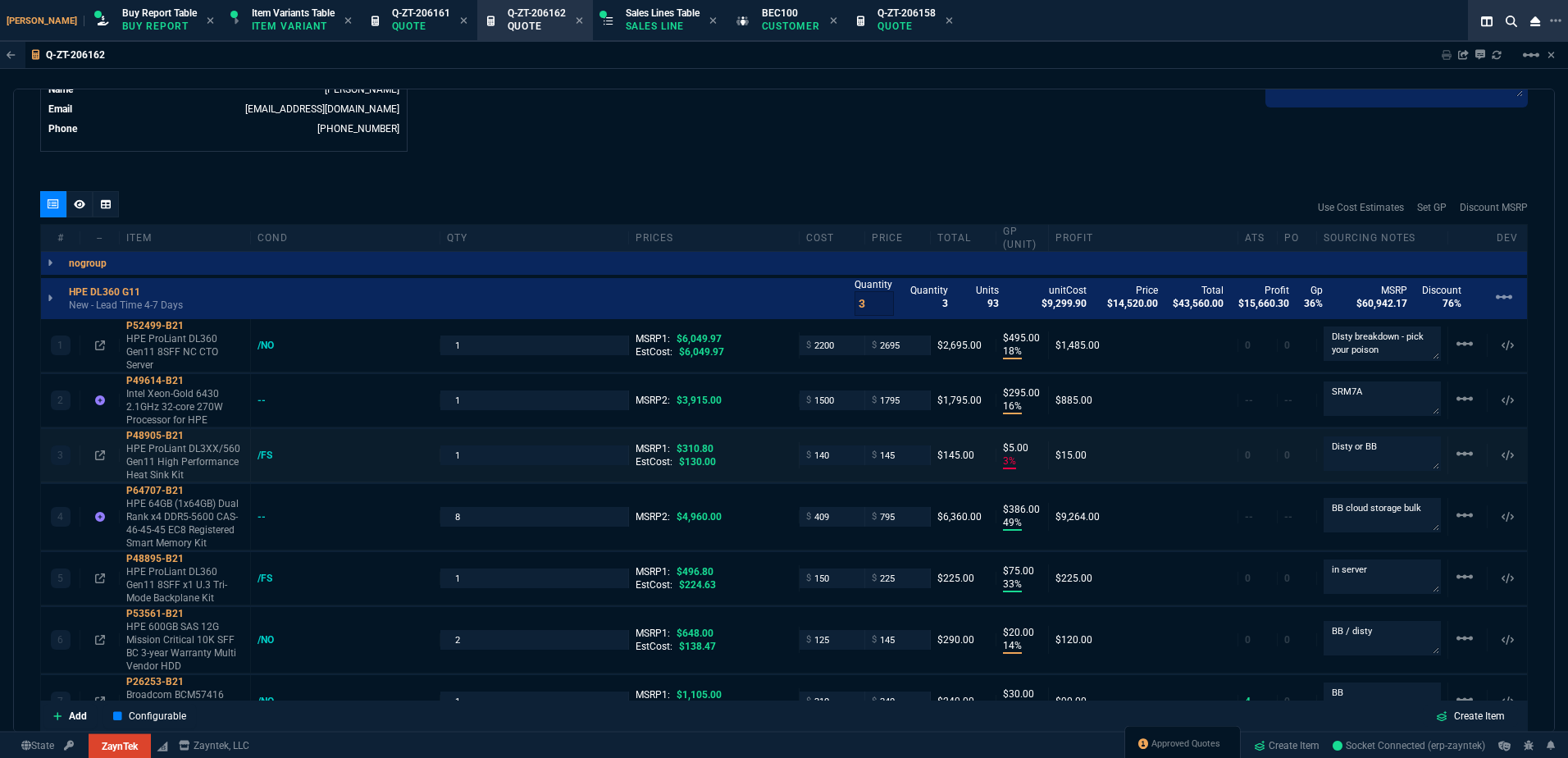
type input "79"
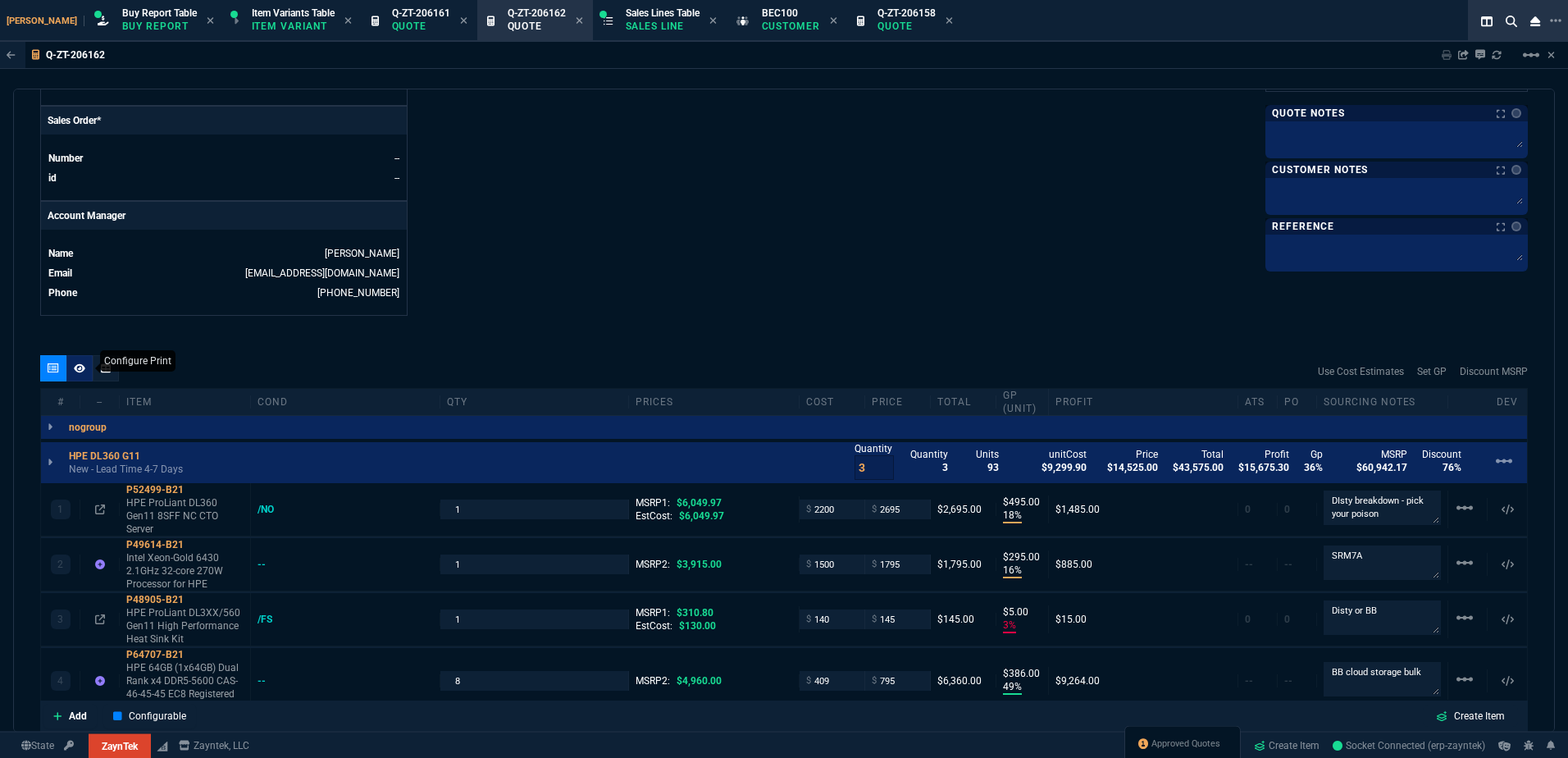
click at [87, 373] on div at bounding box center [79, 368] width 26 height 26
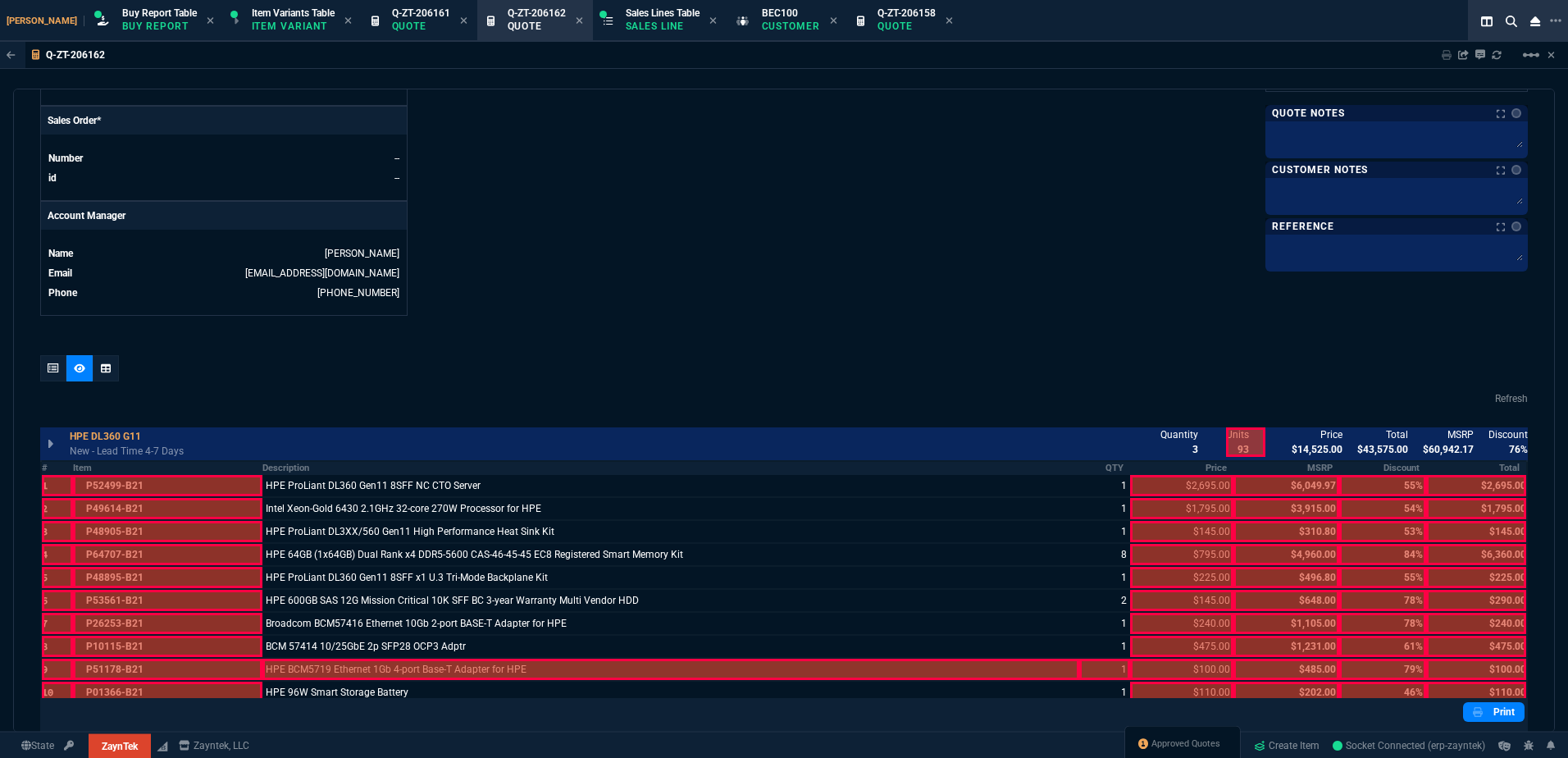
scroll to position [929, 0]
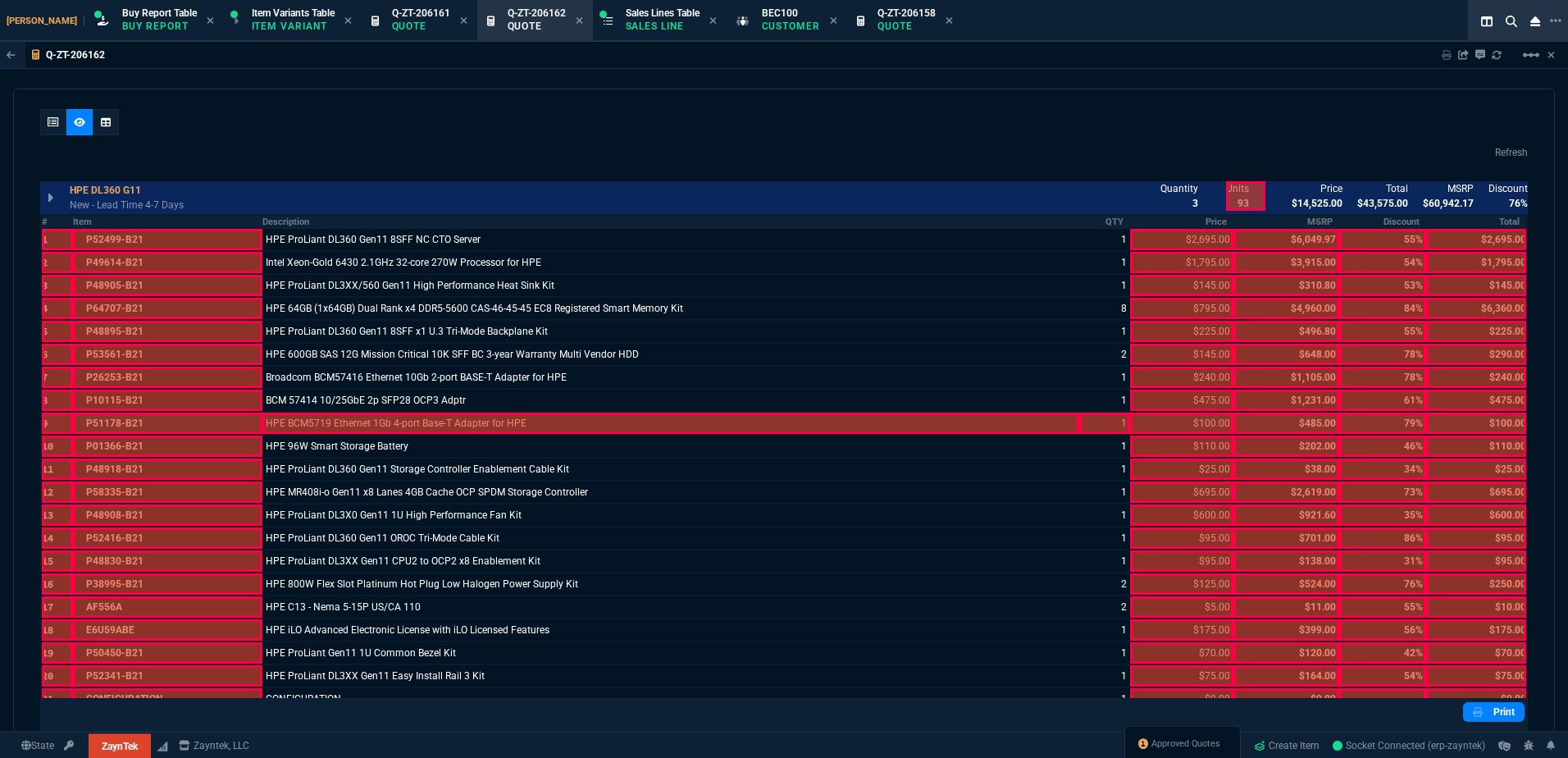
click at [472, 417] on div at bounding box center [670, 422] width 818 height 21
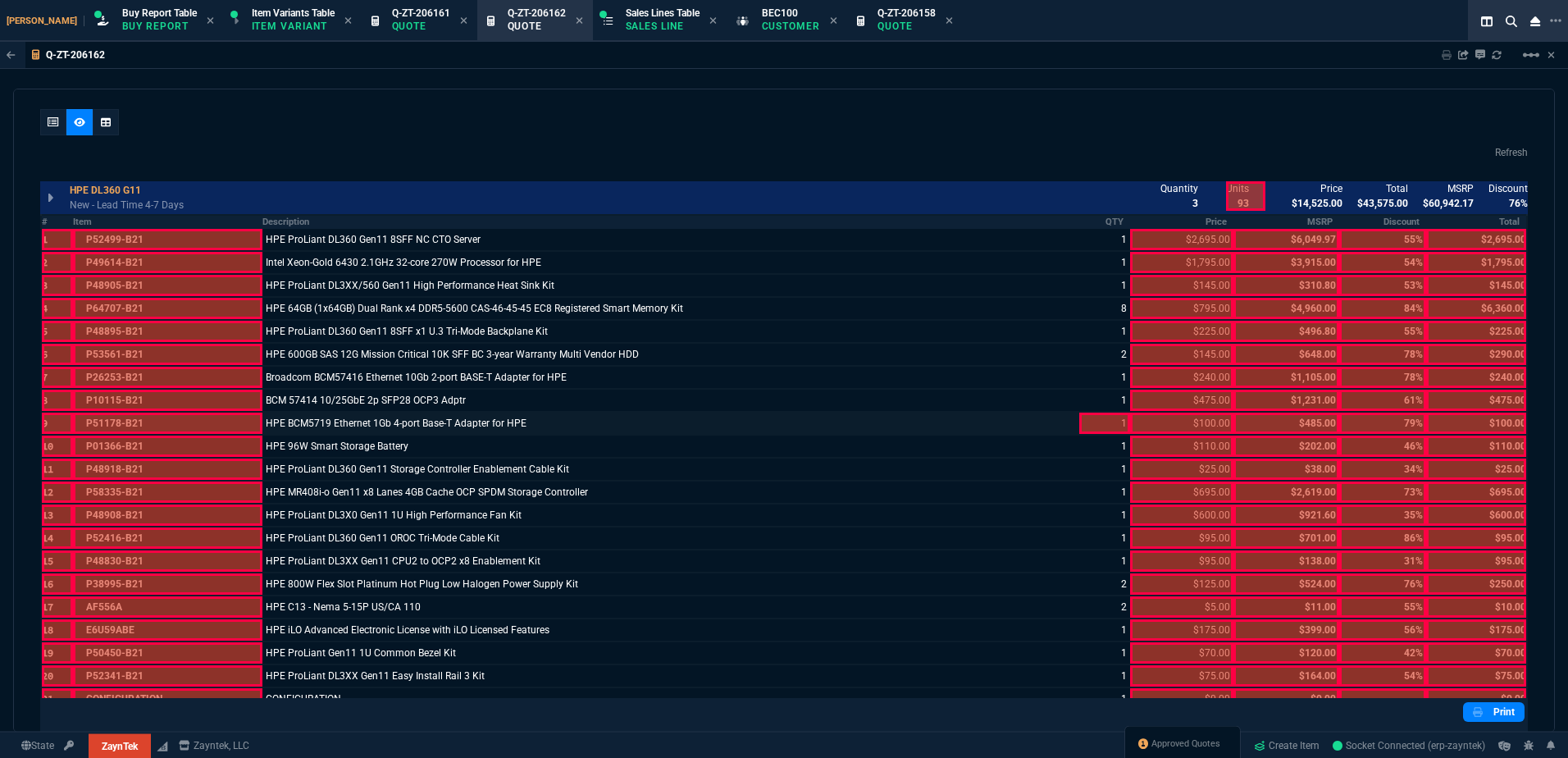
click at [1105, 415] on div at bounding box center [1105, 422] width 50 height 21
click at [45, 126] on div at bounding box center [53, 122] width 26 height 26
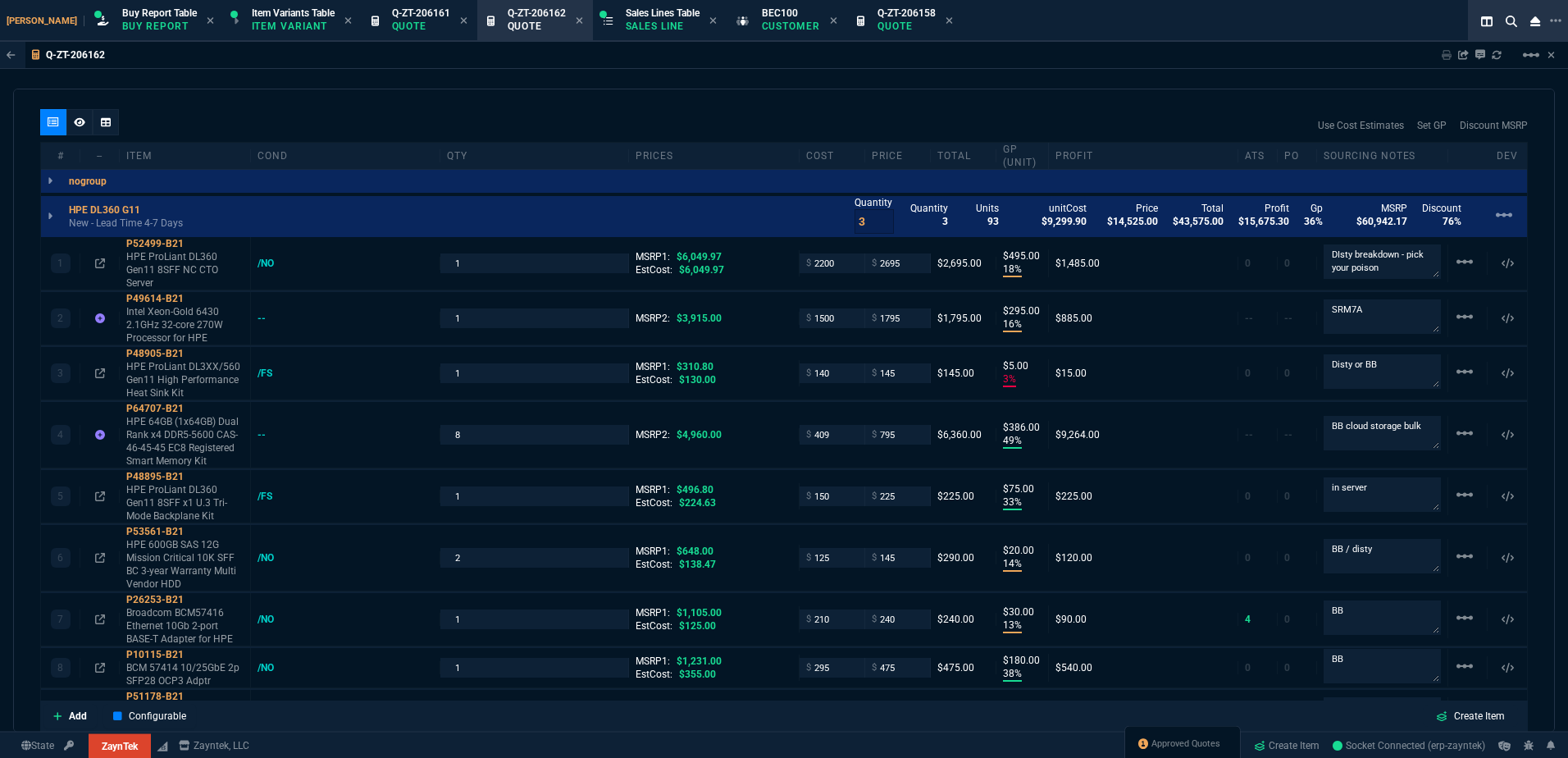
type input "18"
type input "495"
type input "16"
type input "295"
type input "3"
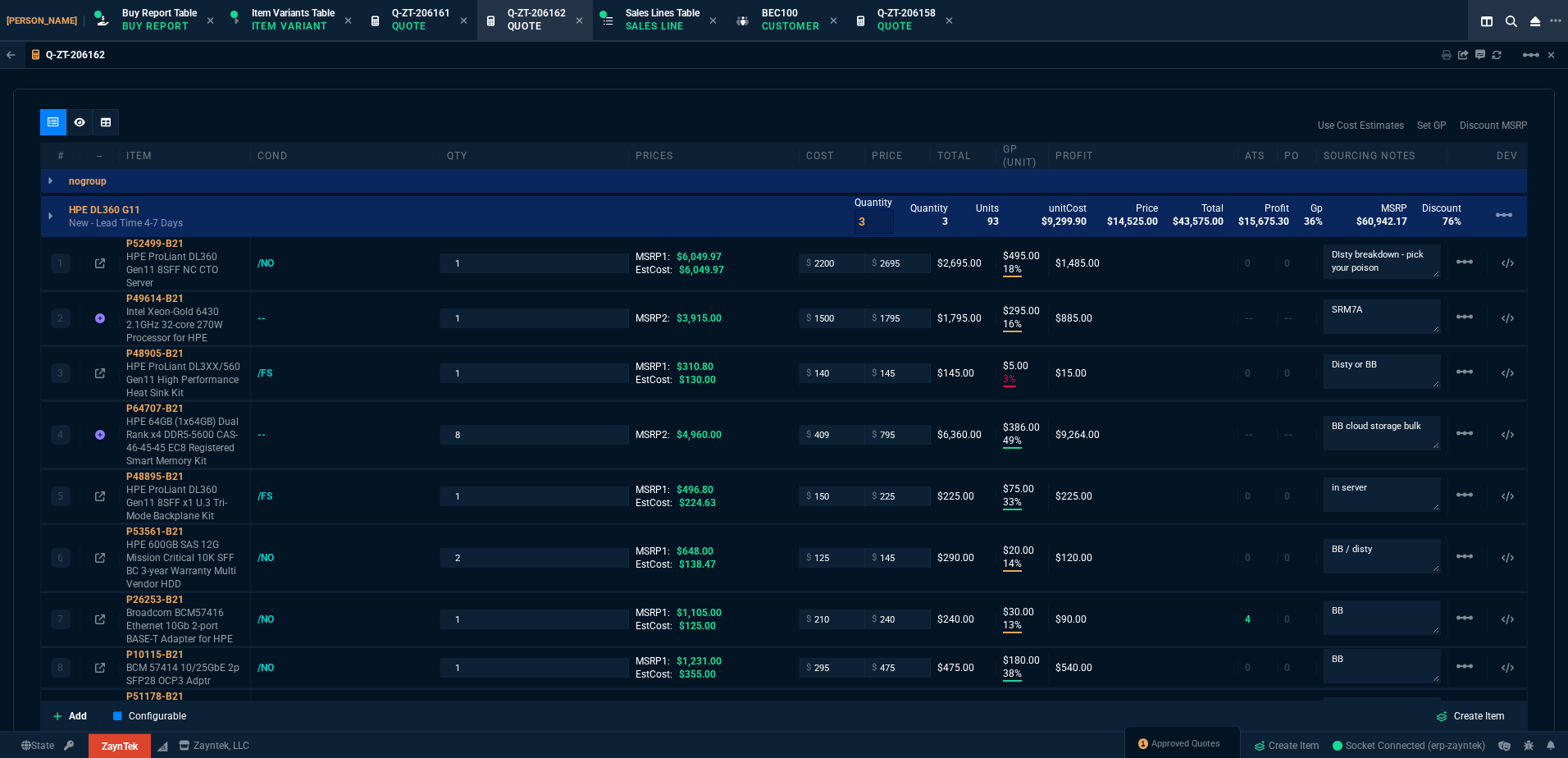
type input "5"
type input "49"
type input "386"
type input "33"
type input "75"
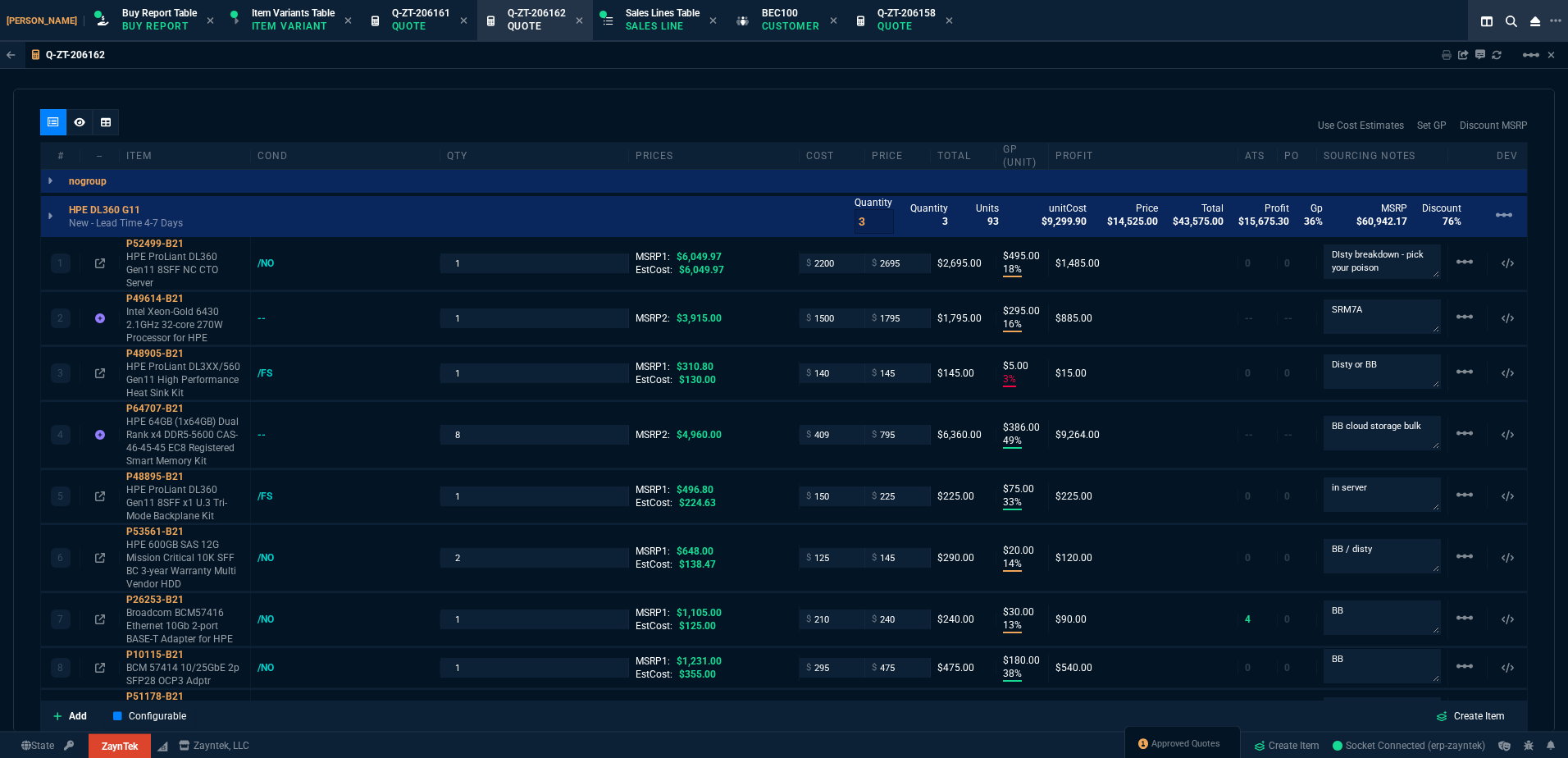
type input "14"
type input "20"
type input "13"
type input "30"
type input "38"
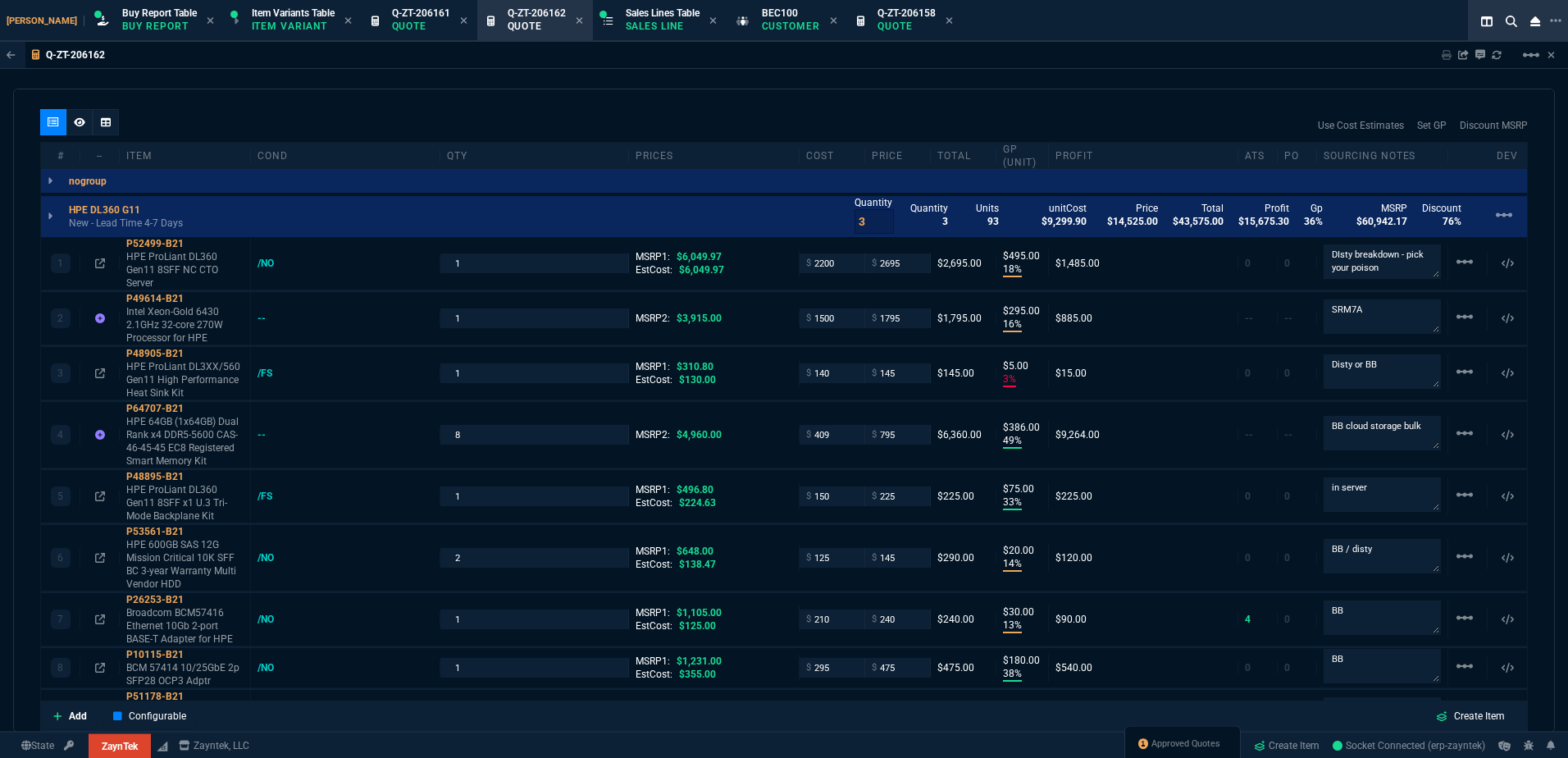
type input "180"
type input "10"
type input "73"
type input "80"
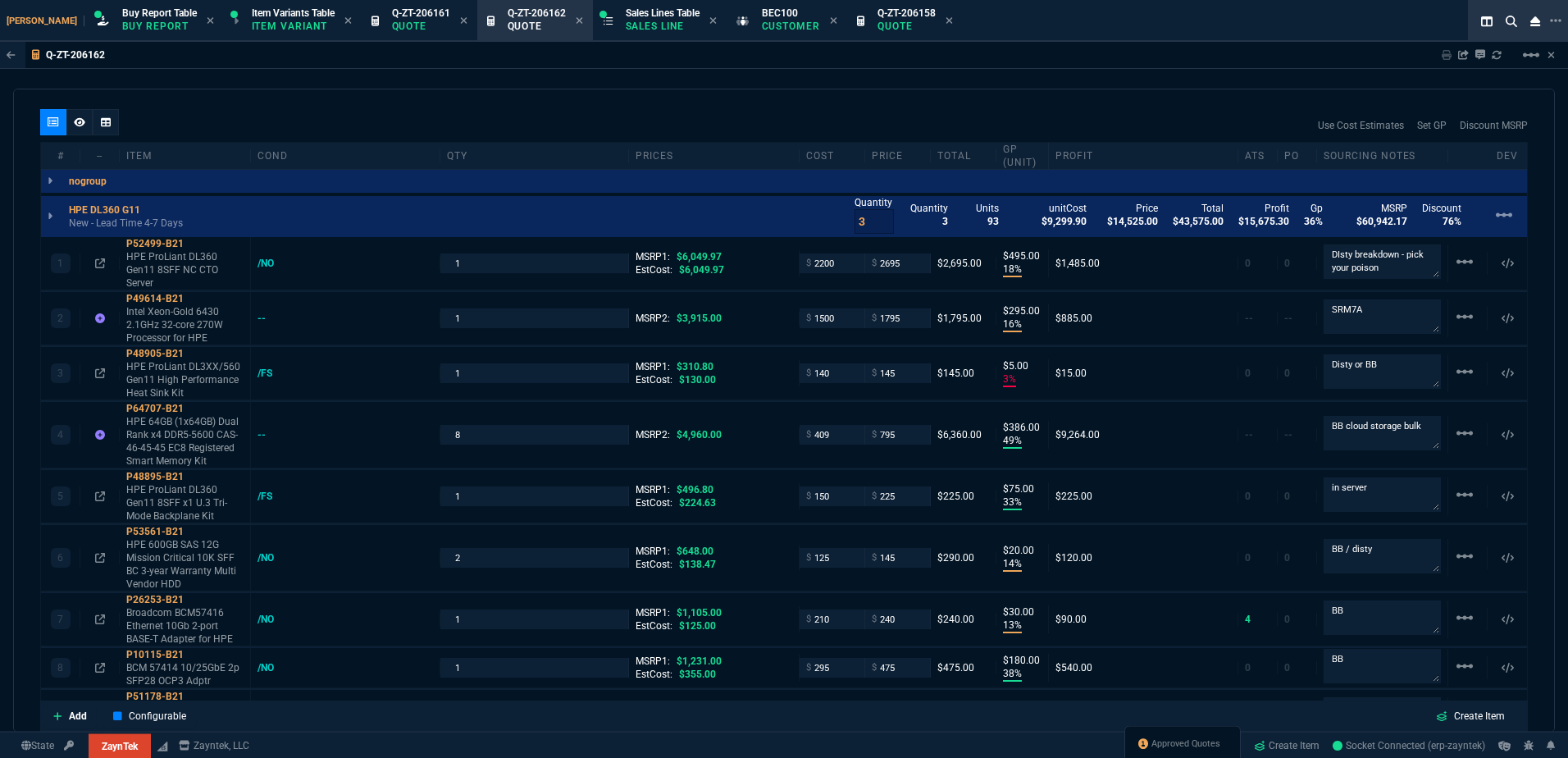
type input "16"
type input "4"
type input "29"
type input "200"
type input "54"
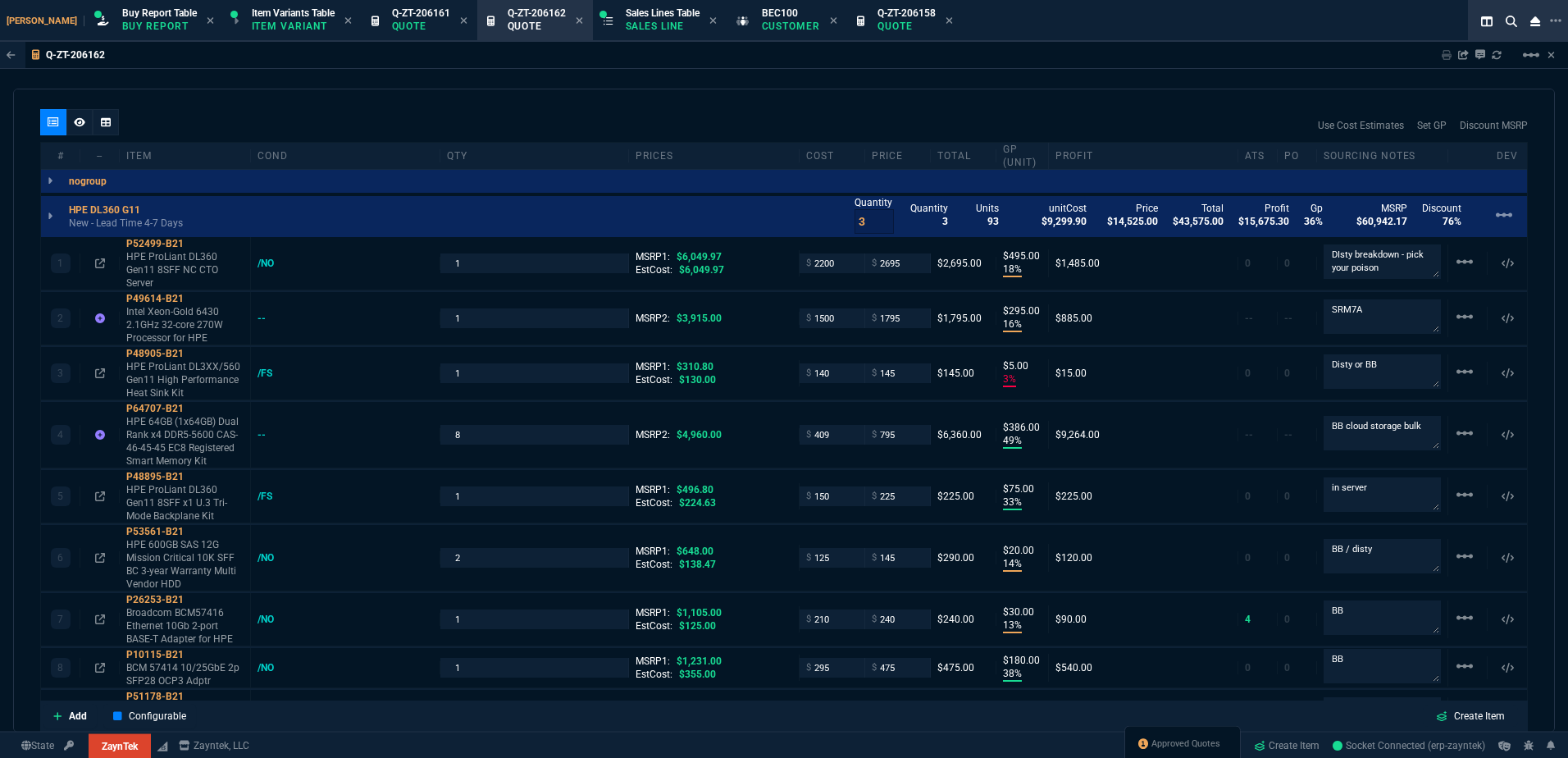
type input "325"
type input "58"
type input "55"
type input "47"
type input "45"
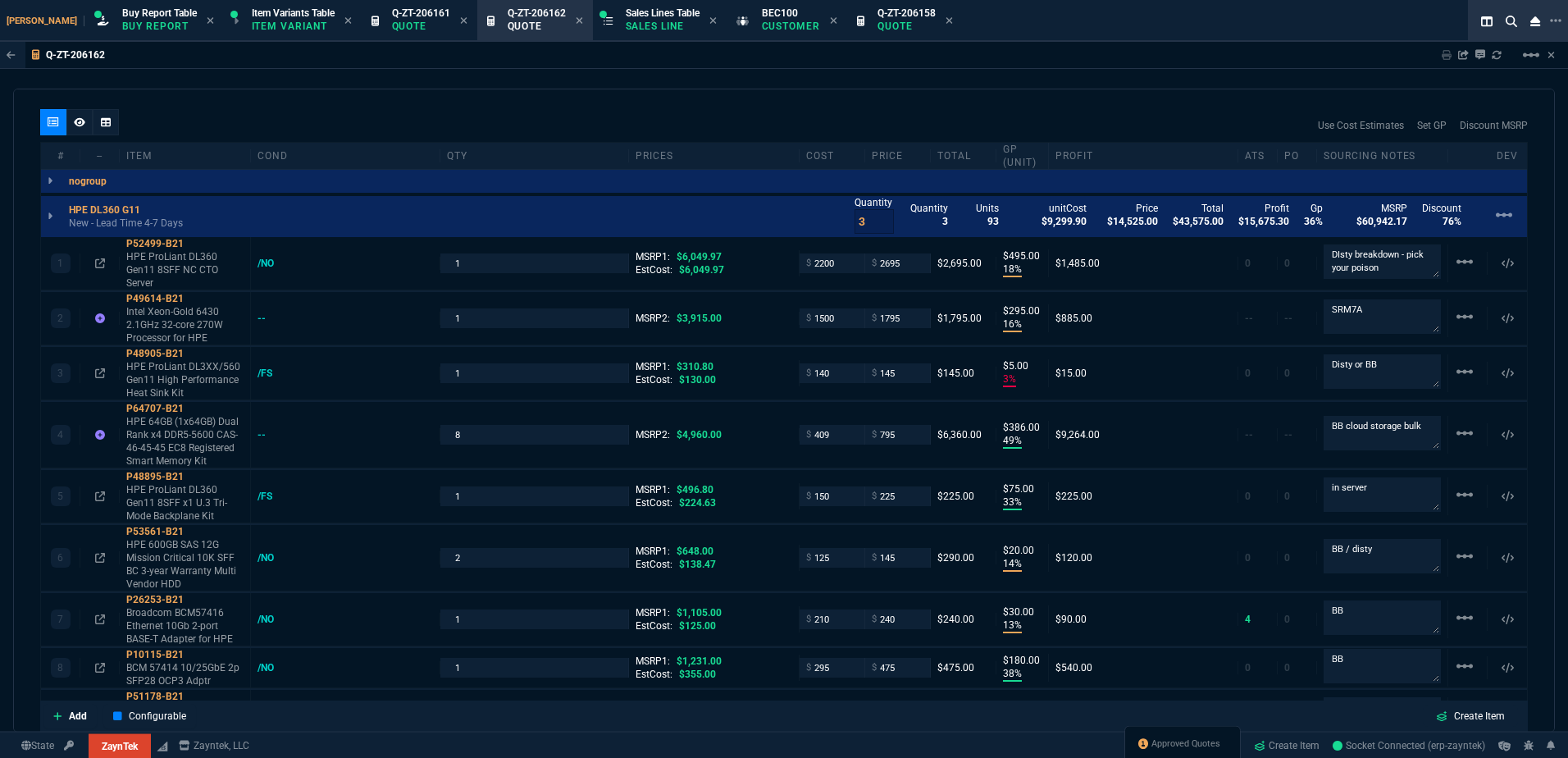
type input "68"
type input "85"
type input "80"
type input "4"
type input "43"
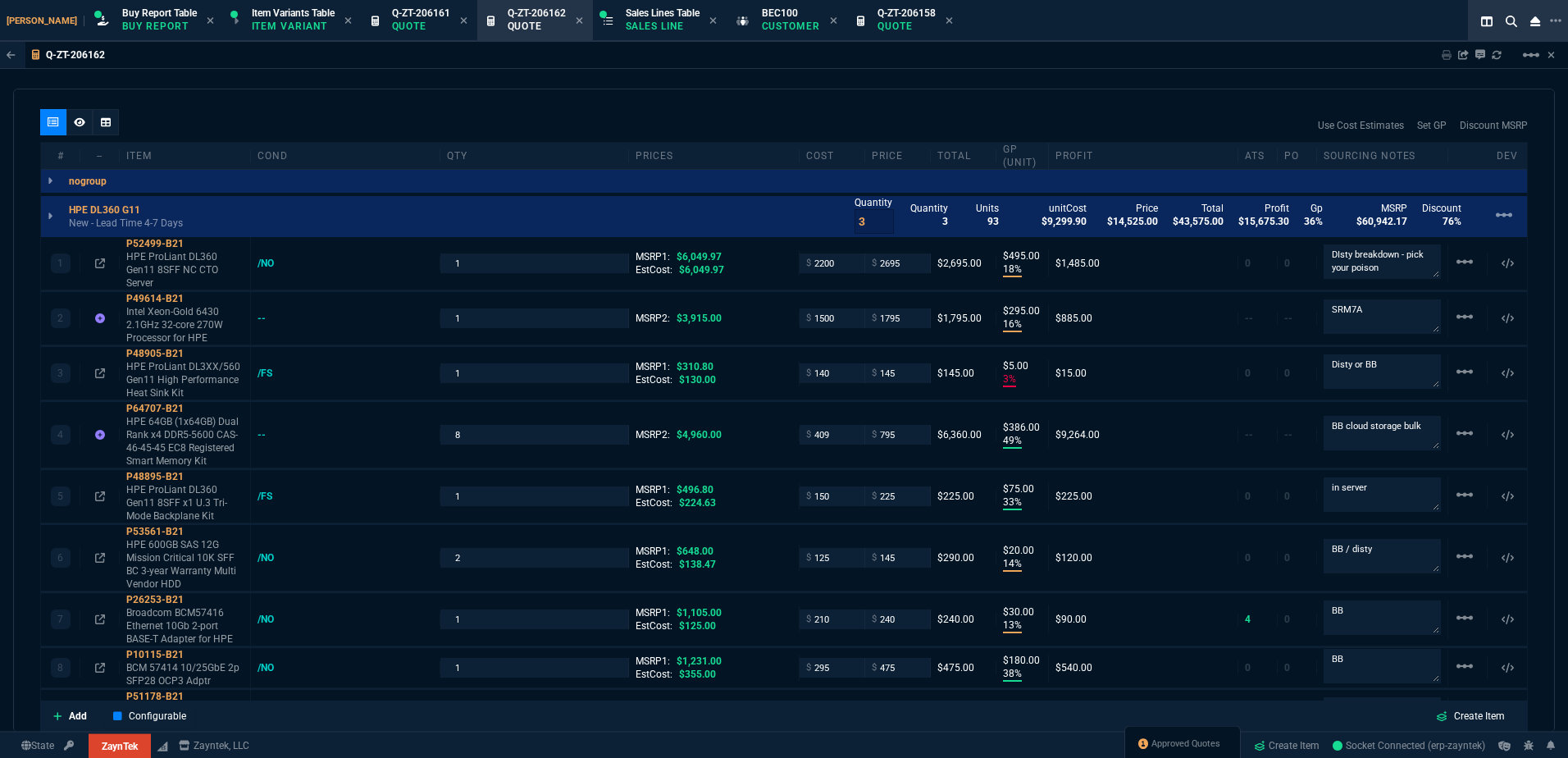
type input "75"
type input "14"
type input "10"
type input "47"
type input "35"
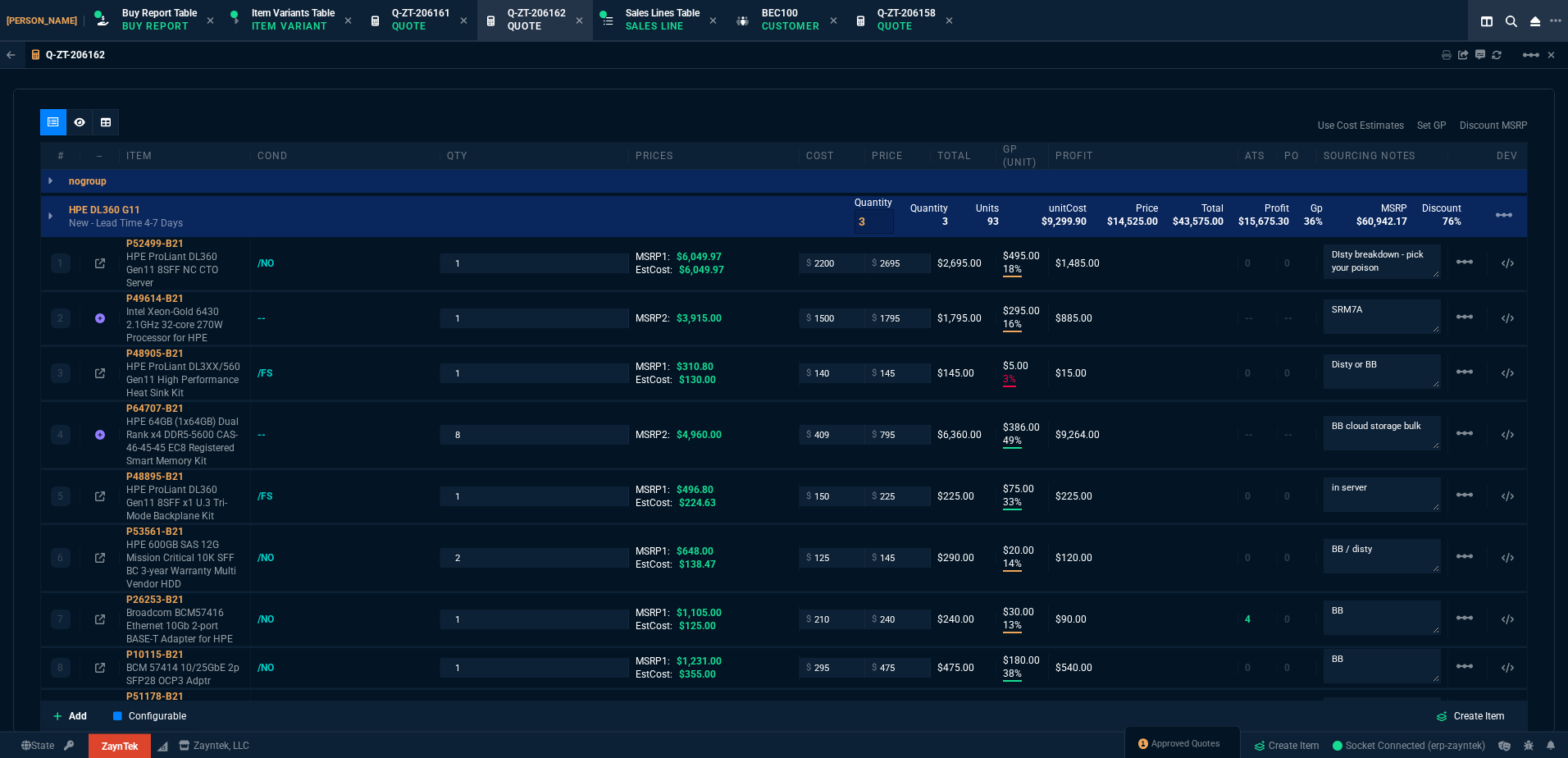
type input "0"
type input "12"
type input "535"
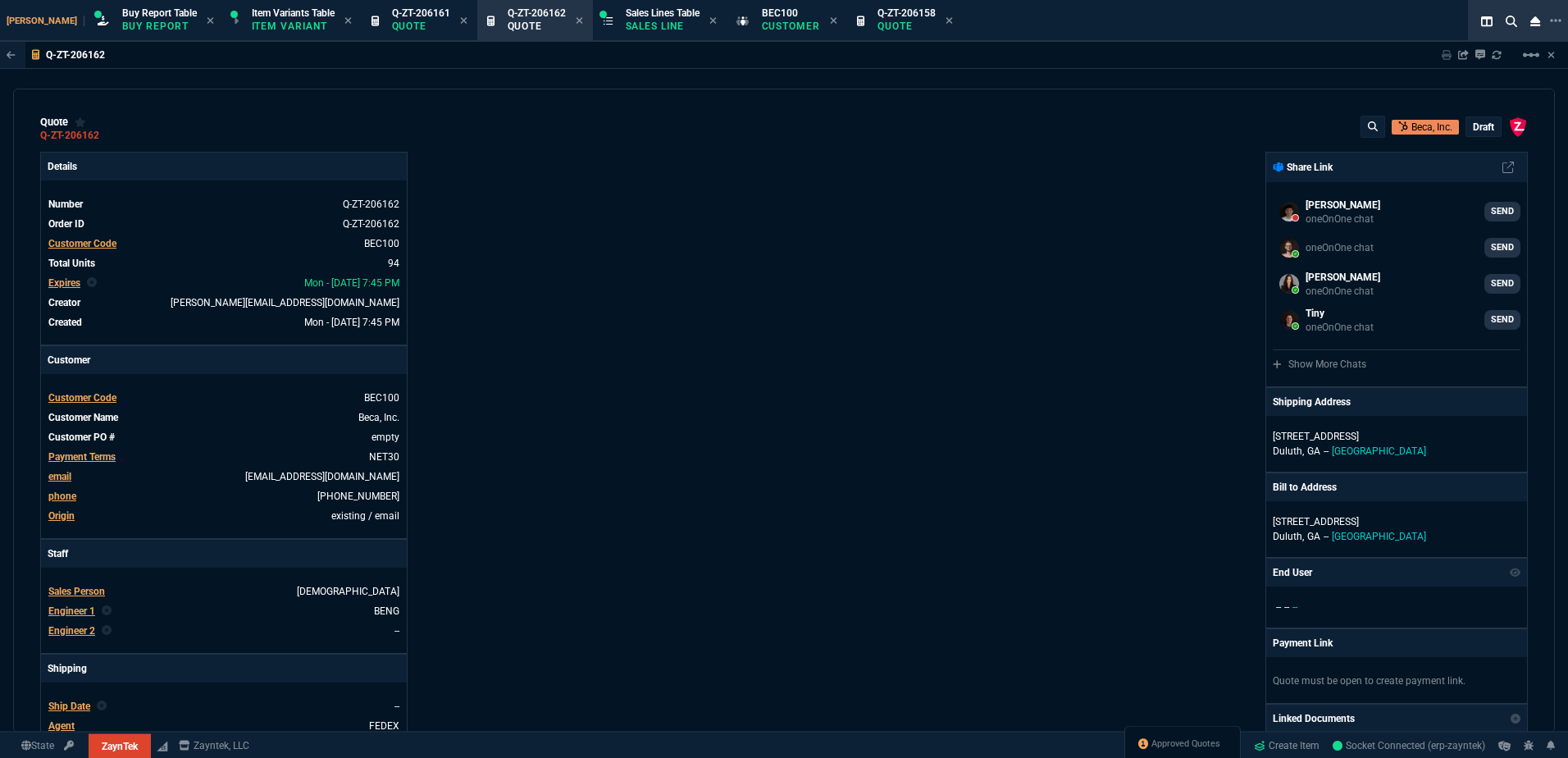
type input "55"
type input "54"
type input "53"
type input "84"
type input "55"
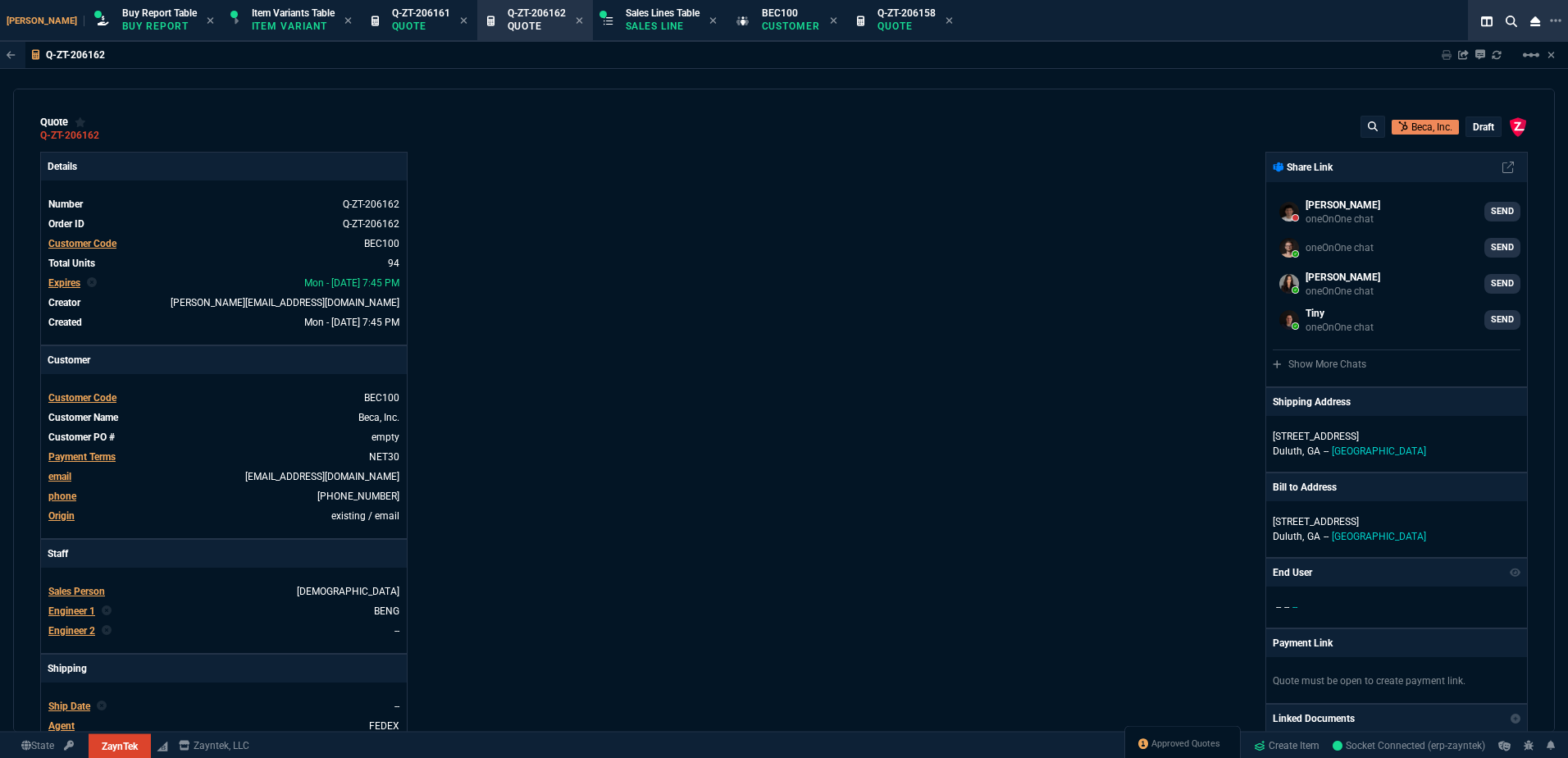
type input "78"
type input "61"
type input "79"
type input "46"
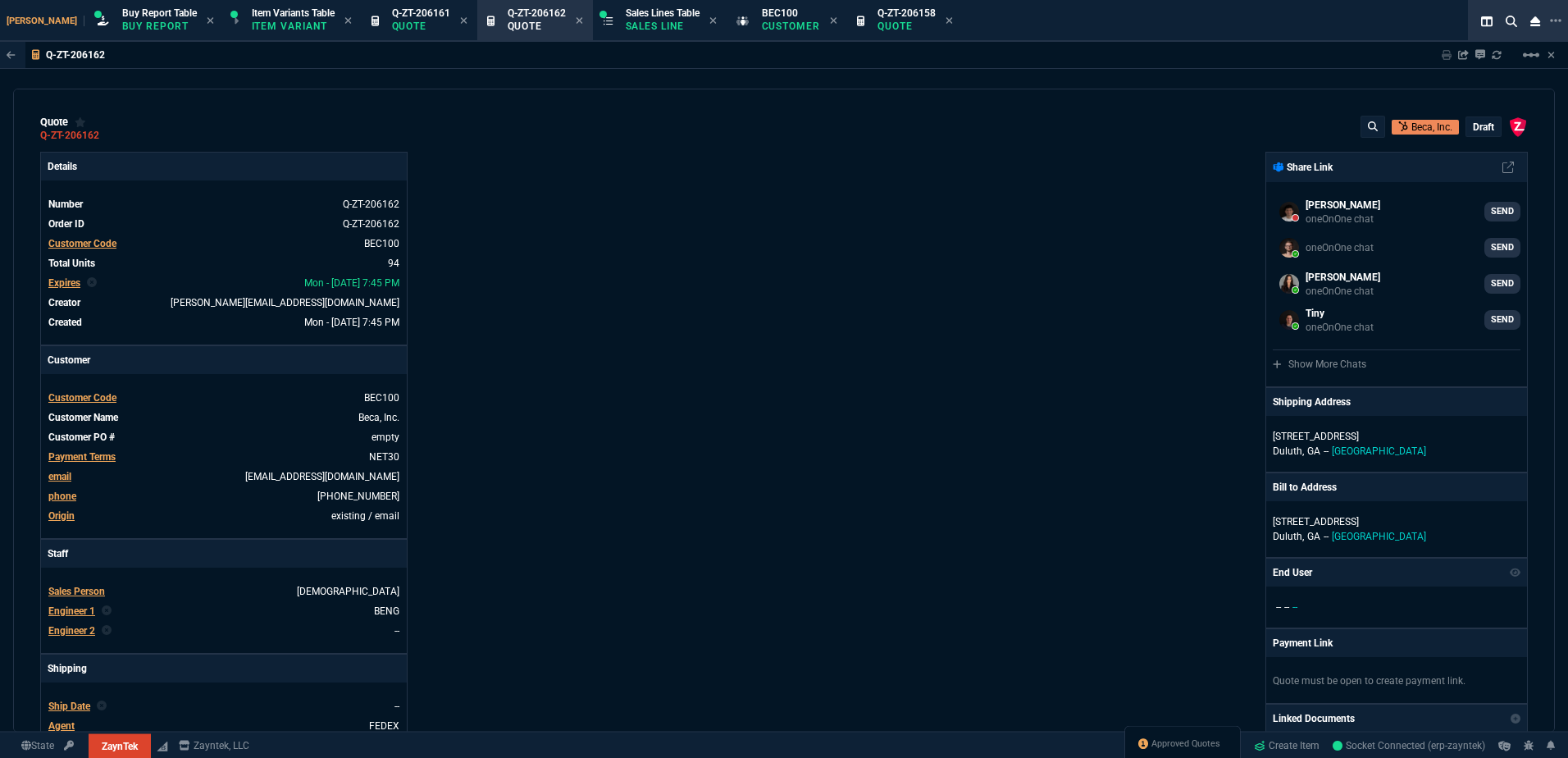
type input "34"
type input "73"
type input "35"
type input "86"
type input "31"
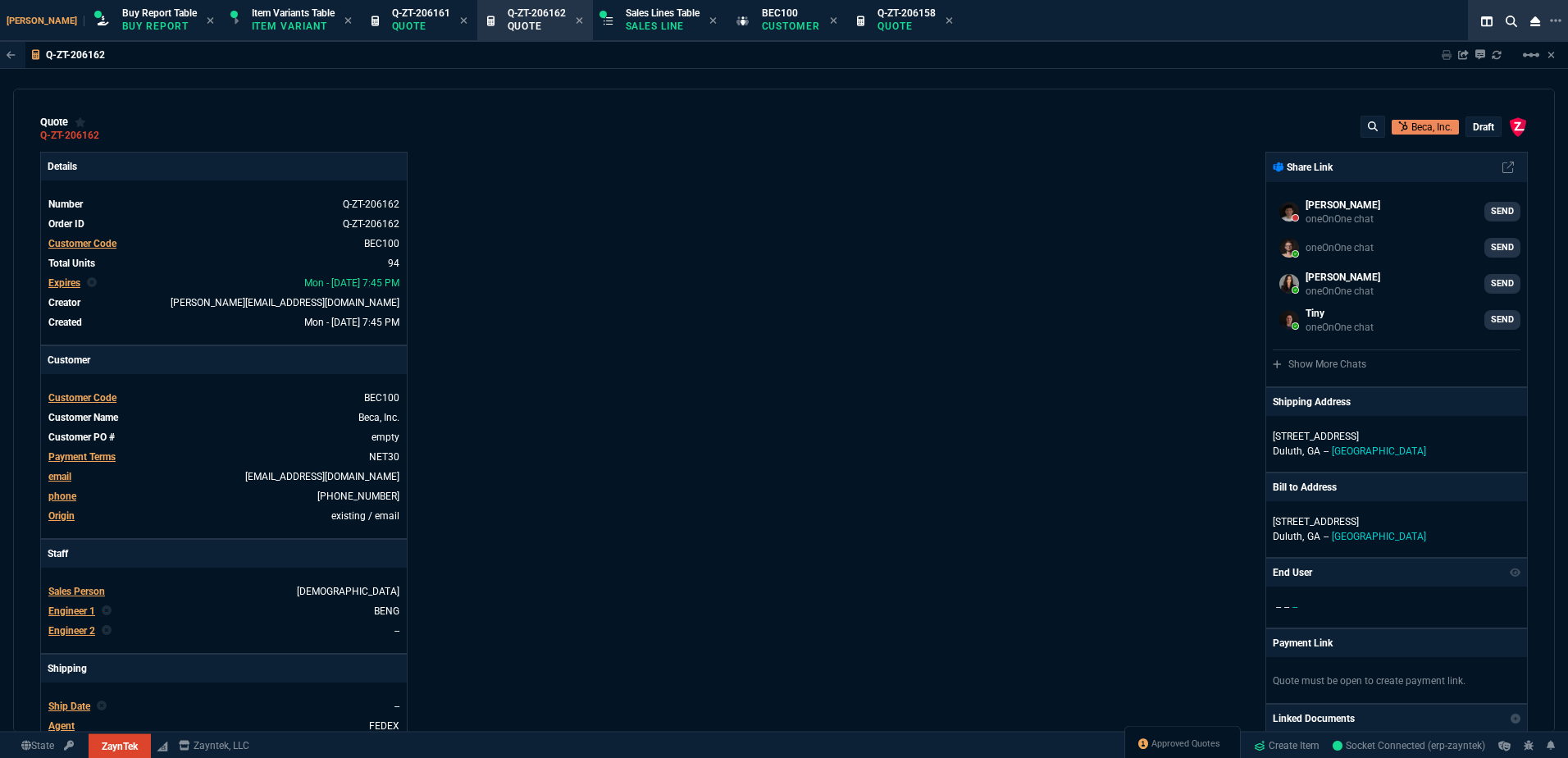
type input "76"
type input "55"
type input "56"
type input "42"
type input "54"
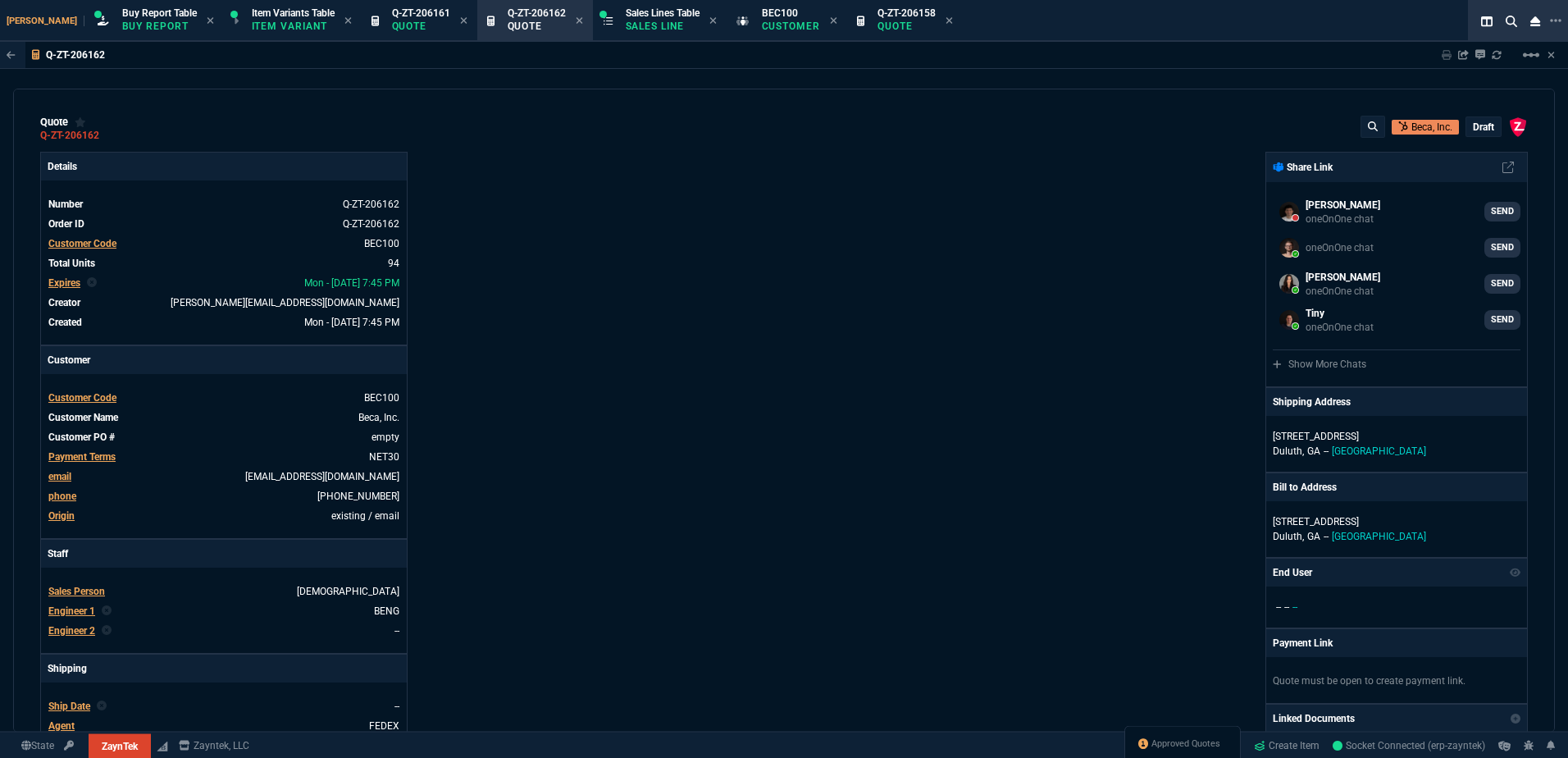
type input "11"
click at [113, 132] on icon at bounding box center [110, 135] width 9 height 10
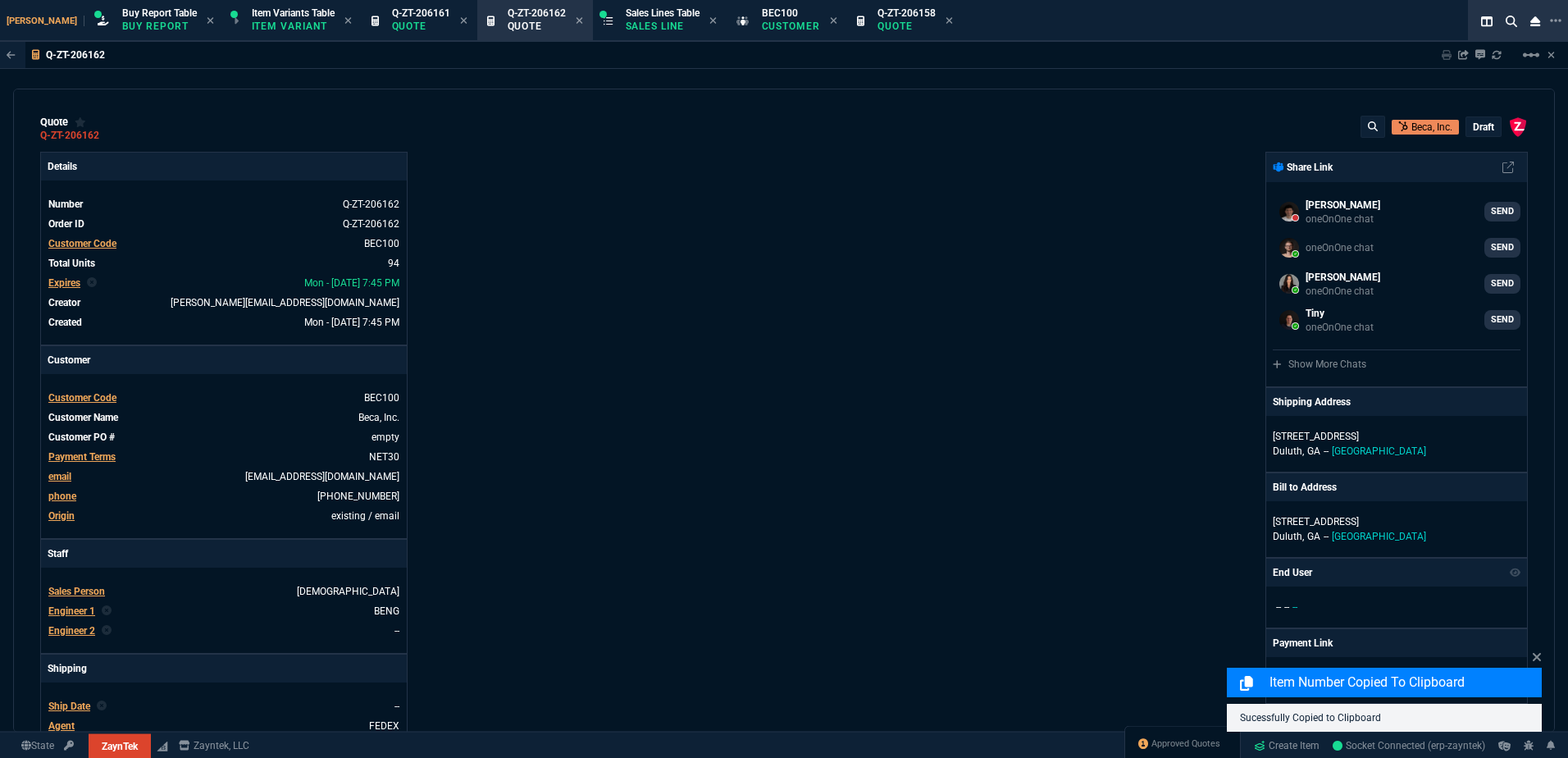
click at [1487, 119] on div "draft" at bounding box center [1483, 127] width 34 height 19
click at [1484, 124] on p "draft" at bounding box center [1483, 127] width 21 height 13
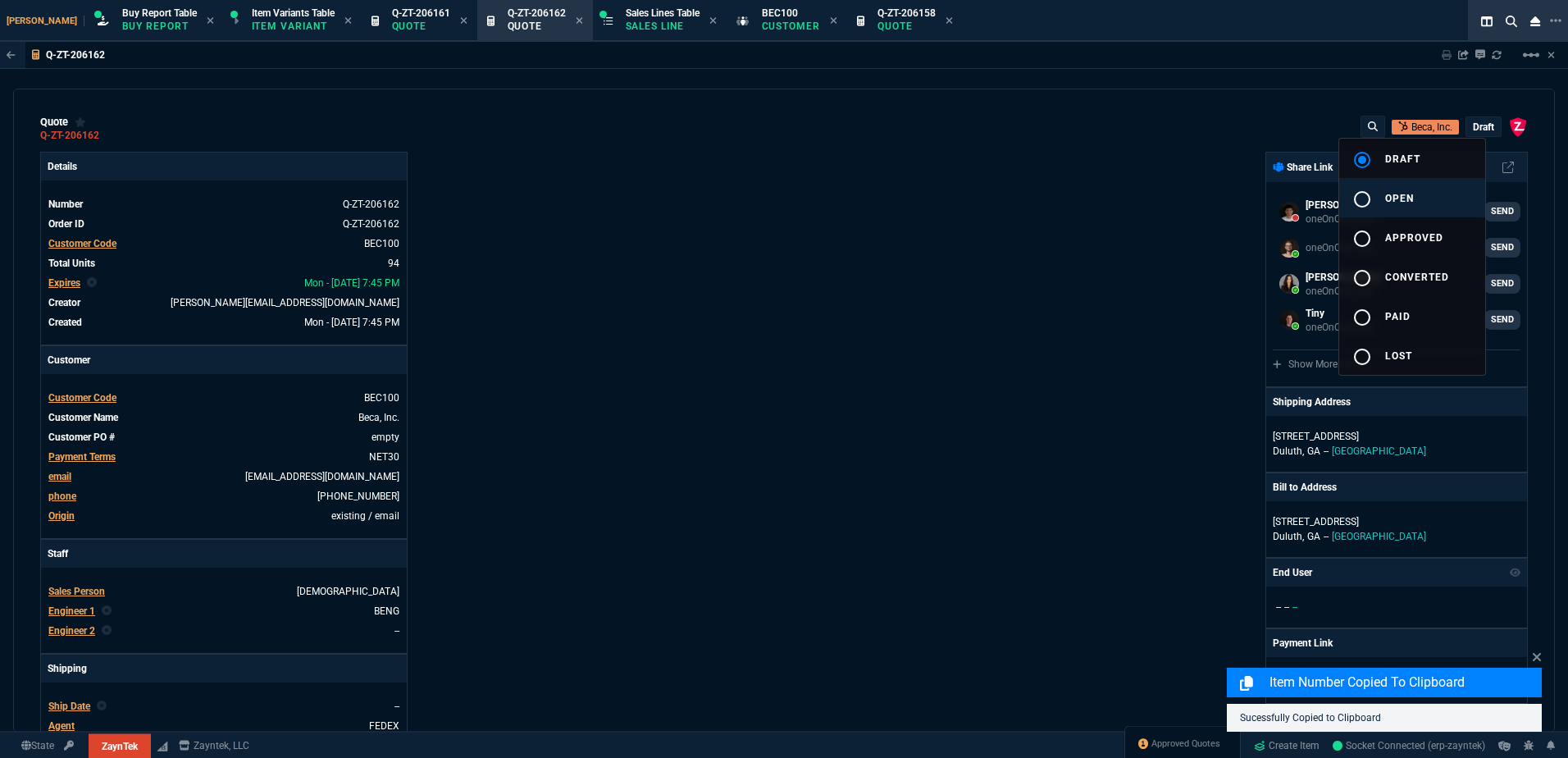
click at [1376, 208] on div "radio_button_unchecked" at bounding box center [1369, 199] width 33 height 20
click at [1107, 238] on div at bounding box center [784, 379] width 1568 height 758
type input "18"
type input "495"
type input "16"
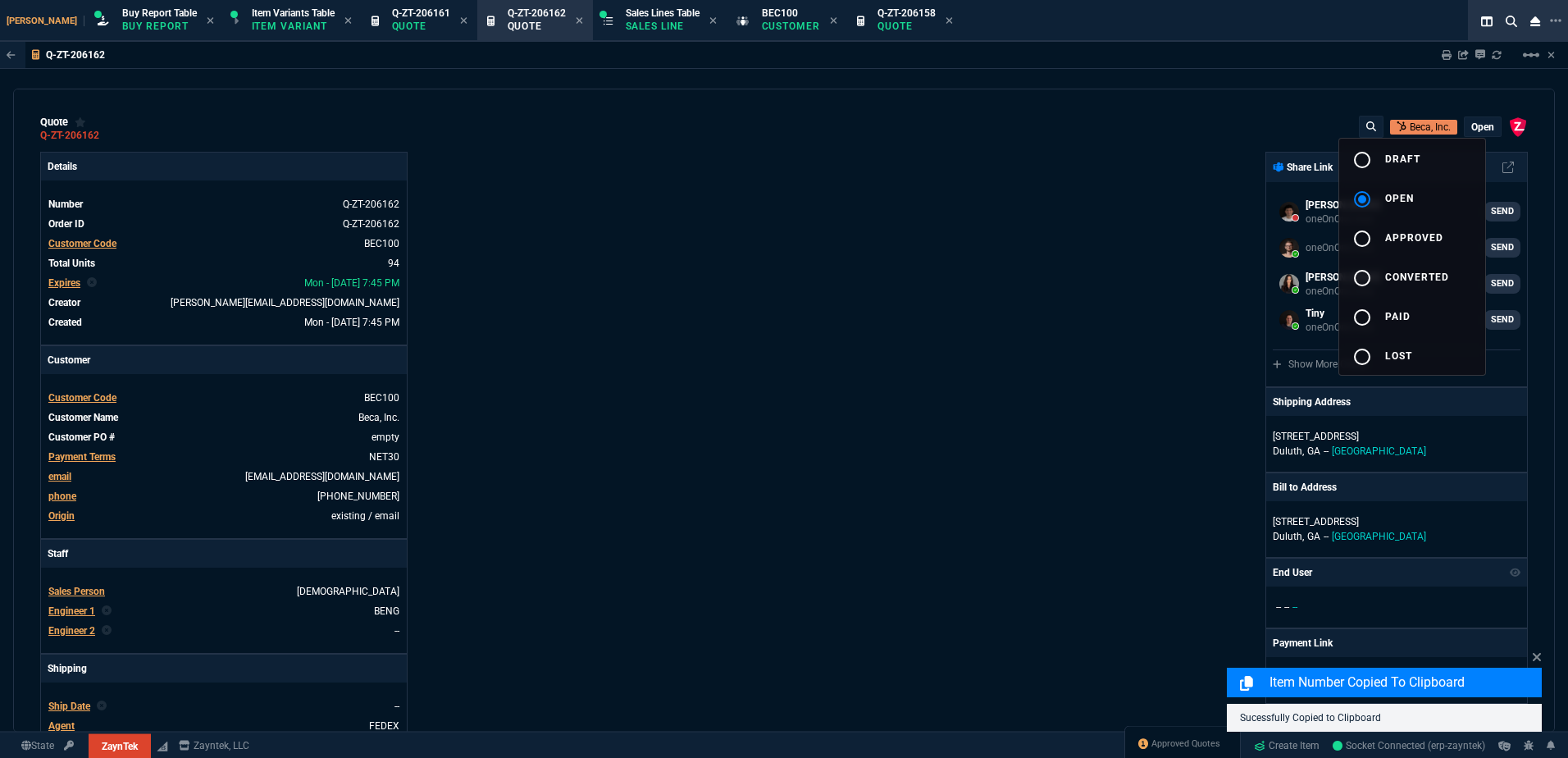
type input "295"
type input "3"
type input "5"
type input "49"
type input "386"
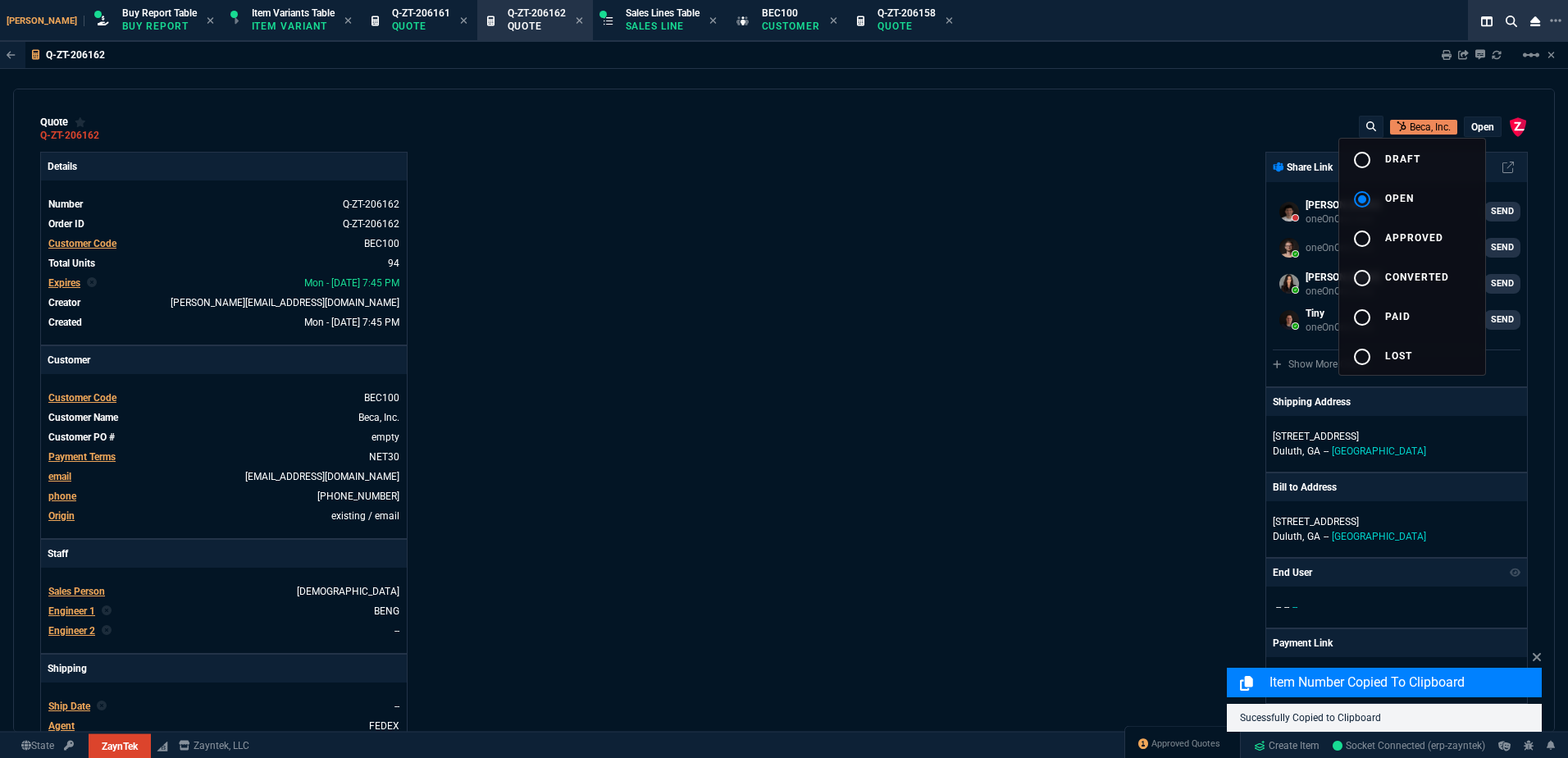
type input "33"
type input "75"
type input "14"
type input "20"
type input "13"
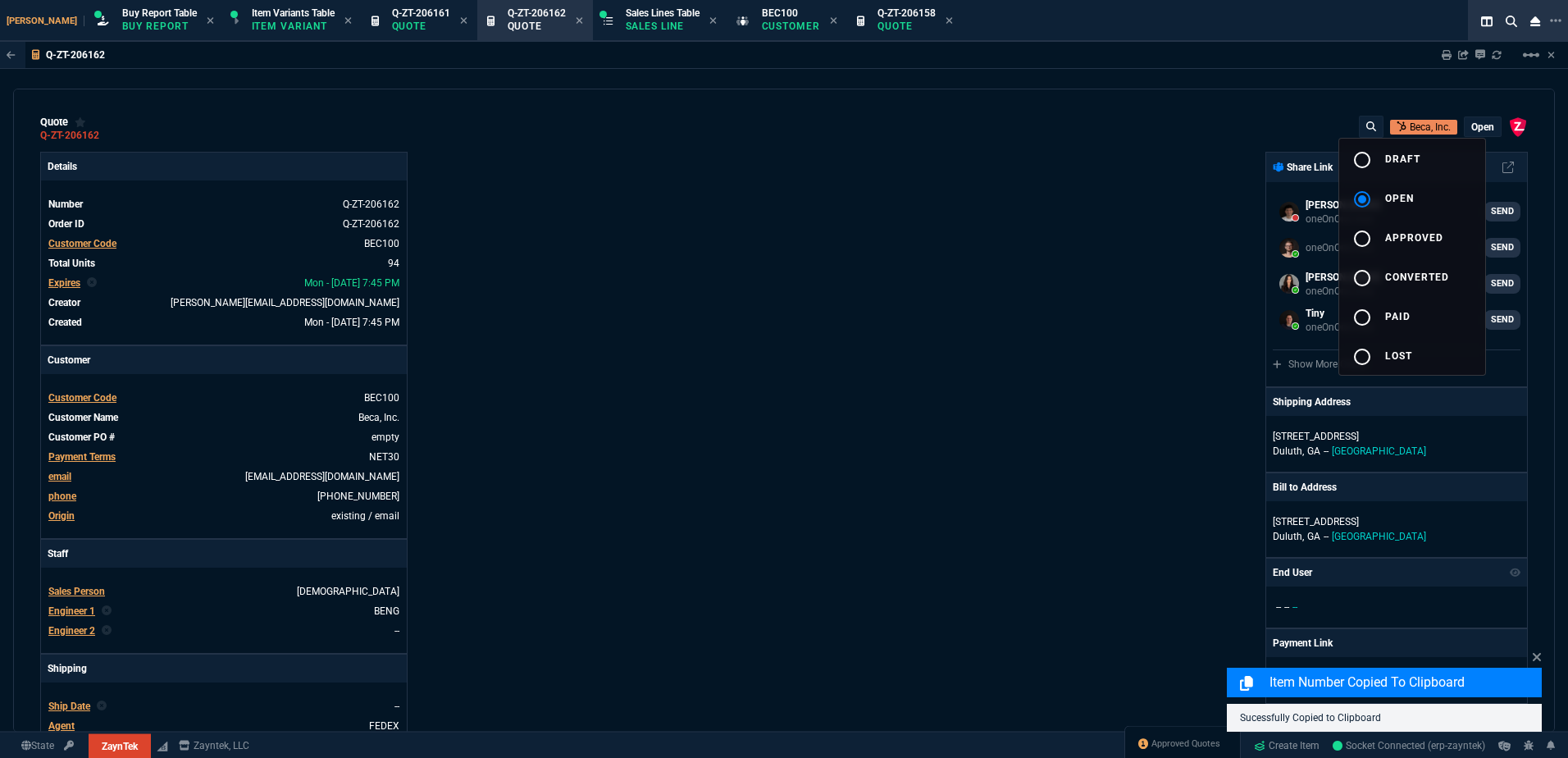
type input "30"
type input "38"
type input "180"
type input "10"
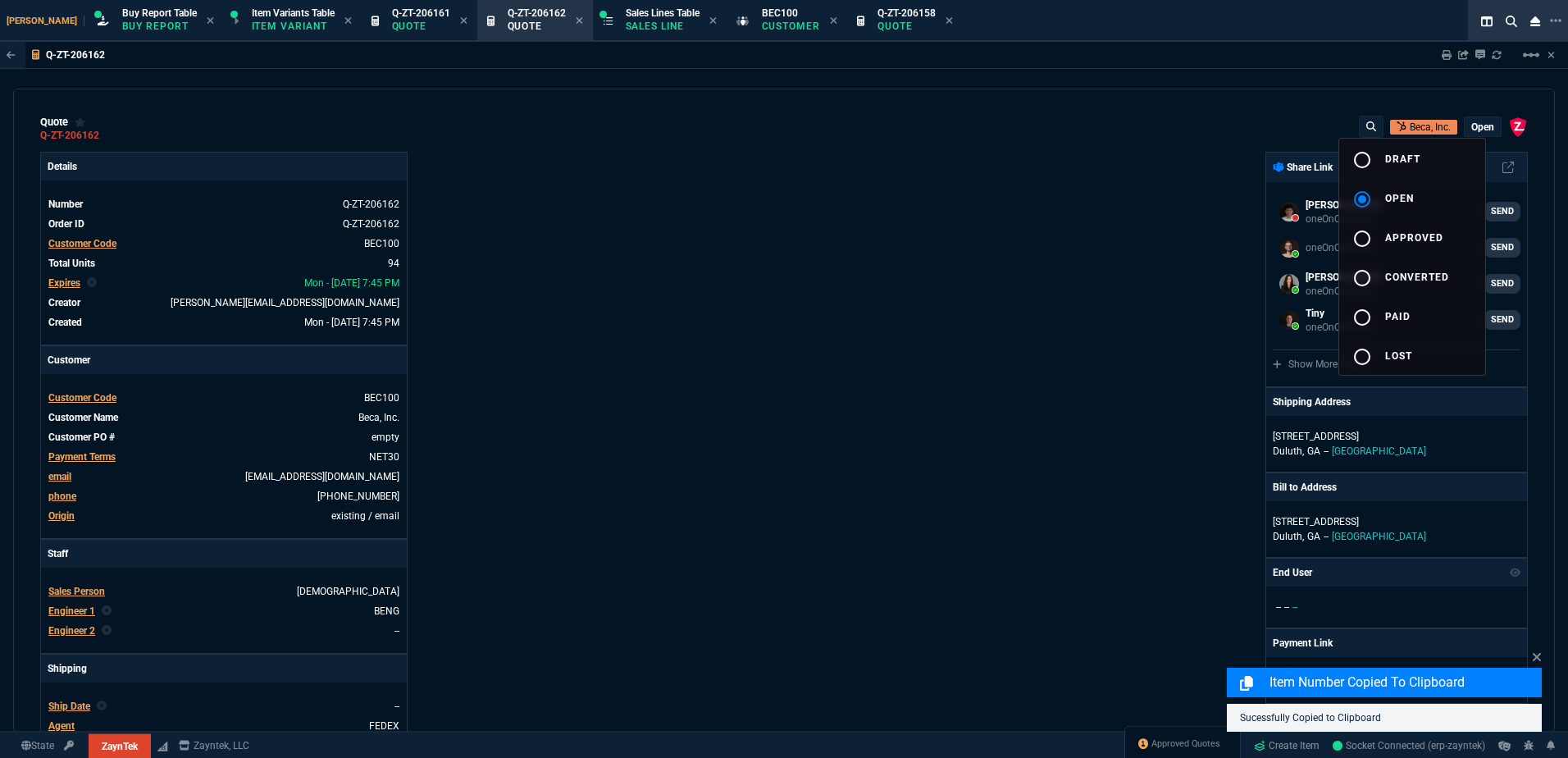
type input "73"
type input "80"
type input "16"
type input "4"
type input "29"
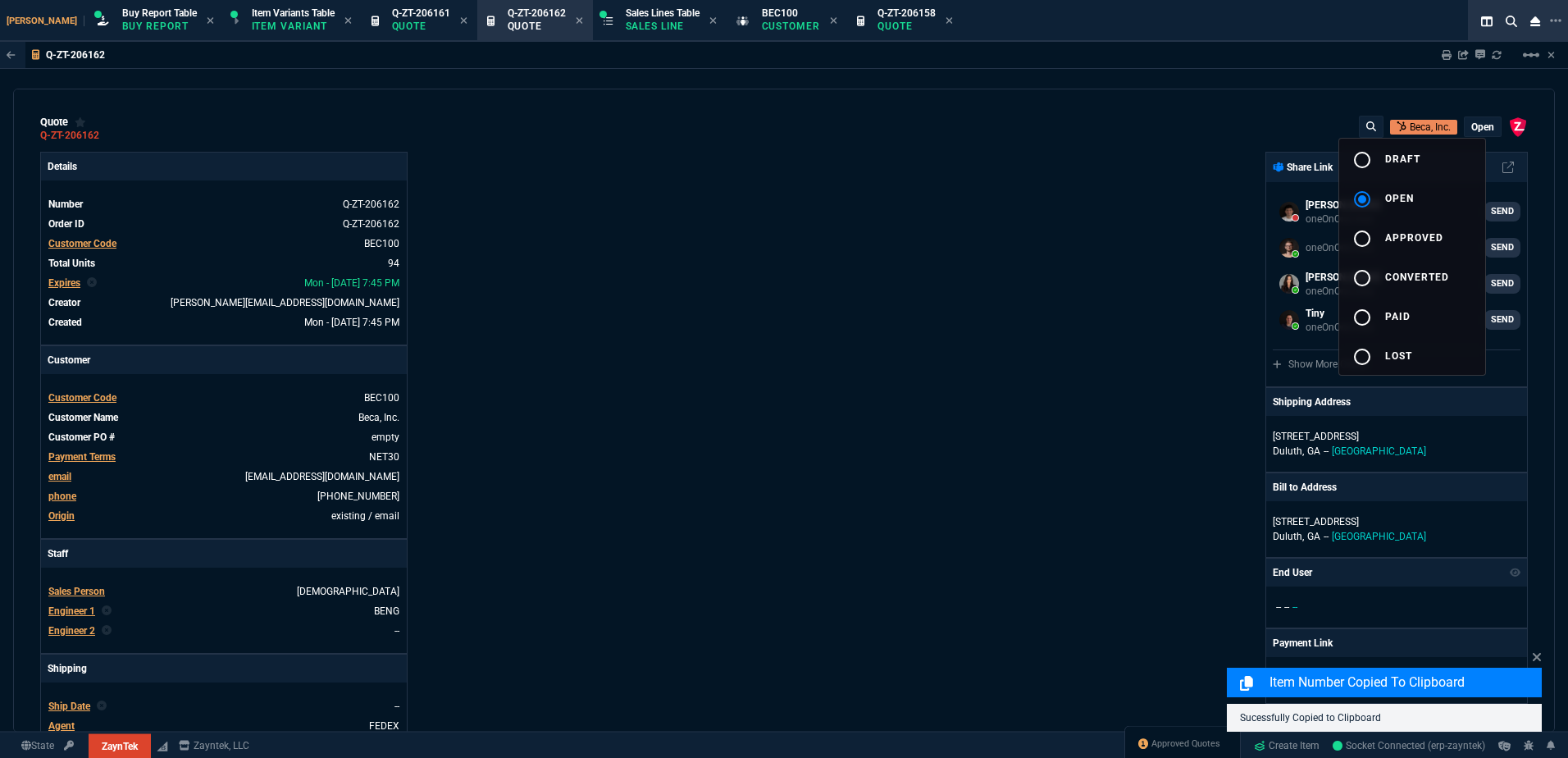
type input "200"
type input "54"
type input "325"
type input "58"
type input "55"
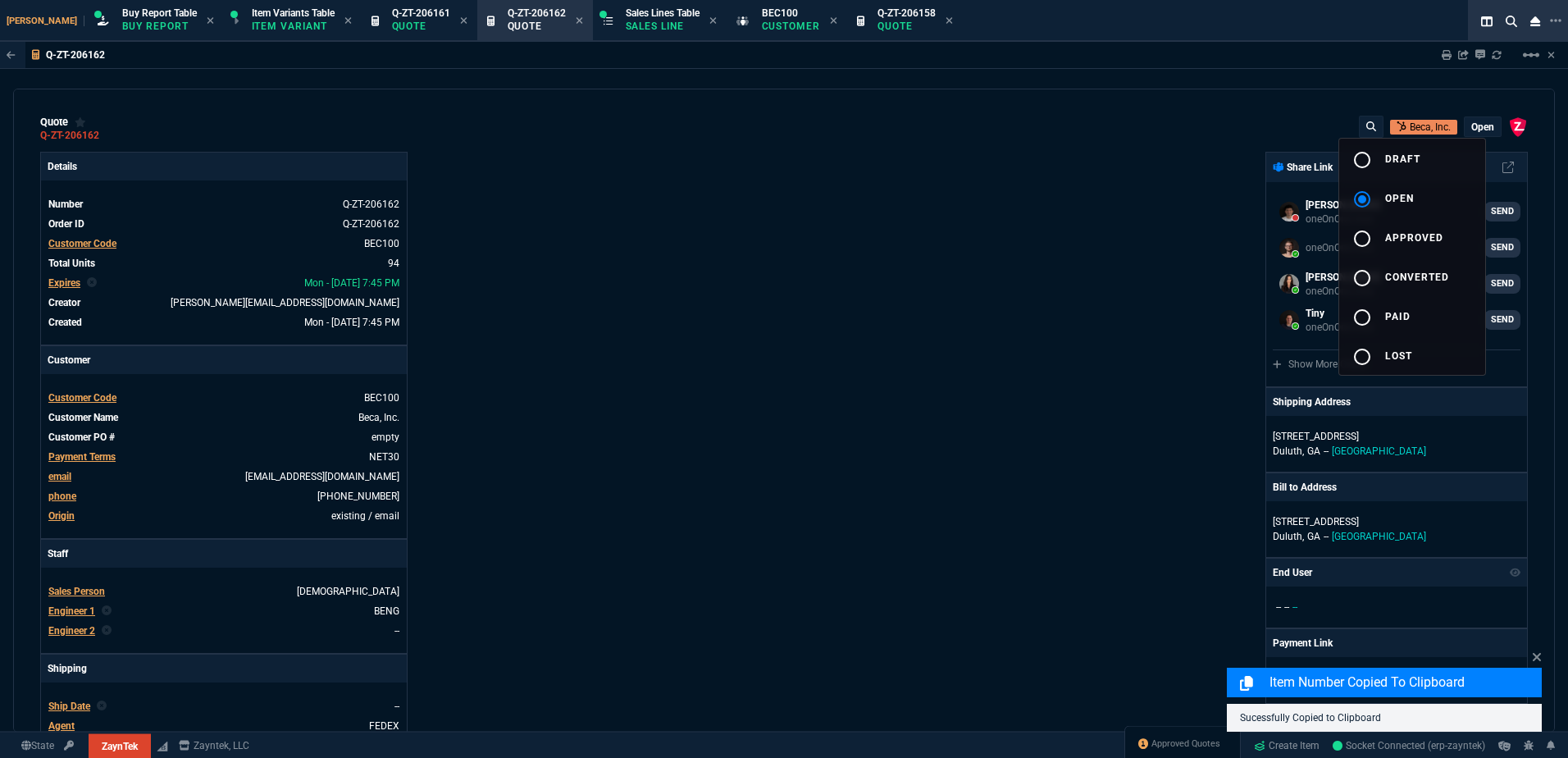
type input "47"
type input "45"
type input "68"
type input "85"
type input "80"
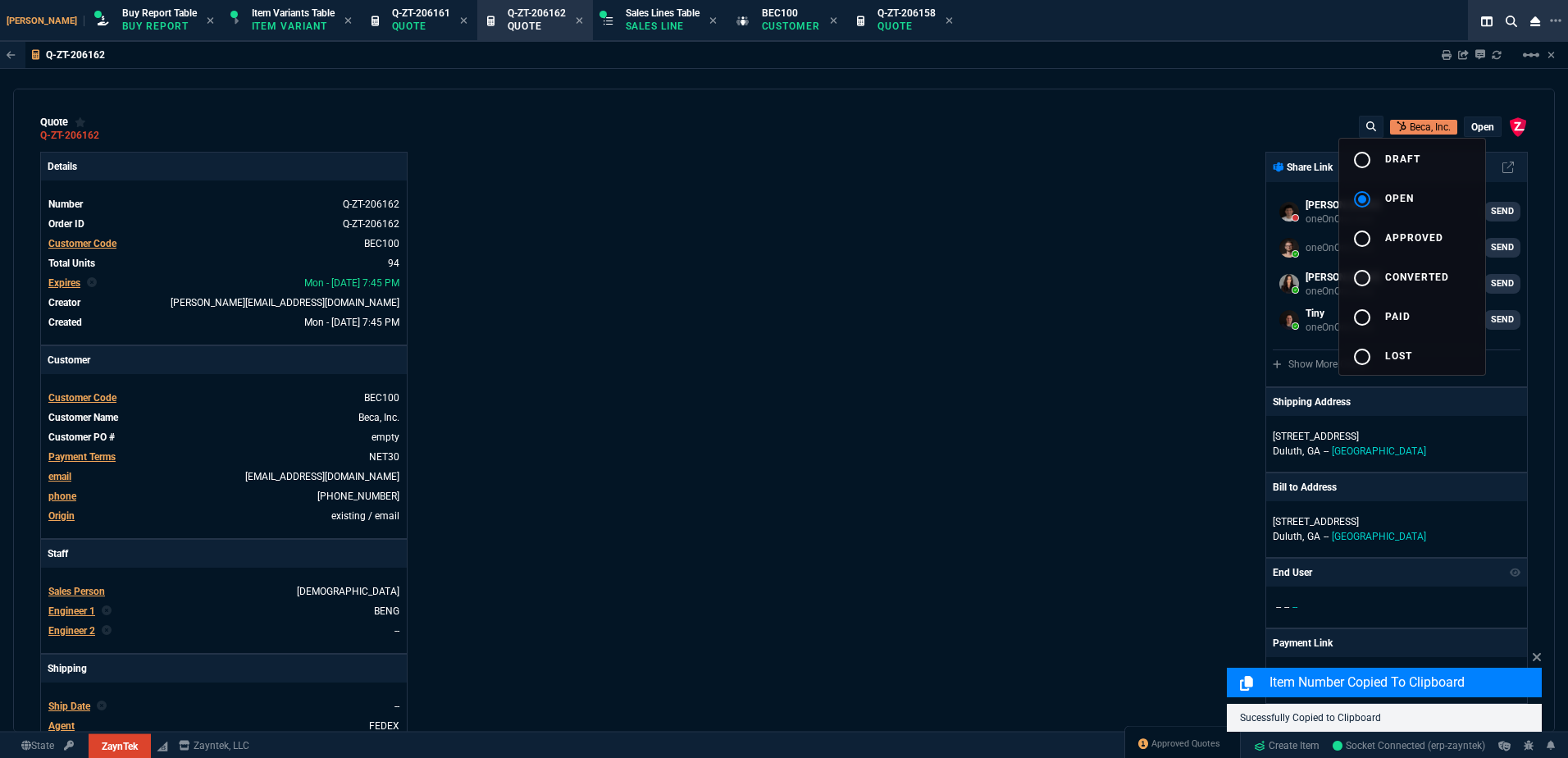
type input "4"
type input "43"
type input "75"
type input "14"
type input "10"
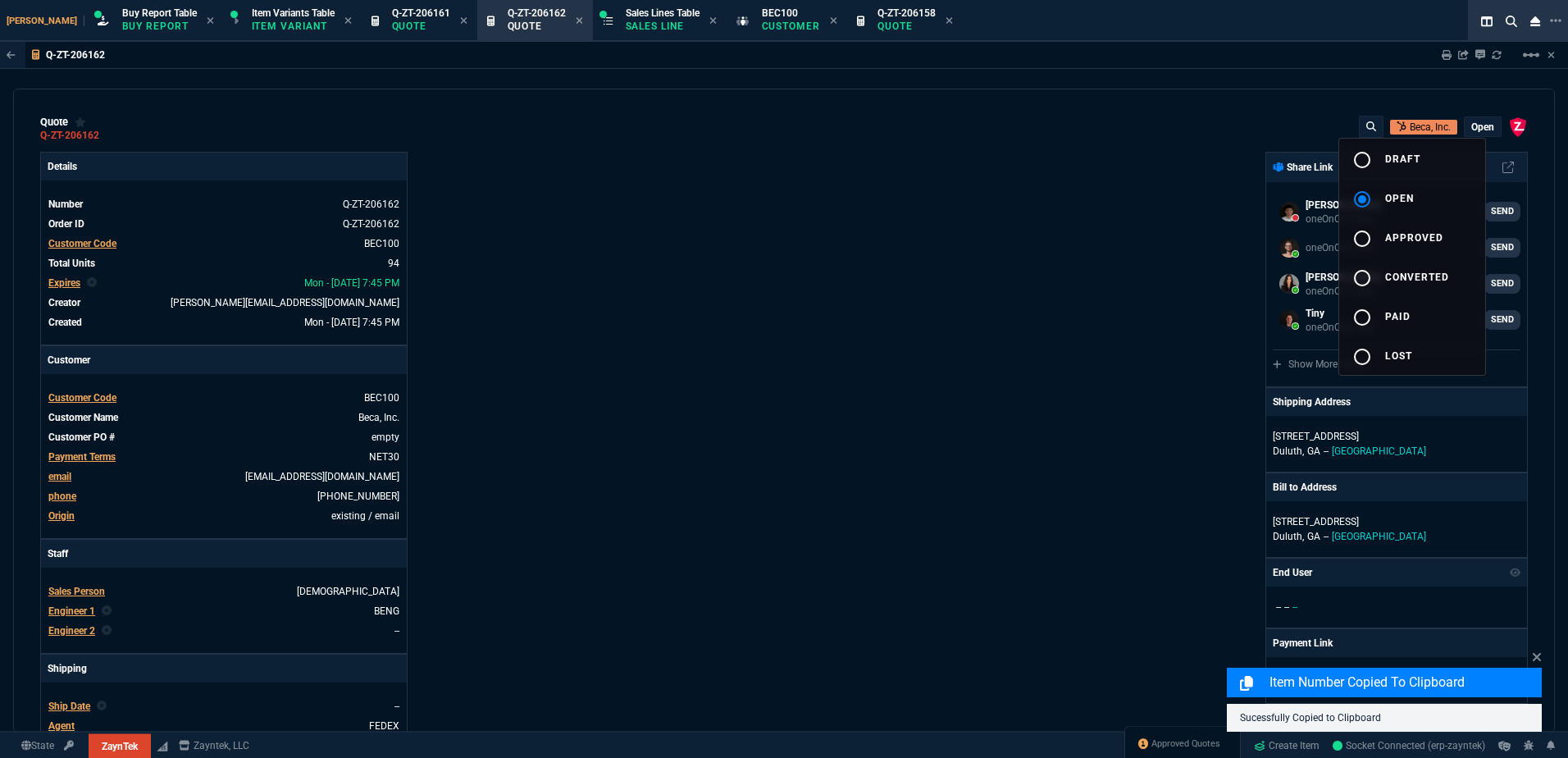
type input "47"
type input "35"
type input "0"
type input "12"
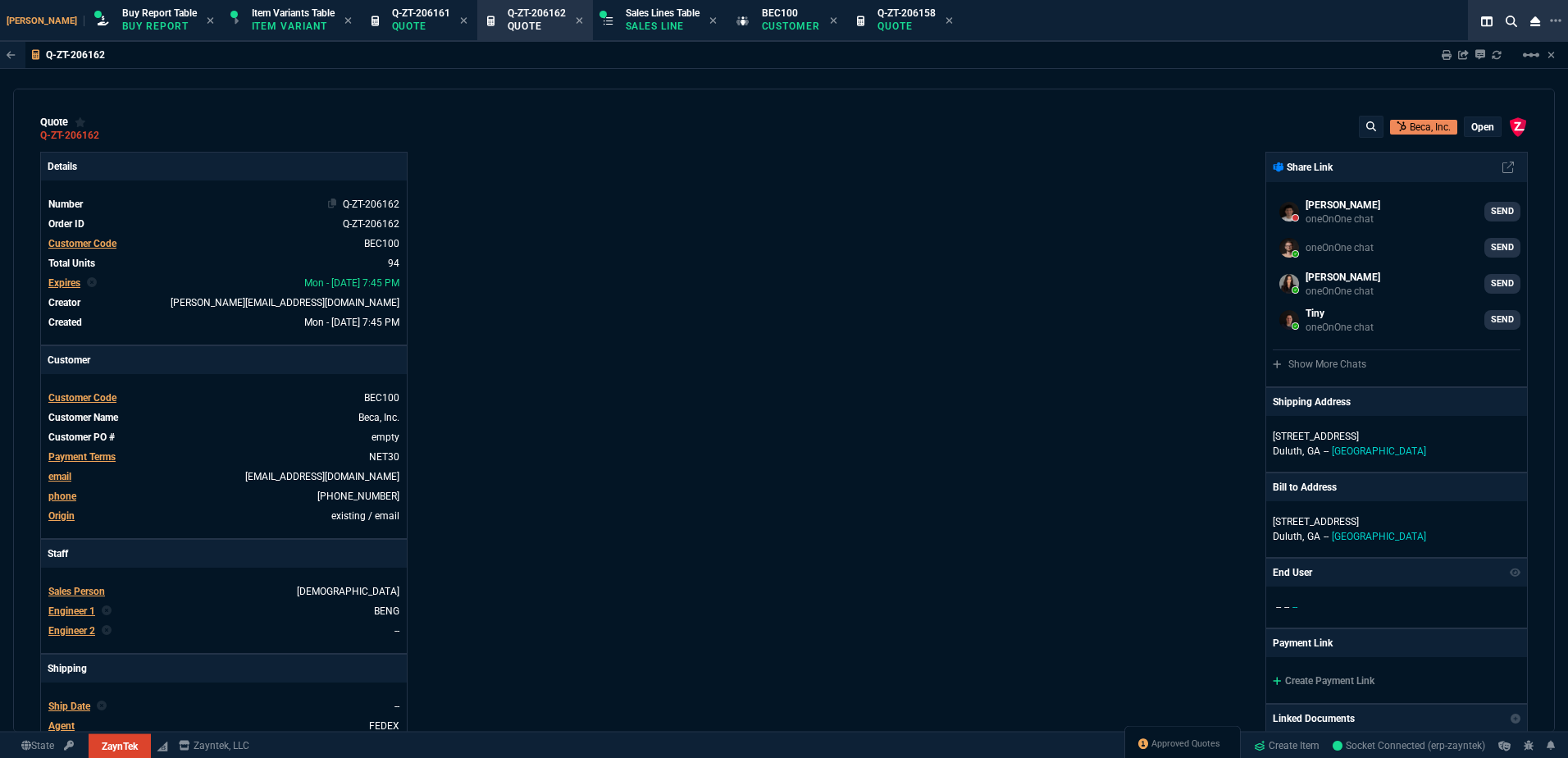
drag, startPoint x: 800, startPoint y: 196, endPoint x: 194, endPoint y: 199, distance: 606.0
click at [800, 196] on div "ZaynTek, LLC [STREET_ADDRESS] Share Link [PERSON_NAME] III oneOnOne chat SEND o…" at bounding box center [1156, 575] width 744 height 847
click at [105, 138] on icon at bounding box center [110, 135] width 9 height 10
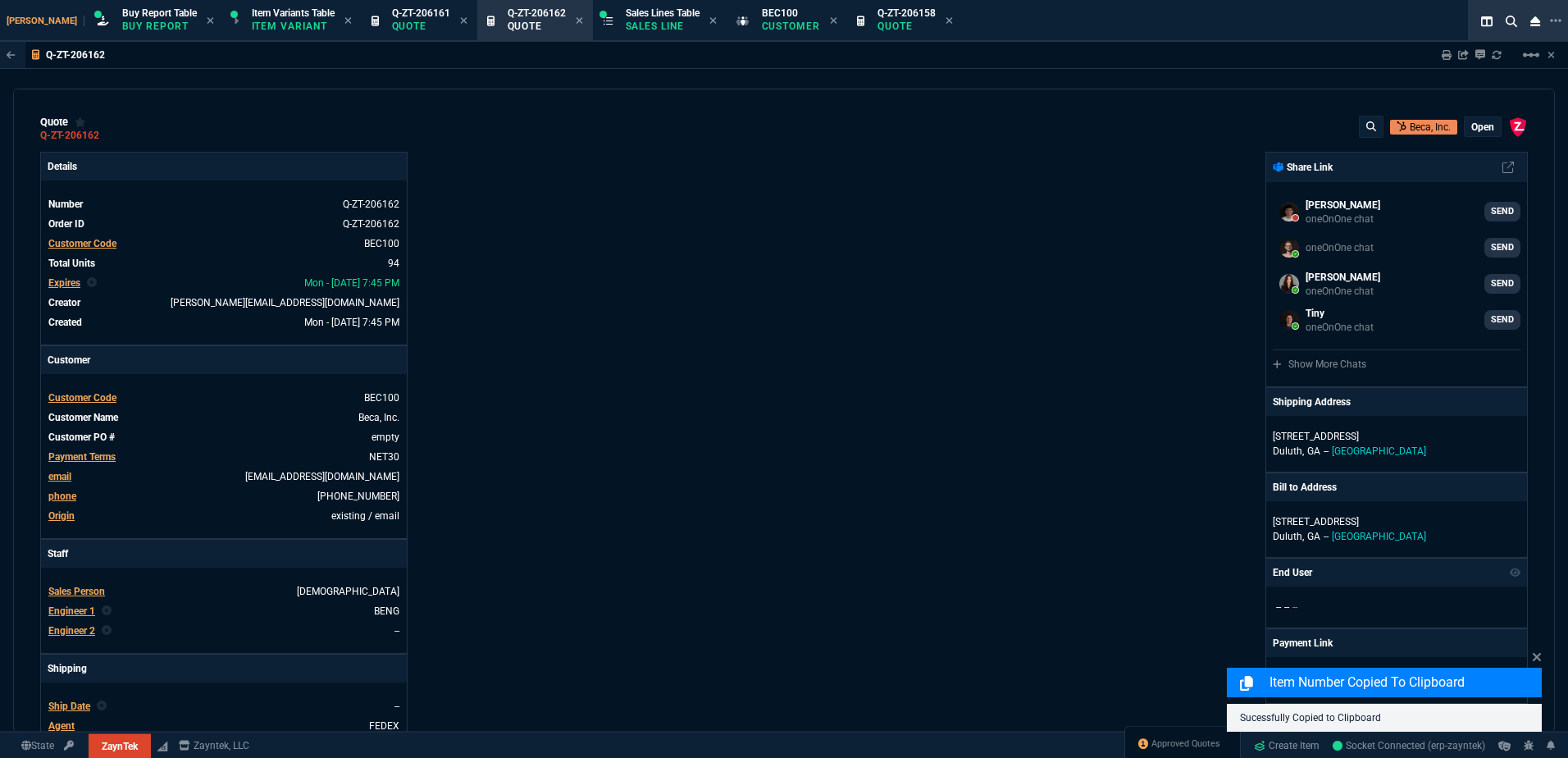
drag, startPoint x: 717, startPoint y: 203, endPoint x: 1242, endPoint y: 133, distance: 529.6
click at [719, 203] on div "Details Number Q-ZT-206162 Order ID Q-ZT-206162 Customer Code BEC100 Total Unit…" at bounding box center [412, 575] width 744 height 847
click at [1448, 58] on icon at bounding box center [1446, 55] width 10 height 10
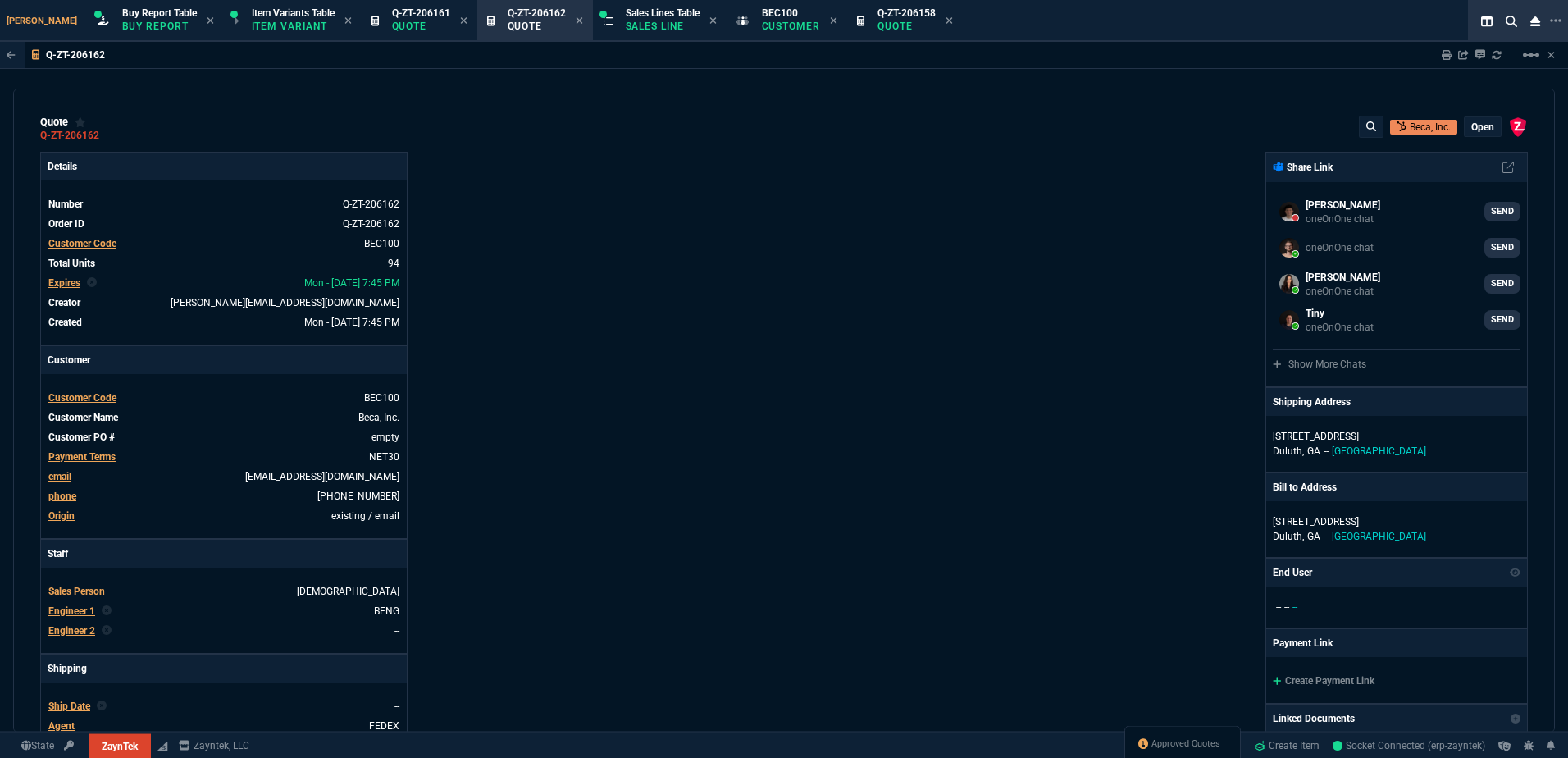
drag, startPoint x: 919, startPoint y: 23, endPoint x: 825, endPoint y: 43, distance: 96.1
click at [945, 23] on icon at bounding box center [949, 21] width 7 height 10
click at [807, 23] on div "Q-ZT-206162 Quote" at bounding box center [789, 21] width 109 height 35
click at [691, 21] on div "BEC100 Customer" at bounding box center [671, 21] width 115 height 35
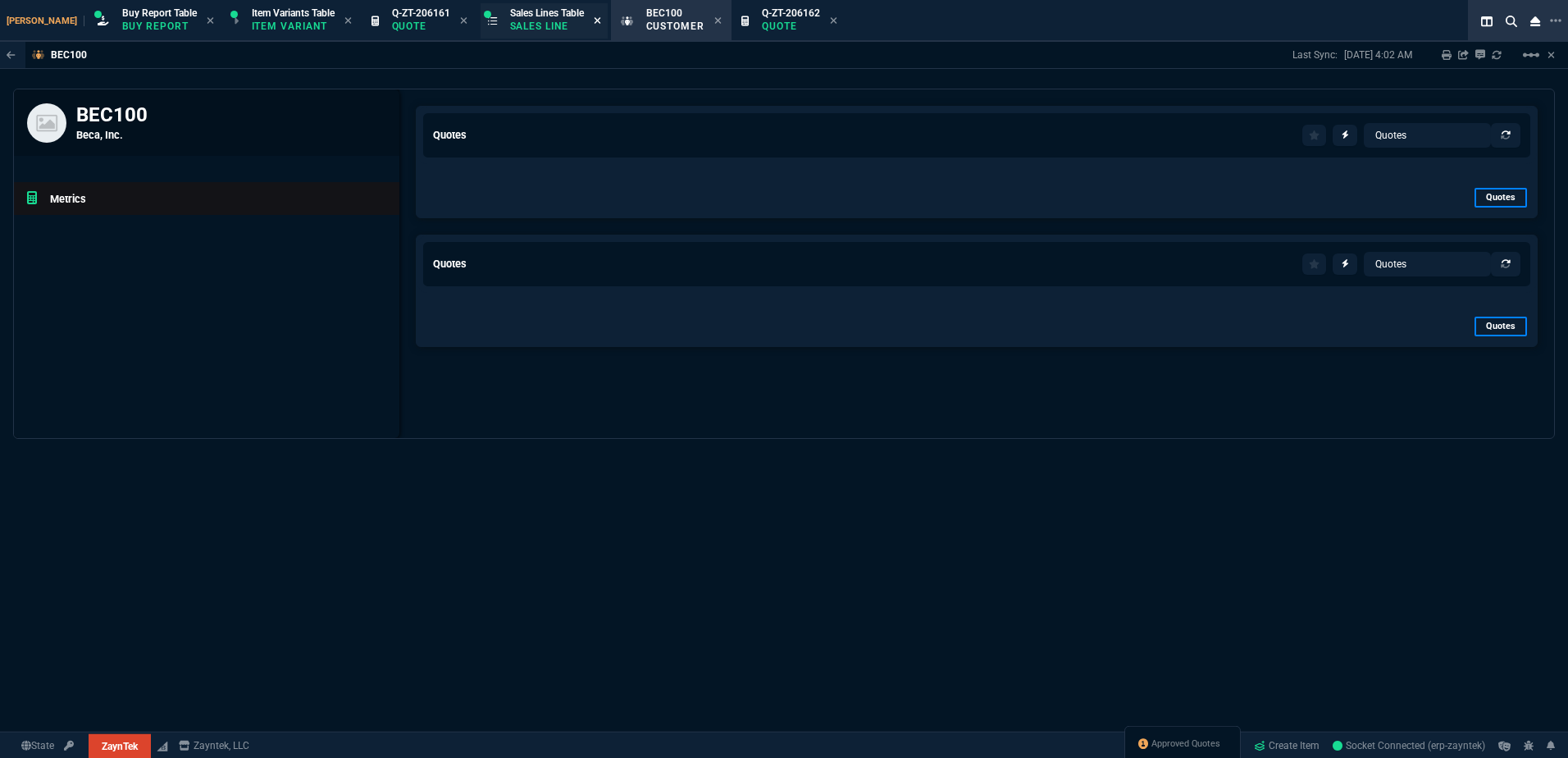
click at [714, 21] on icon at bounding box center [718, 21] width 7 height 10
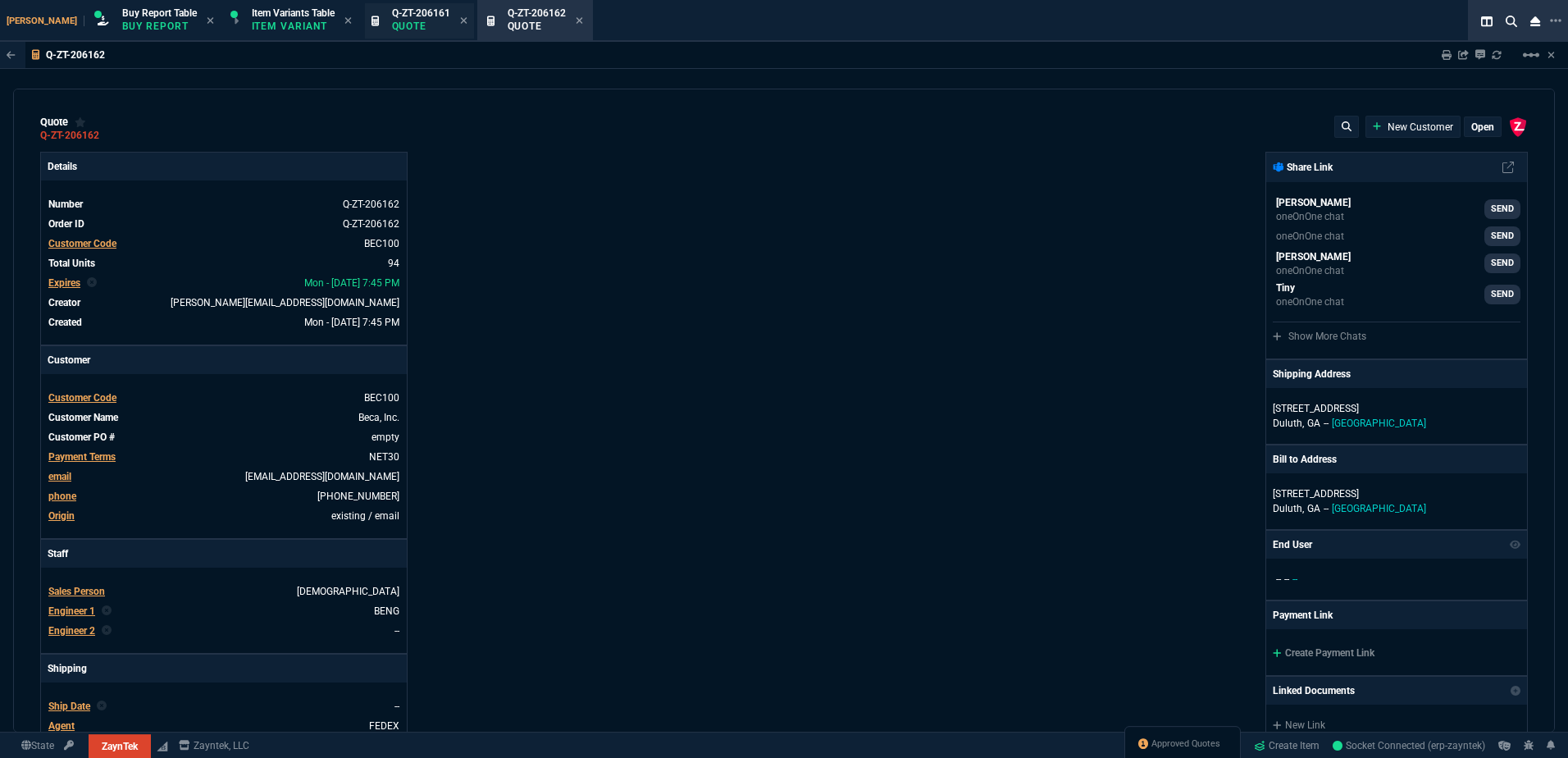
click at [576, 22] on icon at bounding box center [580, 21] width 7 height 10
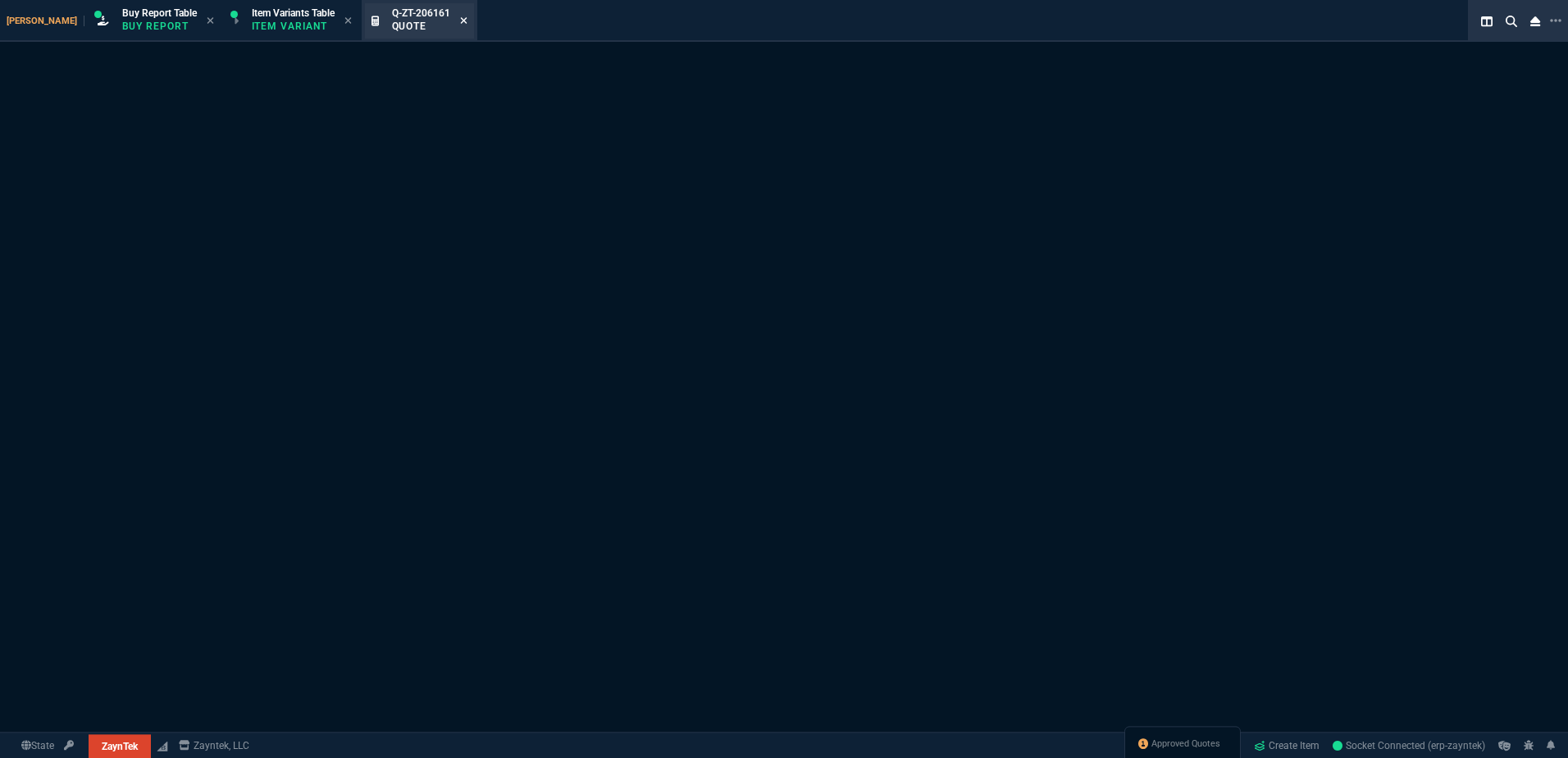
click at [460, 22] on icon at bounding box center [462, 20] width 7 height 7
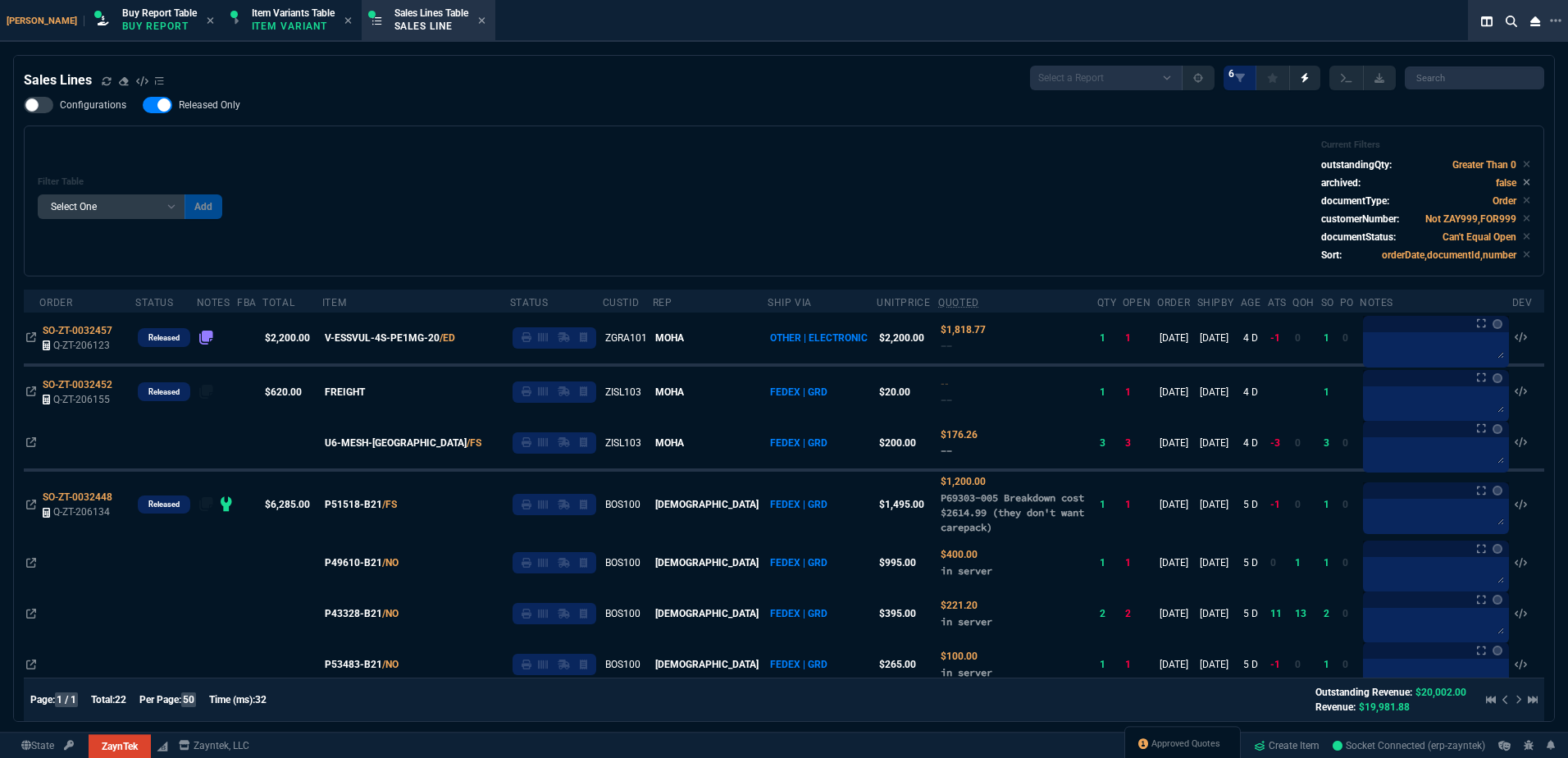
drag, startPoint x: 164, startPoint y: 108, endPoint x: 1316, endPoint y: 178, distance: 1154.1
click at [164, 108] on div at bounding box center [158, 105] width 30 height 17
click at [143, 105] on input "Released Only" at bounding box center [142, 105] width 1 height 1
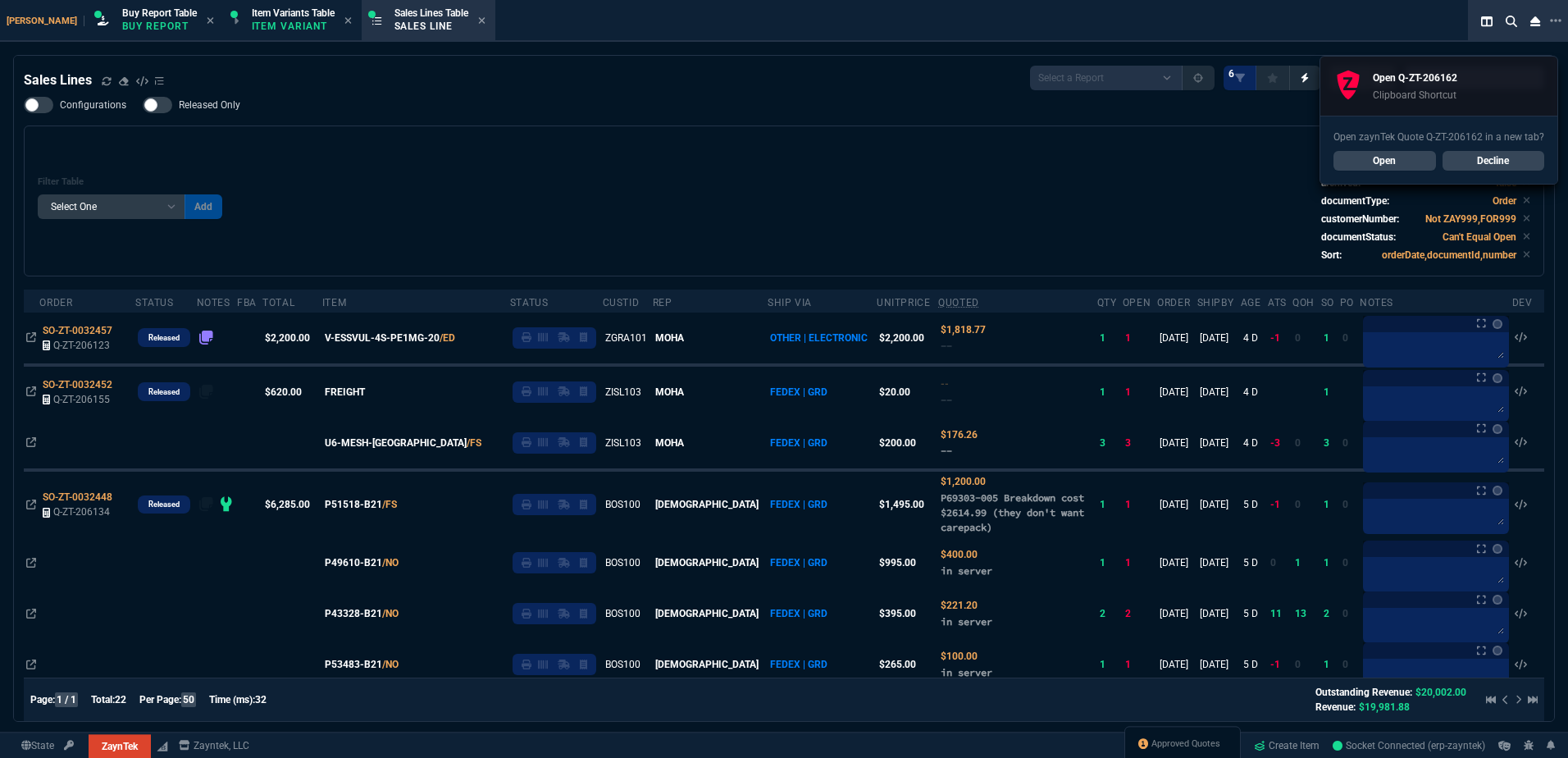
click at [1509, 160] on link "Decline" at bounding box center [1493, 160] width 103 height 20
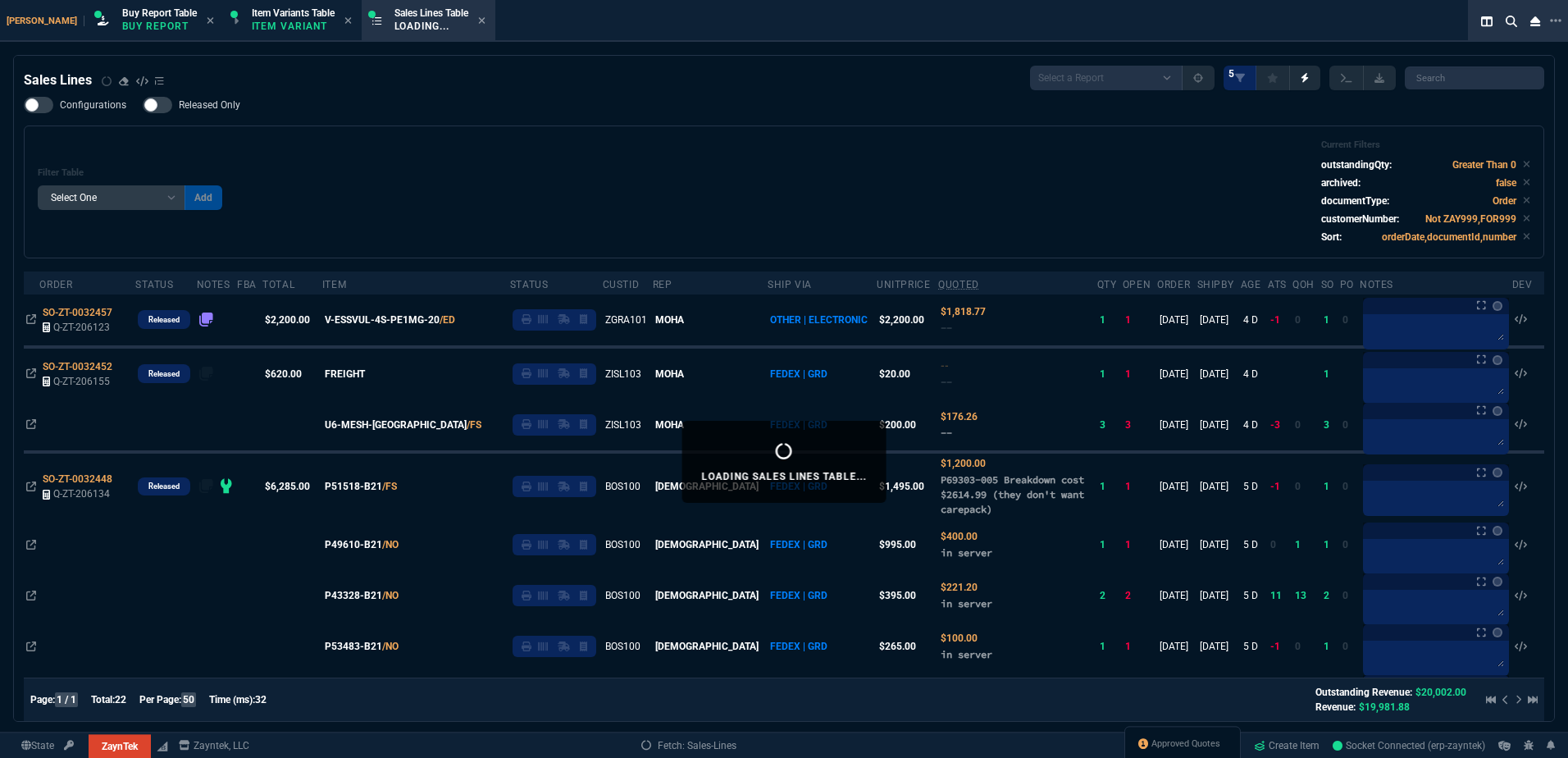
click at [1522, 164] on icon at bounding box center [1526, 164] width 7 height 10
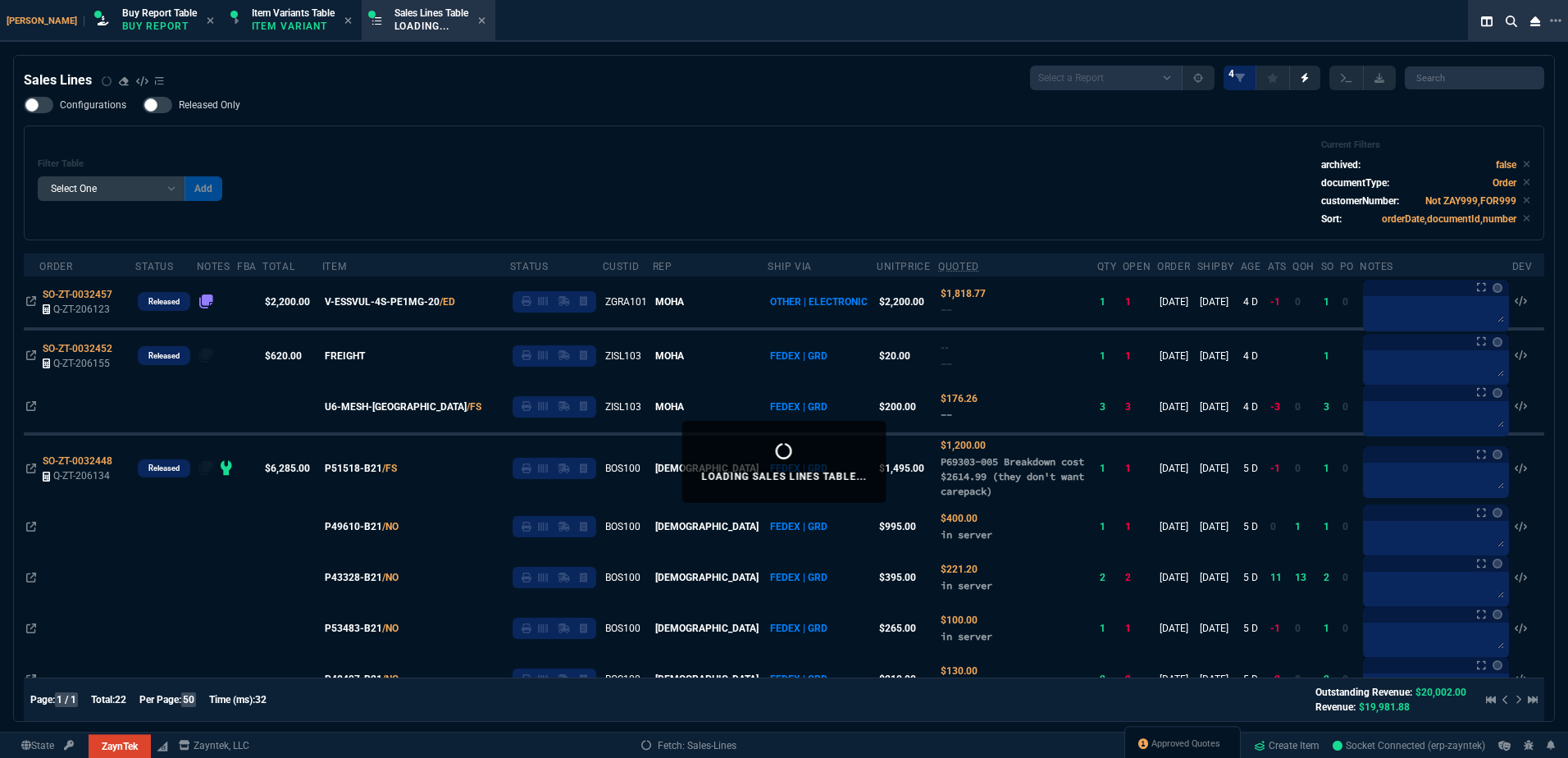
click at [1522, 166] on icon at bounding box center [1526, 164] width 7 height 10
click at [825, 106] on div "Configurations Released Only Filter Table Select One Add Filter () Age () ATS (…" at bounding box center [784, 169] width 1520 height 144
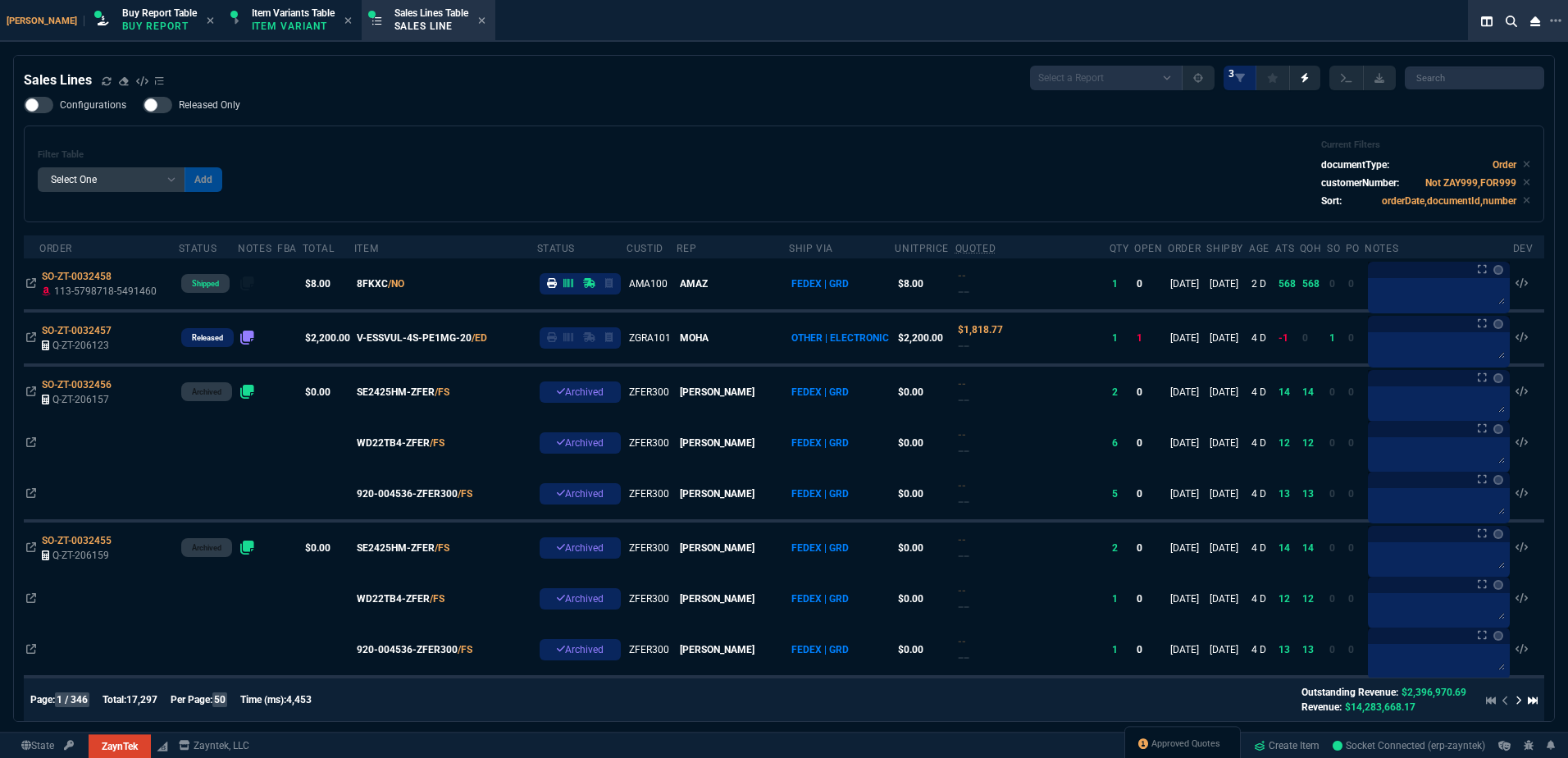
drag, startPoint x: 432, startPoint y: 148, endPoint x: 99, endPoint y: 172, distance: 333.9
click at [432, 148] on div "Filter Table Select One Add Filter () Age () ATS () Cond (itemVariantCode) Cust…" at bounding box center [783, 174] width 1492 height 69
click at [105, 76] on span at bounding box center [106, 81] width 10 height 15
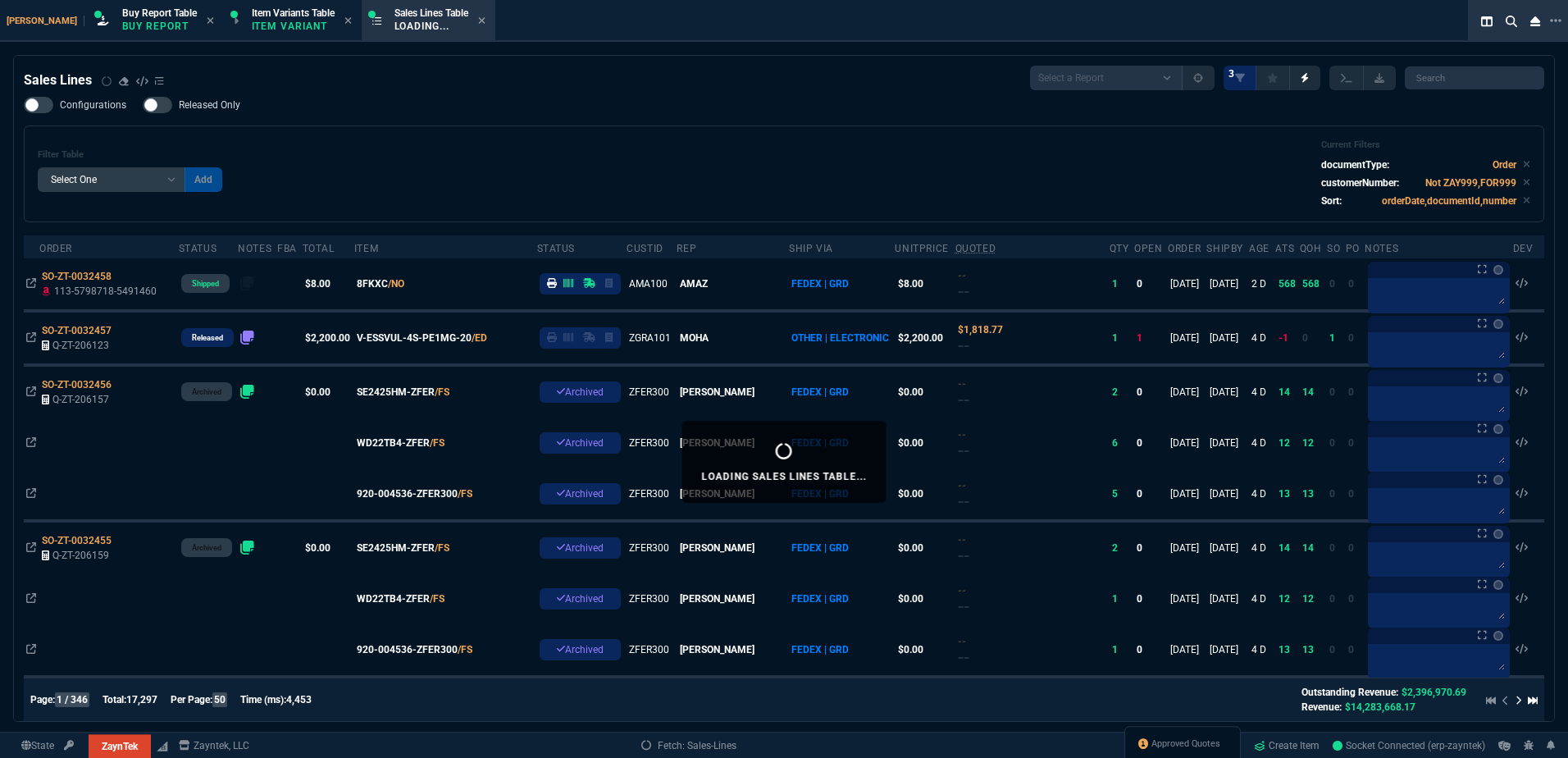
drag, startPoint x: 530, startPoint y: 112, endPoint x: 256, endPoint y: 158, distance: 277.8
click at [530, 112] on div "Configurations Released Only Filter Table Select One Add Filter () Age () ATS (…" at bounding box center [784, 159] width 1520 height 126
click at [339, 164] on div "Filter Table Select One Add Filter () Age () ATS () Cond (itemVariantCode) Cust…" at bounding box center [783, 174] width 1492 height 69
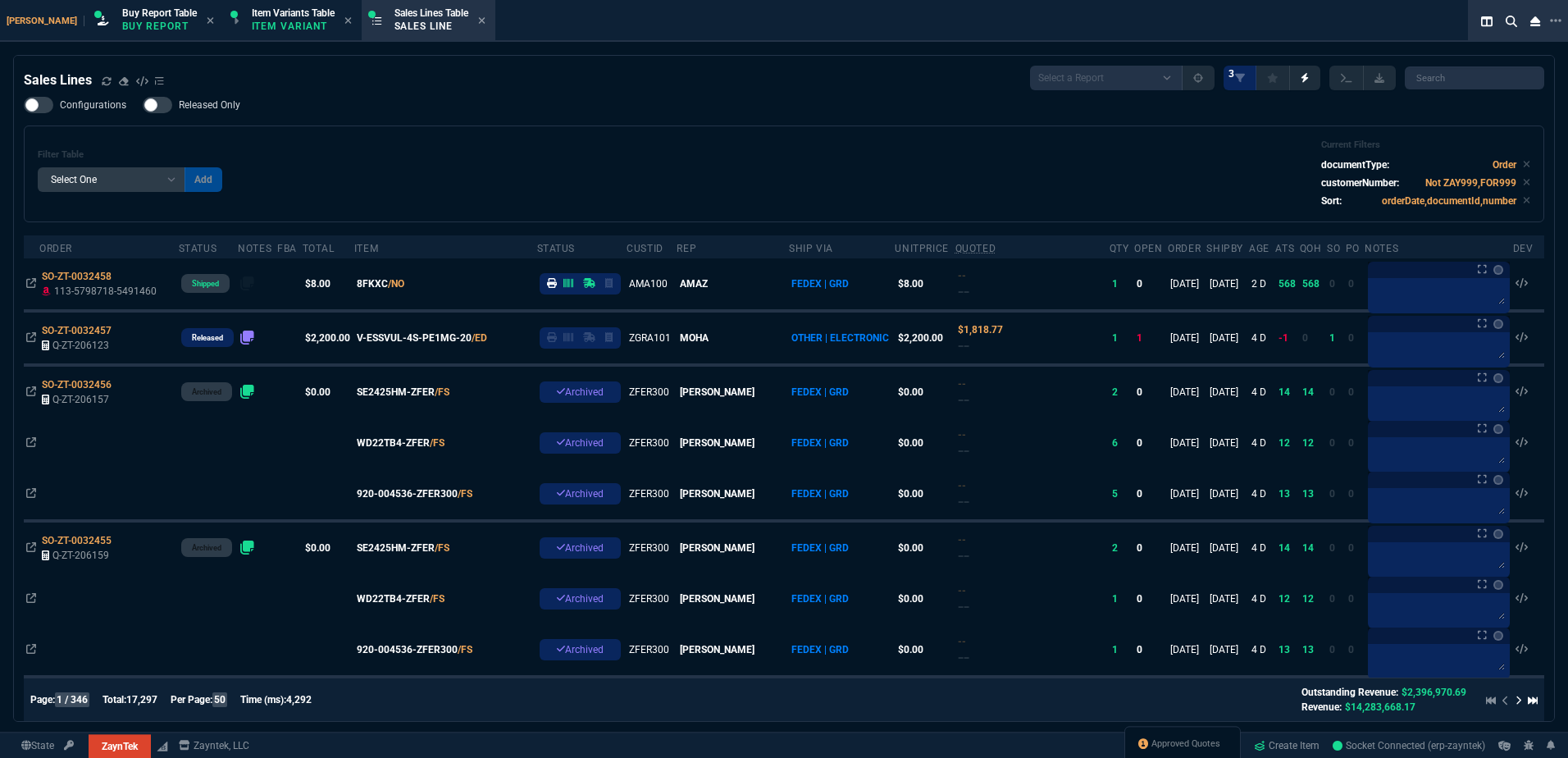
click at [509, 171] on div "Filter Table Select One Add Filter () Age () ATS () Cond (itemVariantCode) Cust…" at bounding box center [783, 174] width 1492 height 69
click at [119, 81] on icon at bounding box center [124, 80] width 10 height 8
click at [563, 124] on div "Configurations Released Only Filter Table Select One Add Filter () Age () ATS (…" at bounding box center [784, 159] width 1520 height 126
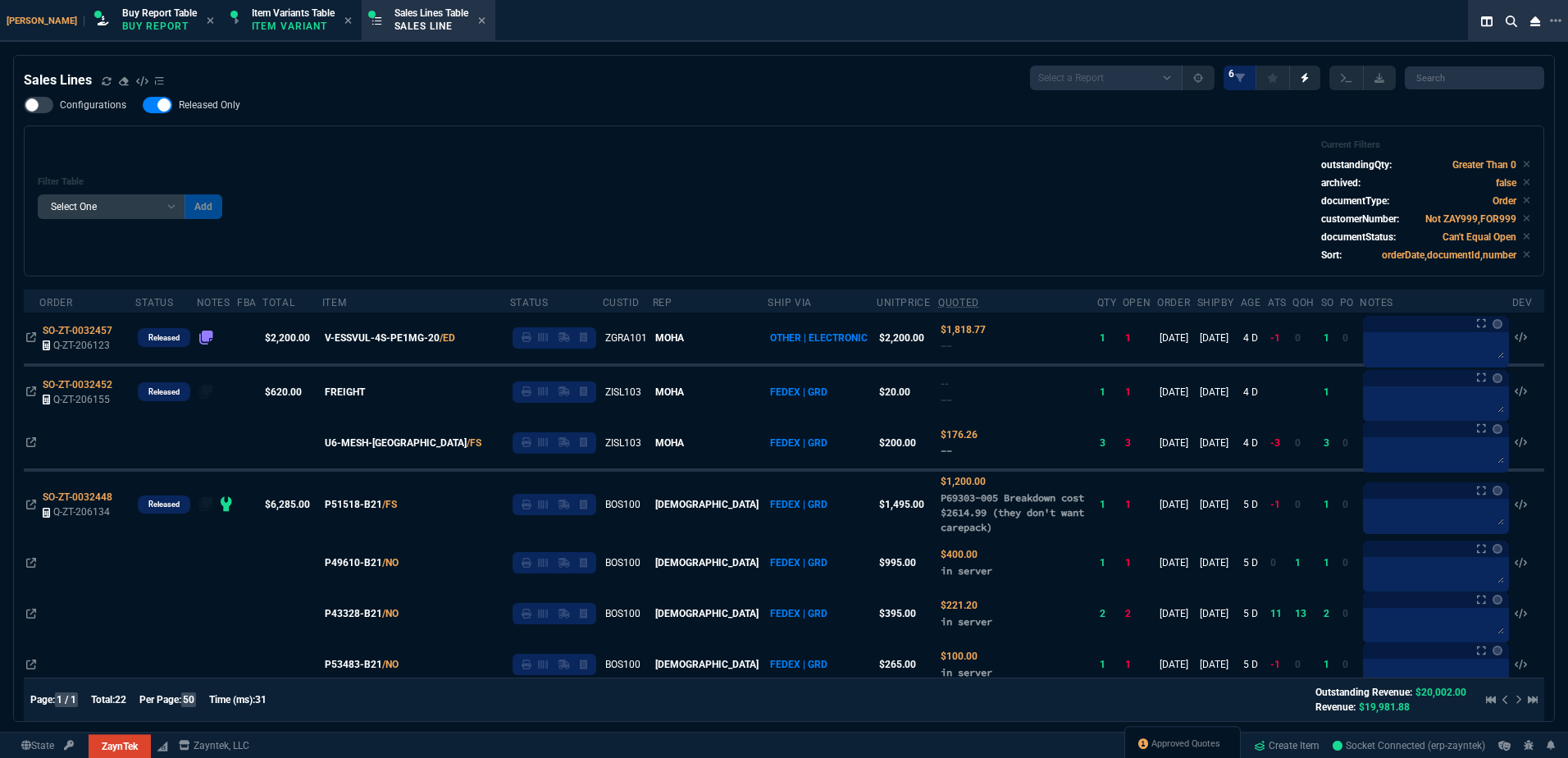
click at [950, 194] on div "Filter Table Select One Add Filter () Age () ATS () Cond (itemVariantCode) Cust…" at bounding box center [783, 201] width 1492 height 123
click at [1523, 164] on icon at bounding box center [1526, 164] width 7 height 7
click at [919, 167] on div "Filter Table Select One Add Filter () Age () ATS () Cond (itemVariantCode) Cust…" at bounding box center [783, 201] width 1492 height 123
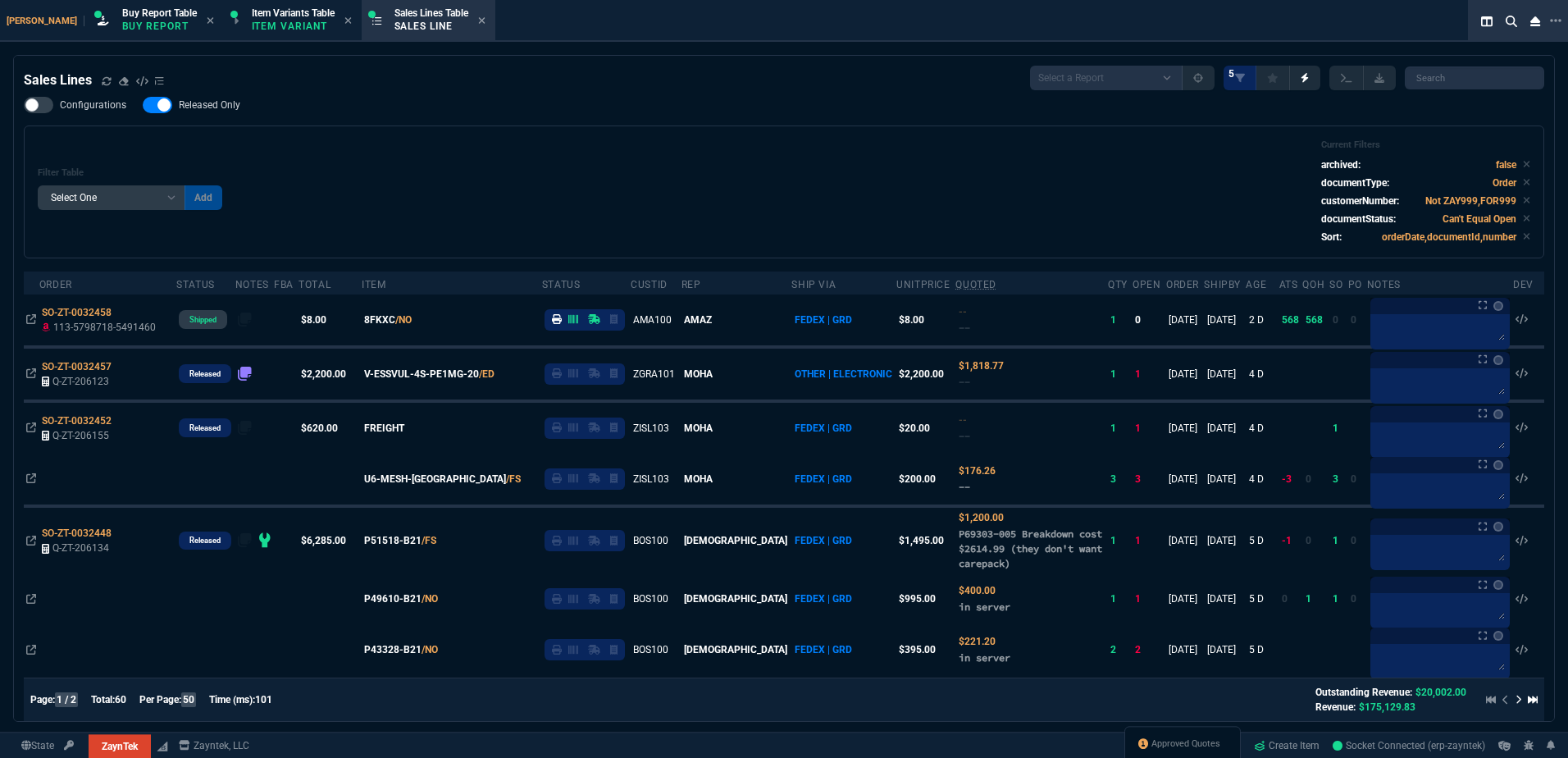
click at [153, 106] on div at bounding box center [158, 105] width 30 height 17
click at [143, 105] on input "Released Only" at bounding box center [142, 105] width 1 height 1
drag, startPoint x: 594, startPoint y: 167, endPoint x: 674, endPoint y: 186, distance: 82.2
click at [596, 167] on div "Filter Table Select One Add Filter () Age () ATS () Cond (itemVariantCode) Cust…" at bounding box center [783, 192] width 1492 height 105
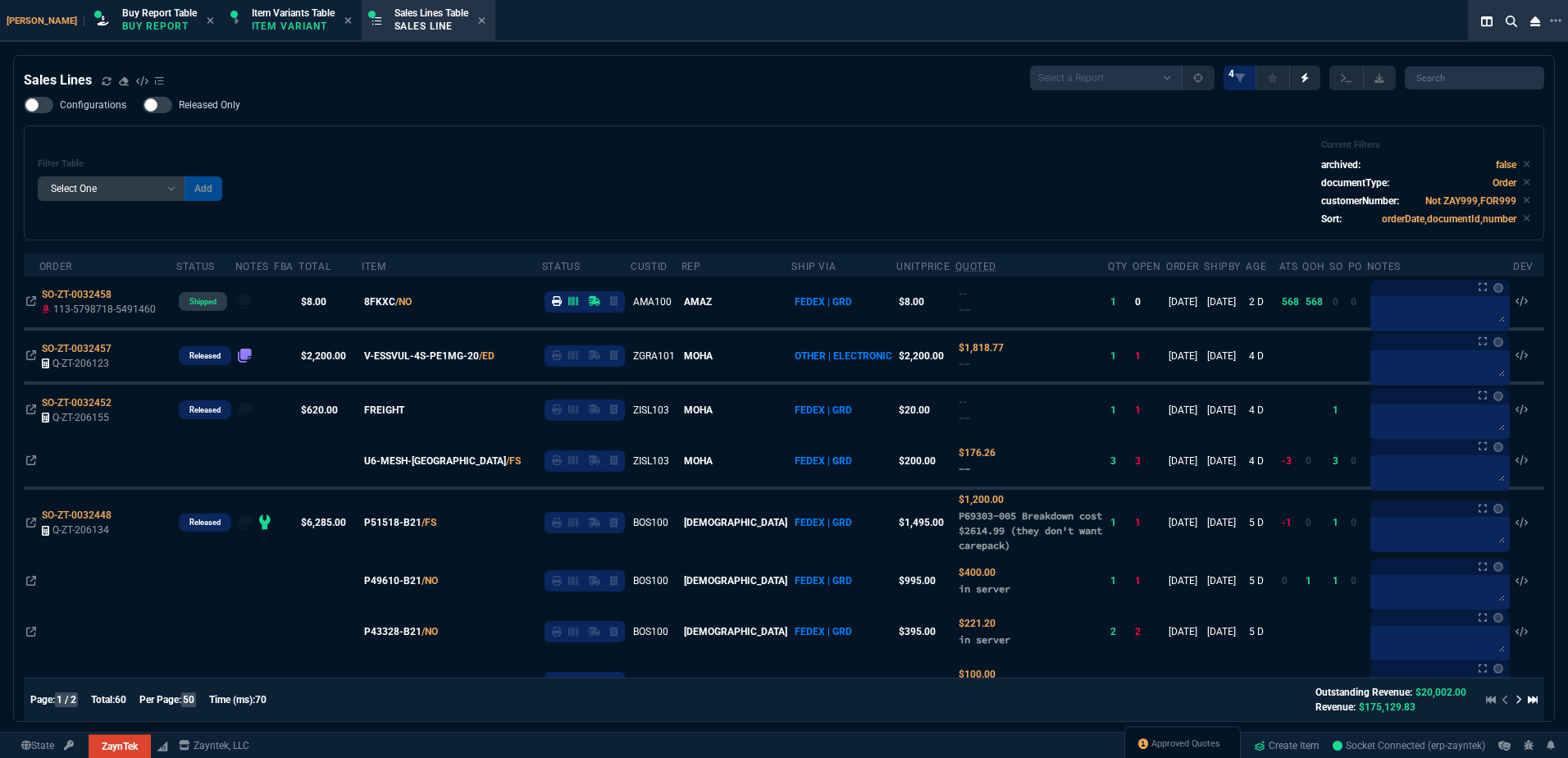
select select "1: BROV"
select select
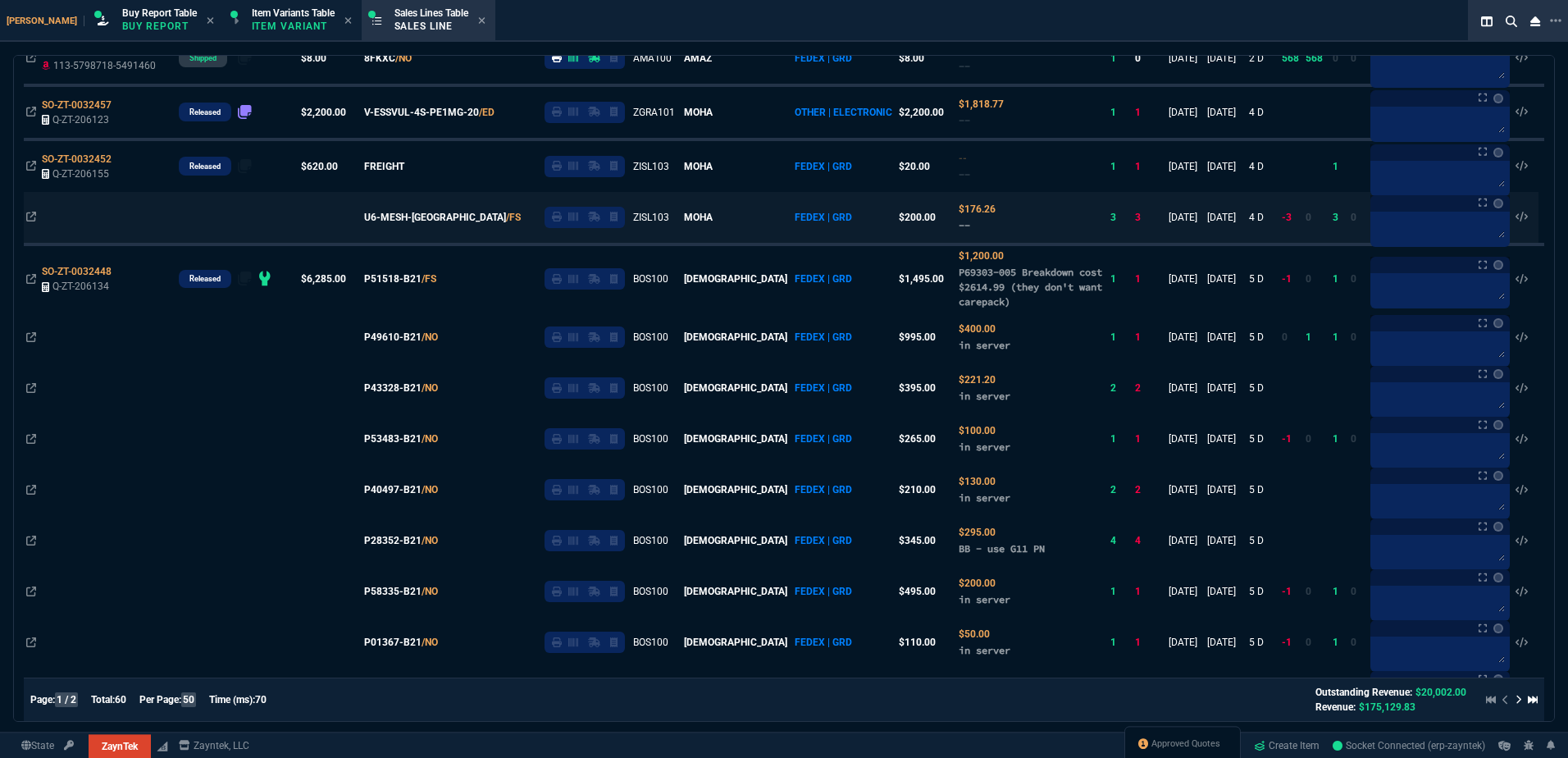
scroll to position [328, 0]
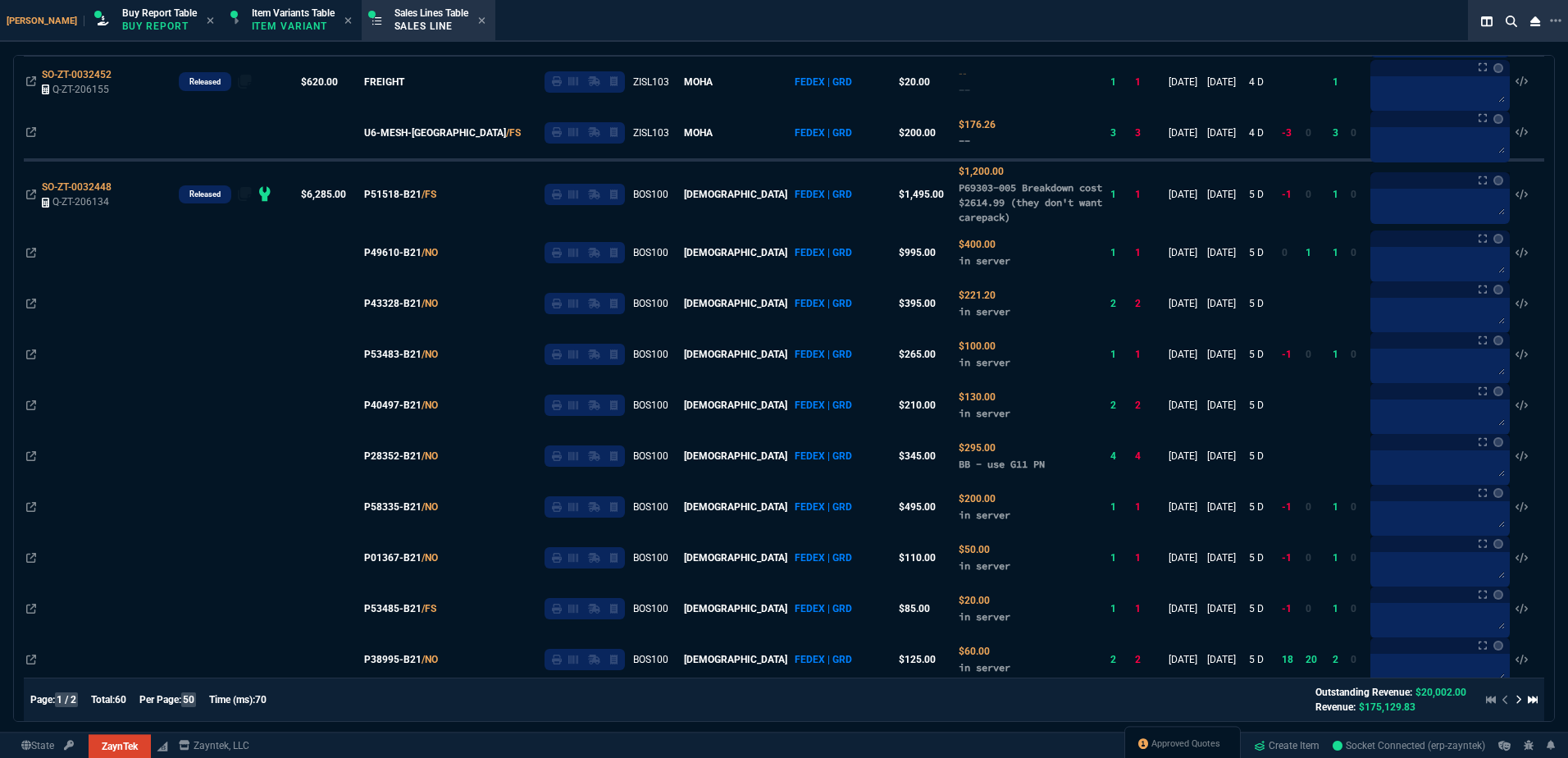
drag, startPoint x: 30, startPoint y: 193, endPoint x: 3, endPoint y: 204, distance: 29.2
click at [30, 193] on icon at bounding box center [31, 194] width 10 height 10
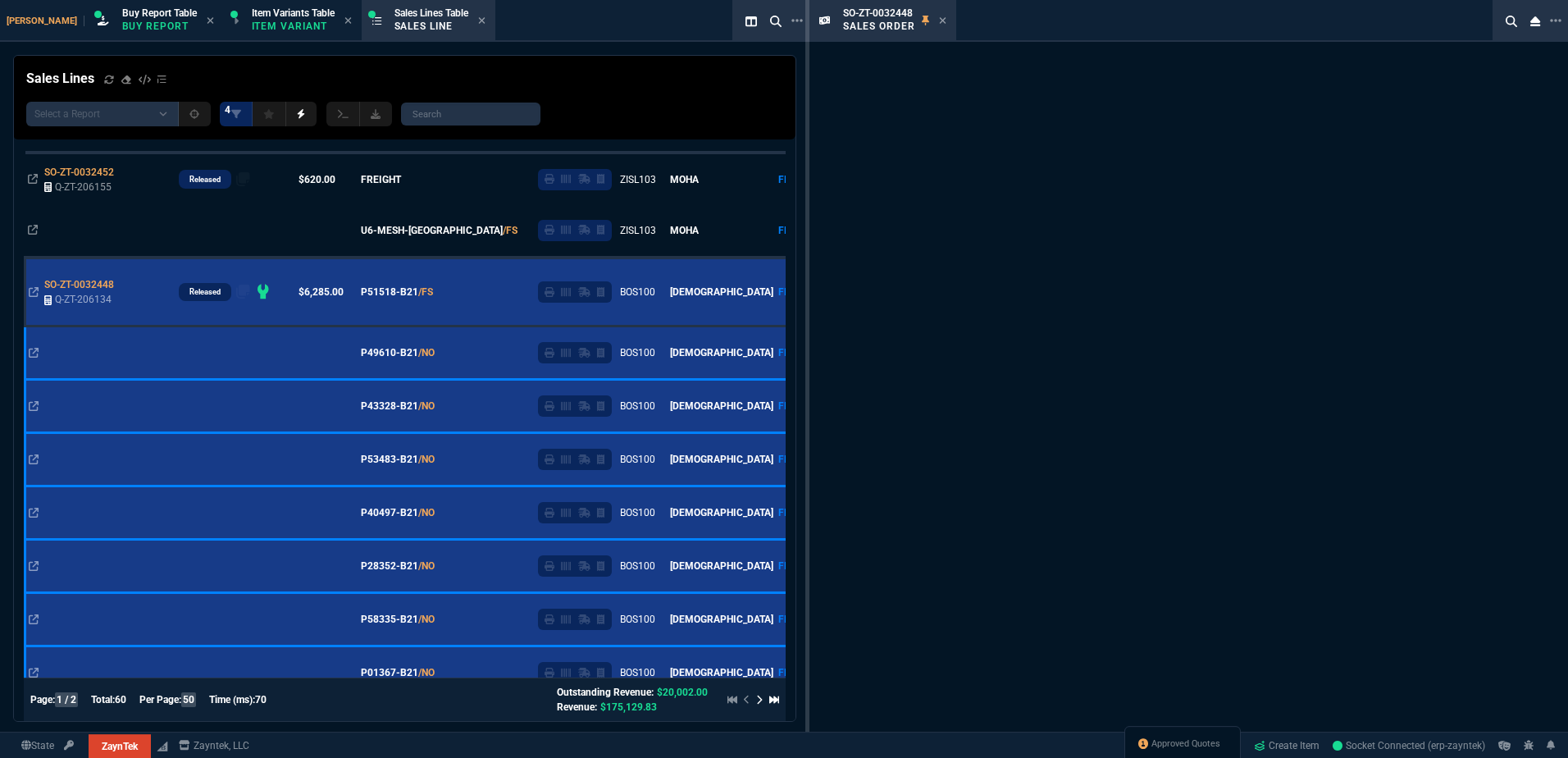
scroll to position [426, 0]
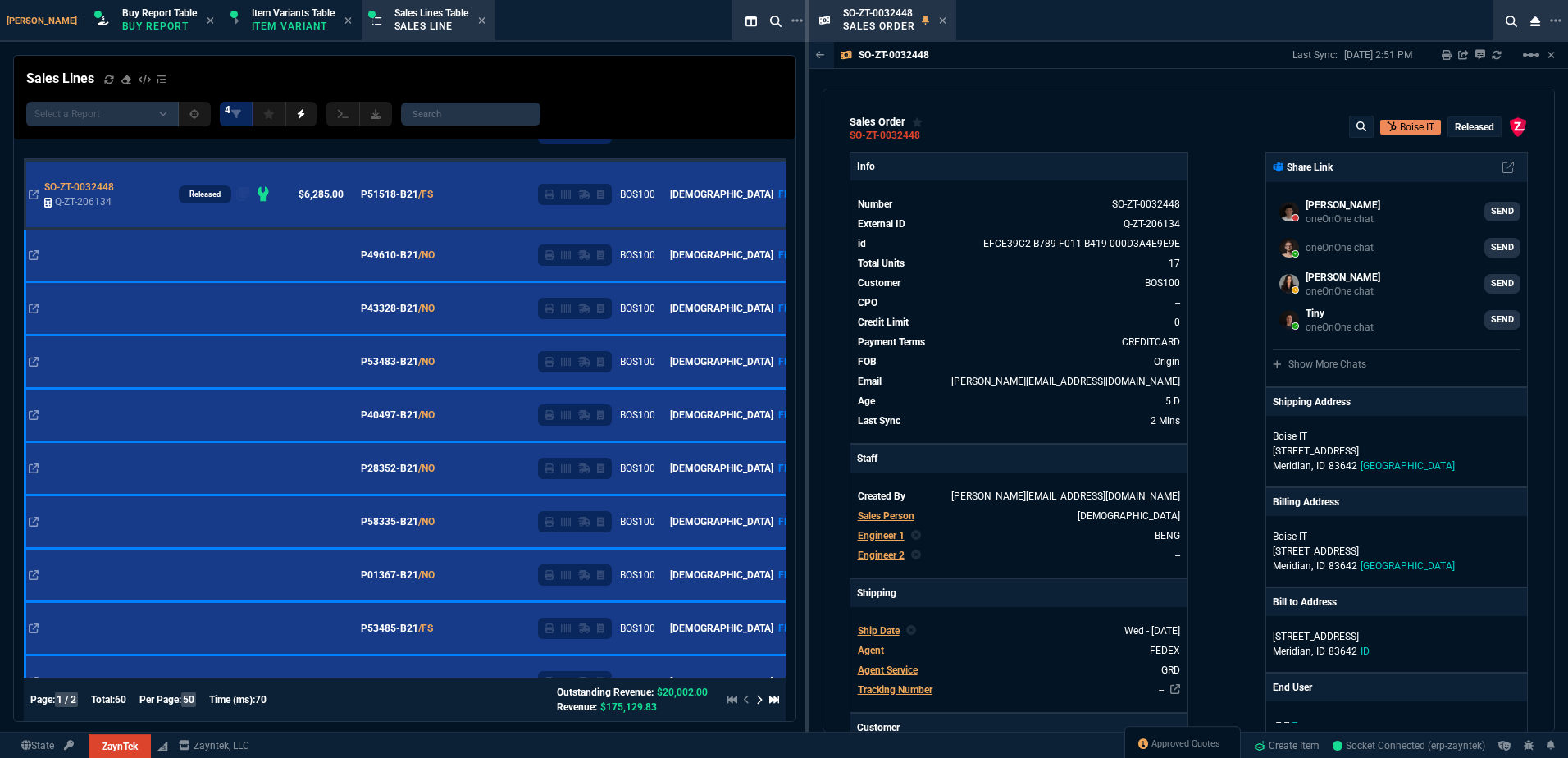
drag, startPoint x: 930, startPoint y: 138, endPoint x: 825, endPoint y: 156, distance: 106.5
click at [930, 138] on icon at bounding box center [931, 135] width 9 height 10
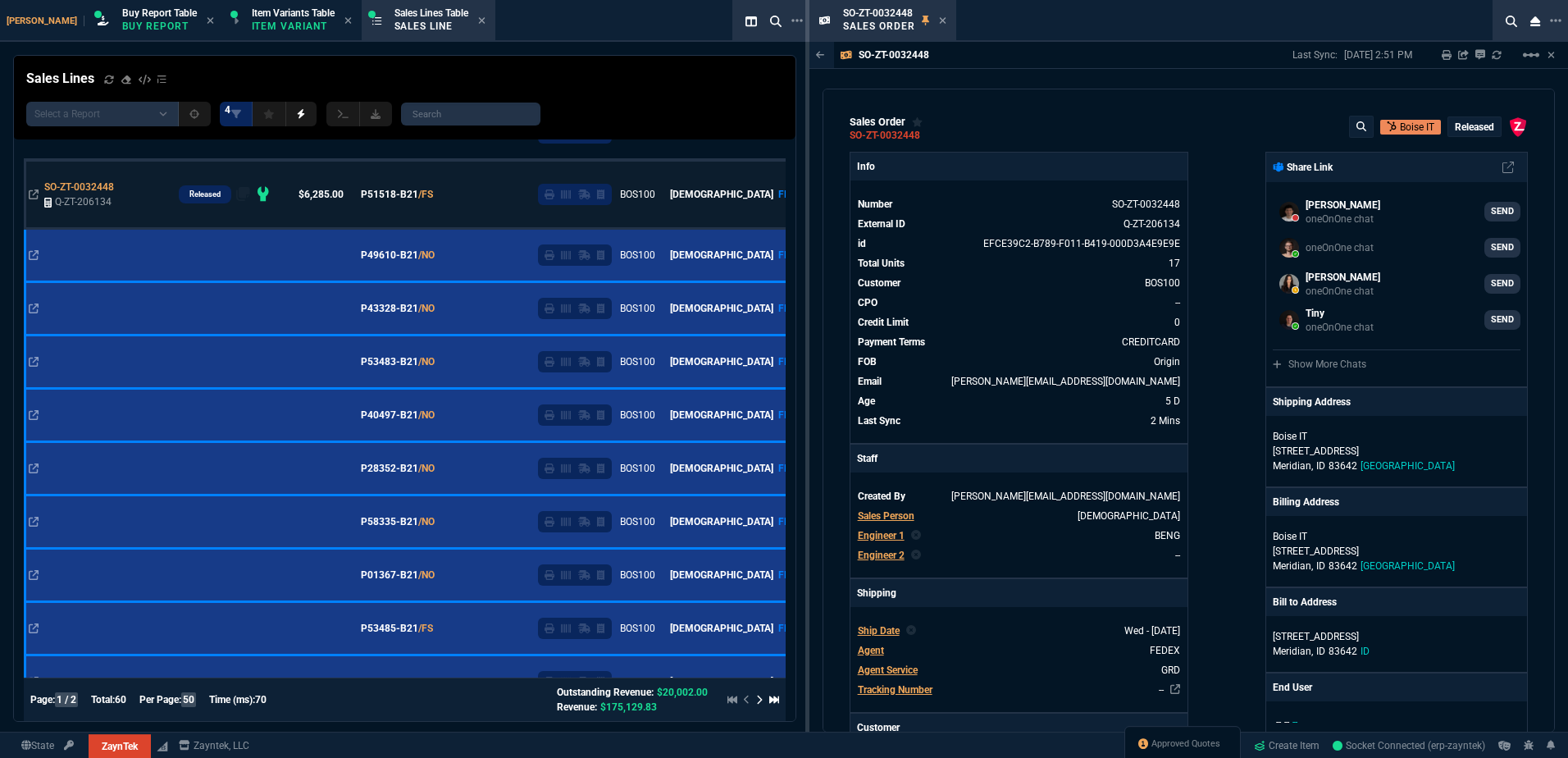
drag, startPoint x: 939, startPoint y: 17, endPoint x: 772, endPoint y: 222, distance: 264.4
click at [939, 17] on icon at bounding box center [942, 21] width 7 height 10
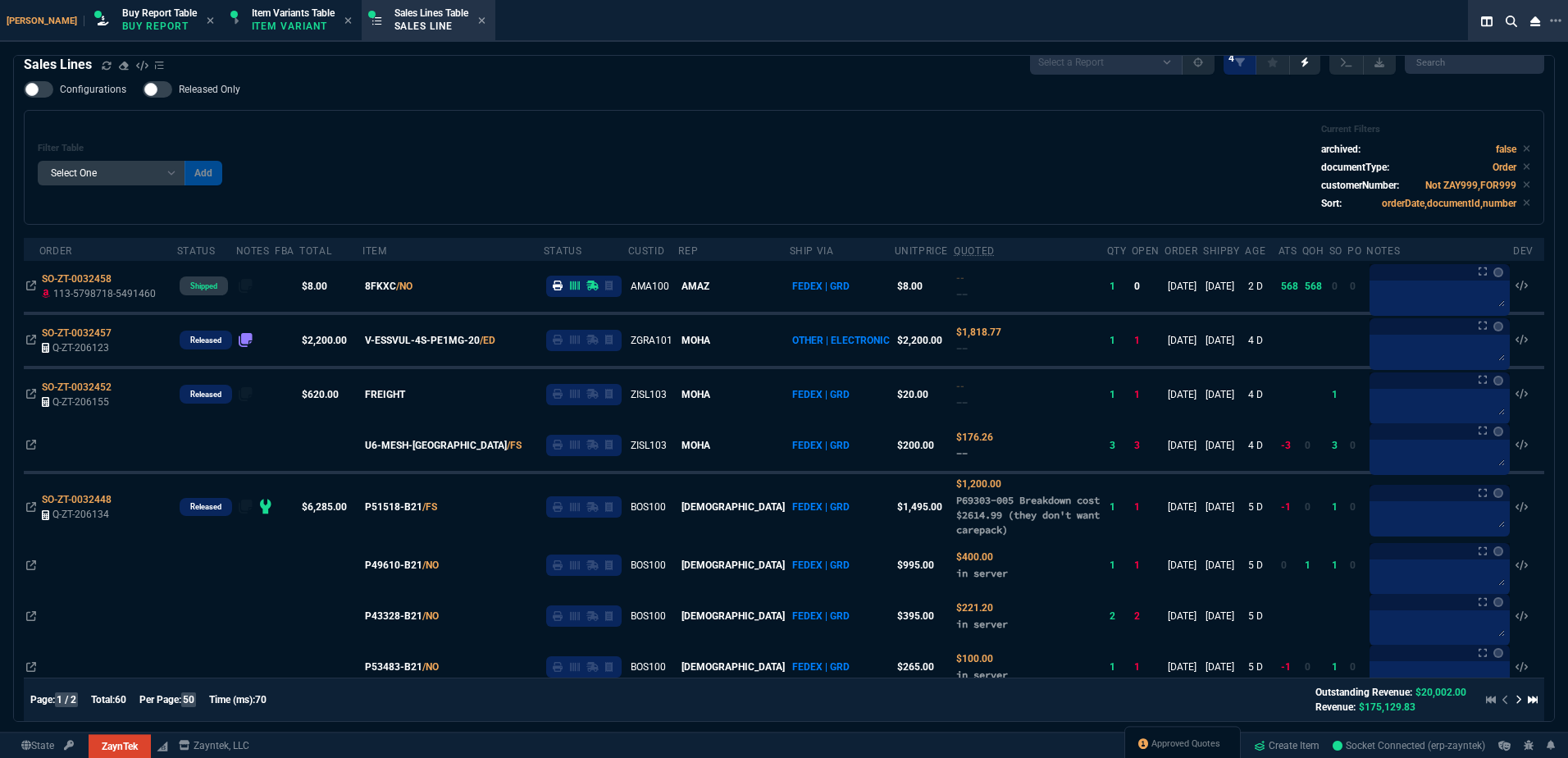
scroll to position [0, 0]
